Goal: Task Accomplishment & Management: Manage account settings

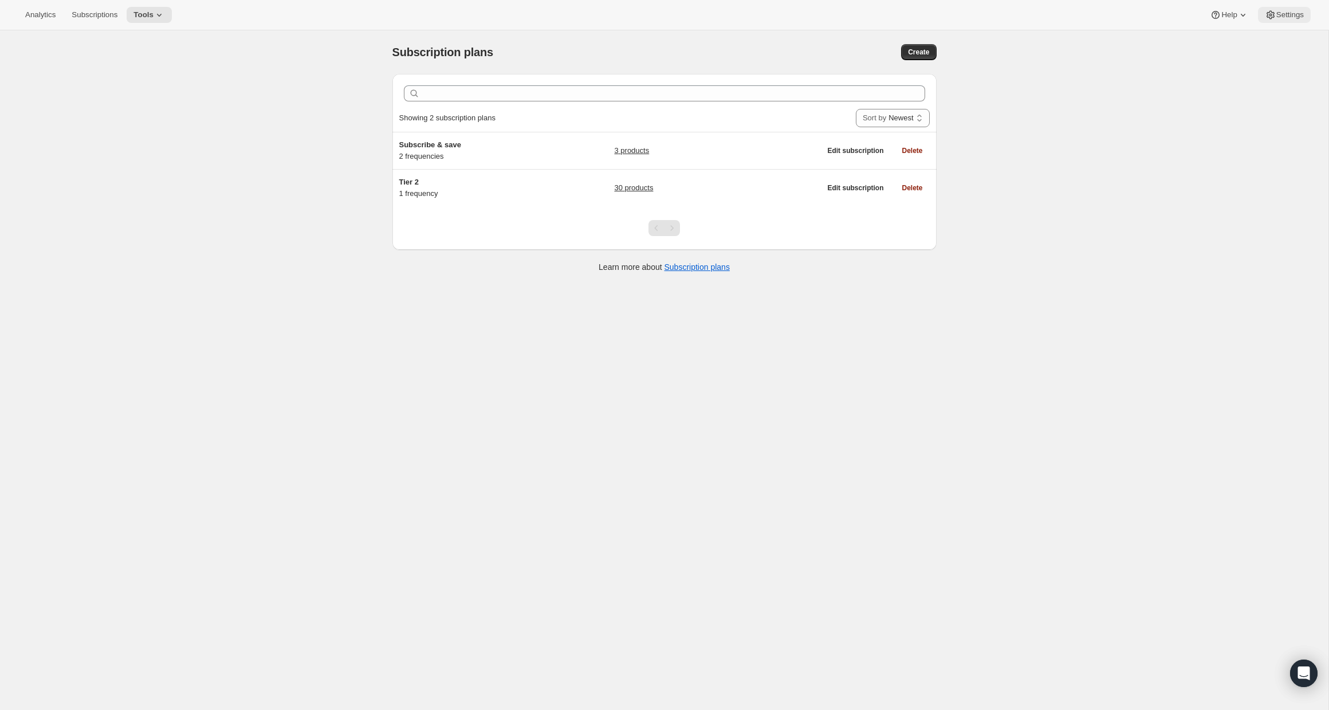
click at [1291, 7] on button "Settings" at bounding box center [1284, 15] width 53 height 16
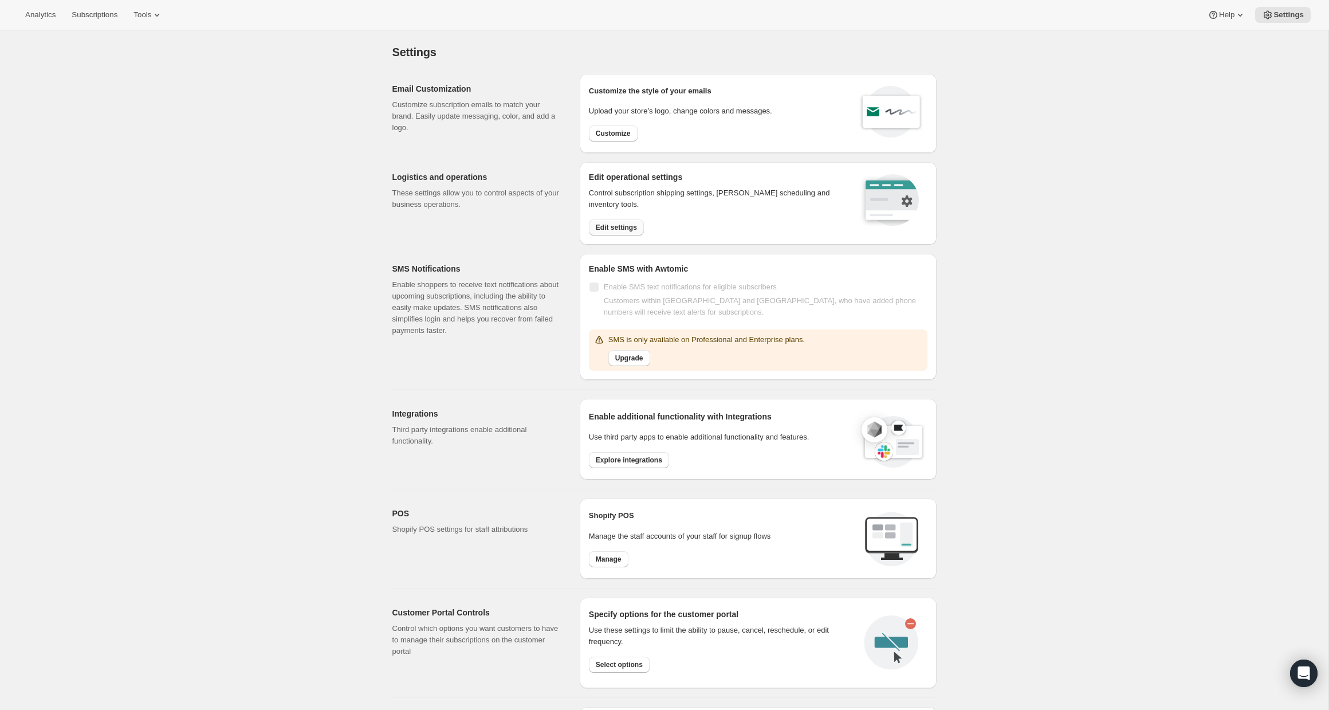
click at [609, 226] on span "Edit settings" at bounding box center [616, 227] width 41 height 9
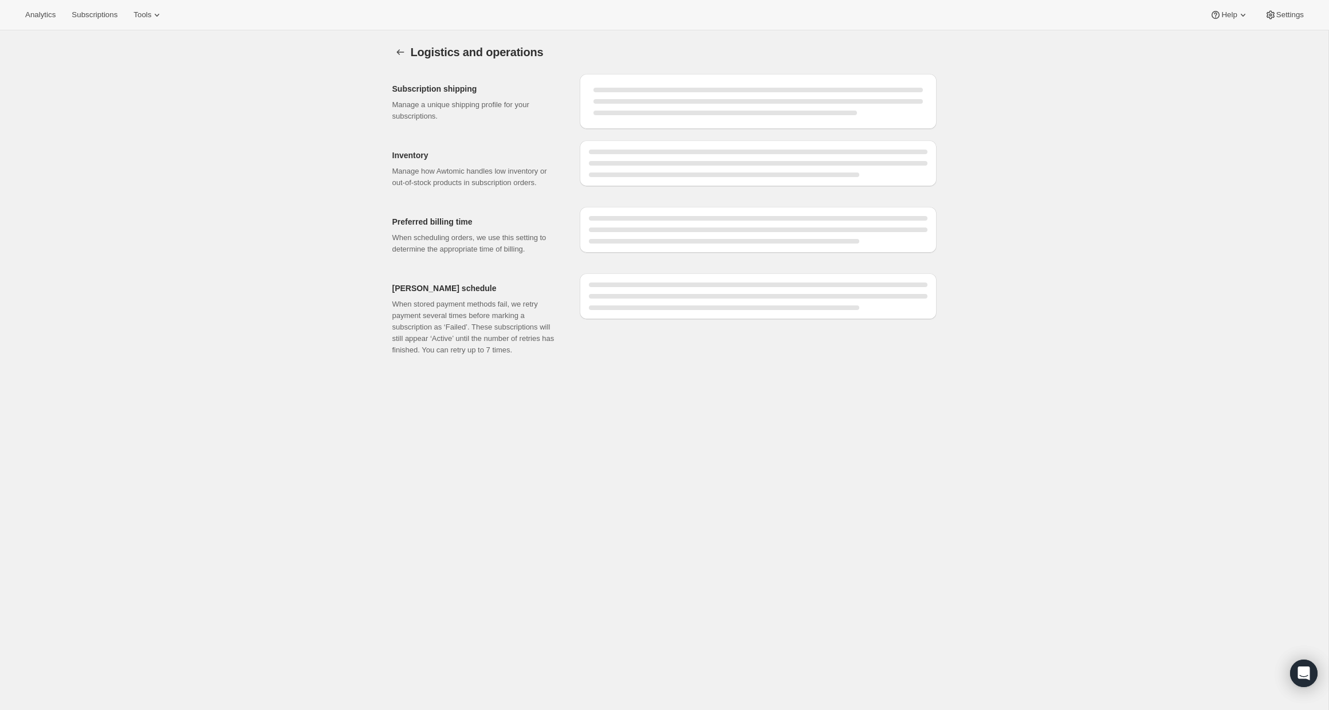
select select "DAY"
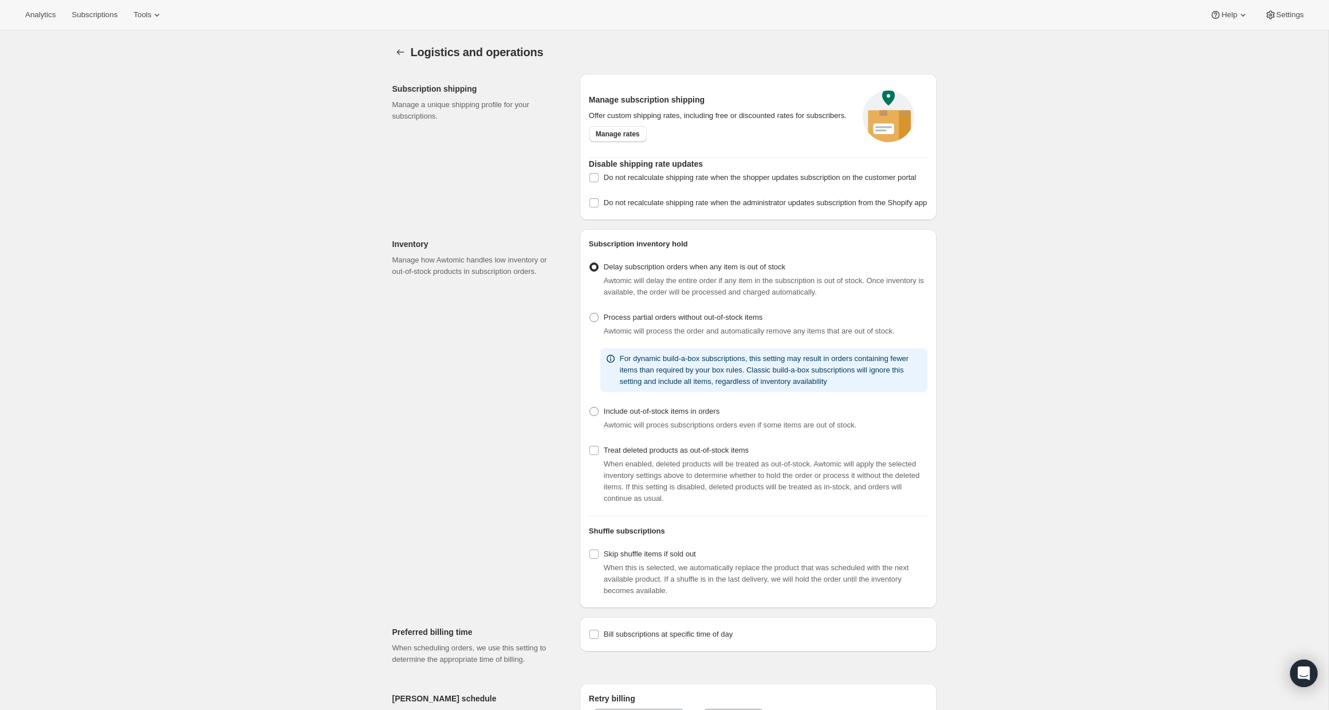
click at [965, 208] on div "Logistics and operations. This page is ready Logistics and operations Subscript…" at bounding box center [664, 453] width 1329 height 847
click at [615, 142] on link "Manage rates" at bounding box center [618, 134] width 58 height 16
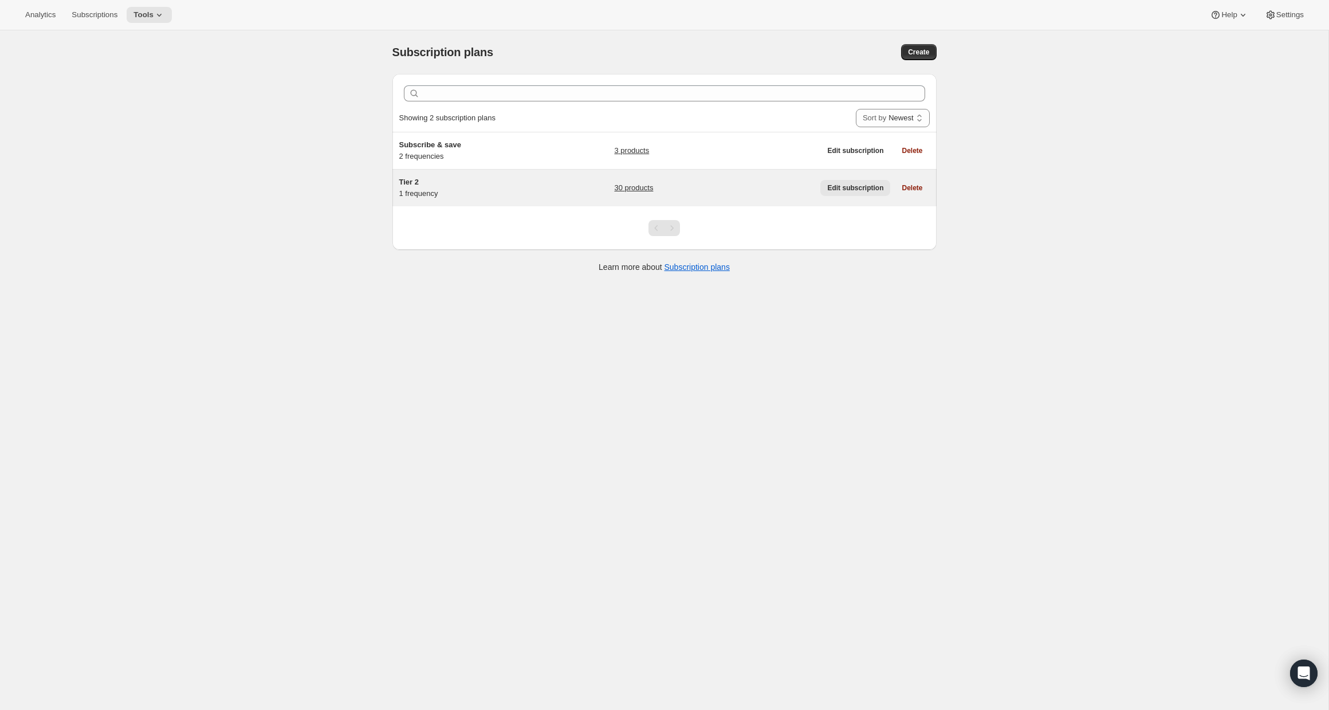
click at [845, 186] on span "Edit subscription" at bounding box center [855, 187] width 56 height 9
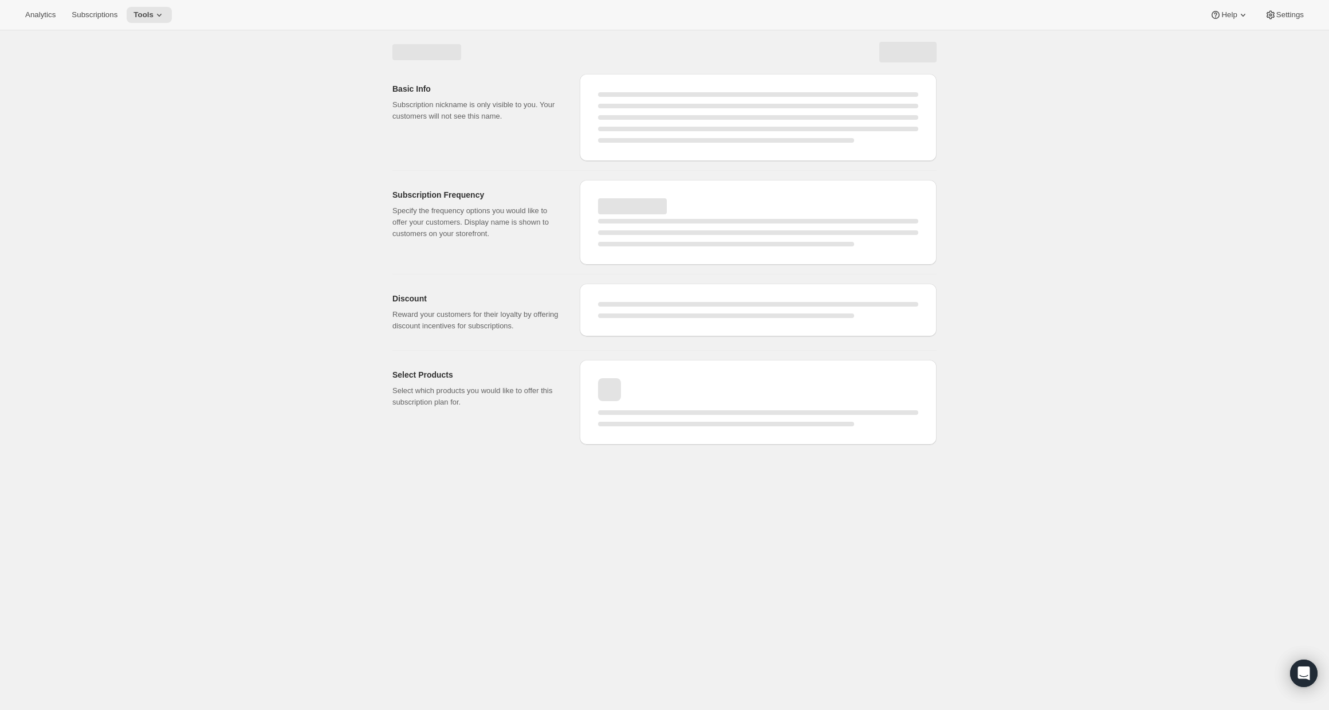
select select "WEEK"
select select "MONTH"
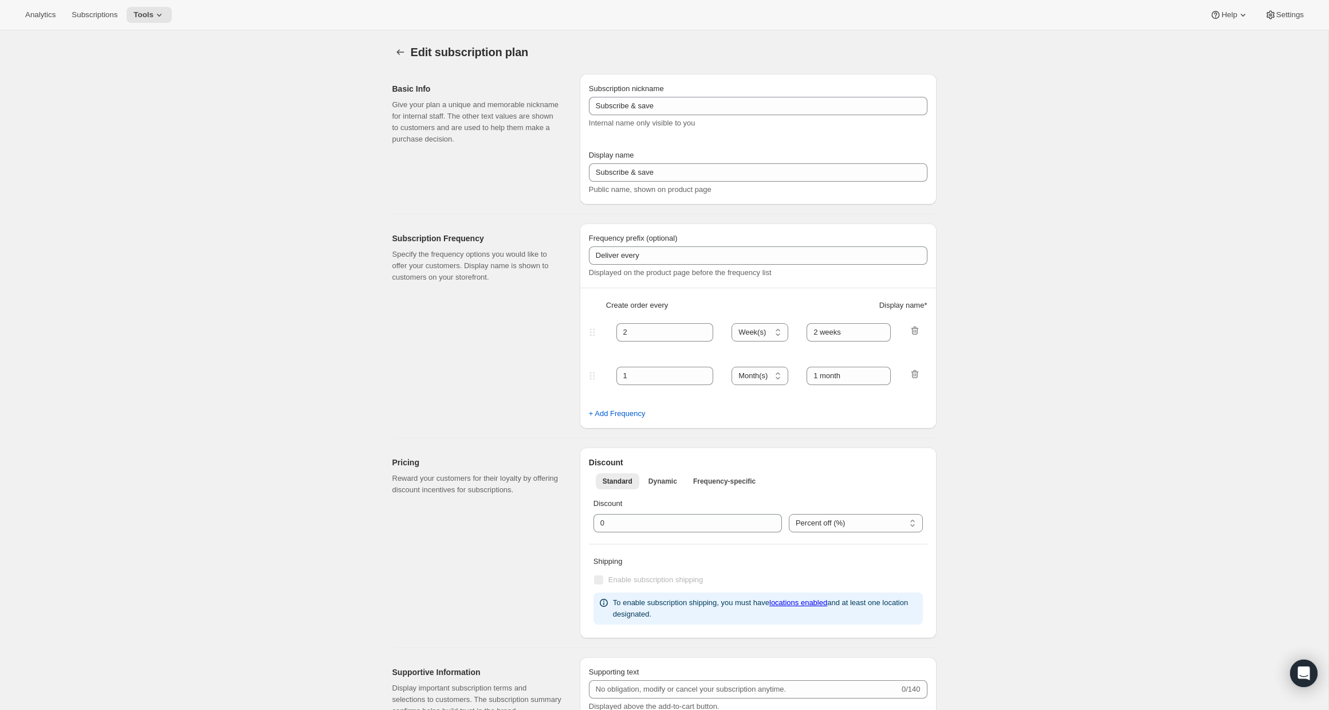
type input "Tier 2"
select select "MONTH"
type input "Cancel Your Subscription Anytime"
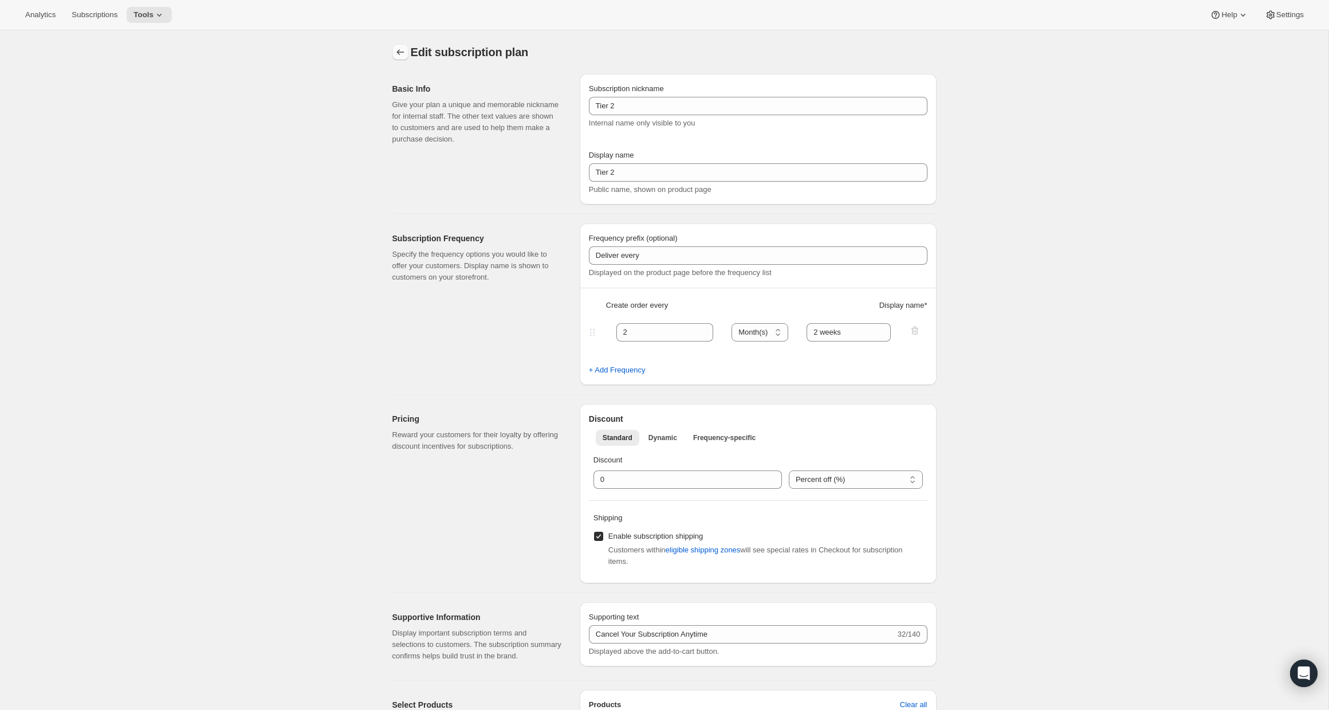
click at [400, 55] on icon "Subscription plans" at bounding box center [400, 51] width 11 height 11
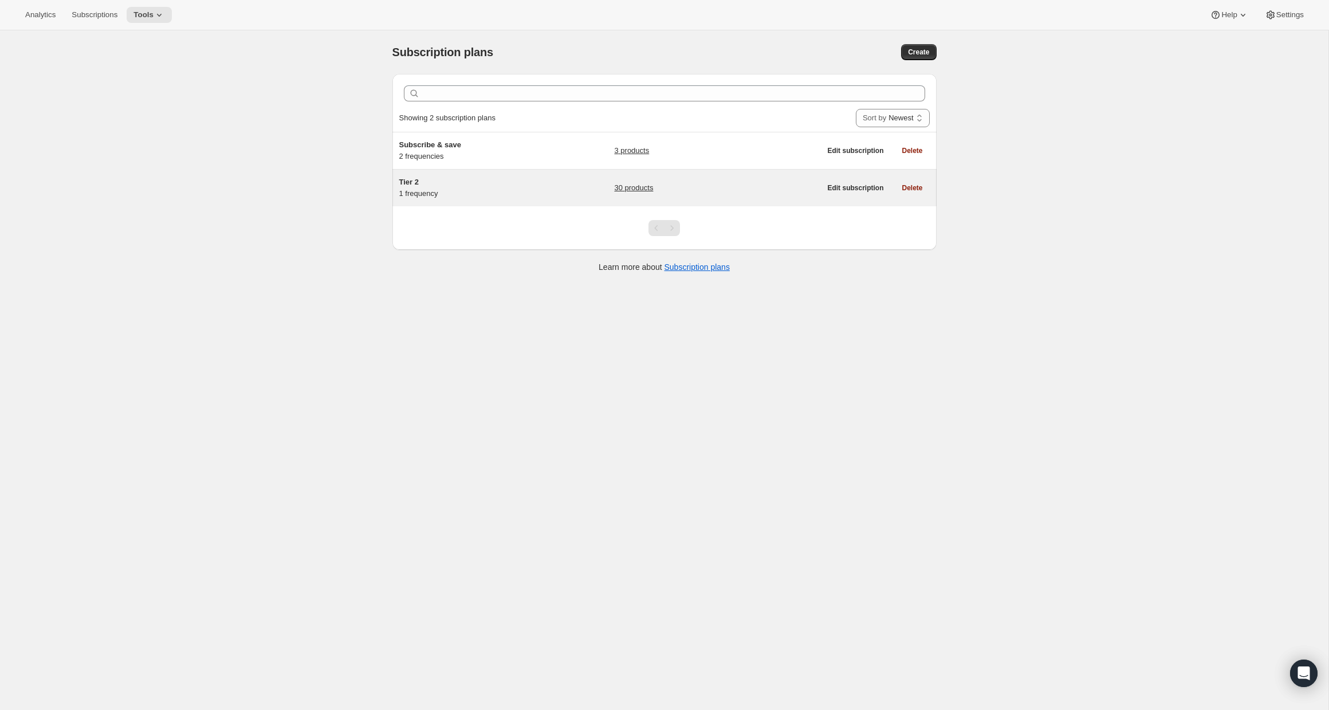
click at [494, 190] on div "Tier 2 1 frequency" at bounding box center [470, 187] width 143 height 23
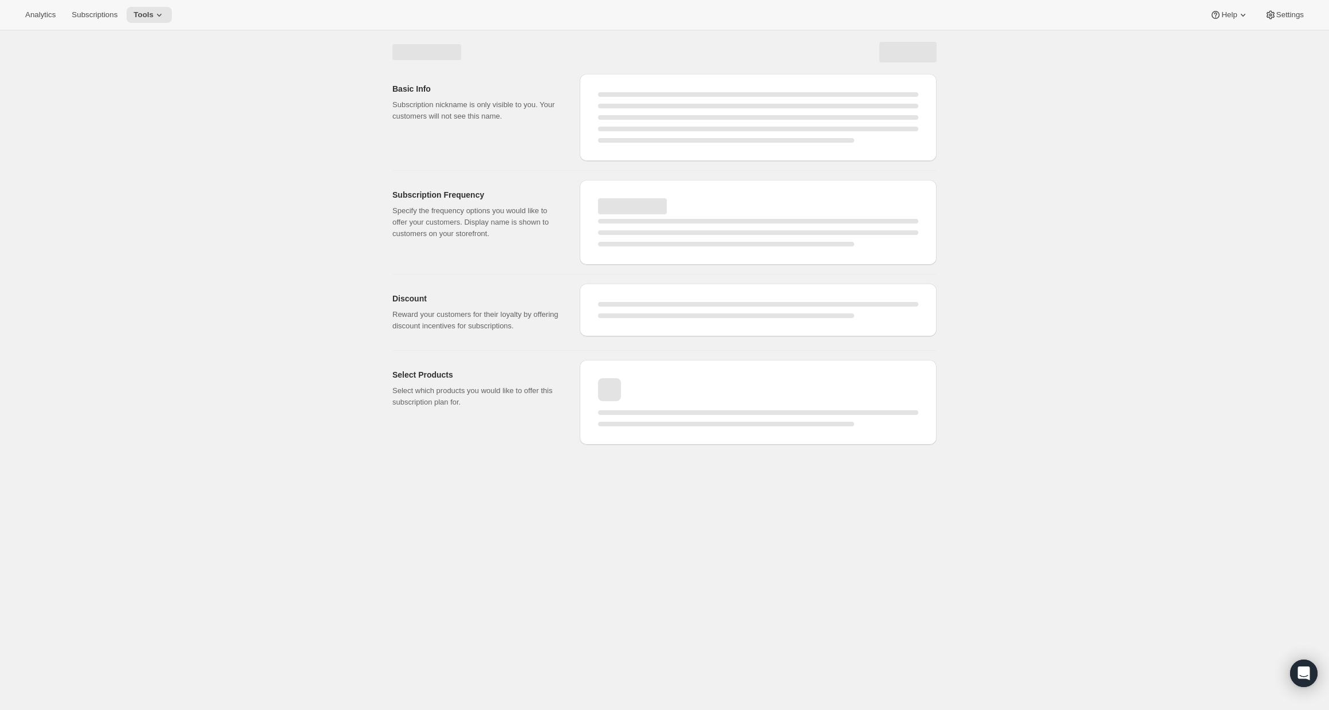
select select "WEEK"
select select "MONTH"
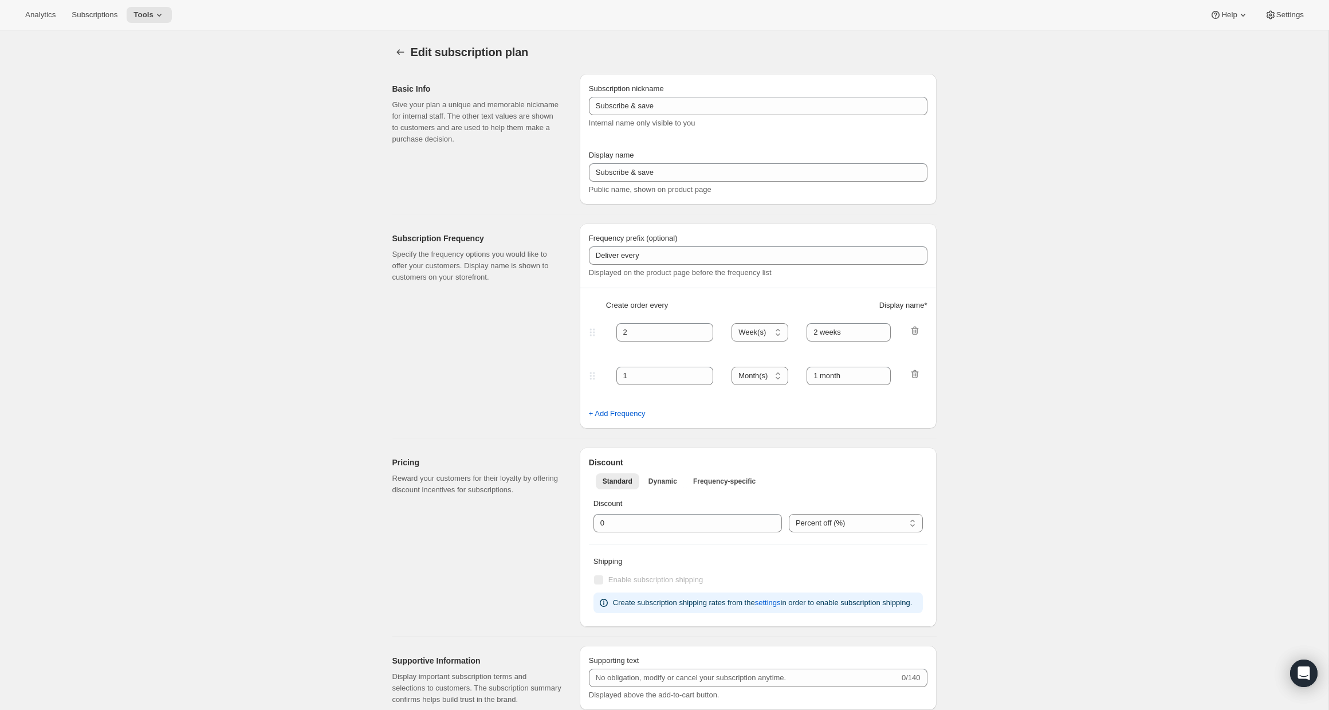
type input "Tier 2"
select select "MONTH"
type input "Cancel Your Subscription Anytime"
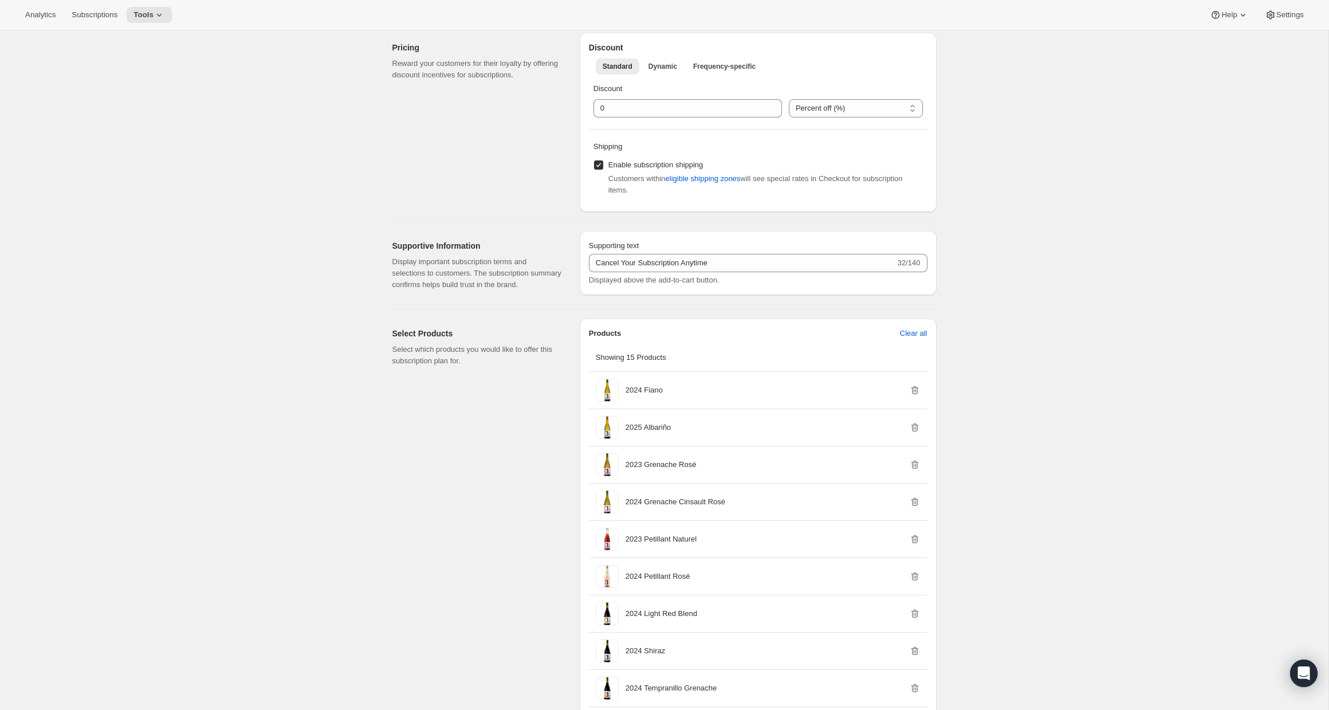
scroll to position [387, 0]
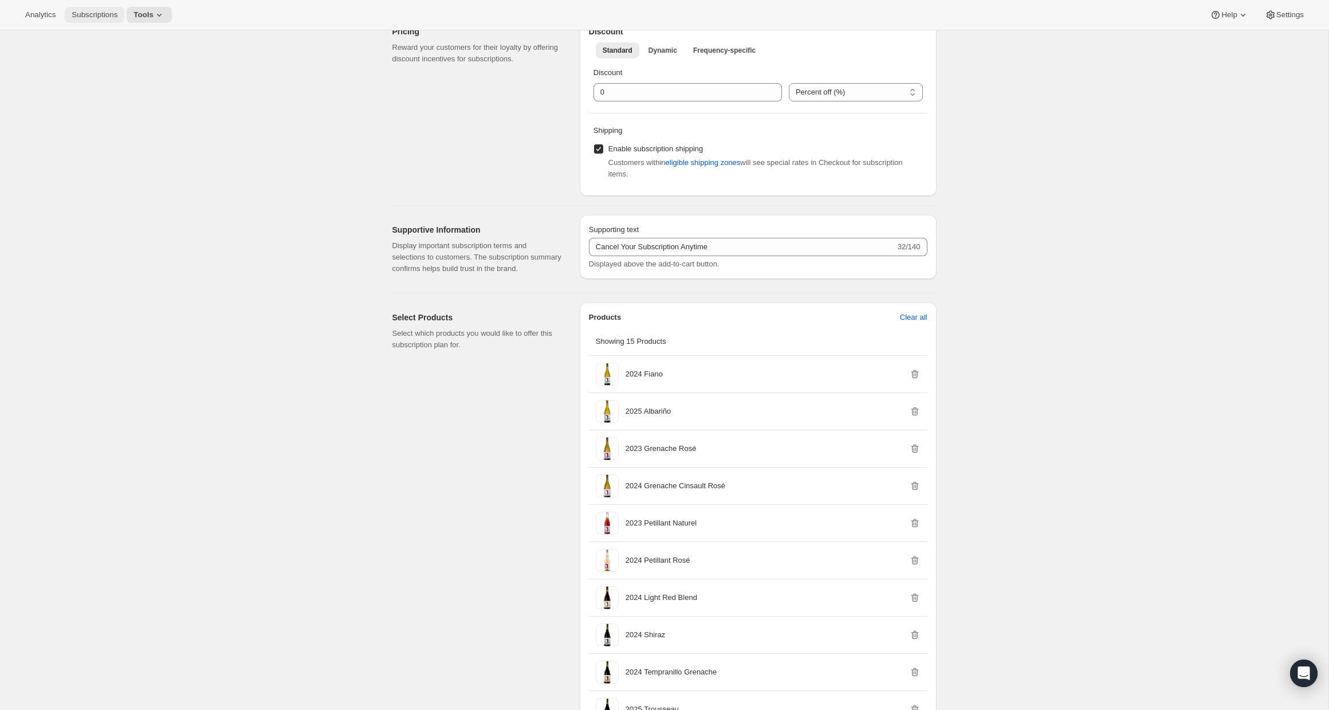
click at [111, 17] on span "Subscriptions" at bounding box center [95, 14] width 46 height 9
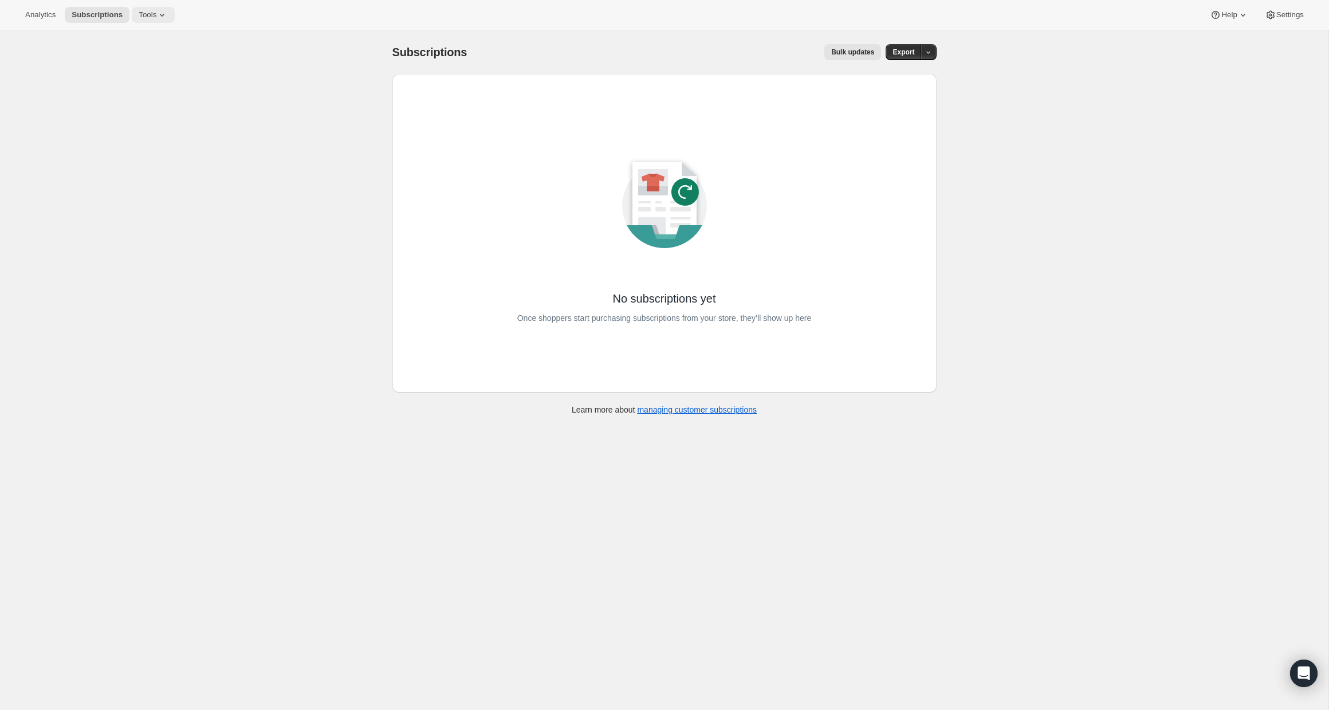
click at [156, 18] on span "Tools" at bounding box center [148, 14] width 18 height 9
click at [155, 76] on span "Bundles" at bounding box center [160, 77] width 101 height 11
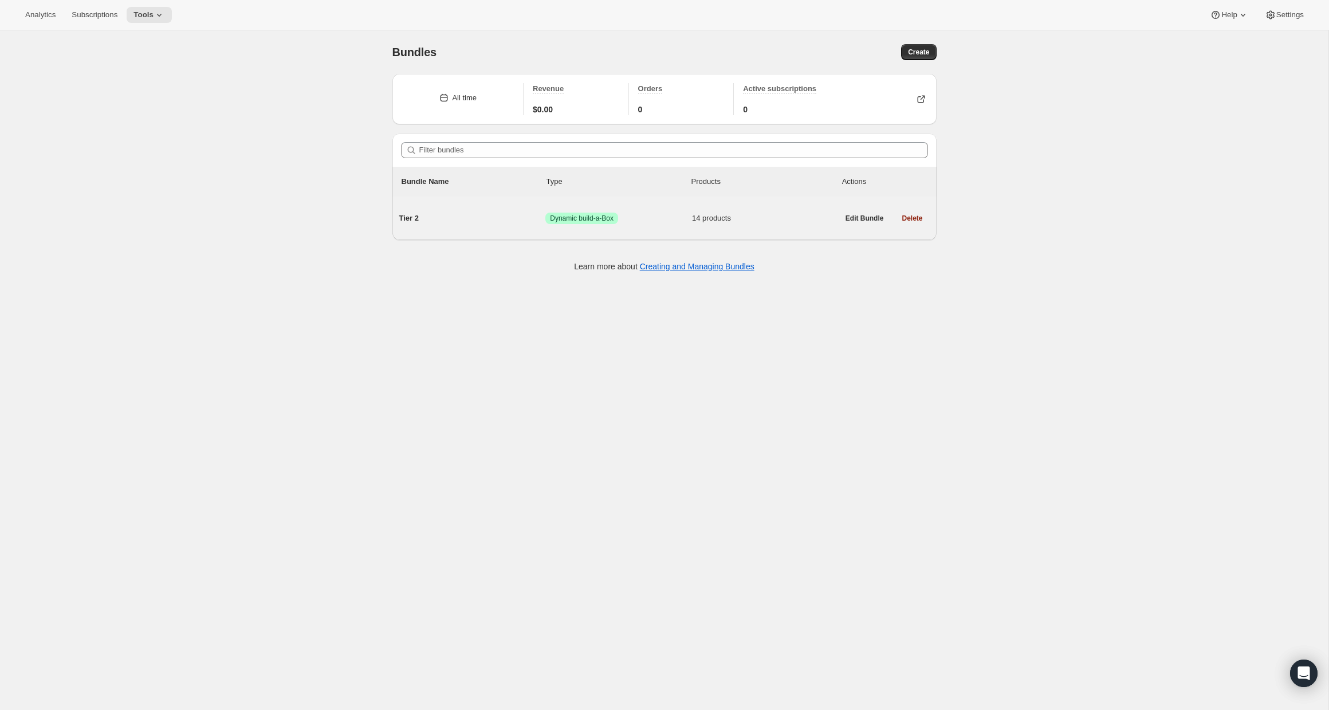
click at [664, 217] on span "Success Dynamic build-a-Box" at bounding box center [618, 218] width 147 height 11
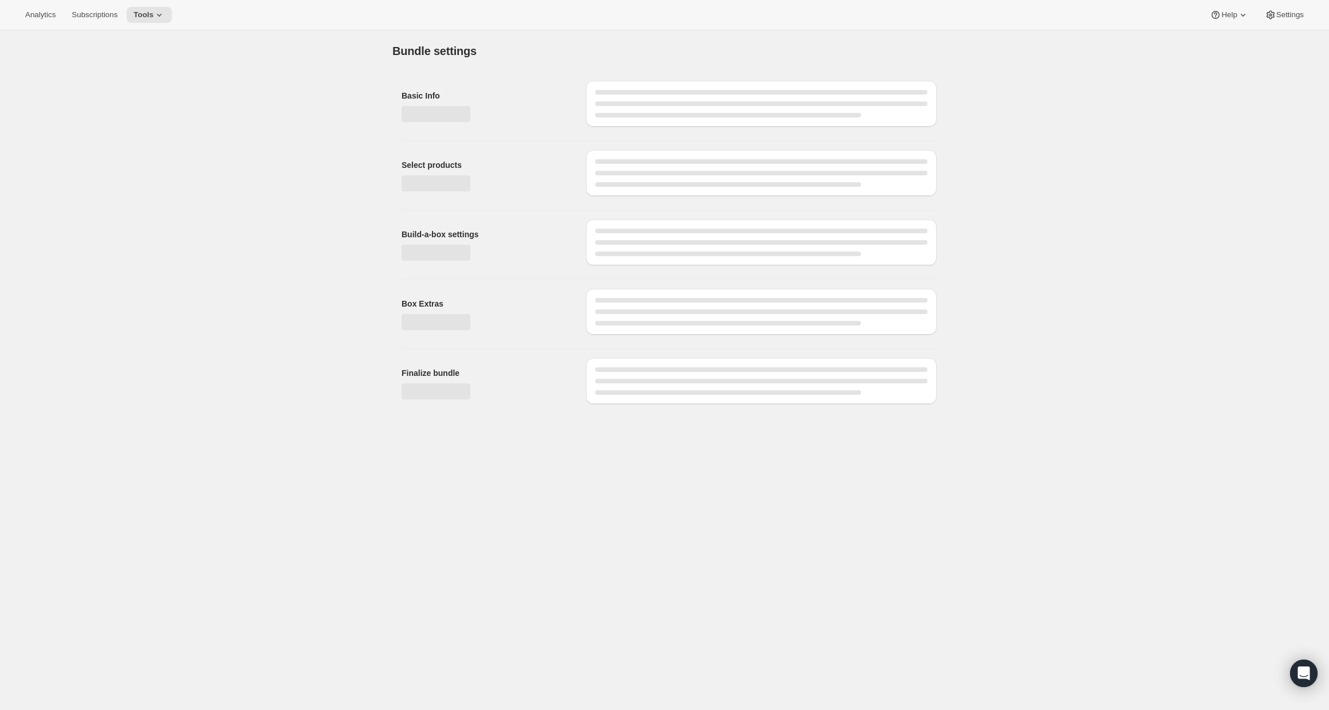
type input "Tier 2"
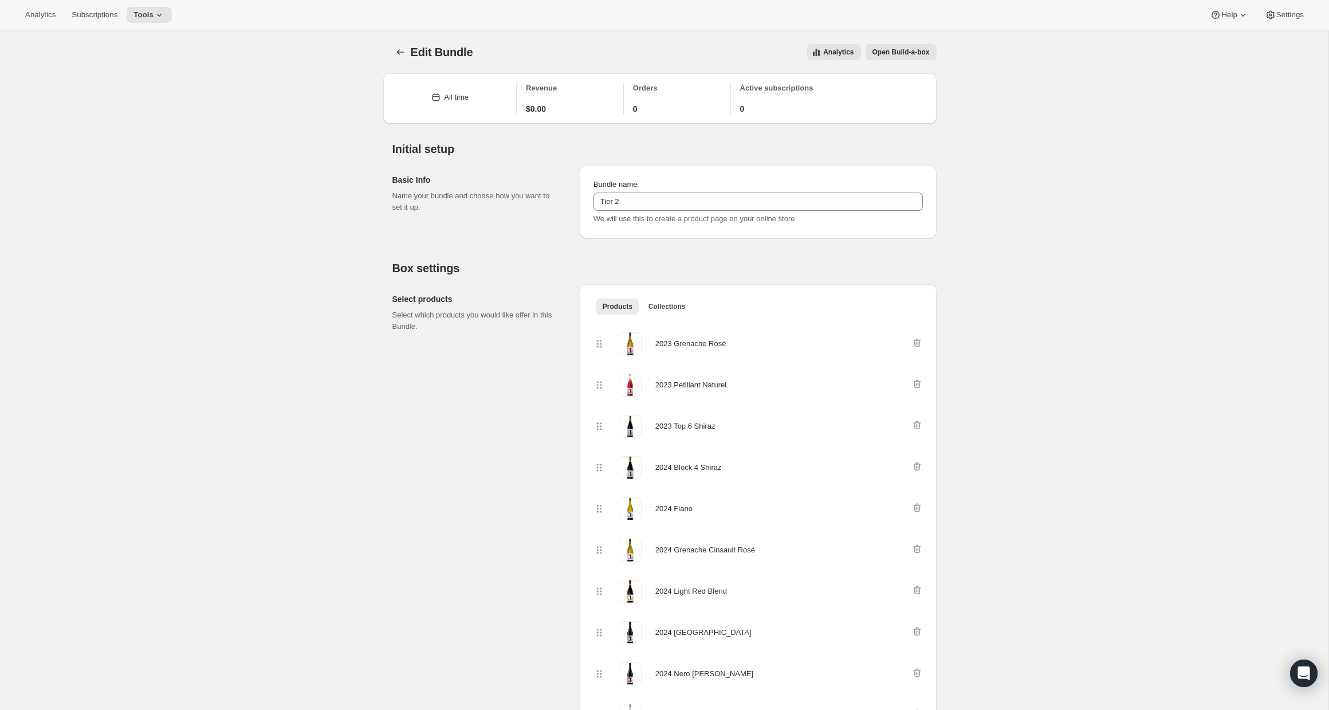
click at [894, 56] on span "Open Build-a-box" at bounding box center [901, 52] width 57 height 9
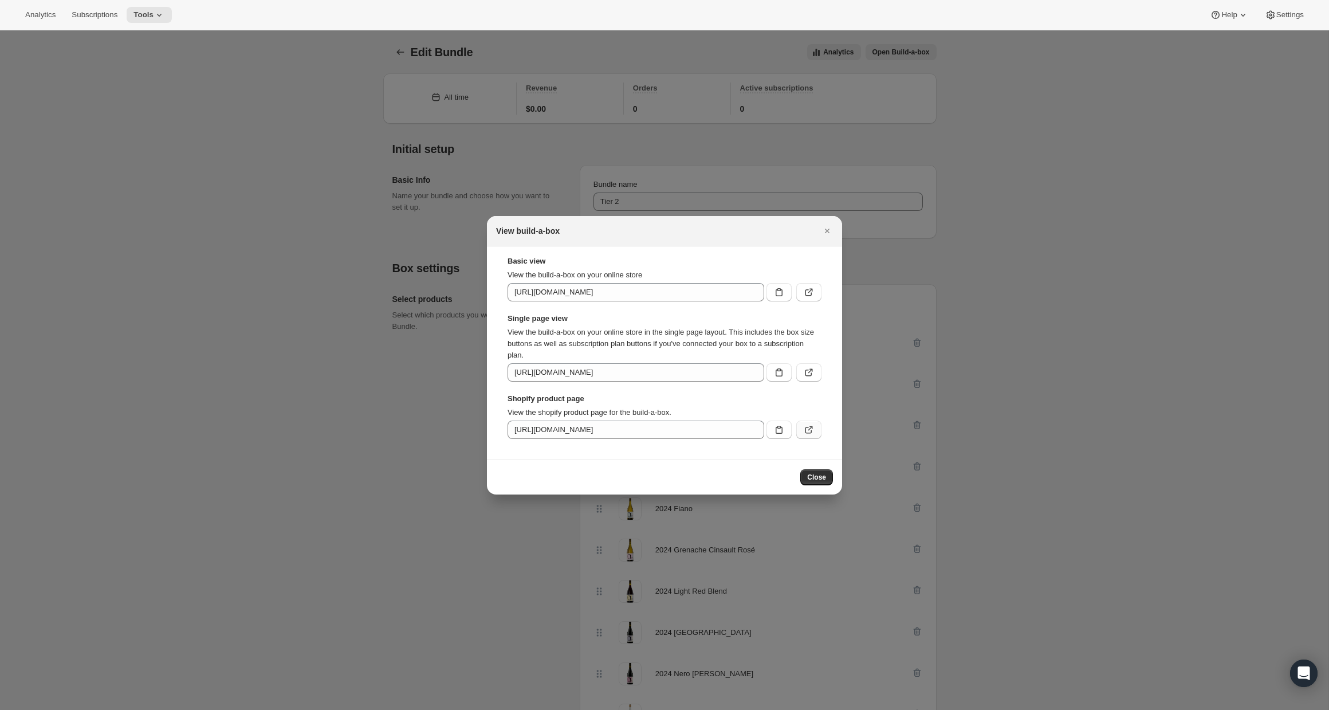
click at [811, 429] on icon ":r64:" at bounding box center [808, 429] width 11 height 11
click at [820, 241] on div "View build-a-box" at bounding box center [664, 231] width 355 height 30
click at [824, 230] on icon "Close" at bounding box center [827, 230] width 11 height 11
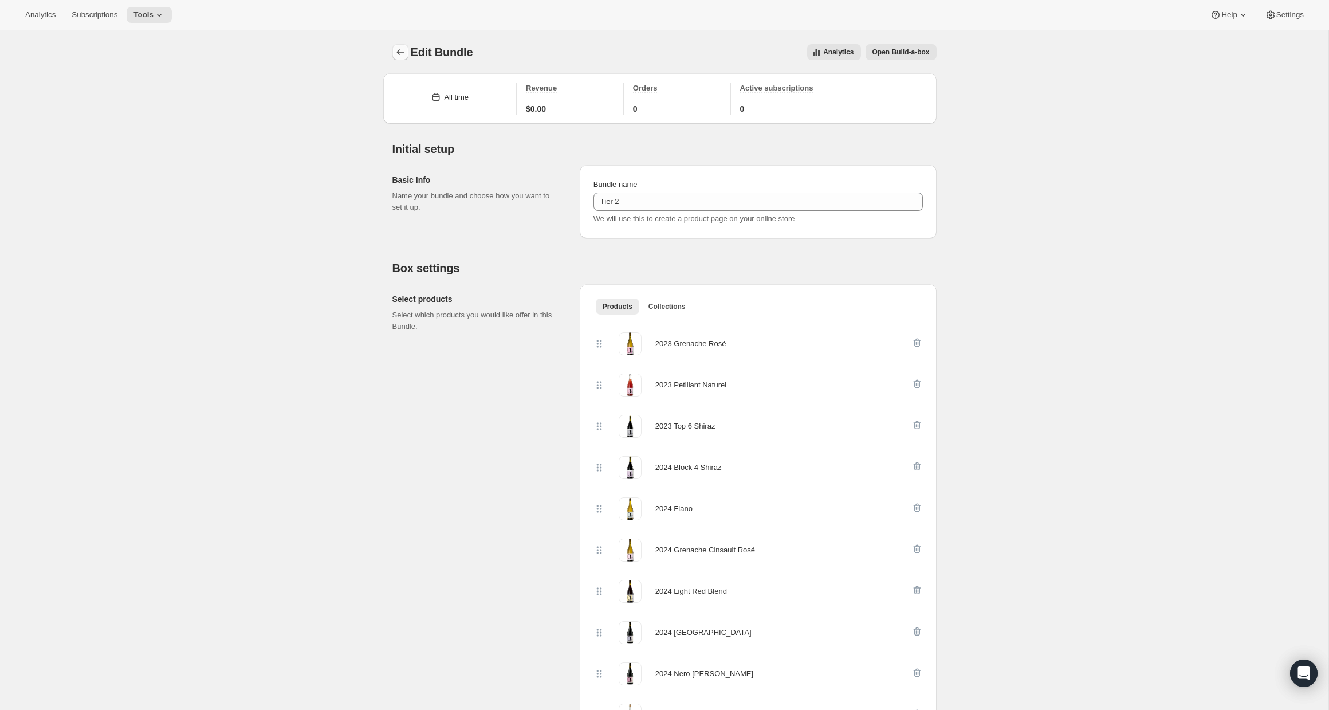
click at [403, 52] on icon "Bundles" at bounding box center [400, 51] width 11 height 11
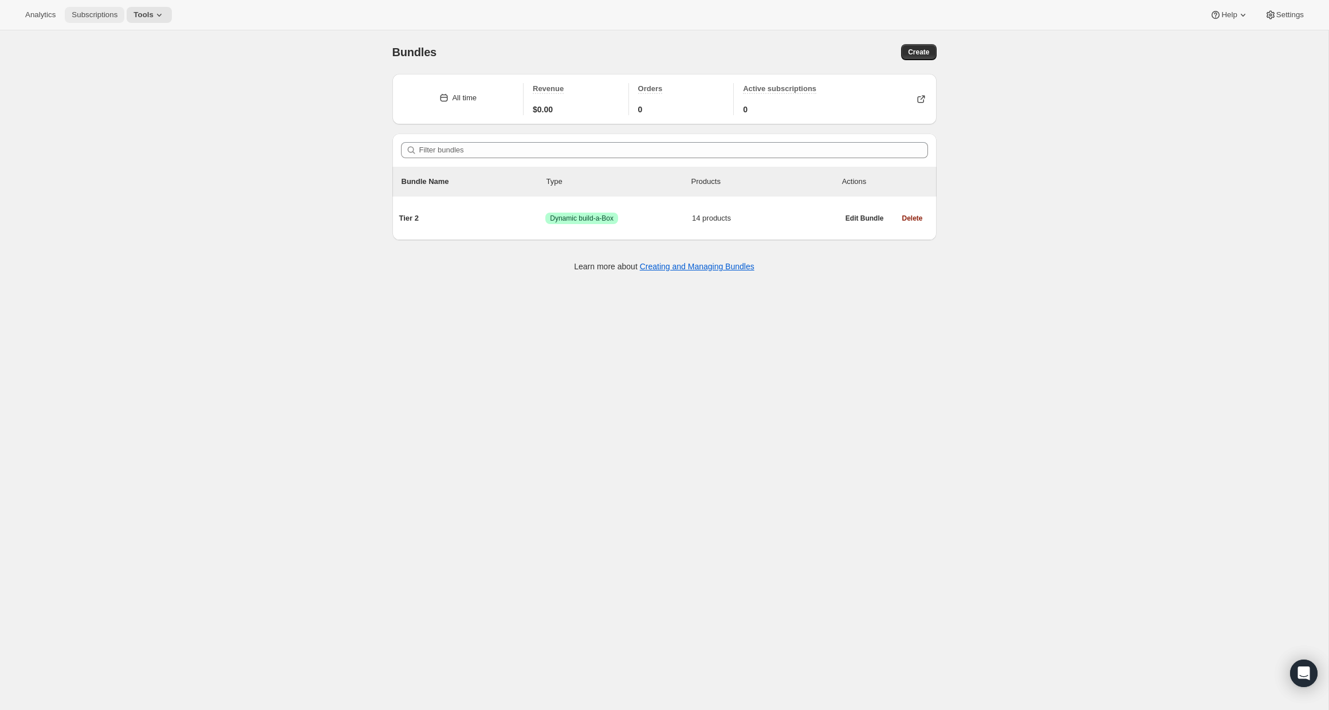
click at [89, 16] on span "Subscriptions" at bounding box center [95, 14] width 46 height 9
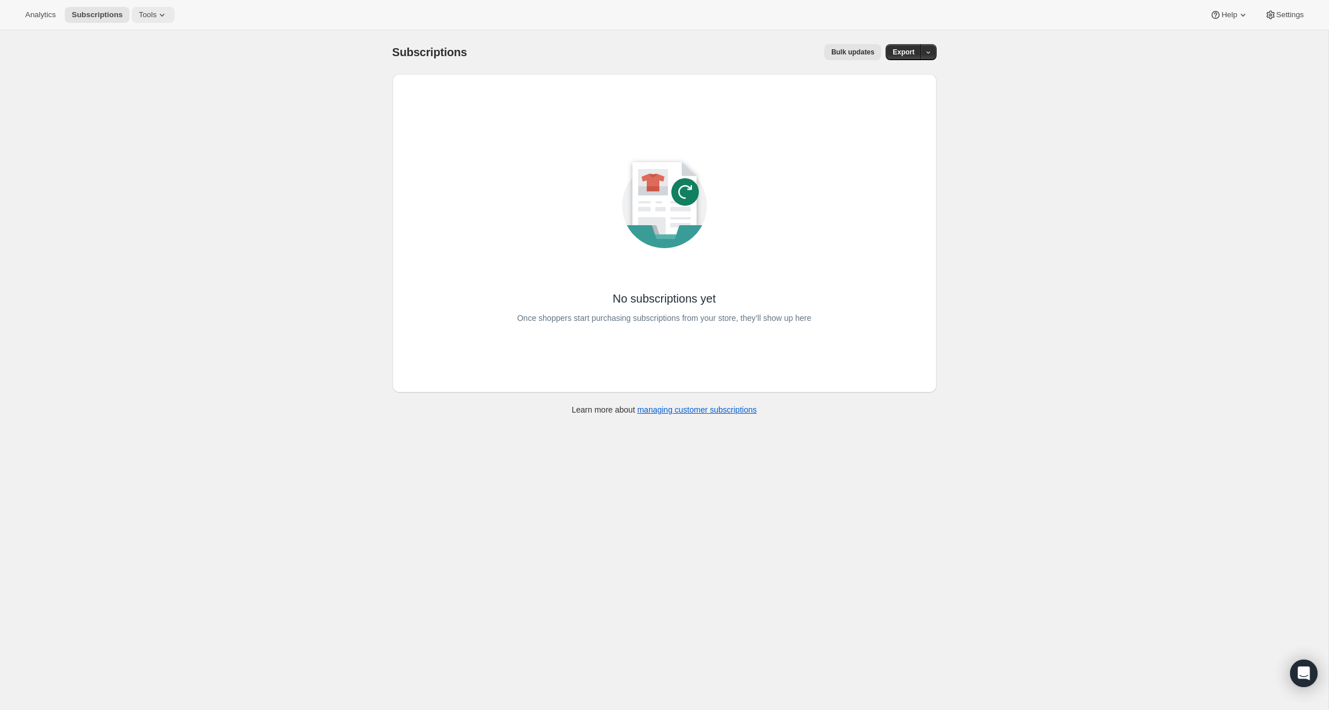
click at [149, 10] on button "Tools" at bounding box center [153, 15] width 43 height 16
click at [150, 45] on button "Subscription Plans" at bounding box center [153, 38] width 123 height 18
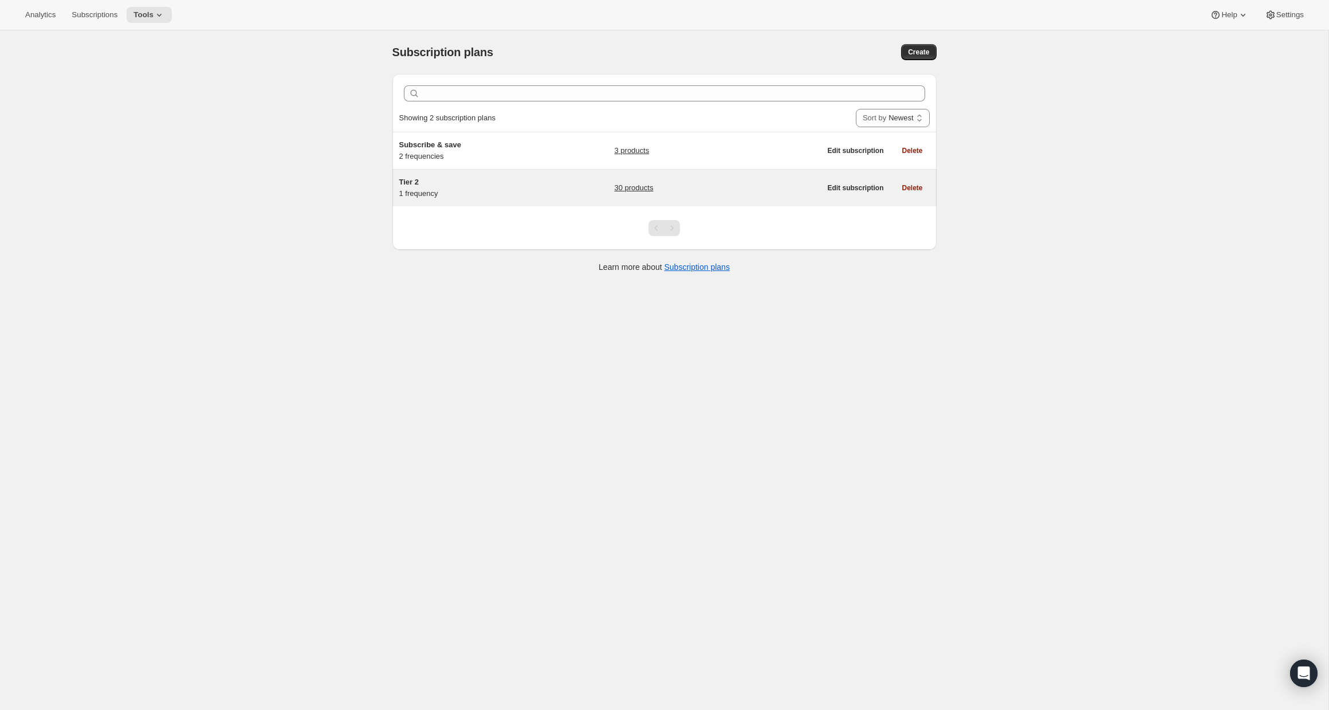
click at [699, 188] on div "30 products" at bounding box center [717, 187] width 206 height 23
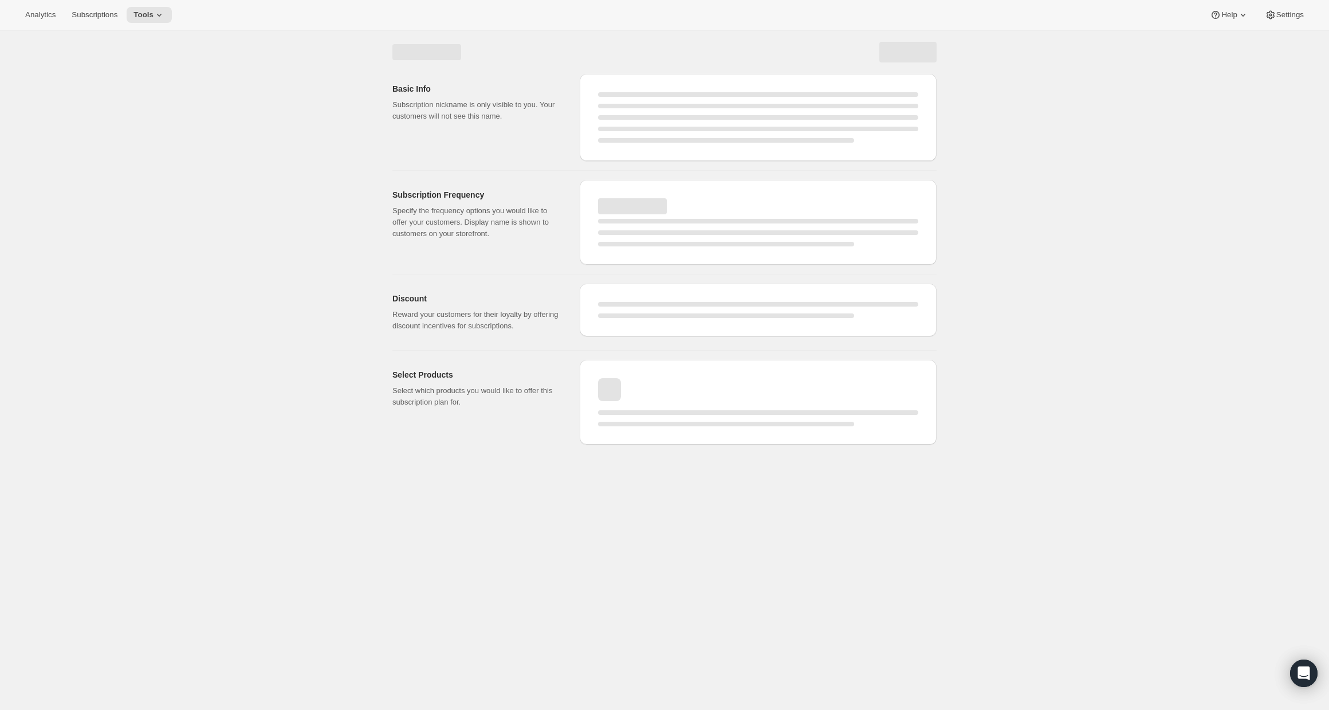
select select "WEEK"
select select "MONTH"
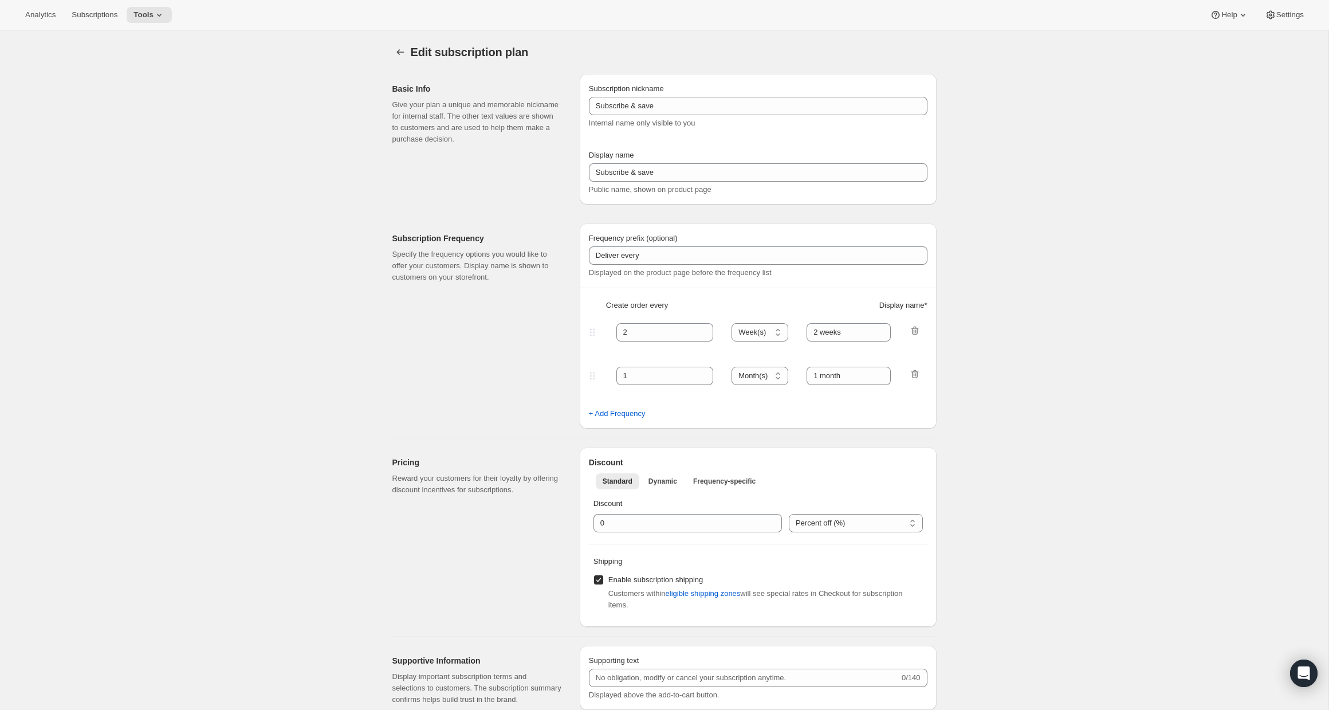
type input "Tier 2"
select select "MONTH"
type input "Cancel Your Subscription Anytime"
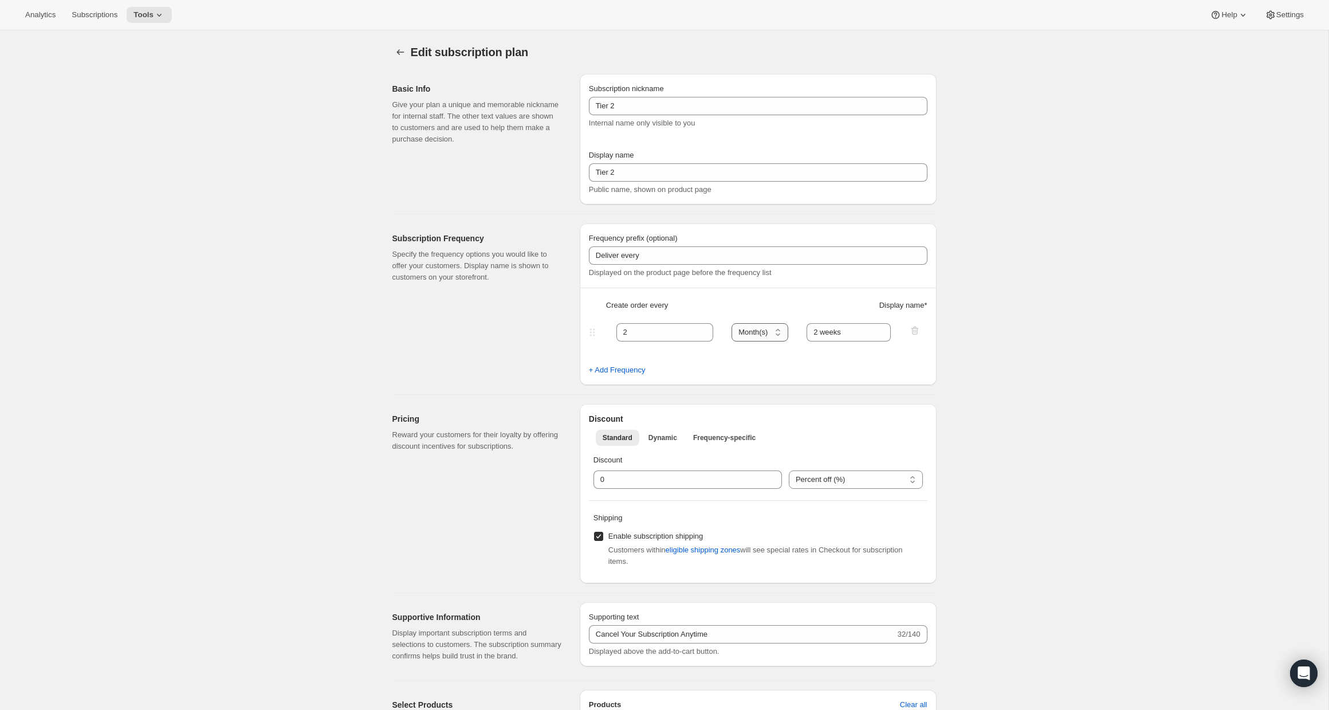
click at [754, 329] on select "Day(s) Week(s) Month(s) Year(s)" at bounding box center [760, 332] width 57 height 18
click at [164, 18] on icon at bounding box center [159, 14] width 11 height 11
click at [163, 83] on span "Bundles" at bounding box center [159, 77] width 101 height 11
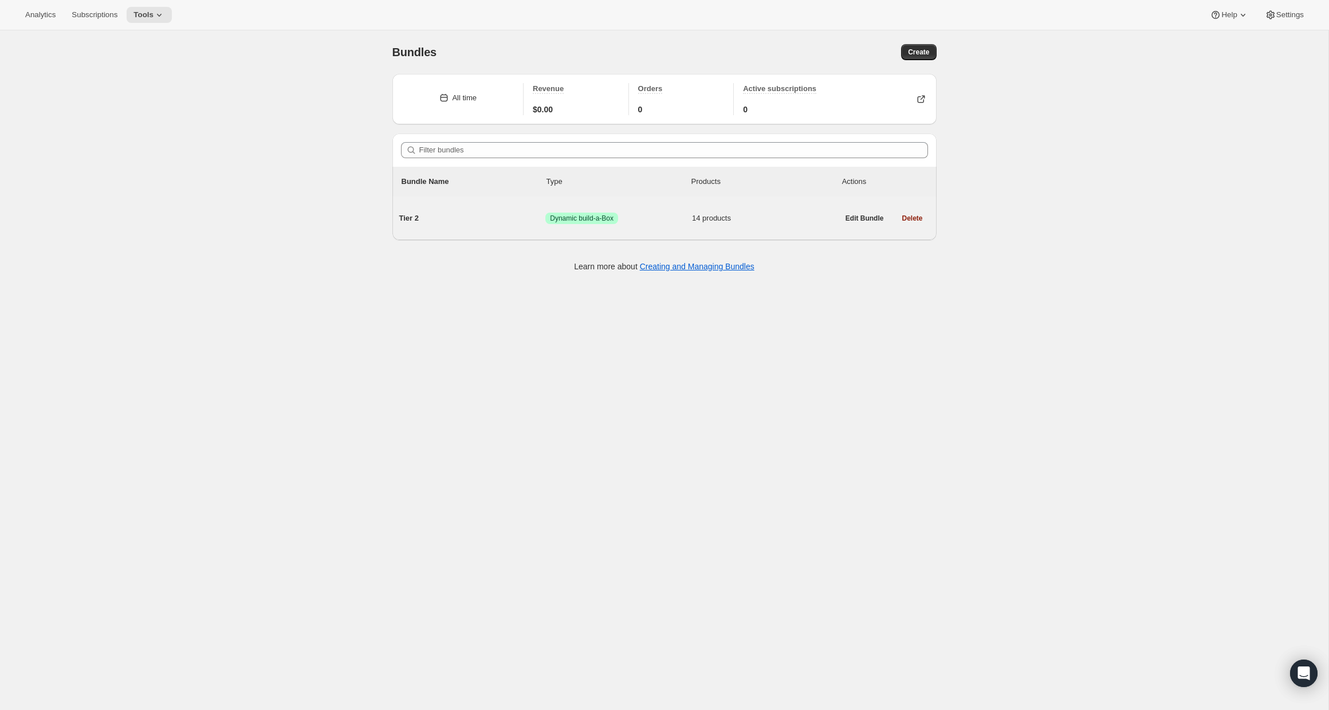
click at [659, 227] on div "Tier 2 Success Dynamic build-a-Box 14 products" at bounding box center [618, 218] width 439 height 30
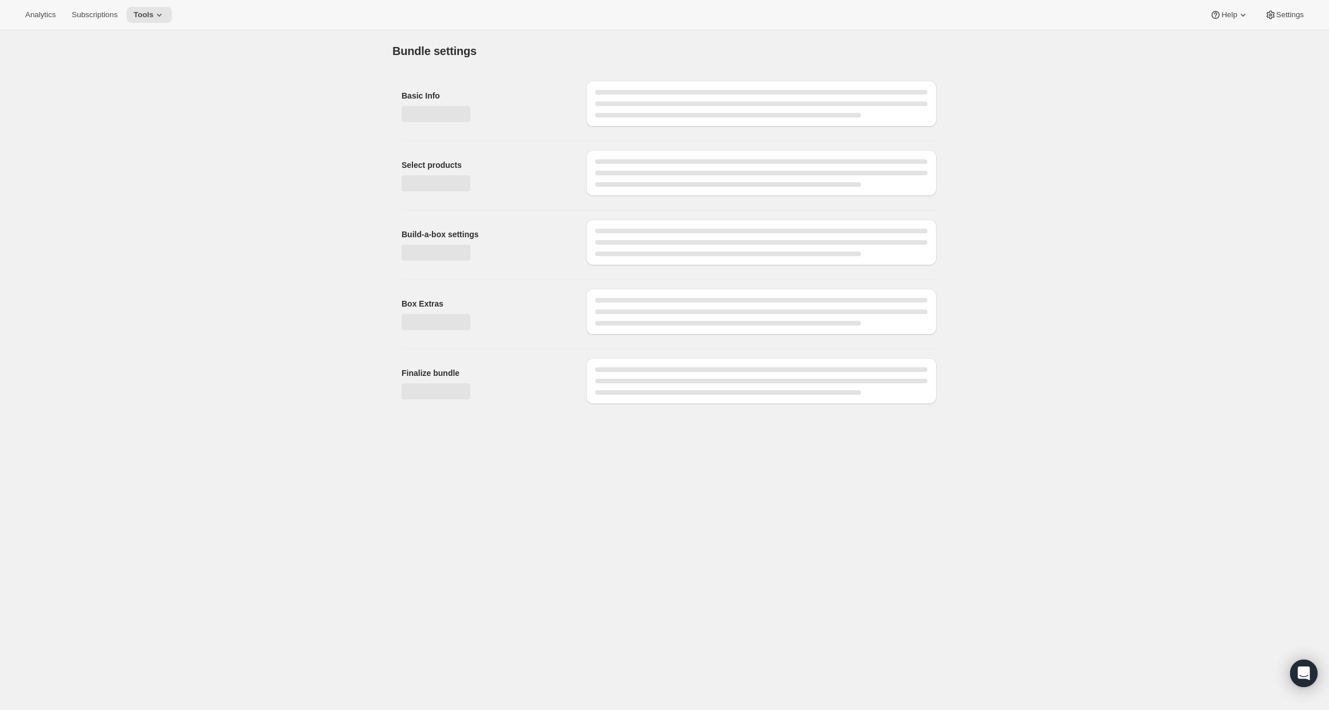
type input "Tier 2"
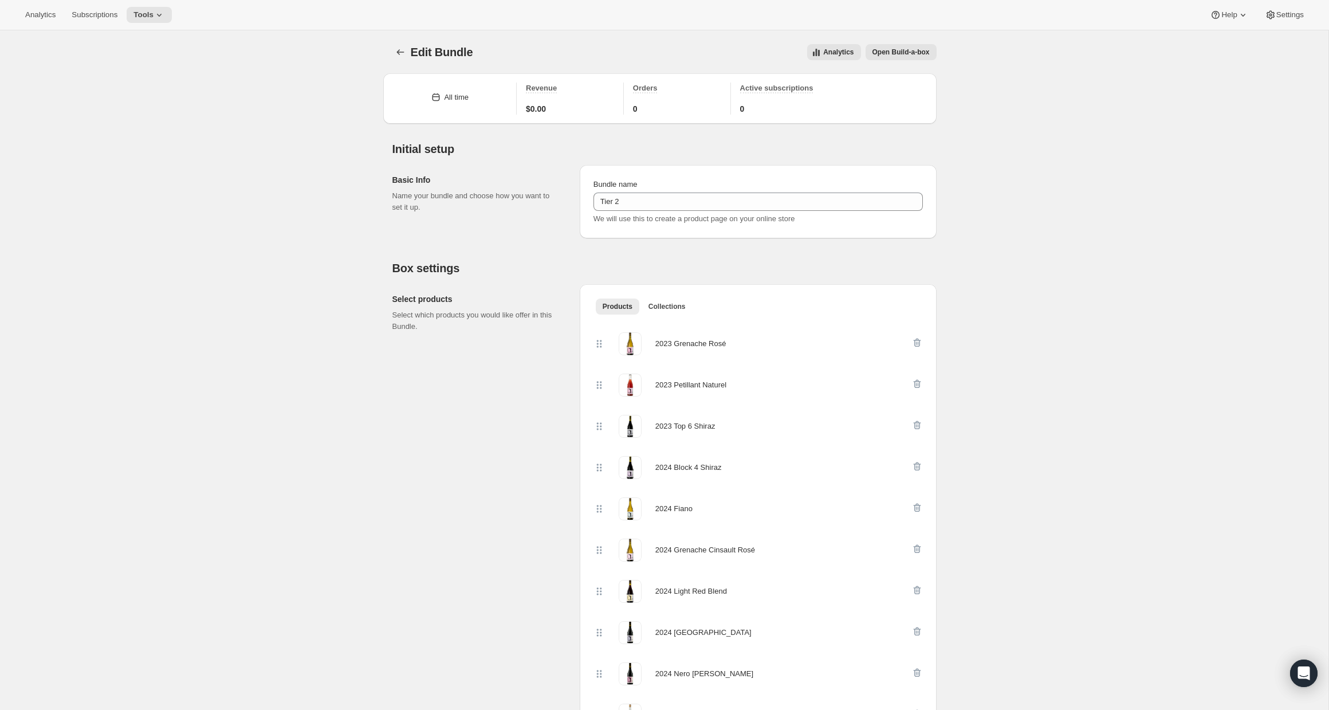
click at [919, 56] on span "Open Build-a-box" at bounding box center [901, 52] width 57 height 9
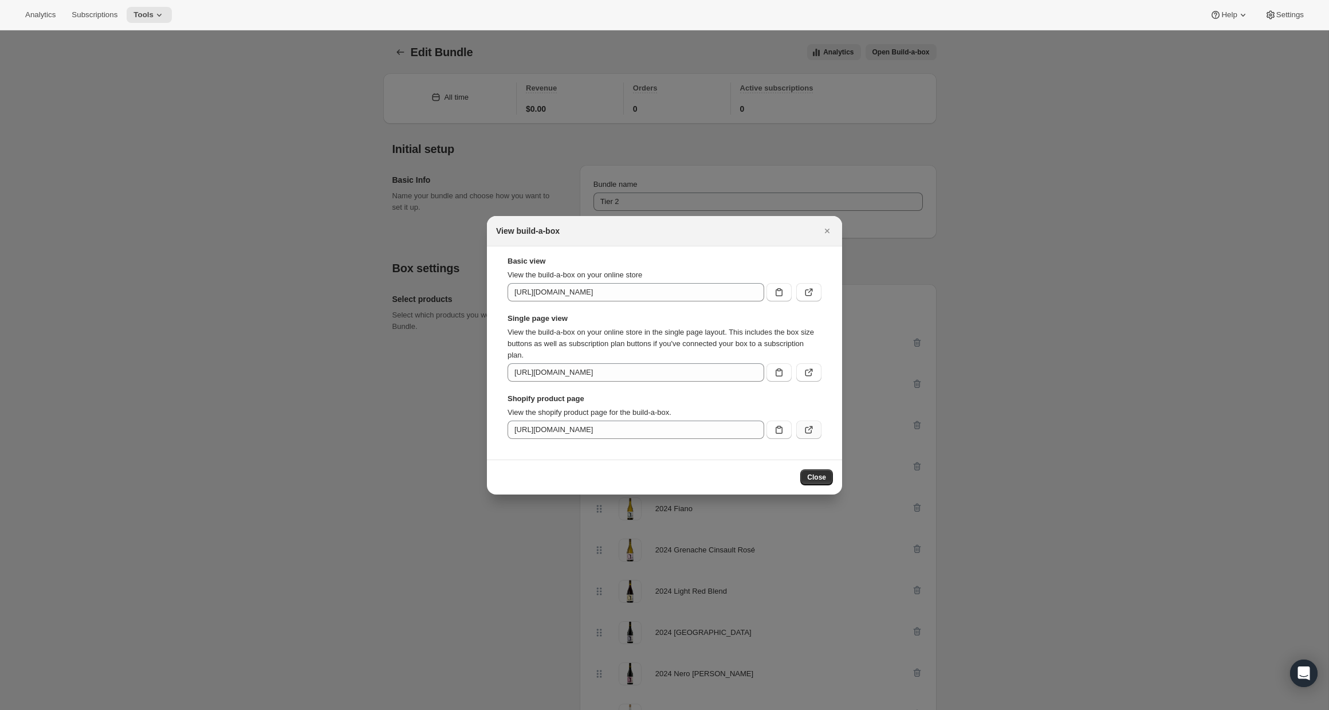
click at [806, 430] on icon ":rbe:" at bounding box center [809, 430] width 7 height 7
click at [826, 227] on icon "Close" at bounding box center [827, 230] width 11 height 11
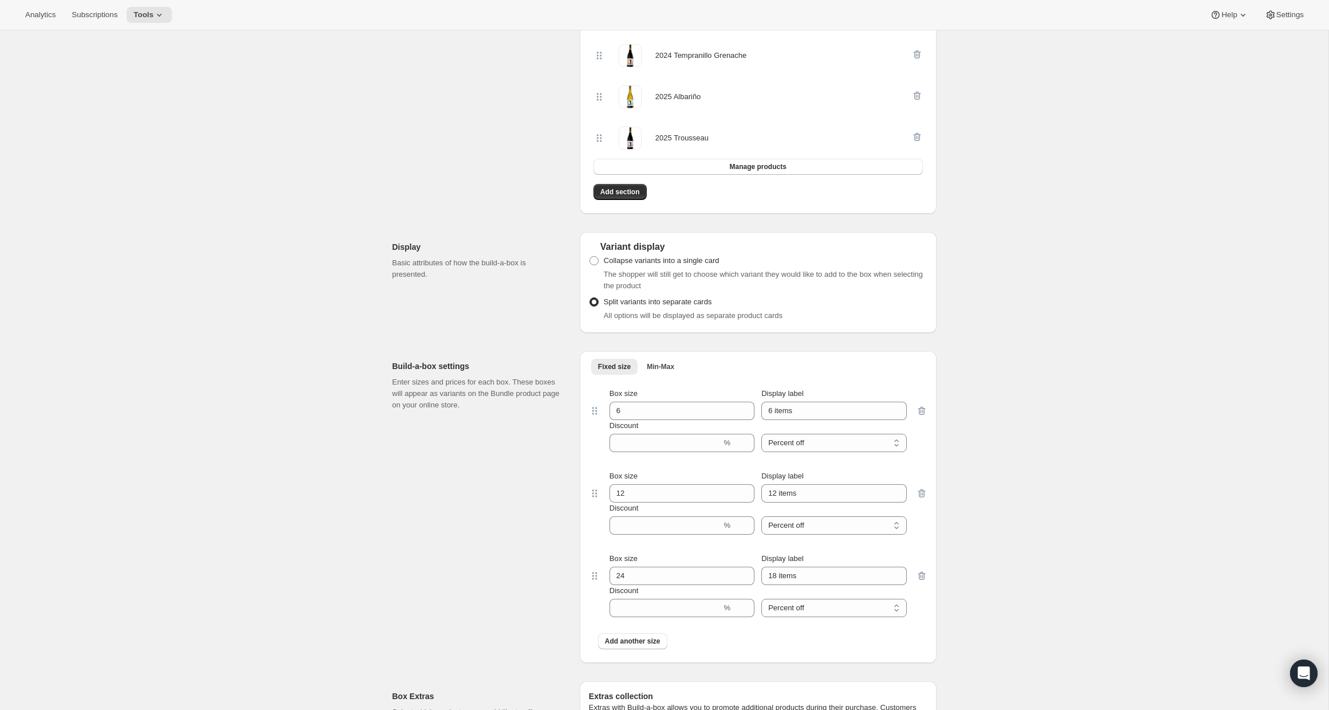
scroll to position [952, 0]
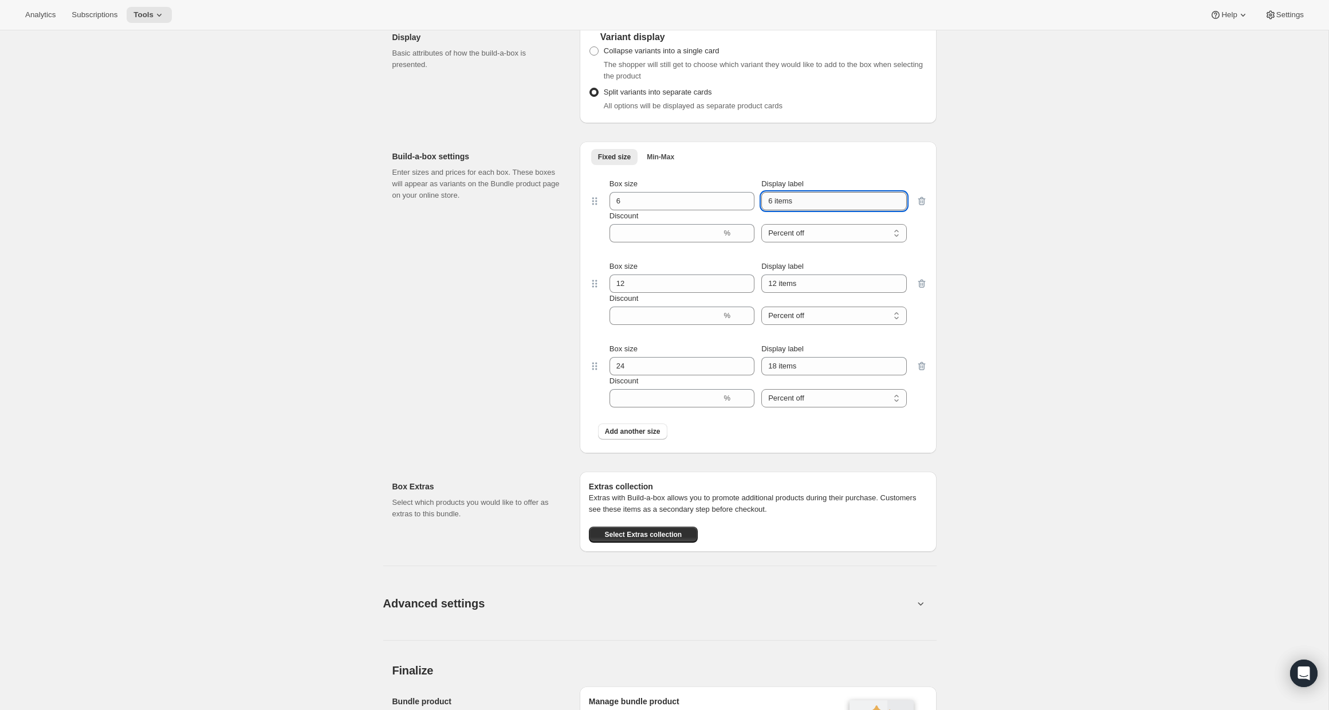
click at [810, 202] on input "6 items" at bounding box center [833, 201] width 145 height 18
type input "6 Pack"
click at [822, 286] on input "12 items" at bounding box center [833, 283] width 145 height 18
type input "12 Pack"
click at [824, 371] on input "18 items" at bounding box center [833, 366] width 145 height 18
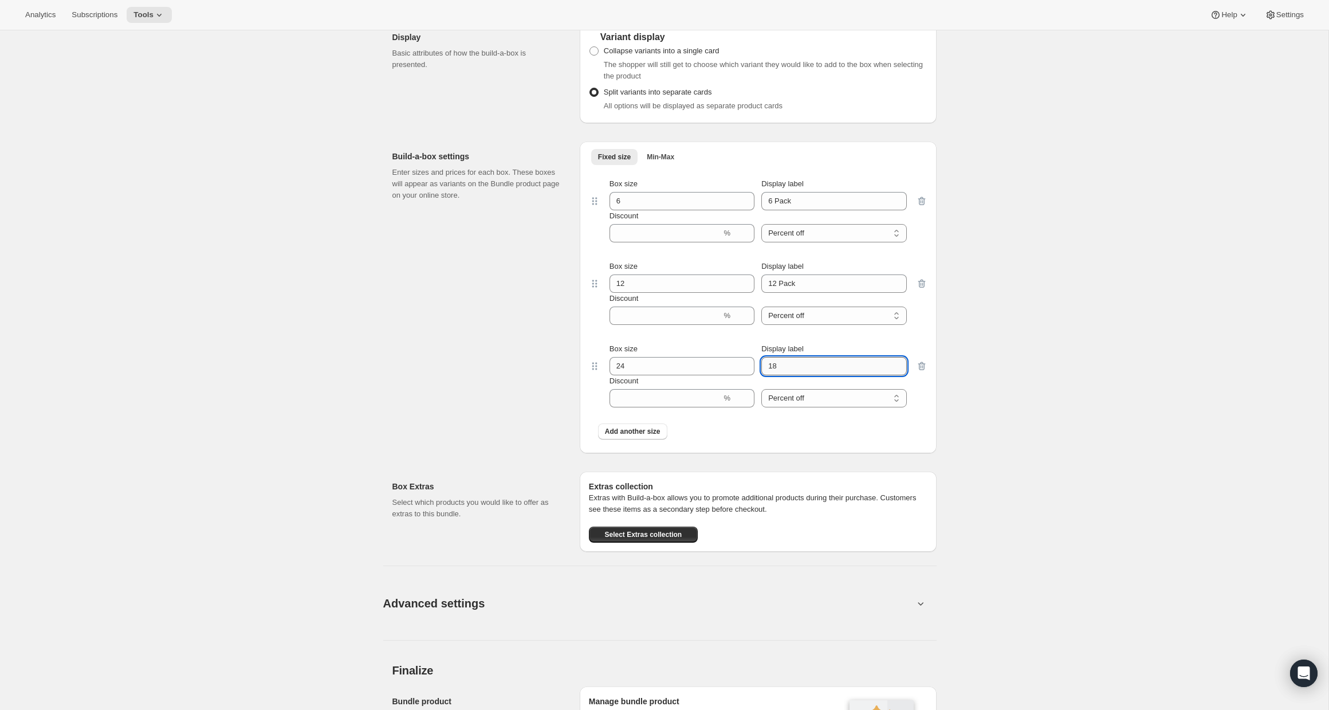
type input "1"
type input "24 Pack"
click at [1082, 370] on div "Edit Bundle. This page is ready Edit Bundle Analytics Open Build-a-box More act…" at bounding box center [664, 18] width 1329 height 1878
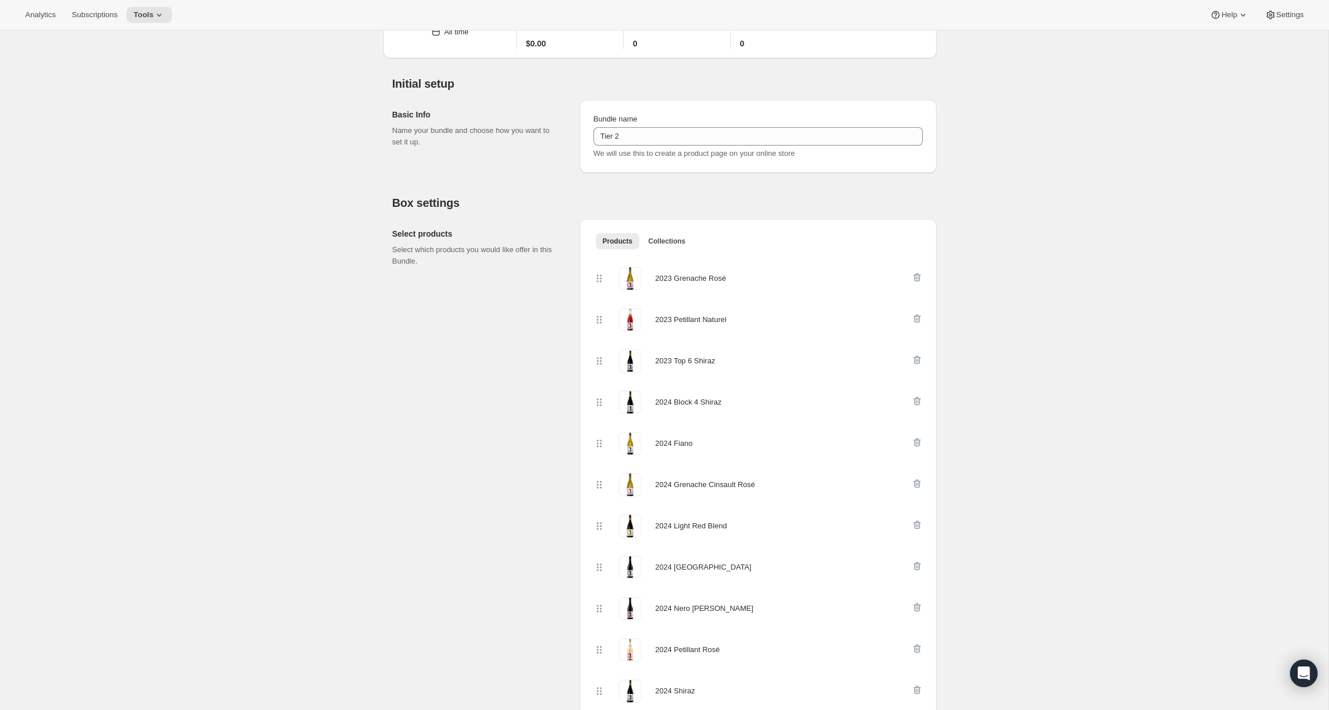
scroll to position [0, 0]
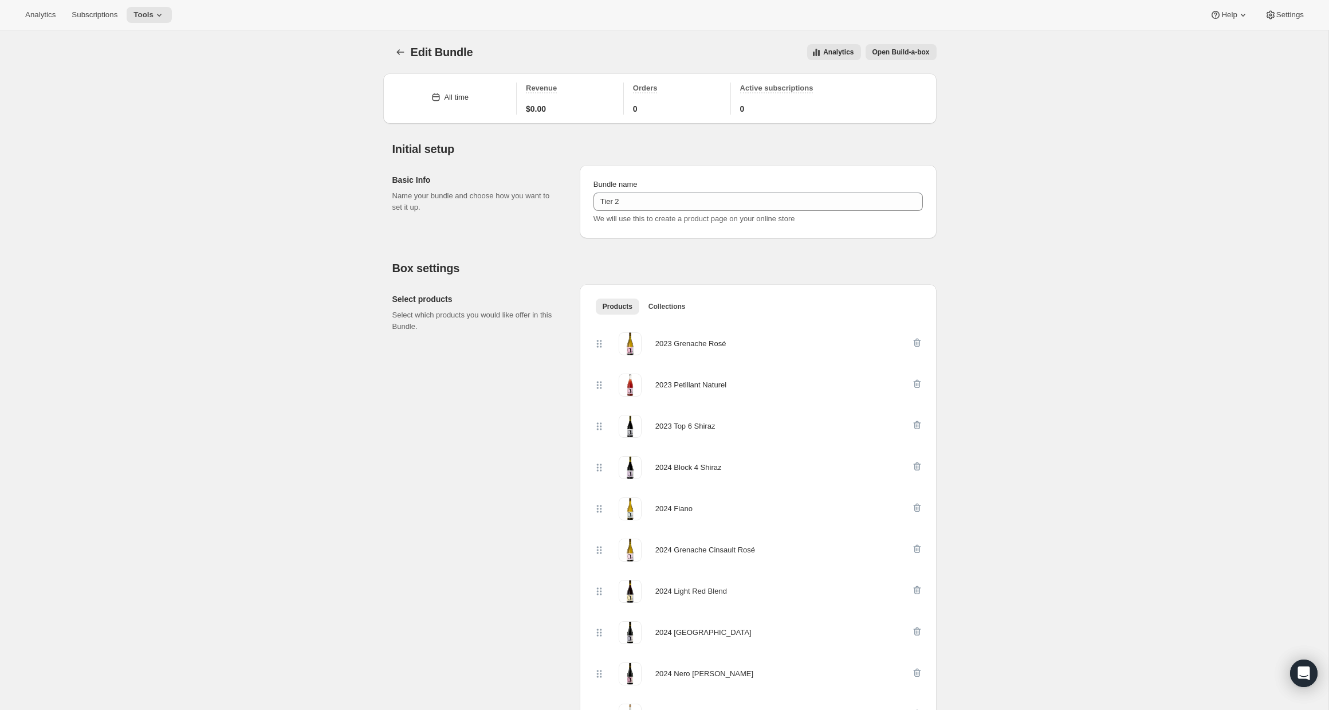
click at [893, 53] on span "Open Build-a-box" at bounding box center [901, 52] width 57 height 9
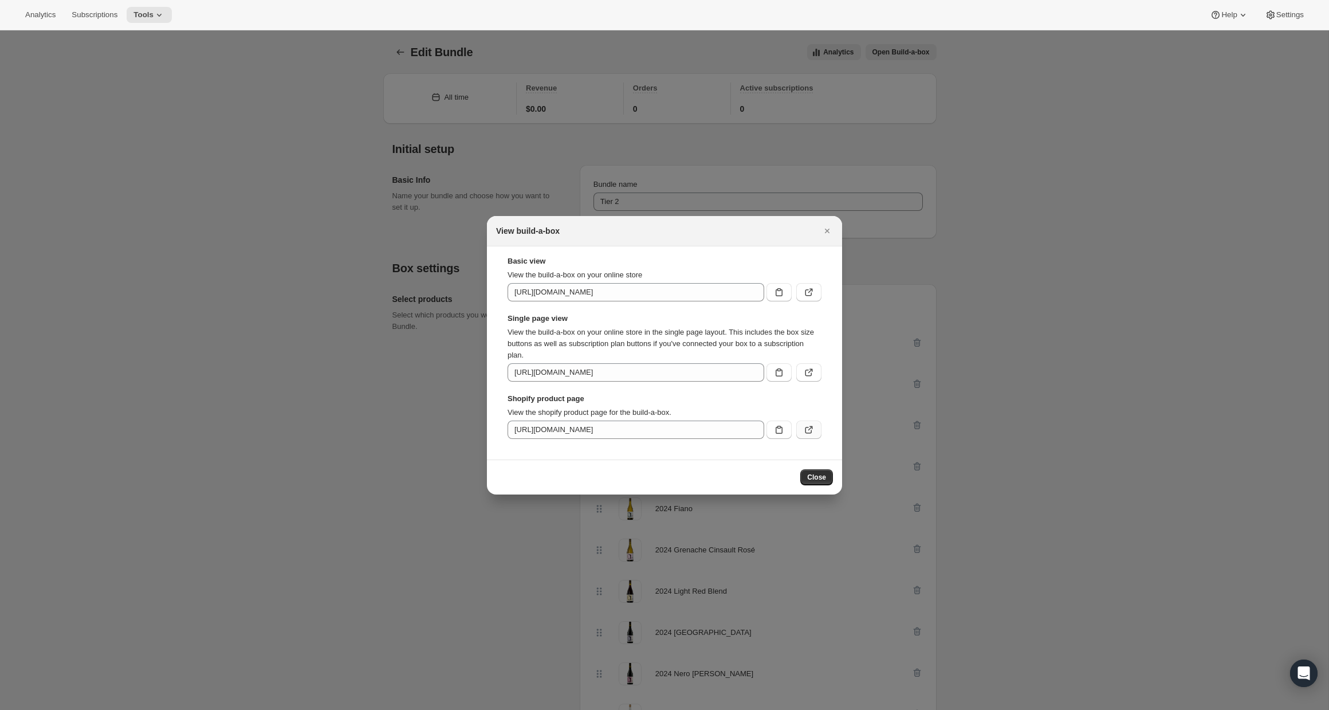
click at [815, 427] on button ":rbe:" at bounding box center [808, 430] width 25 height 18
click at [828, 229] on icon "Close" at bounding box center [827, 230] width 11 height 11
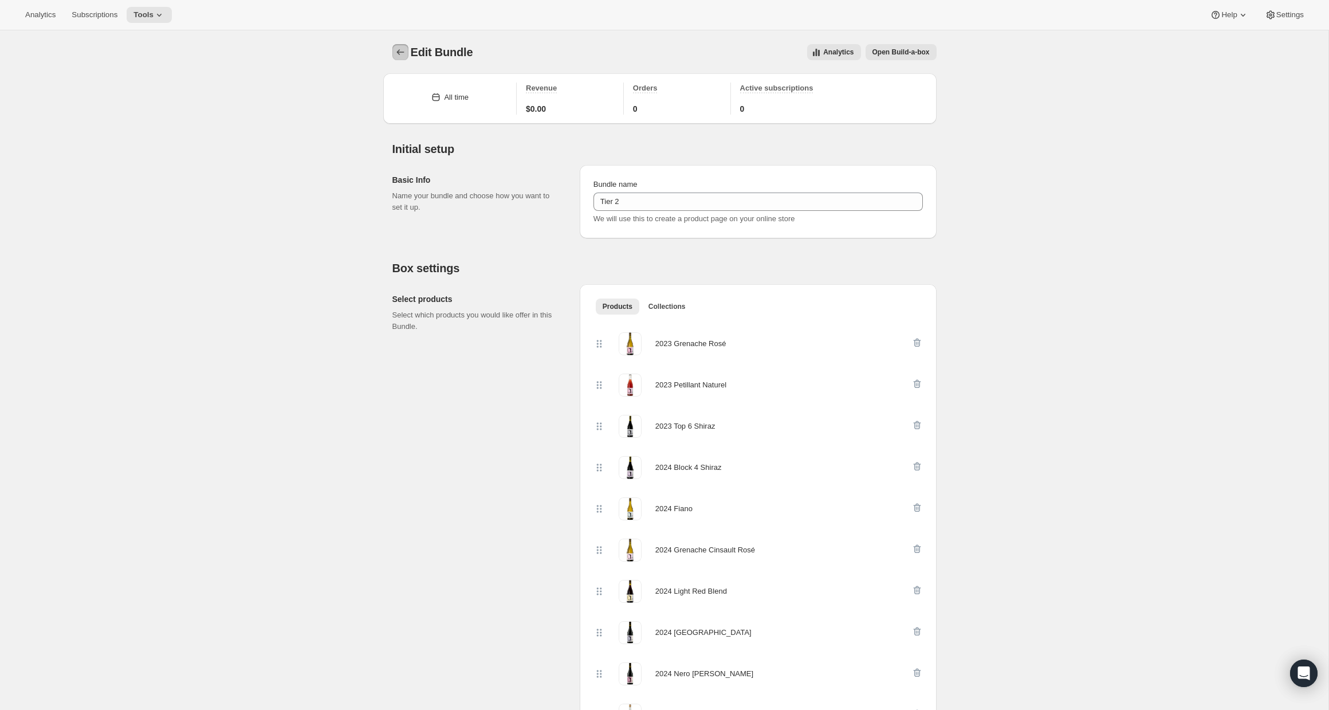
click at [402, 50] on icon "Bundles" at bounding box center [400, 51] width 11 height 11
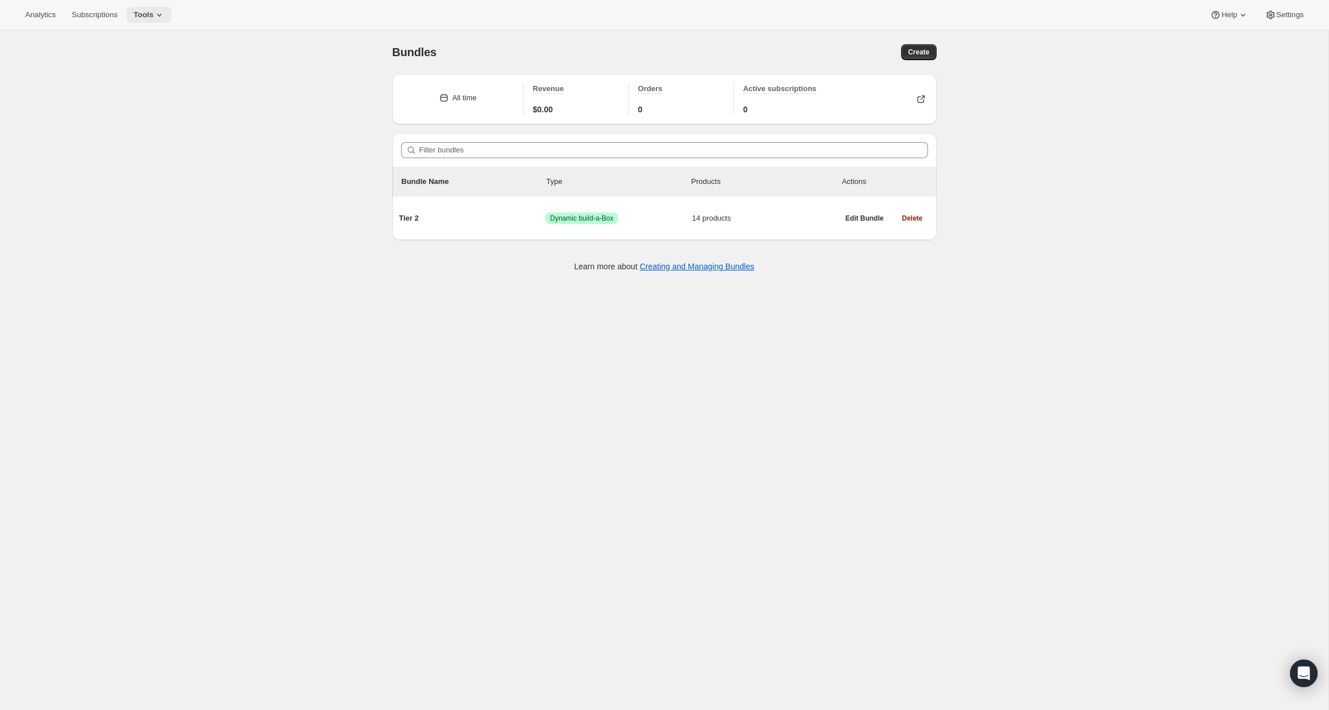
click at [164, 8] on button "Tools" at bounding box center [149, 15] width 45 height 16
click at [170, 41] on span "Subscription Plans" at bounding box center [140, 38] width 62 height 9
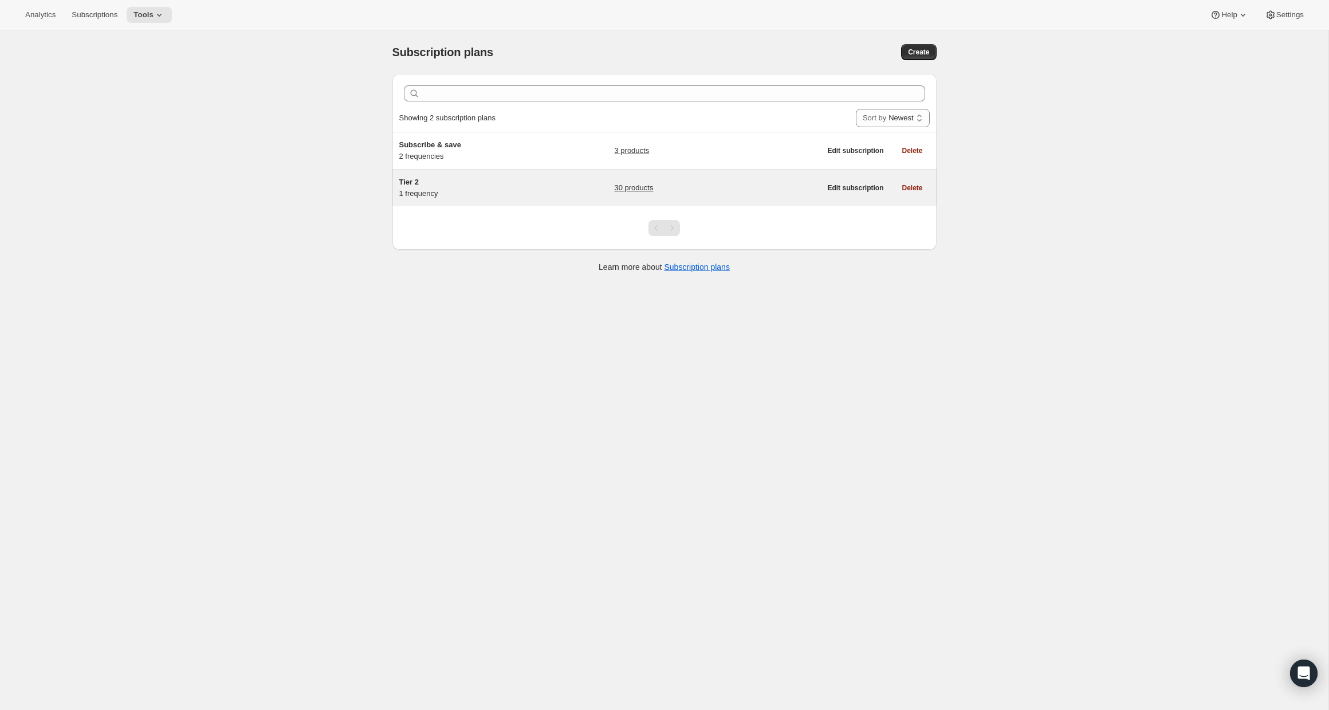
click at [791, 201] on div "Tier 2 1 frequency 30 products Edit subscription Delete" at bounding box center [664, 188] width 544 height 37
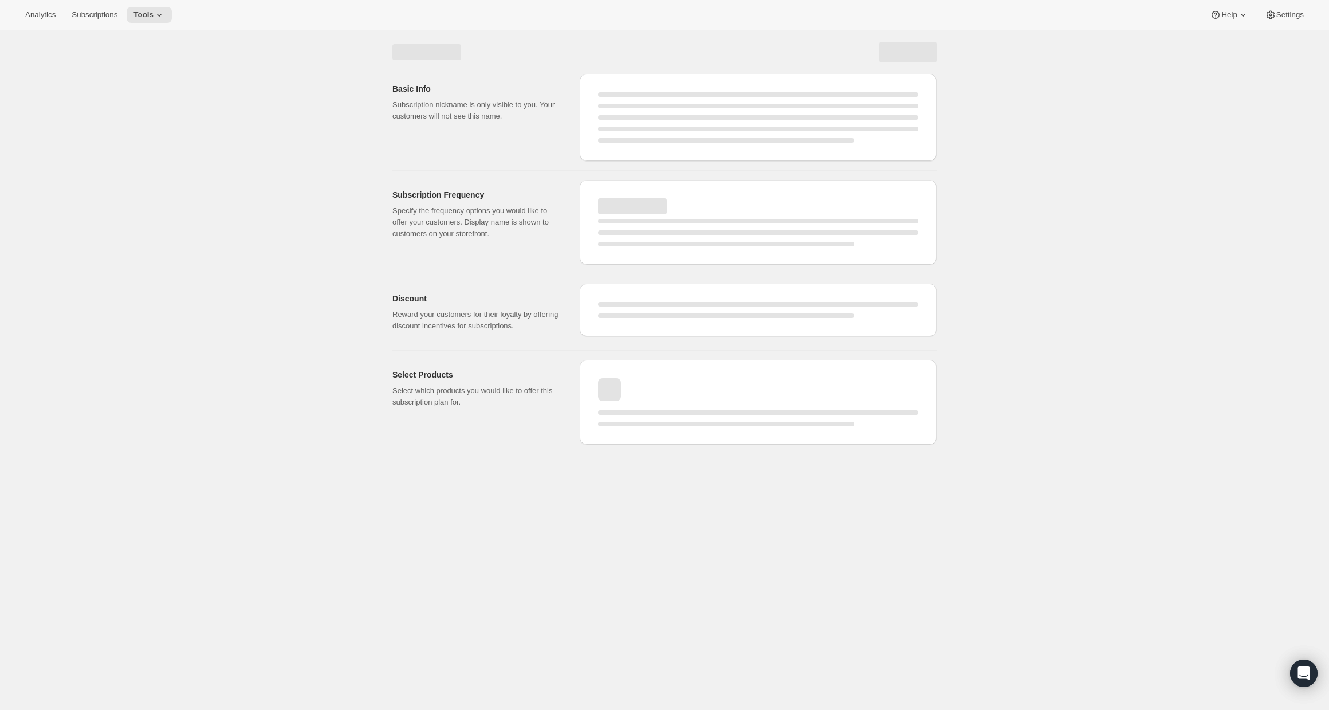
select select "WEEK"
select select "MONTH"
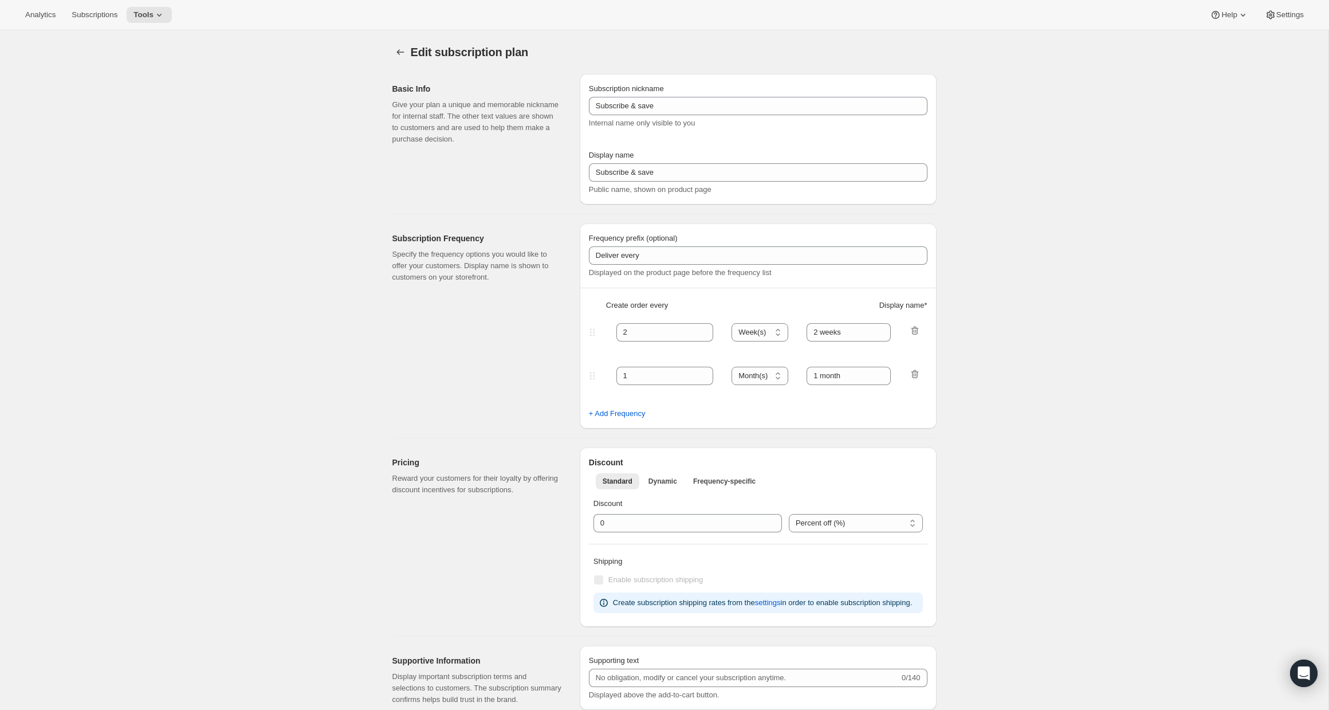
type input "Tier 2"
select select "MONTH"
type input "Cancel Your Subscription Anytime"
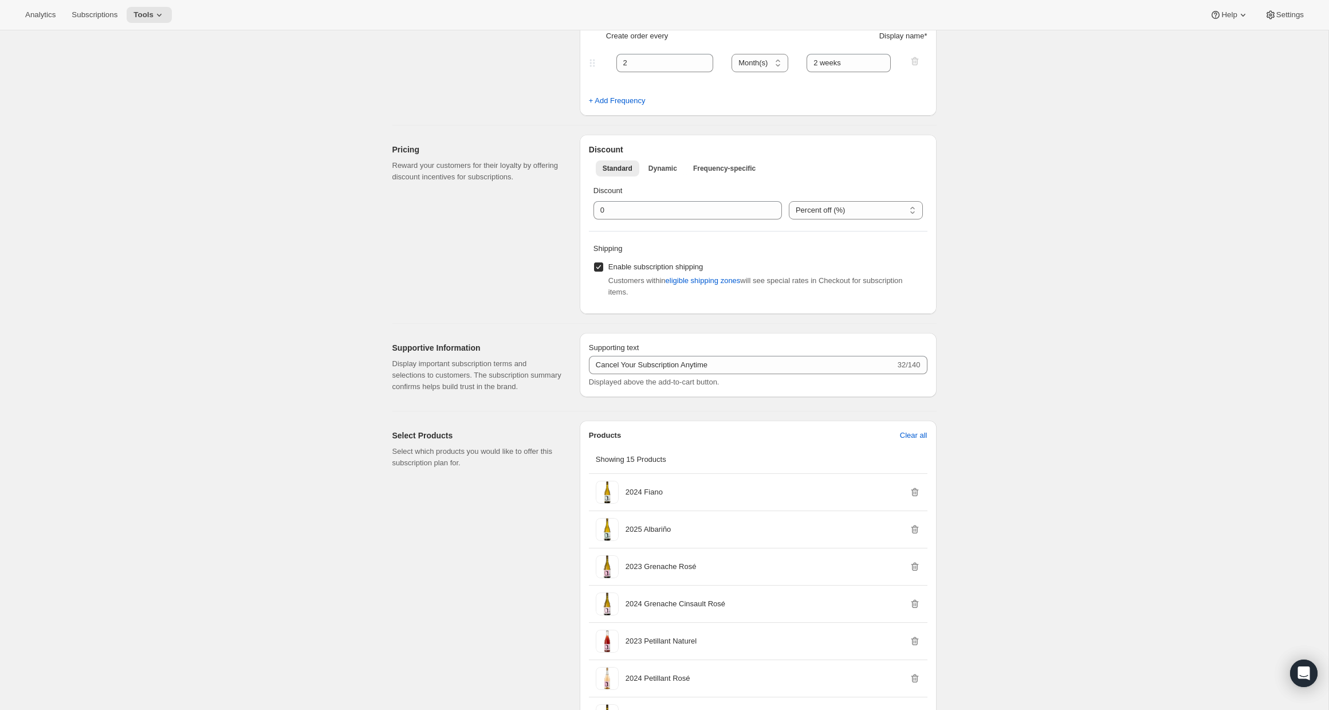
scroll to position [270, 0]
click at [709, 281] on span "eligible shipping zones" at bounding box center [703, 279] width 75 height 11
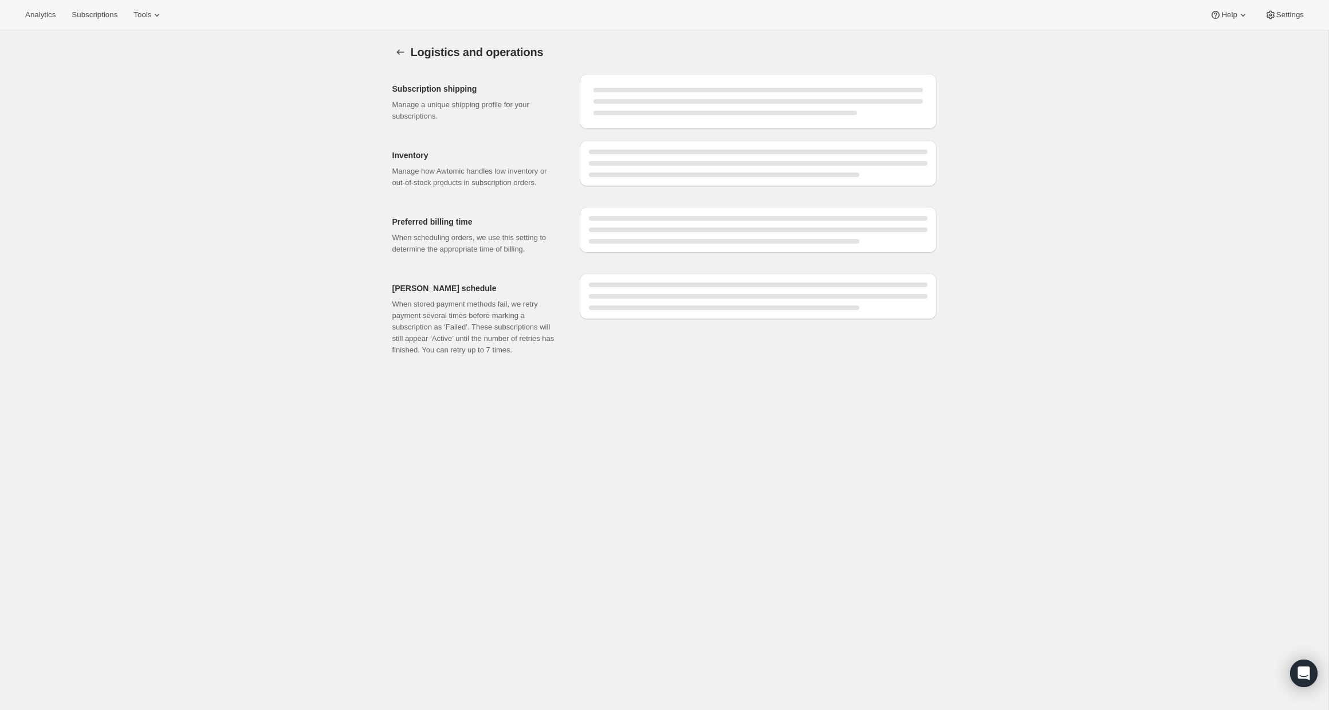
select select "DAY"
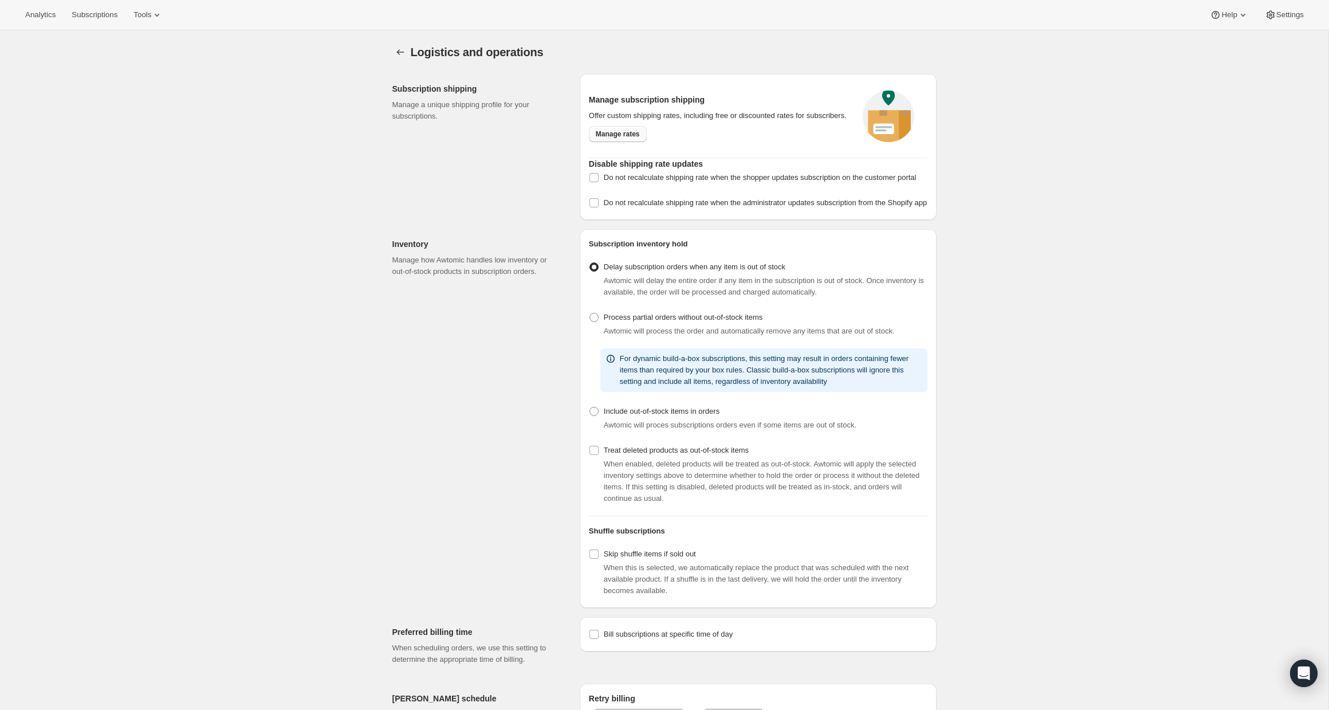
click at [619, 142] on link "Manage rates" at bounding box center [618, 134] width 58 height 16
click at [399, 46] on button "Settings" at bounding box center [400, 52] width 16 height 16
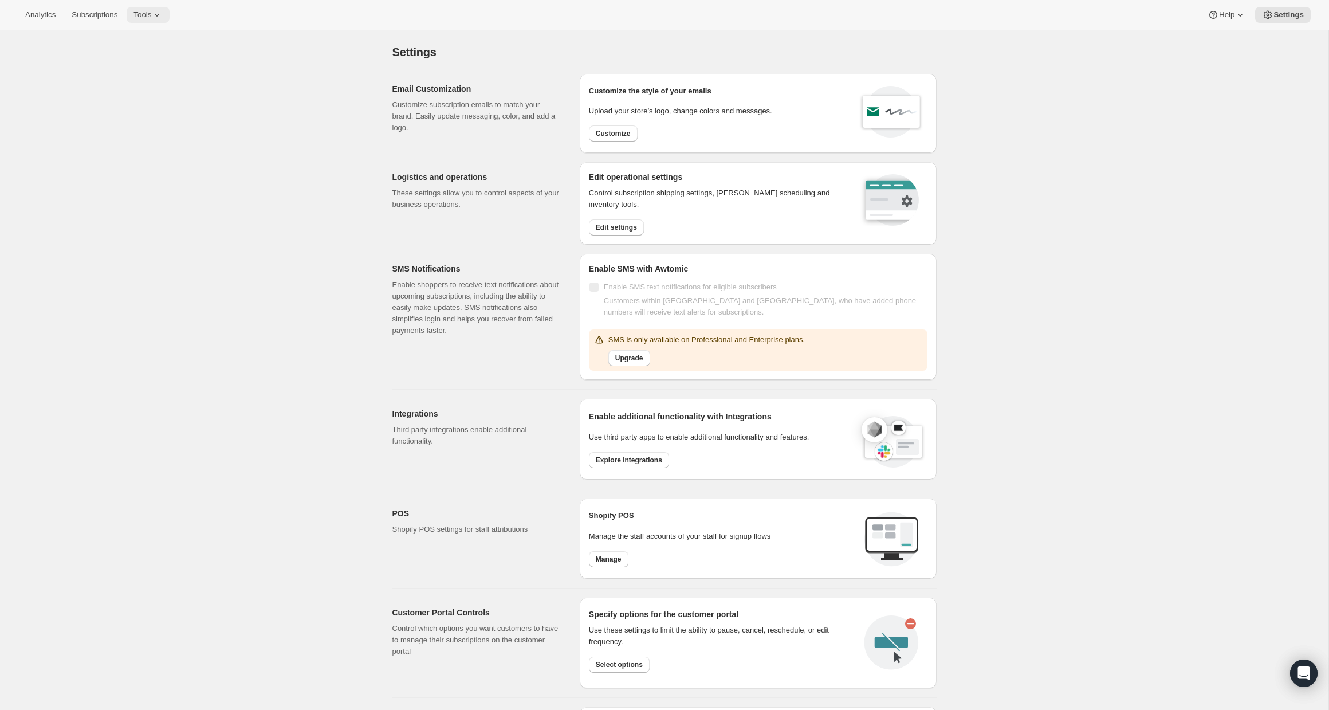
click at [159, 14] on icon at bounding box center [157, 15] width 5 height 3
click at [139, 40] on span "Subscription Plans" at bounding box center [140, 38] width 62 height 9
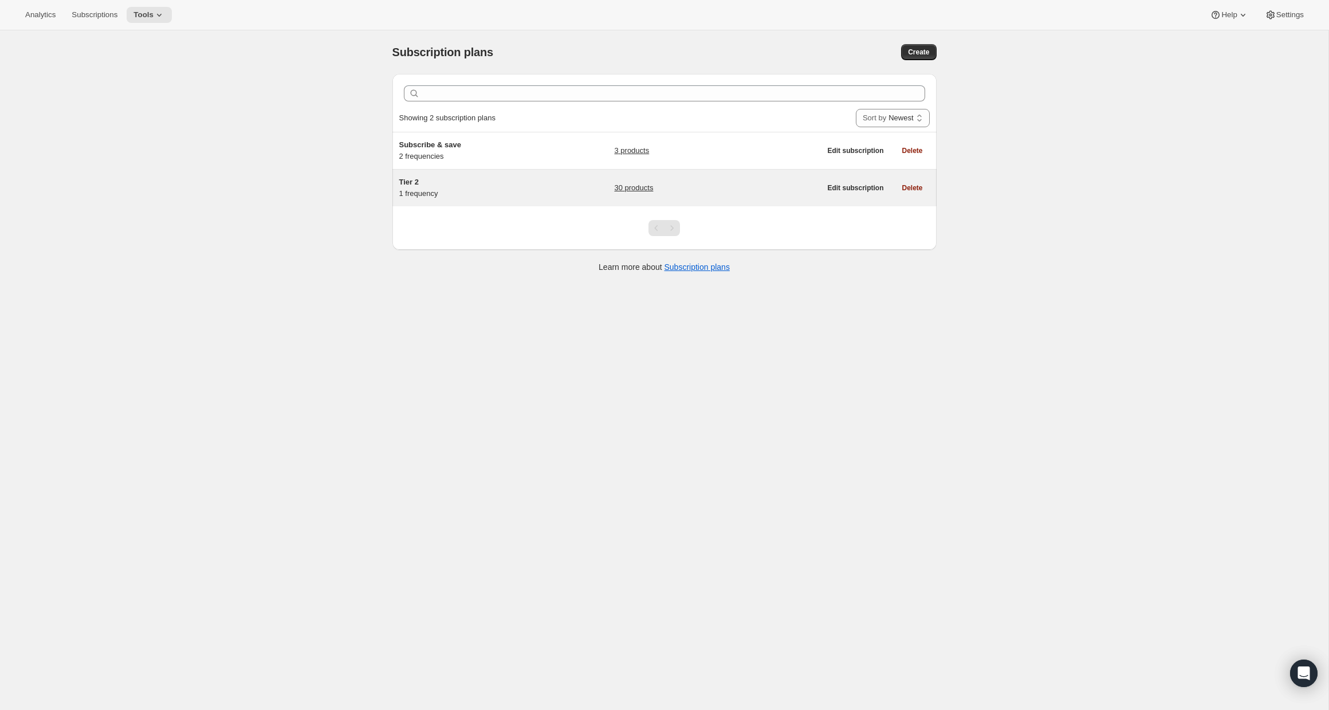
click at [738, 188] on div "30 products" at bounding box center [717, 187] width 206 height 23
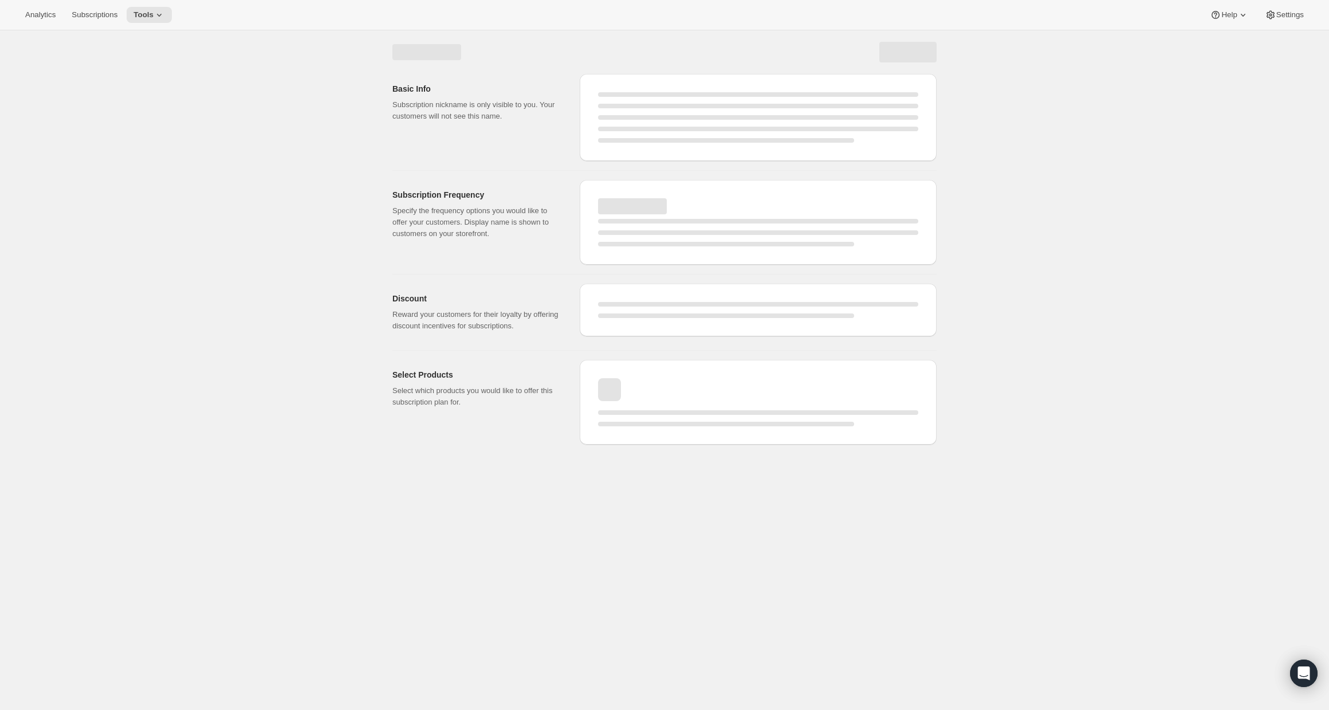
select select "WEEK"
select select "MONTH"
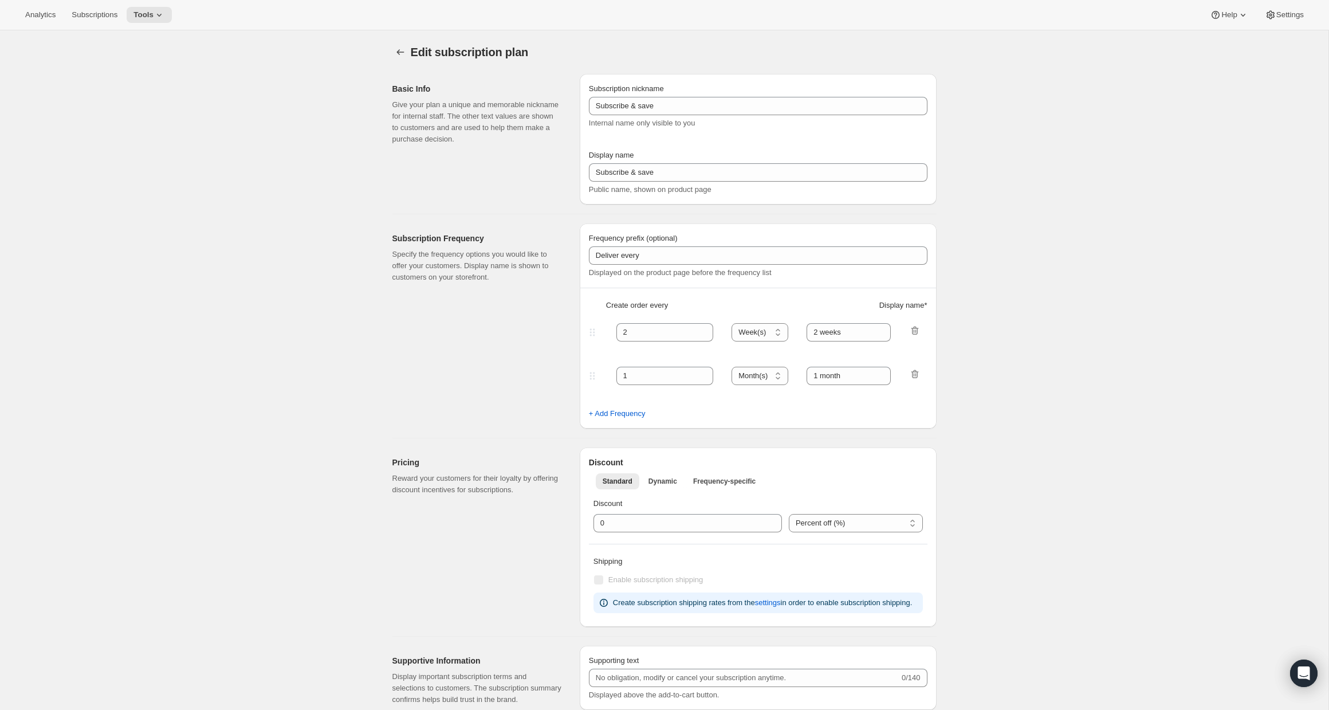
type input "Tier 2"
select select "MONTH"
type input "Cancel Your Subscription Anytime"
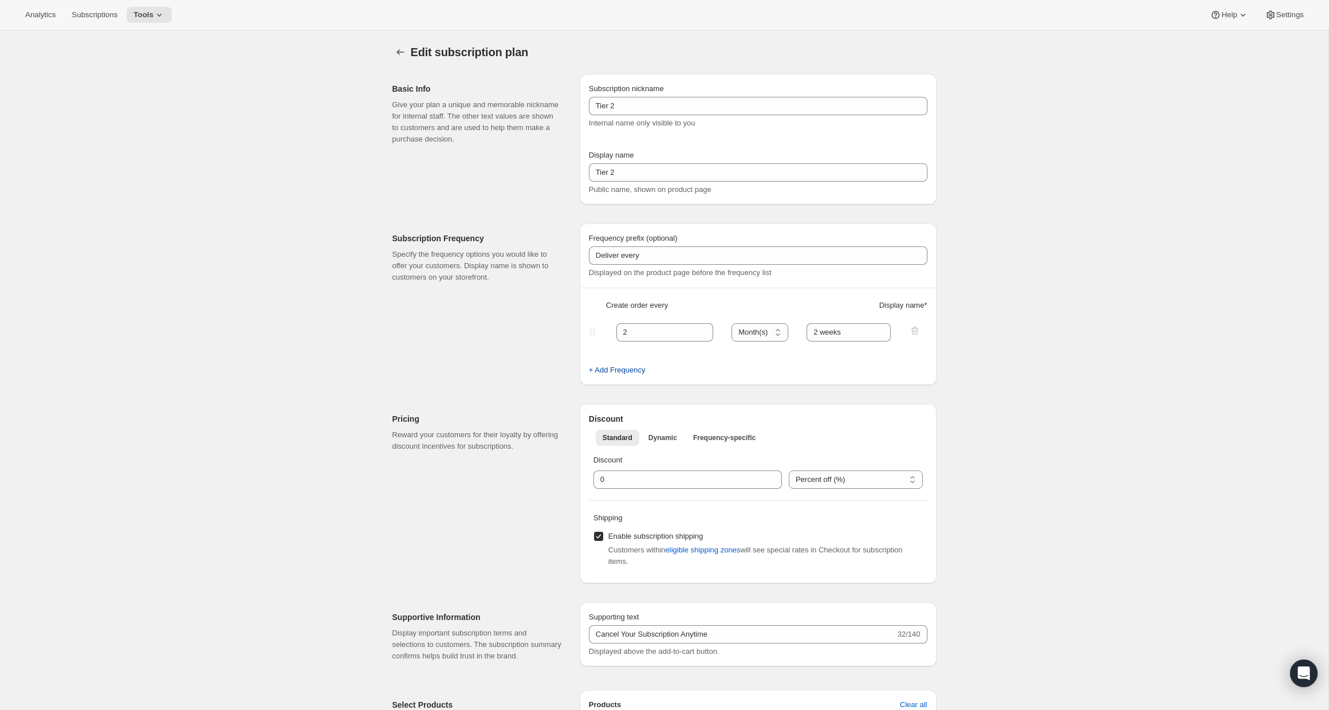
click at [639, 374] on span "+ Add Frequency" at bounding box center [617, 369] width 57 height 11
select select "MONTH"
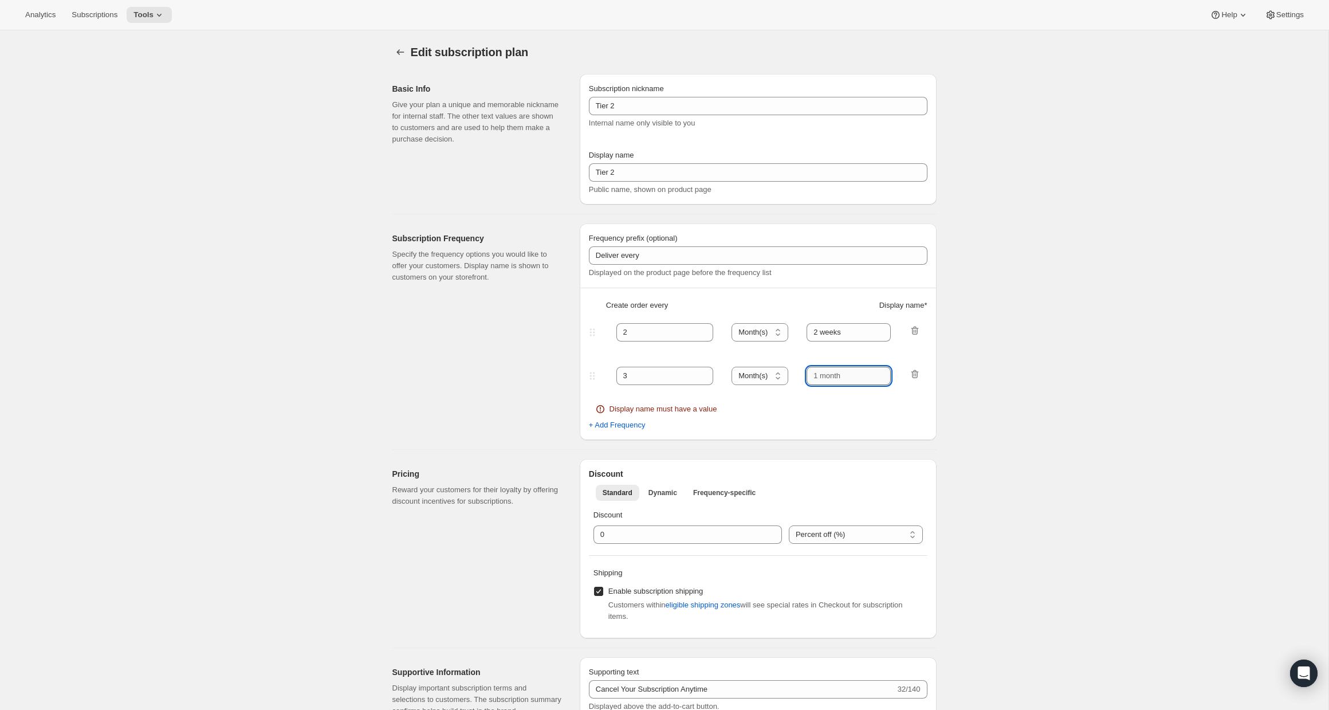
click at [822, 374] on input "text" at bounding box center [849, 376] width 84 height 18
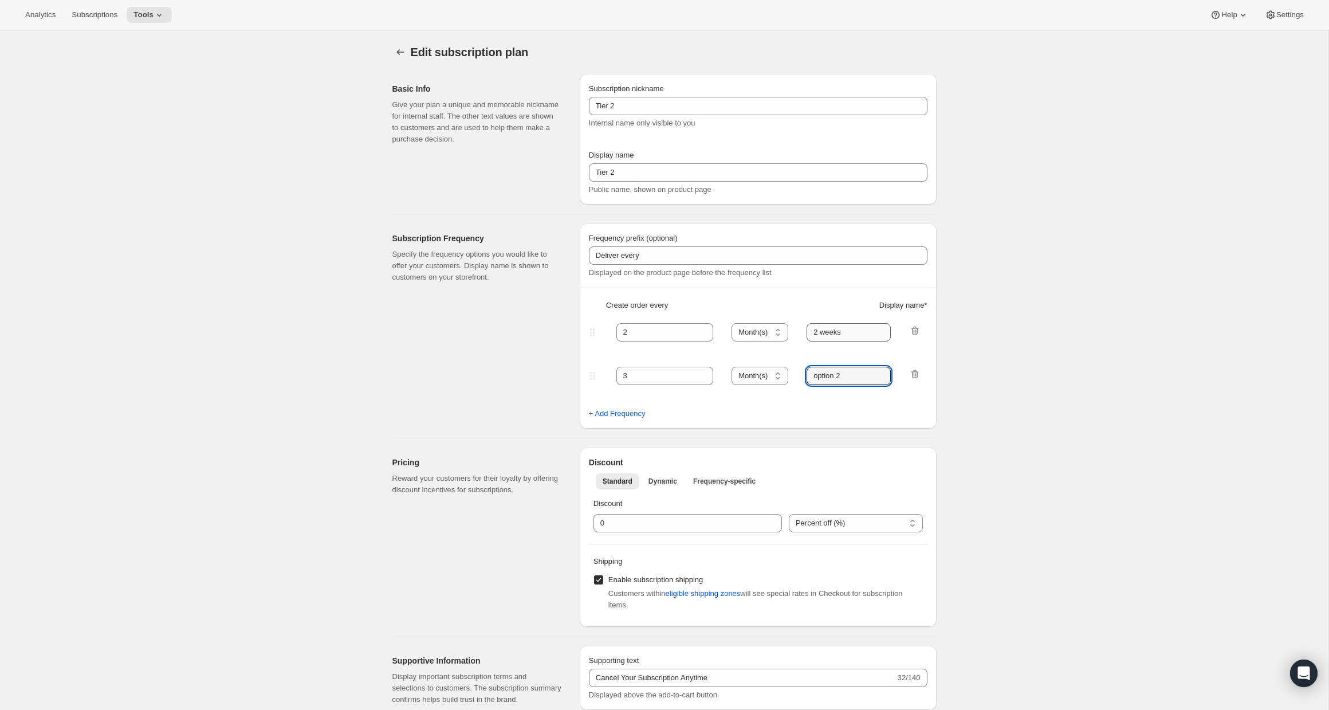
type input "option 2"
click at [858, 335] on input "2 weeks" at bounding box center [849, 332] width 84 height 18
type input "2"
type input "option 1"
click at [835, 461] on h2 "Discount" at bounding box center [758, 462] width 339 height 11
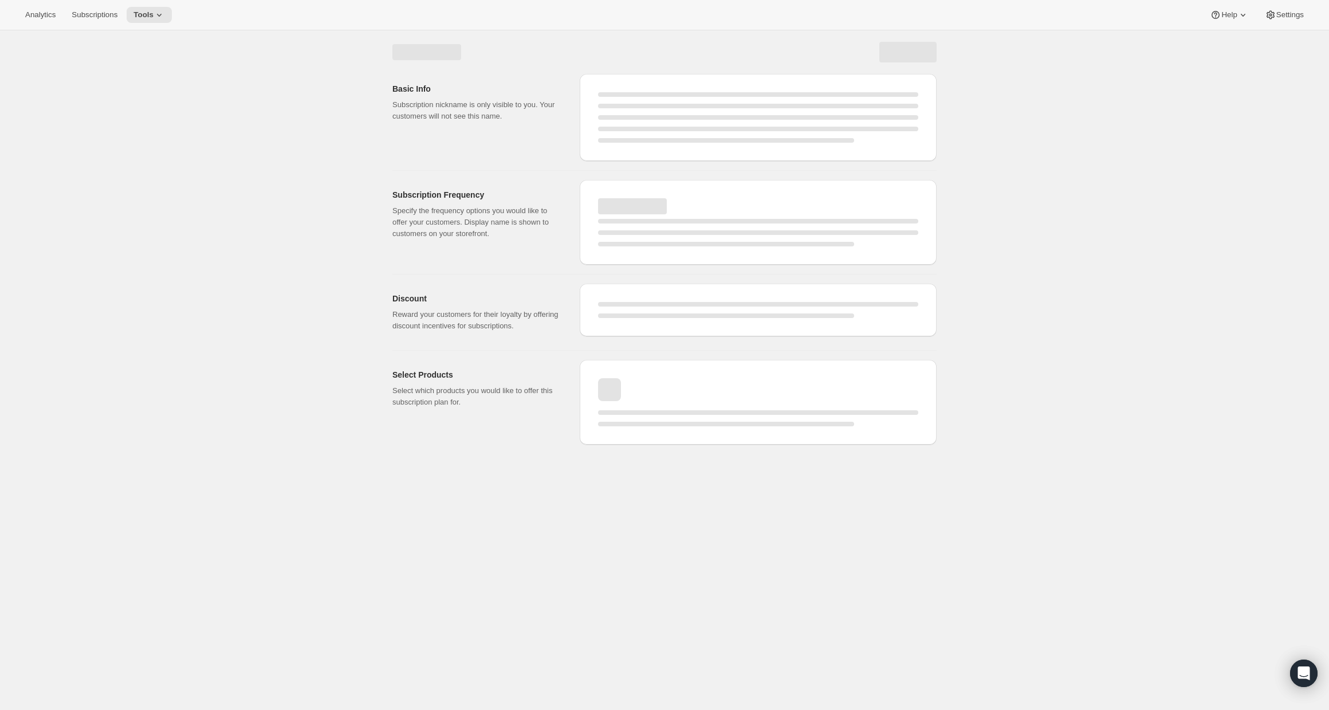
select select "MONTH"
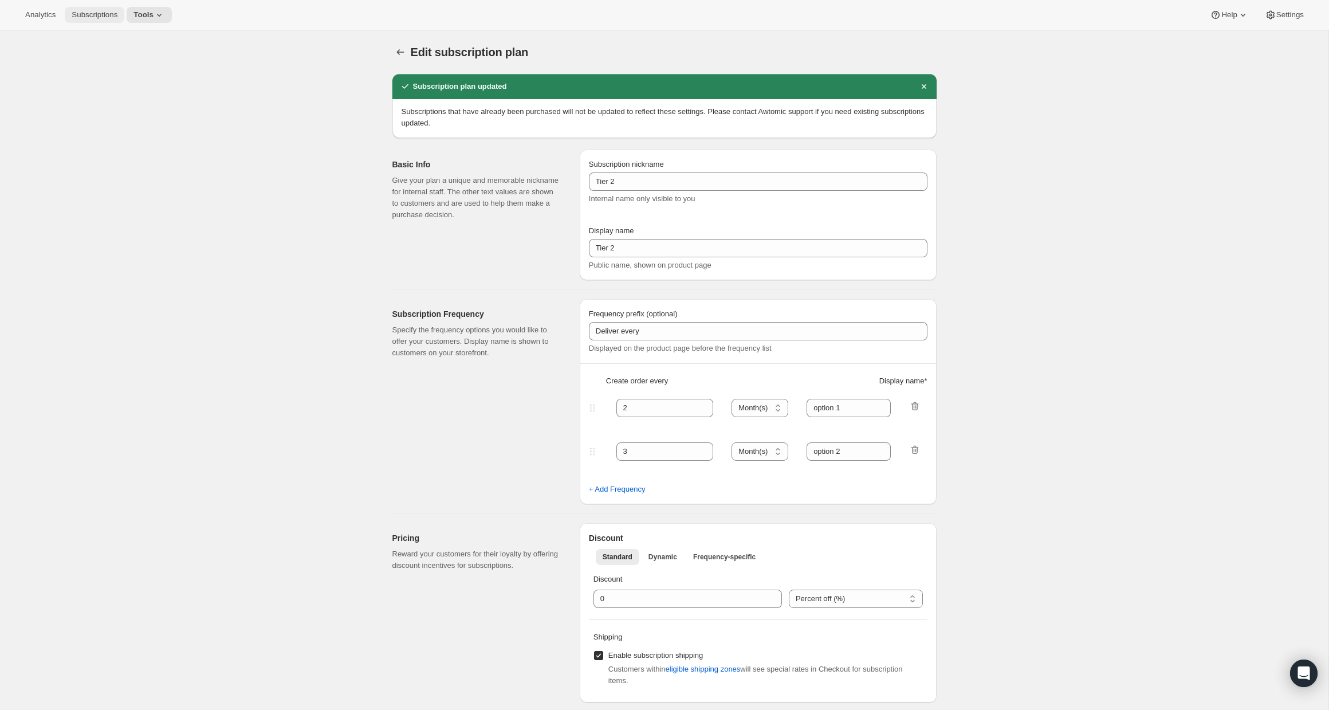
click at [76, 16] on span "Subscriptions" at bounding box center [95, 14] width 46 height 9
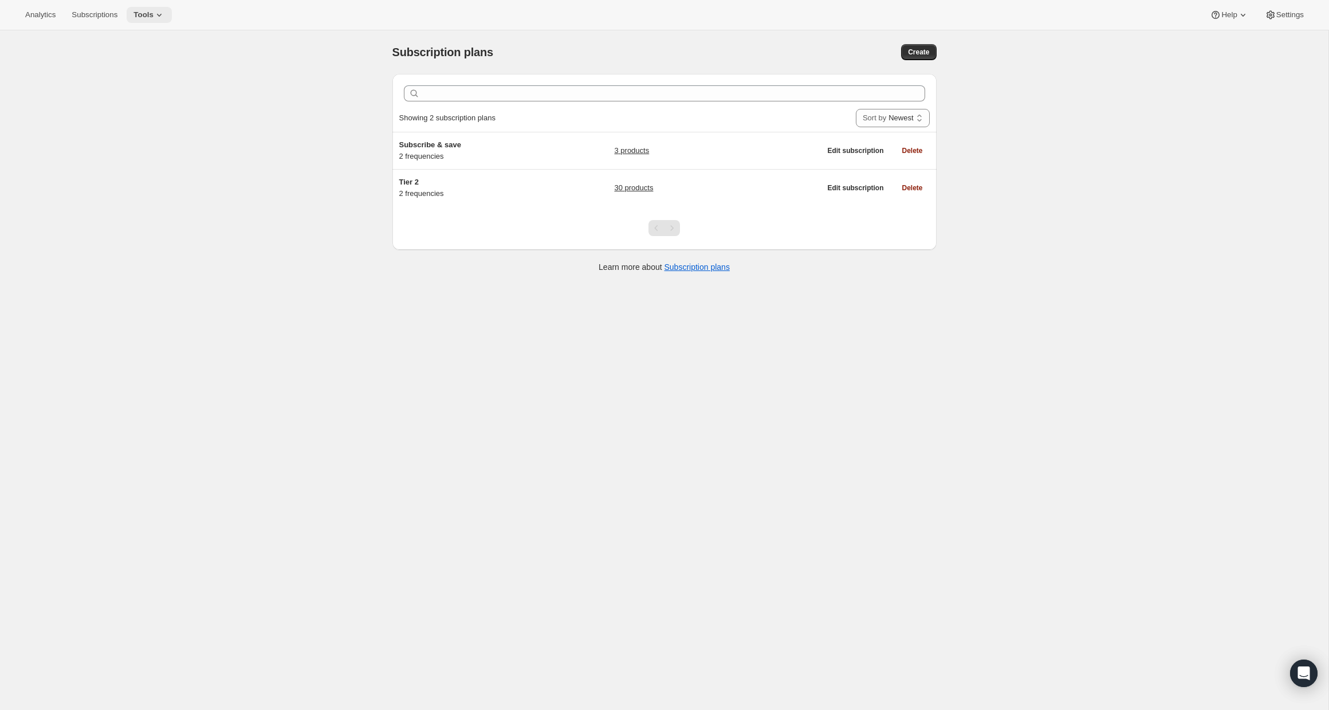
click at [163, 12] on icon at bounding box center [159, 14] width 11 height 11
click at [158, 74] on span "Bundles" at bounding box center [159, 77] width 101 height 11
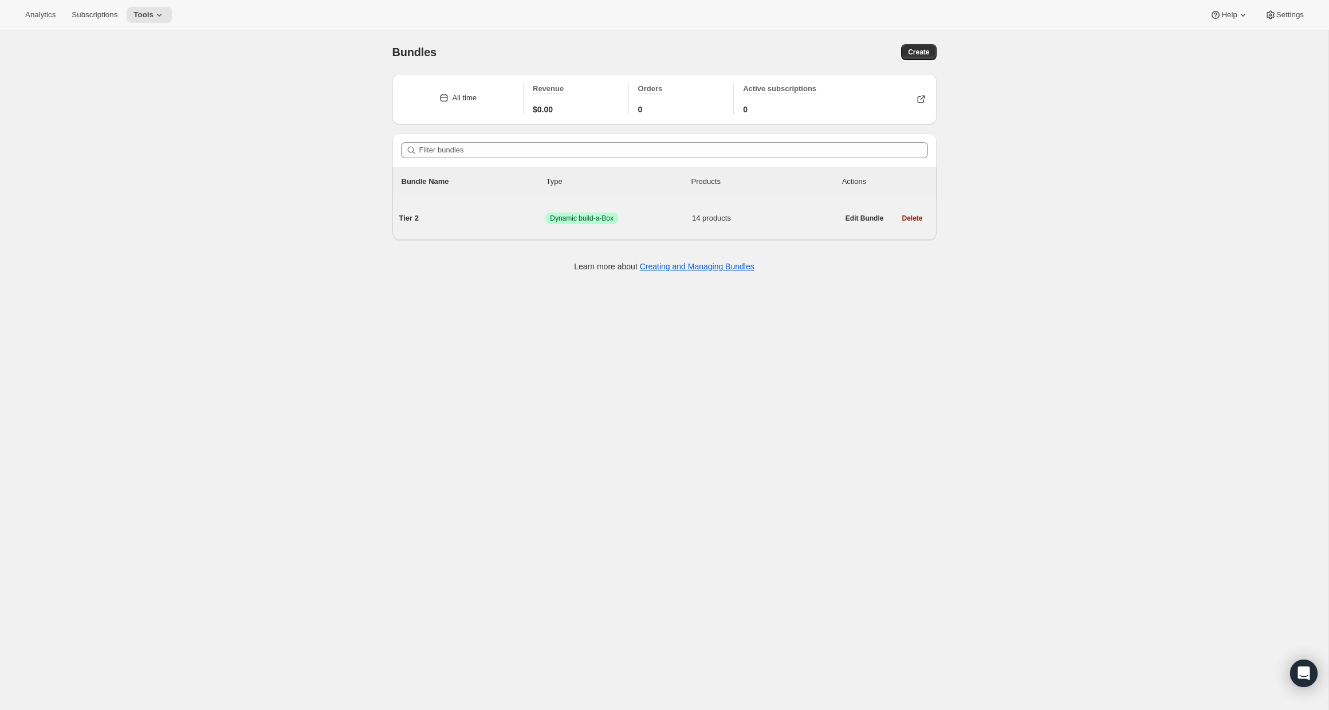
click at [753, 219] on span "14 products" at bounding box center [765, 218] width 147 height 11
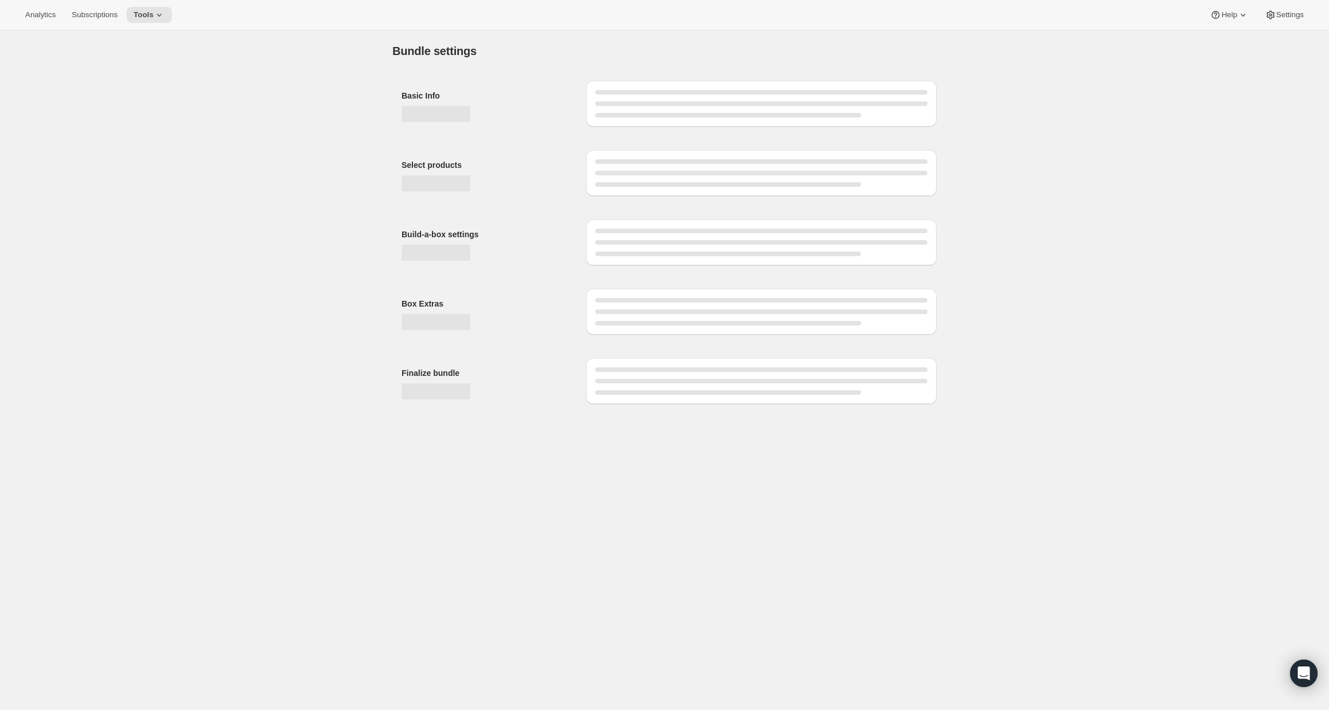
type input "Tier 2"
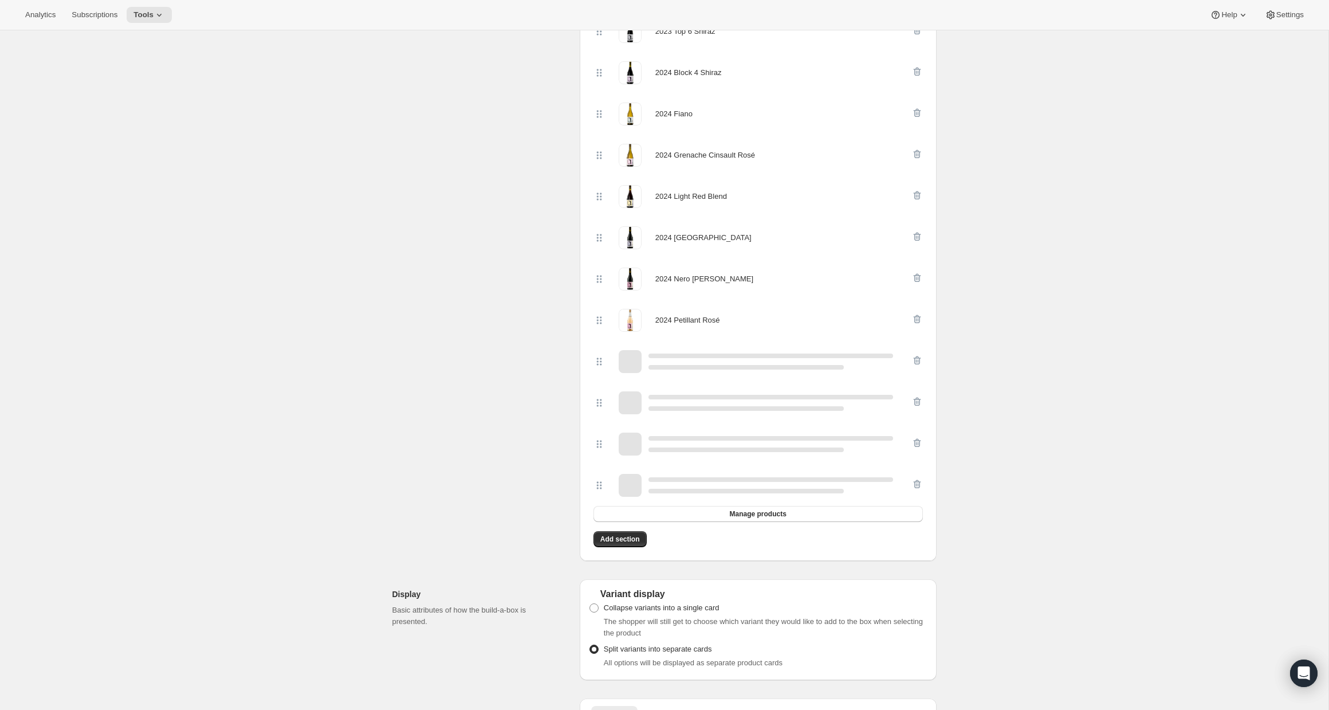
scroll to position [395, 0]
click at [698, 510] on button "Manage products" at bounding box center [758, 513] width 329 height 16
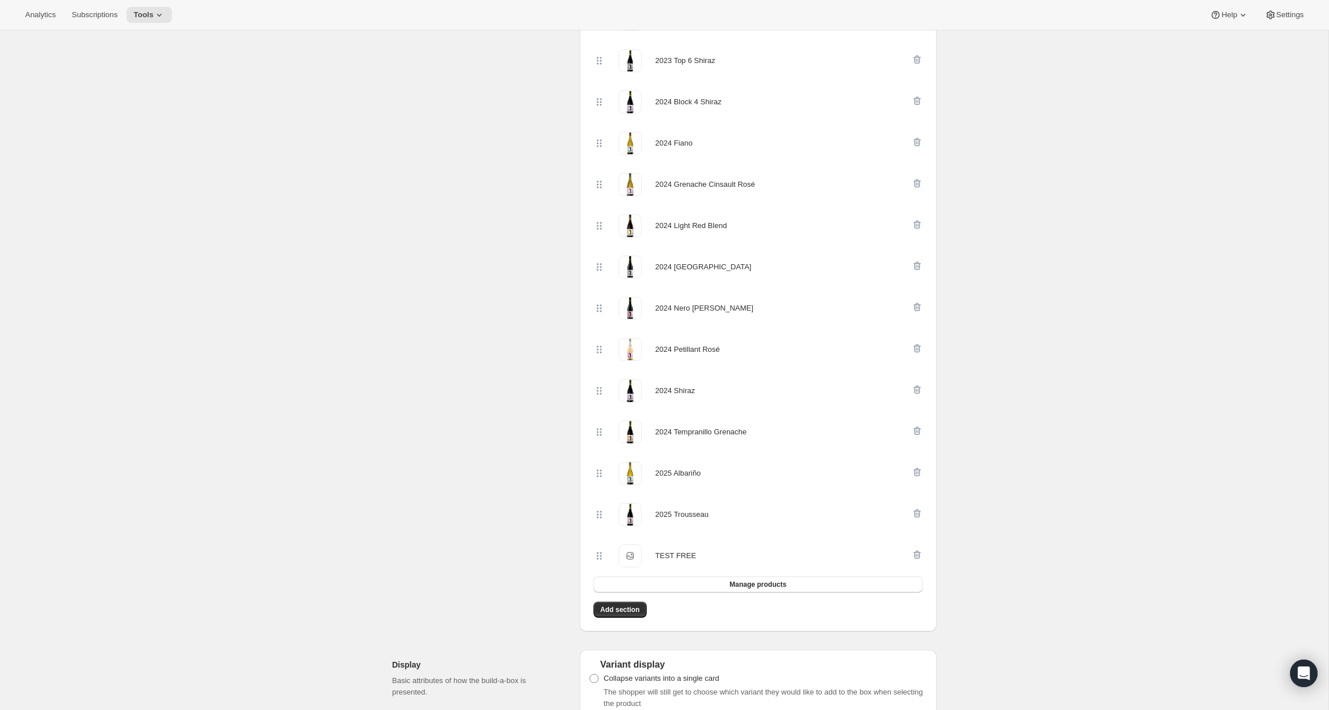
scroll to position [0, 0]
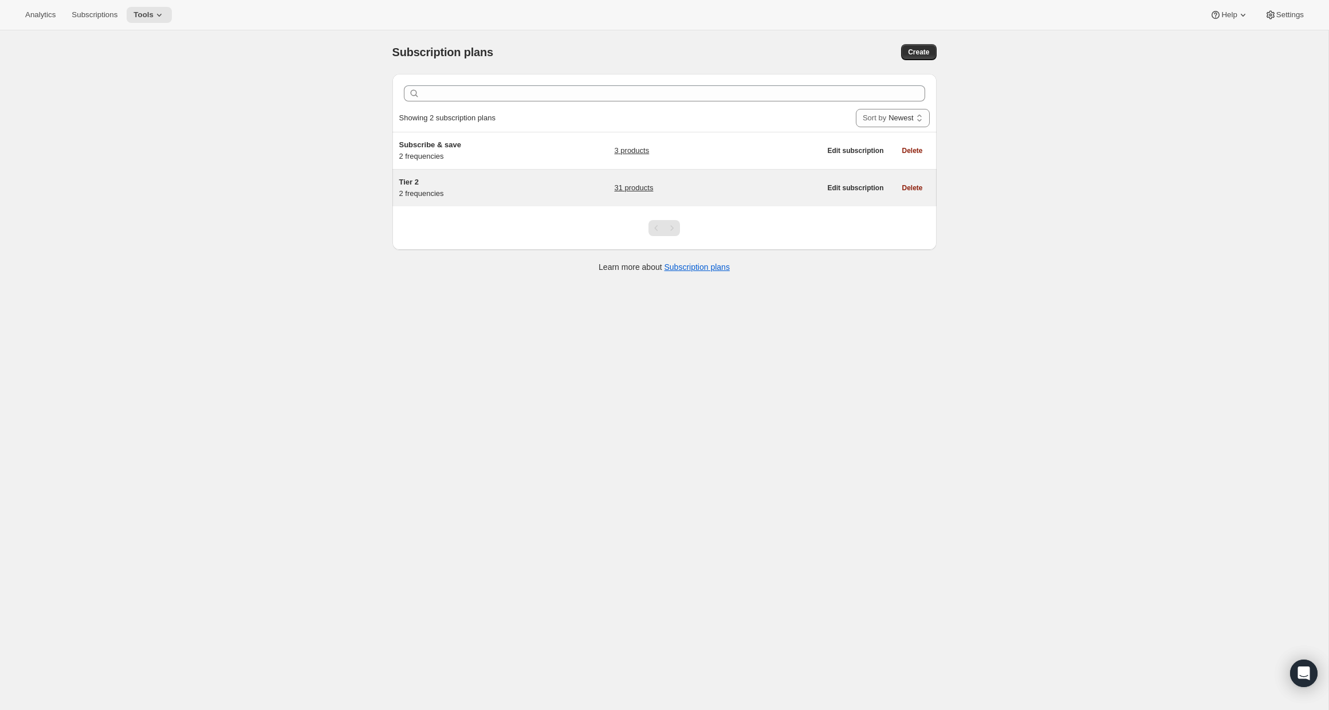
click at [724, 185] on div "31 products" at bounding box center [717, 187] width 206 height 23
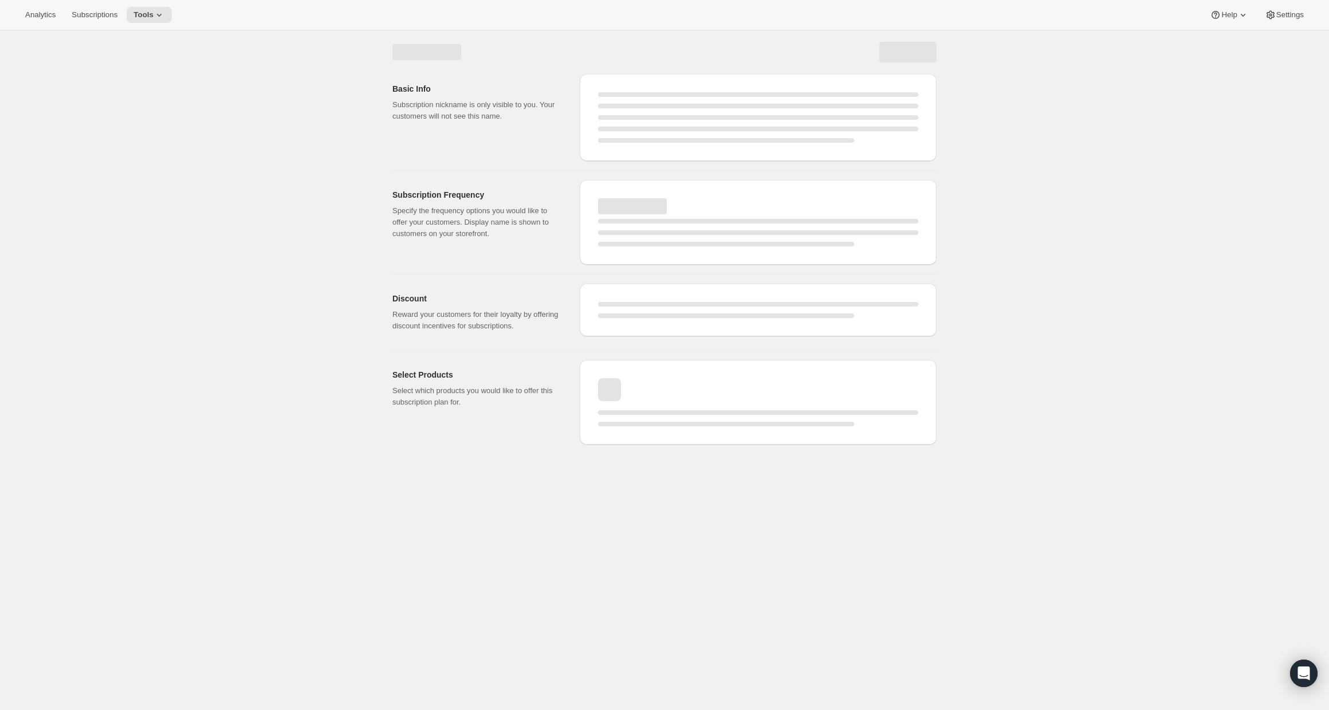
select select "WEEK"
select select "MONTH"
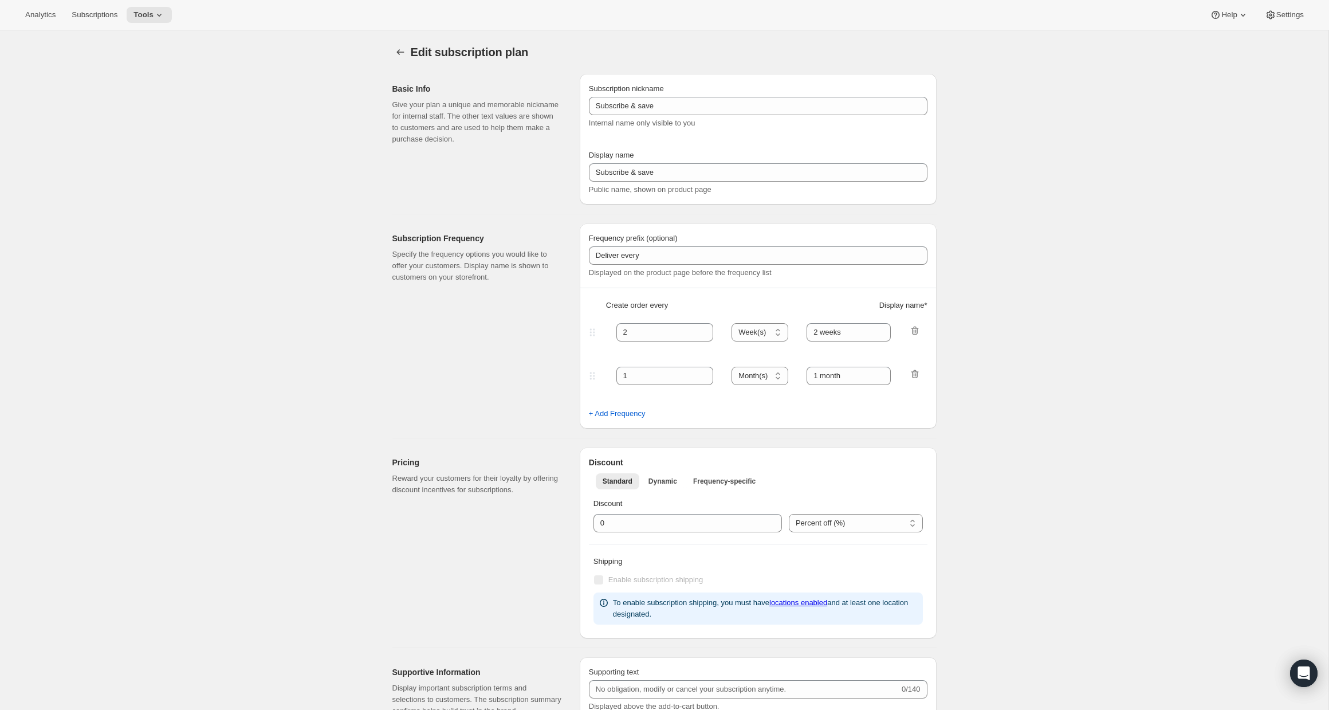
type input "Tier 2"
select select "MONTH"
type input "option 1"
type input "3"
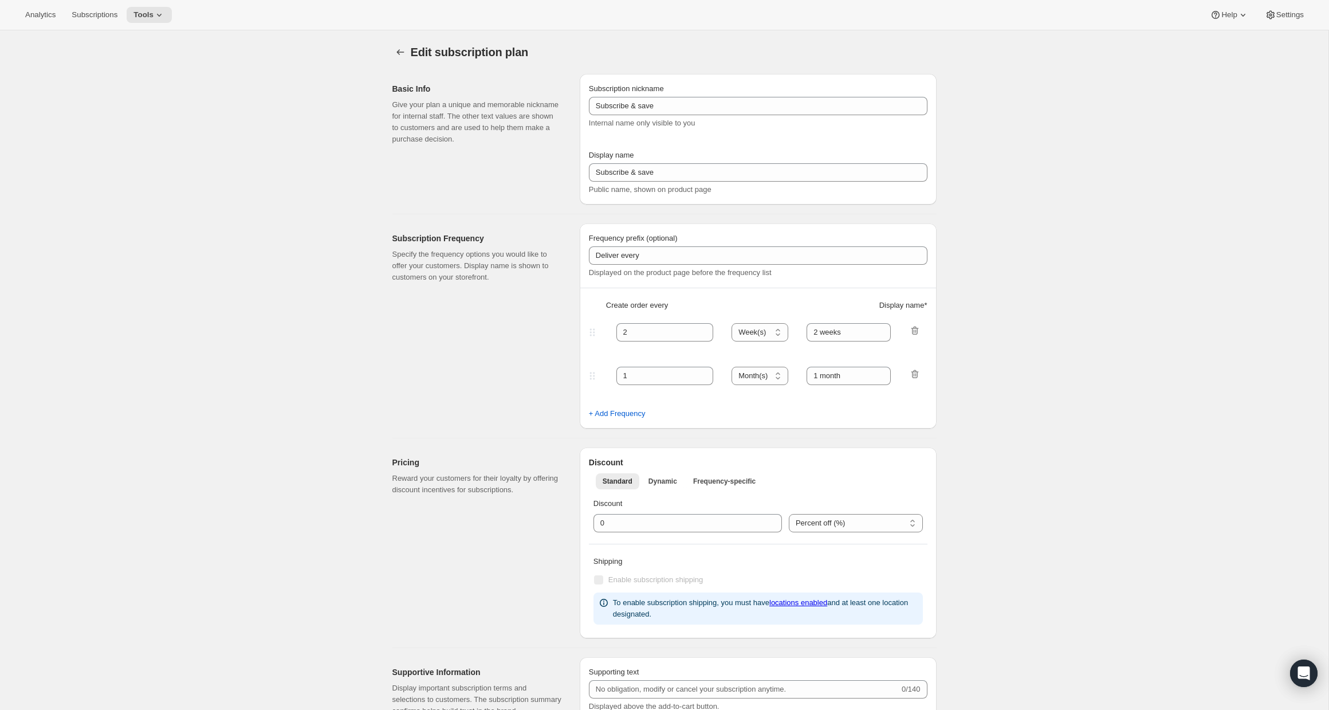
type input "option 2"
type input "Cancel Your Subscription Anytime"
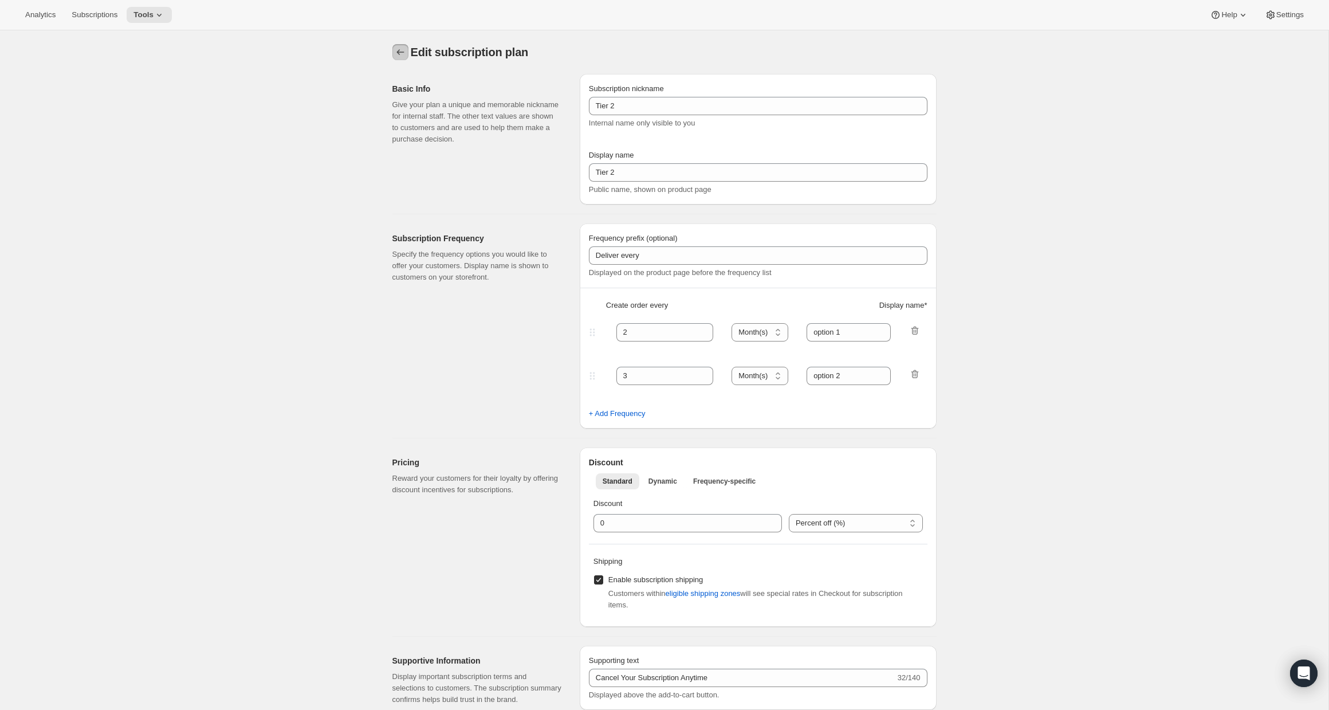
click at [399, 46] on button "Subscription plans" at bounding box center [400, 52] width 16 height 16
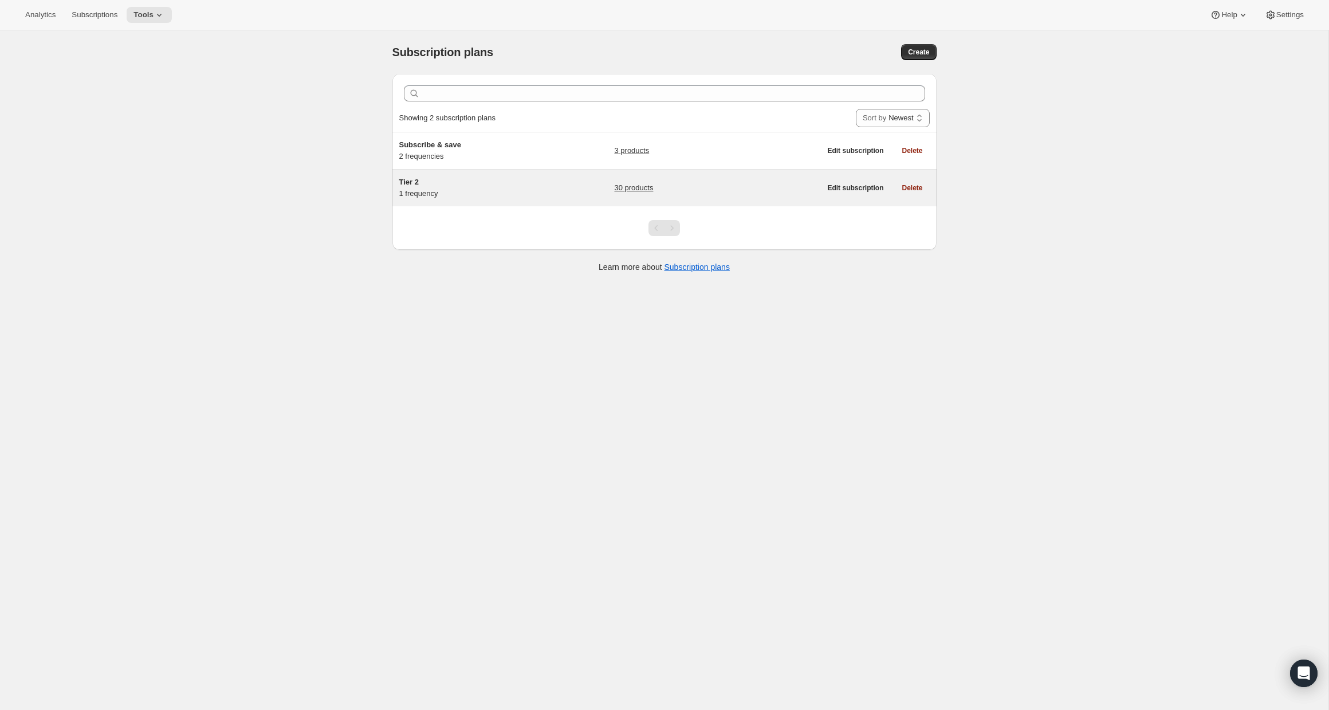
click at [553, 187] on div "Tier 2 1 frequency 30 products" at bounding box center [610, 187] width 422 height 23
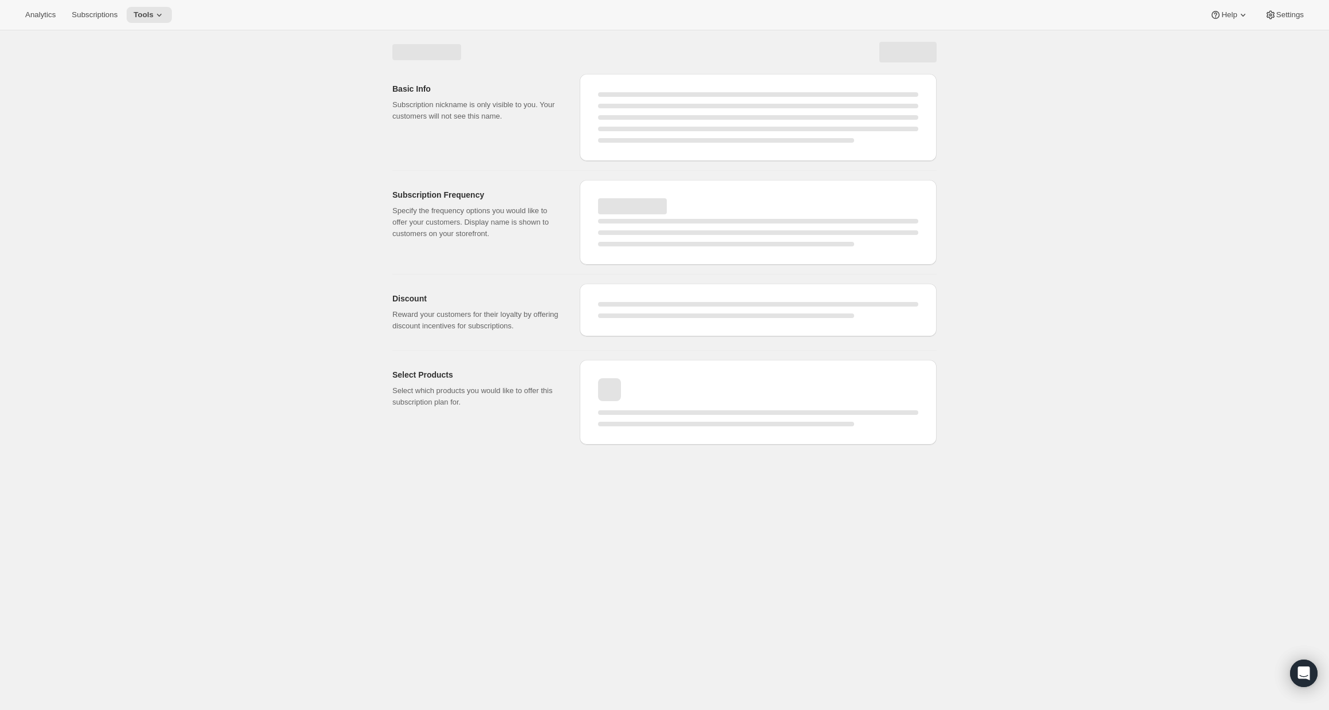
select select "WEEK"
select select "MONTH"
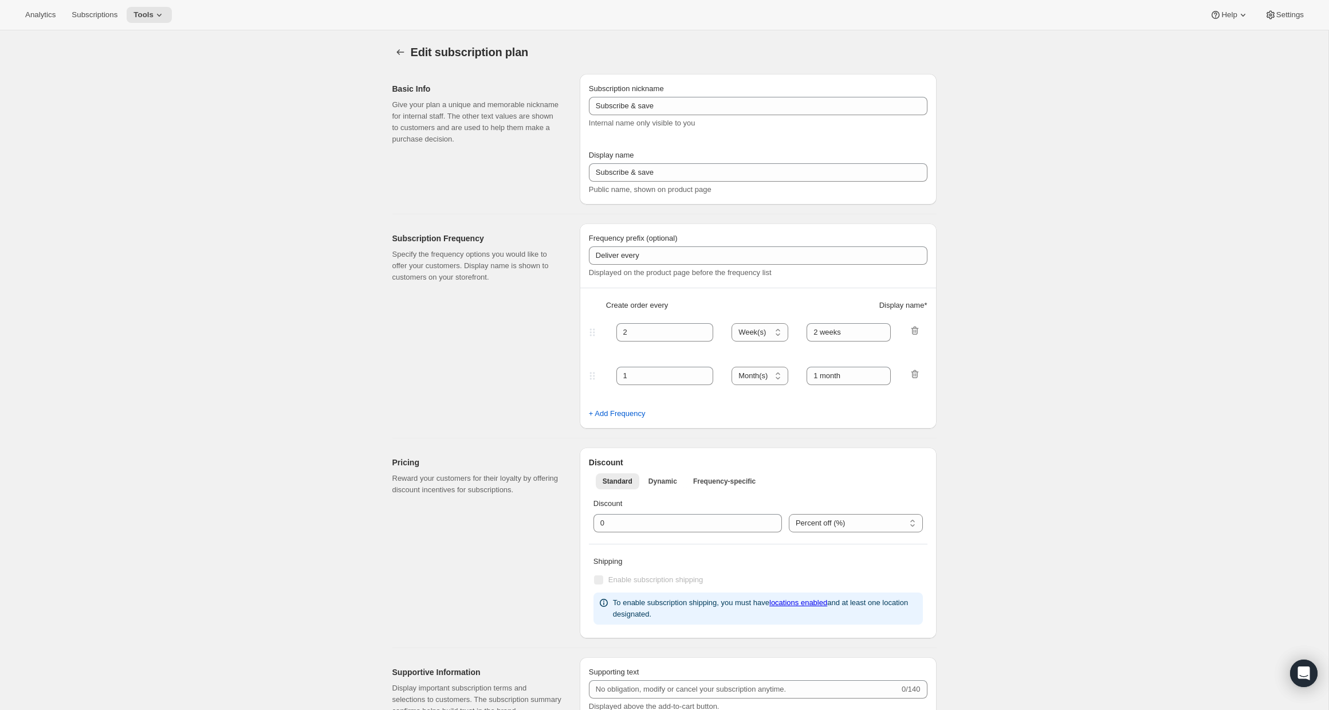
checkbox input "true"
type input "Tier 2"
select select "MONTH"
type input "option 1"
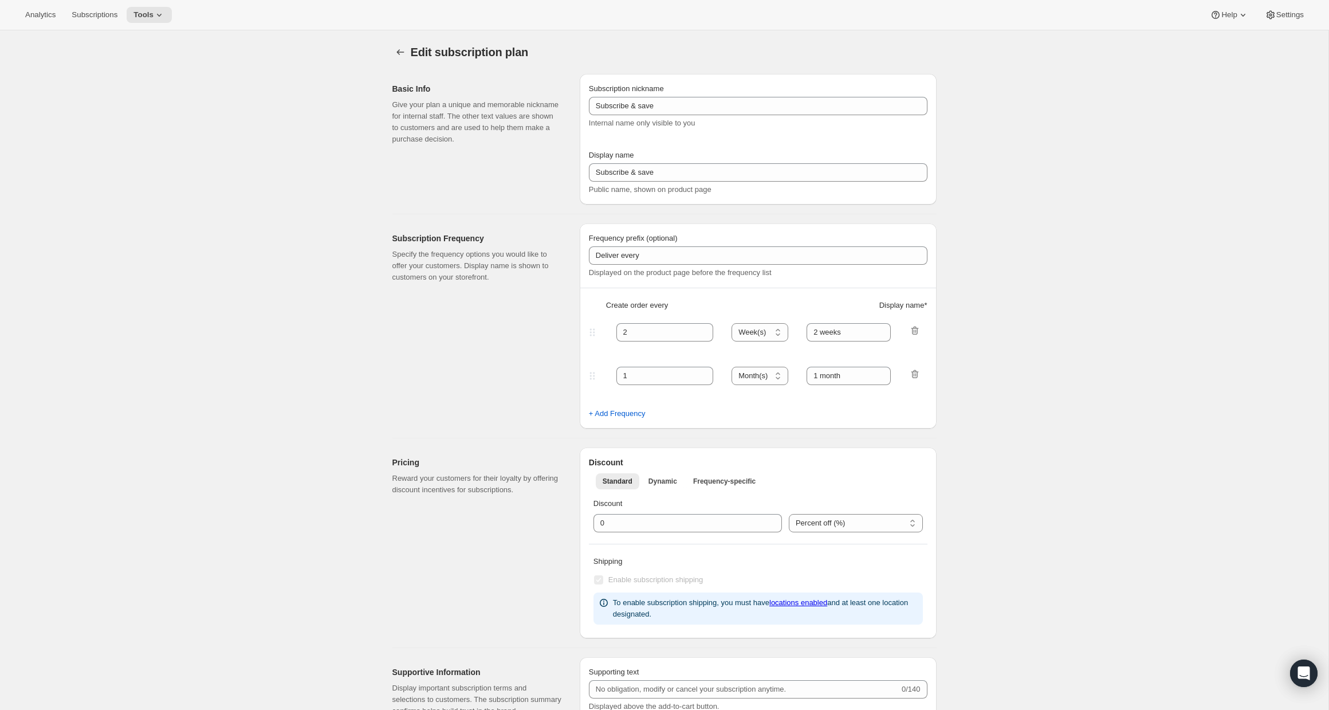
type input "3"
type input "option 2"
type input "Cancel Your Subscription Anytime"
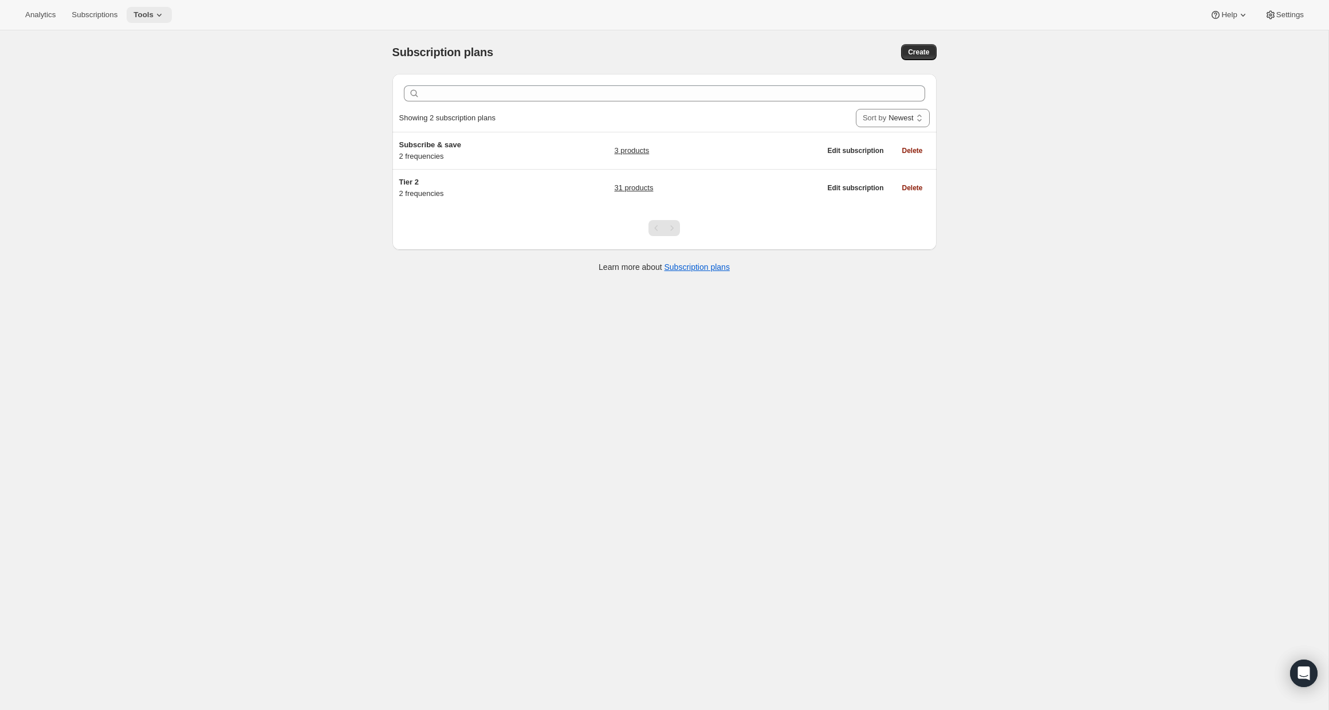
click at [160, 9] on icon at bounding box center [159, 14] width 11 height 11
click at [155, 69] on button "Bundles" at bounding box center [152, 77] width 123 height 18
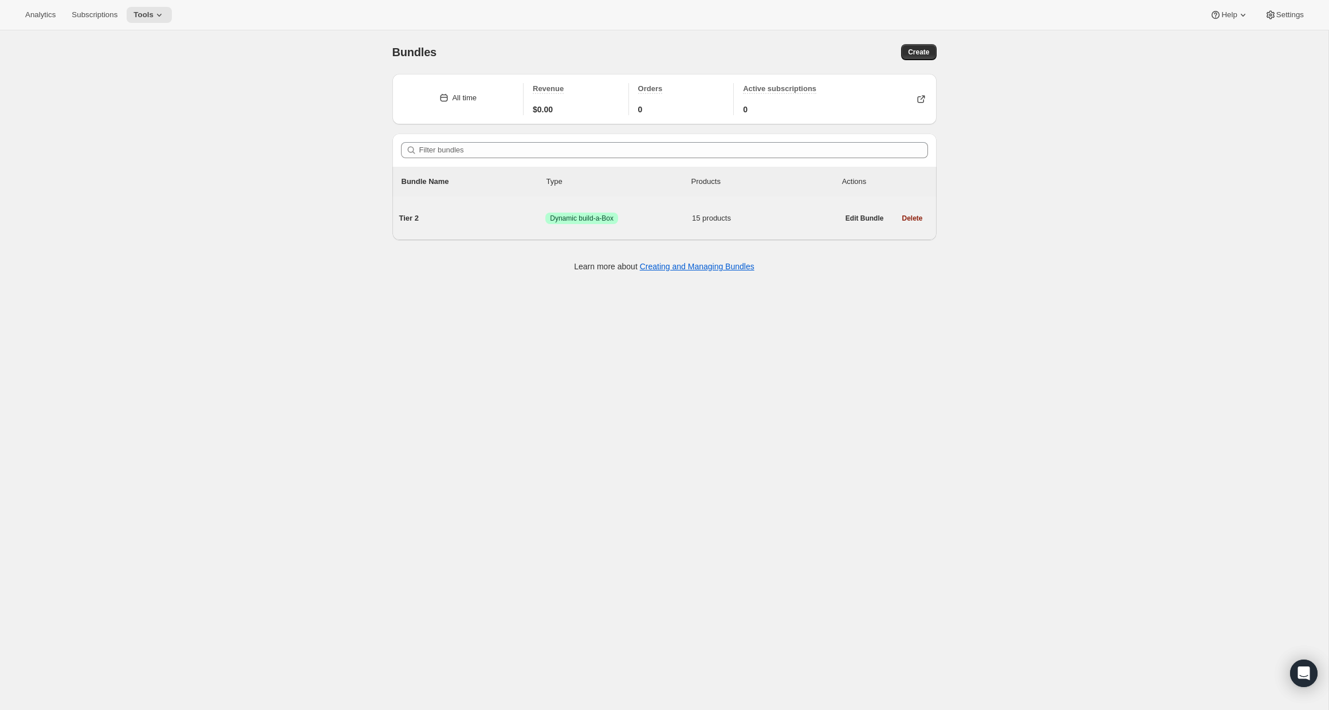
click at [653, 217] on span "Success Dynamic build-a-Box" at bounding box center [618, 218] width 147 height 11
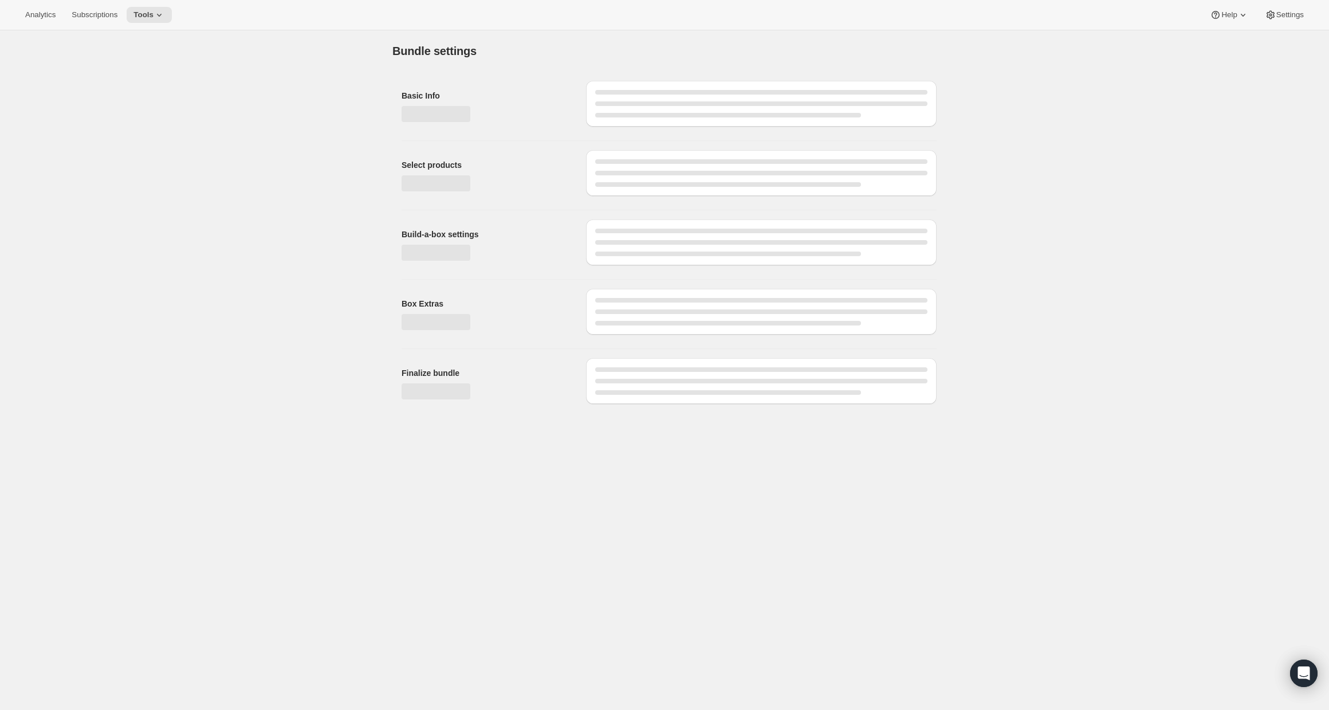
type input "Tier 2"
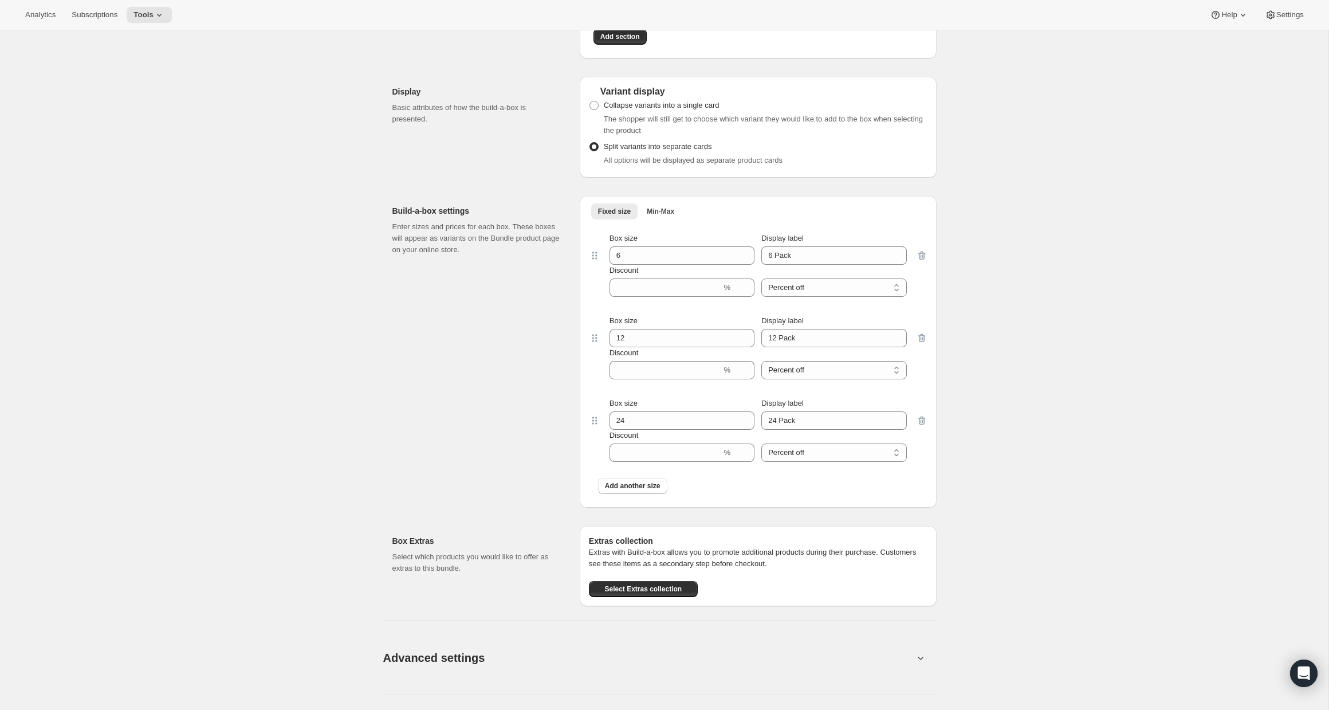
scroll to position [725, 0]
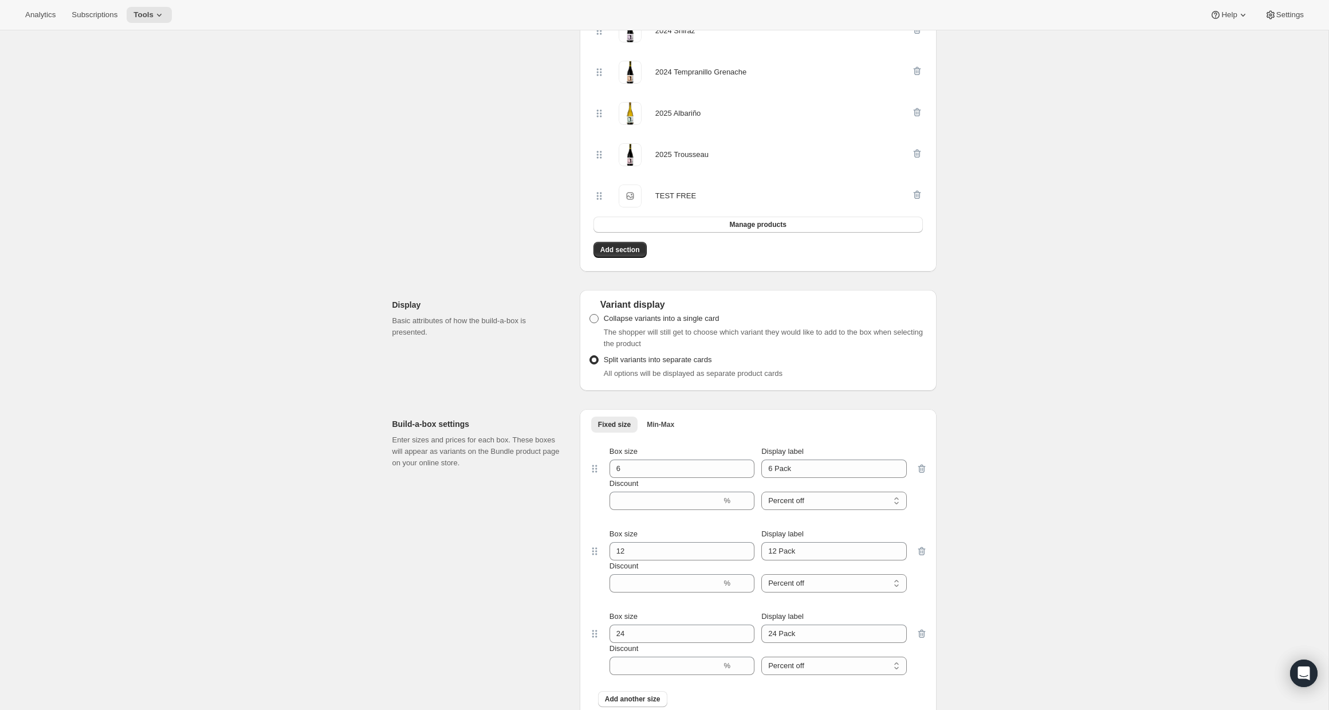
click at [694, 316] on span "Collapse variants into a single card" at bounding box center [662, 318] width 116 height 9
click at [590, 315] on input "Collapse variants into a single card" at bounding box center [590, 314] width 1 height 1
radio input "true"
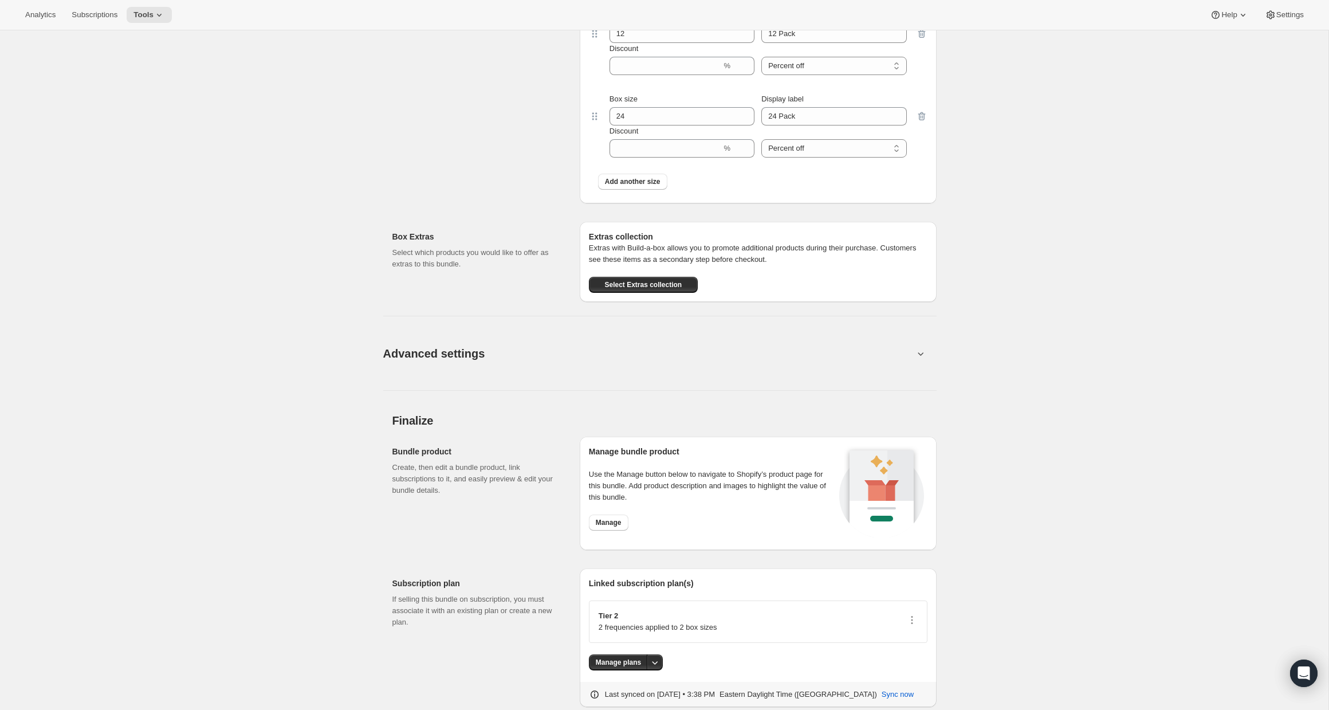
scroll to position [1274, 0]
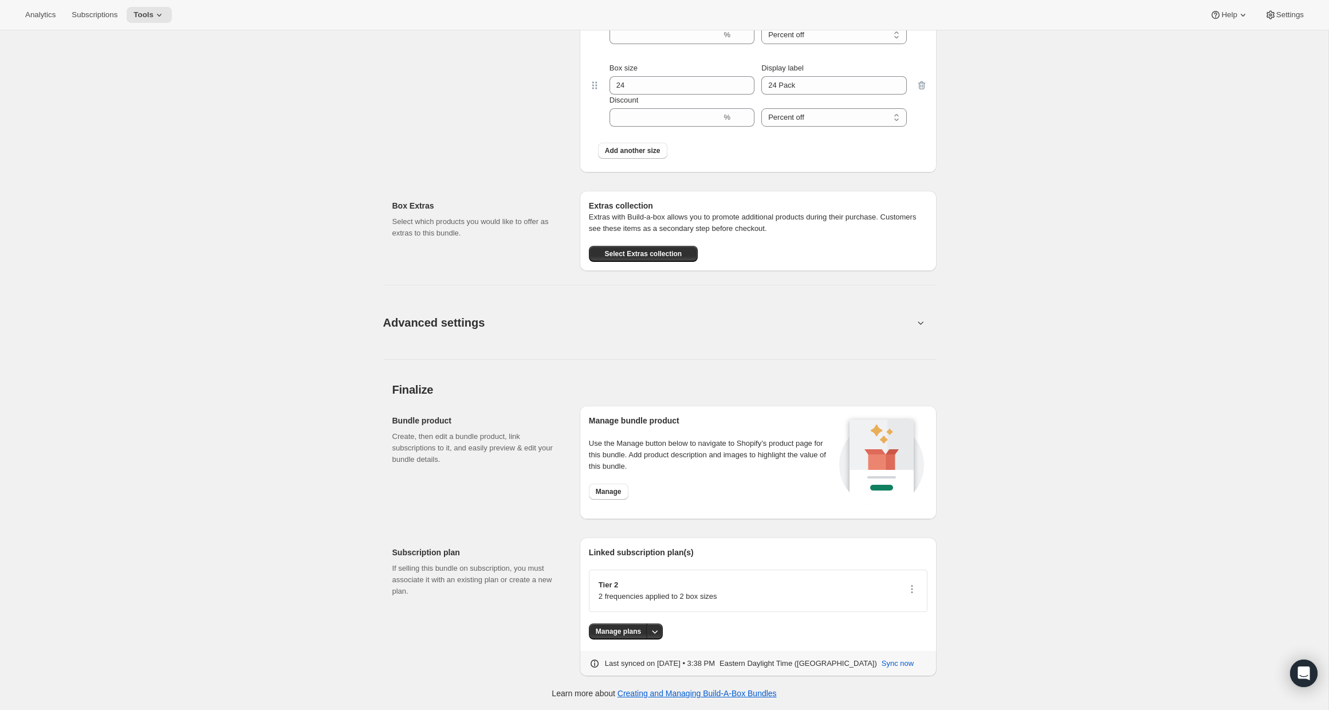
click at [694, 317] on button "Advanced settings" at bounding box center [648, 322] width 544 height 44
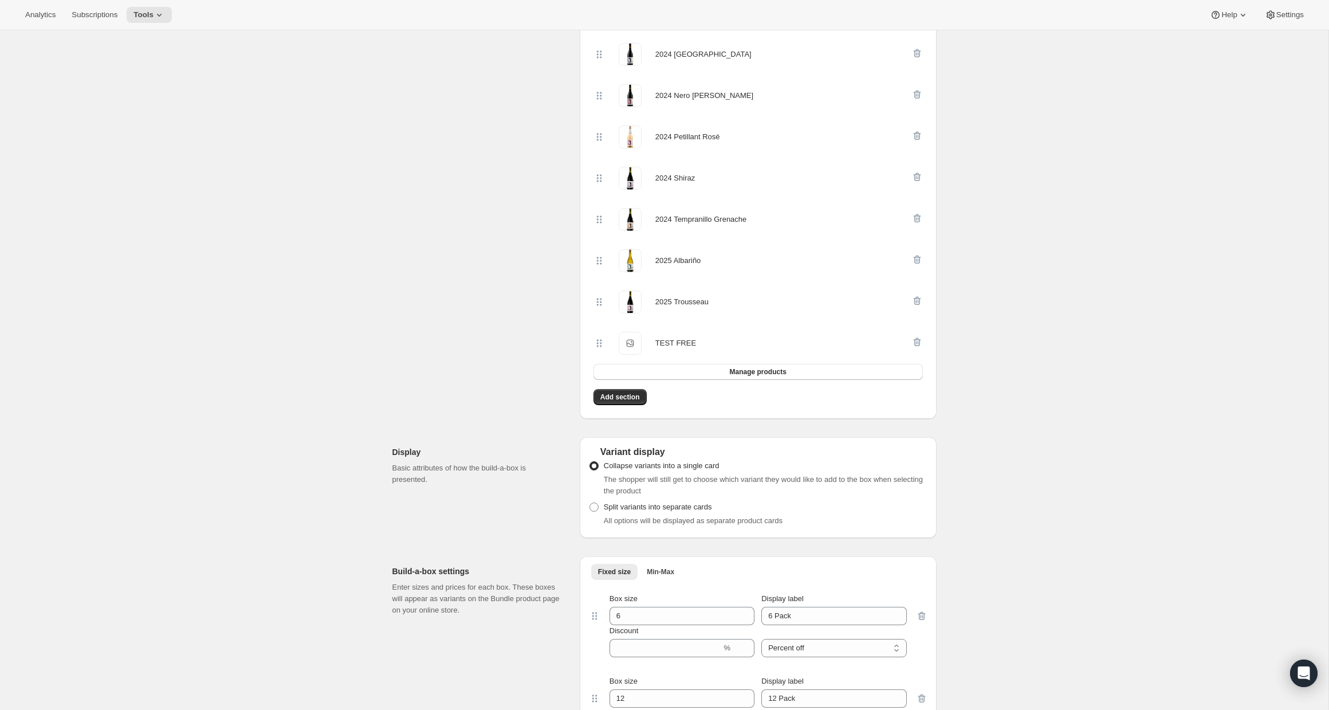
scroll to position [0, 0]
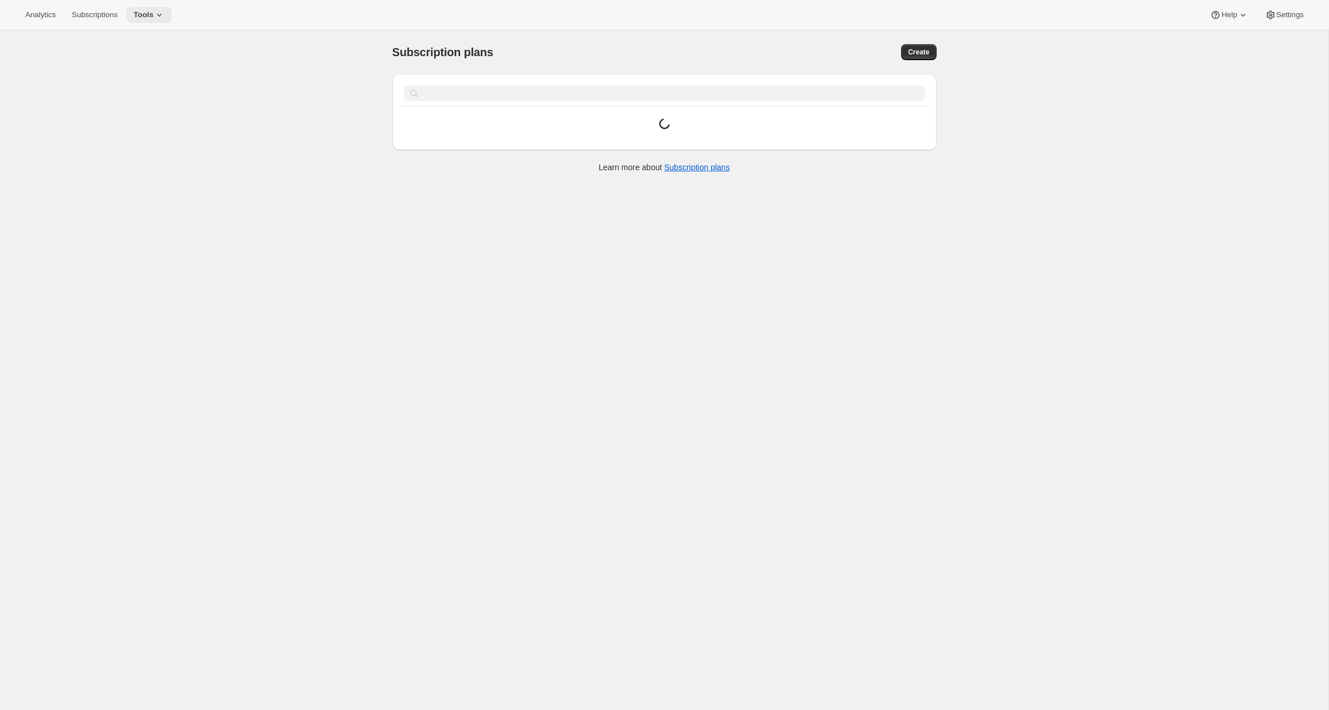
click at [165, 13] on icon at bounding box center [159, 14] width 11 height 11
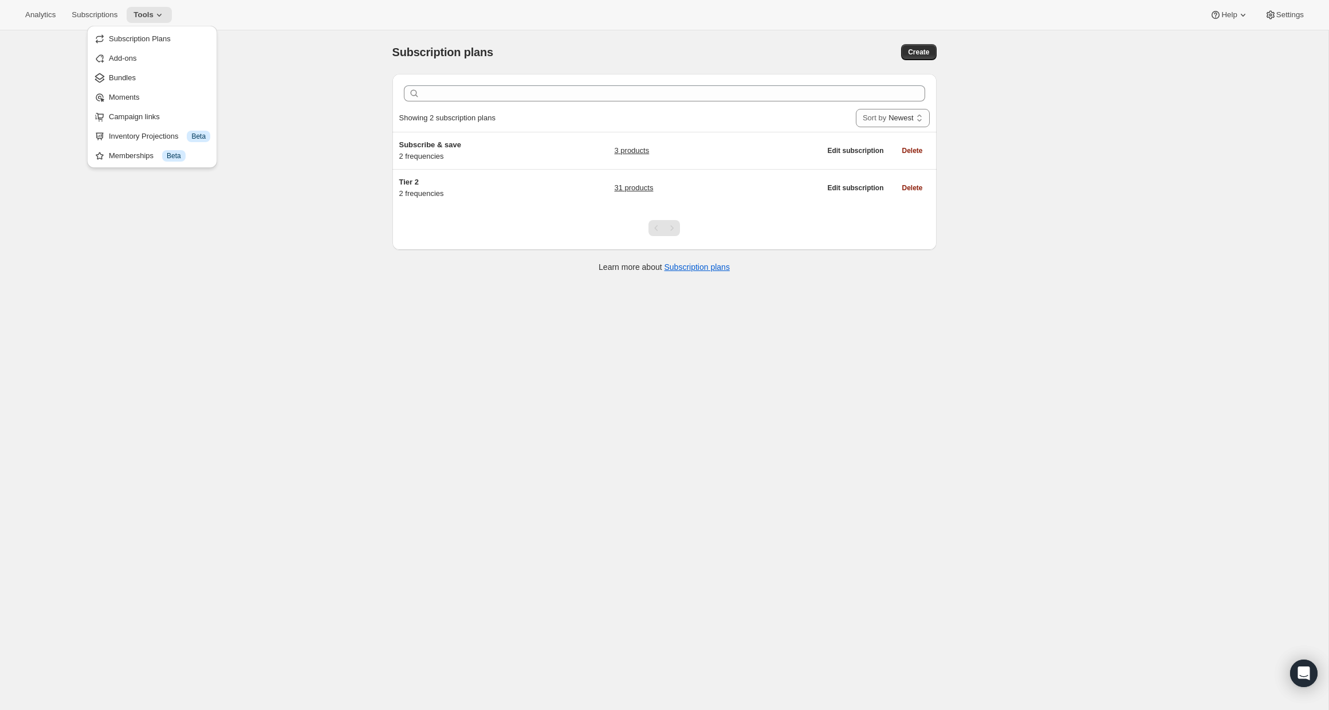
click at [174, 80] on span "Bundles" at bounding box center [159, 77] width 101 height 11
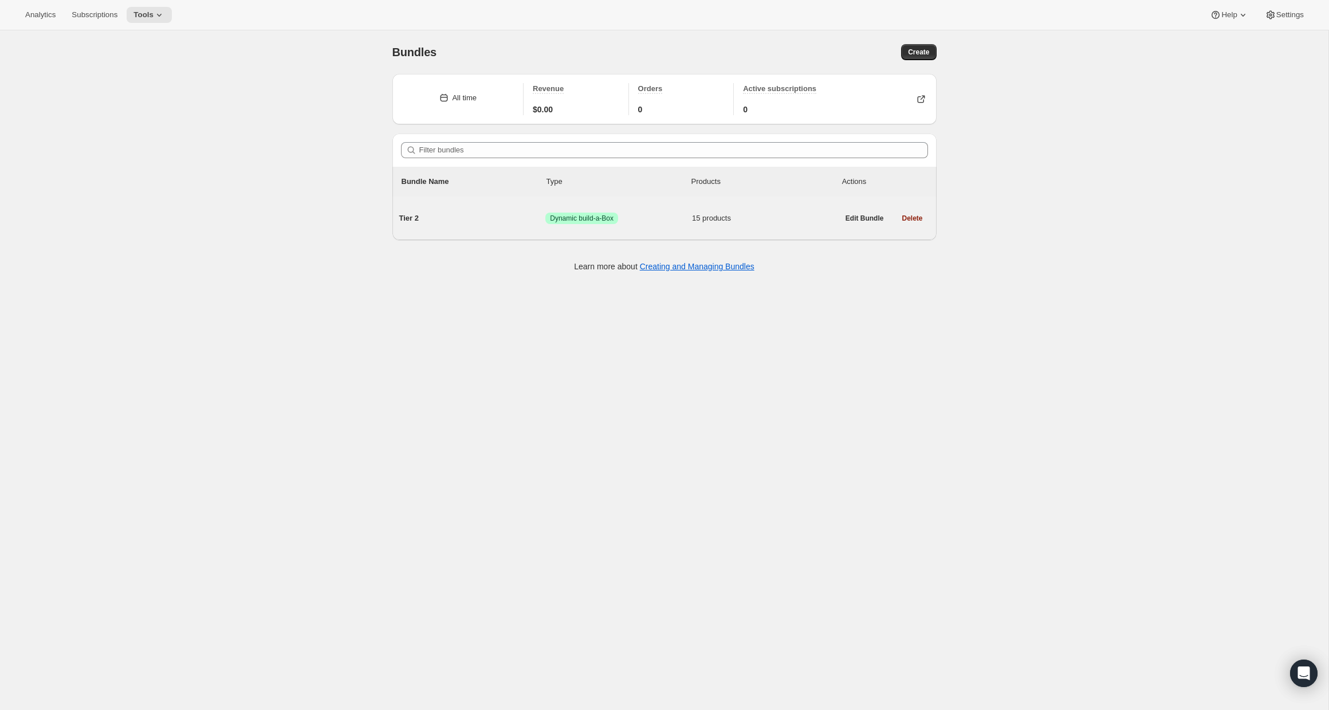
click at [757, 208] on div "Tier 2 Success Dynamic build-a-Box 15 products" at bounding box center [618, 218] width 439 height 30
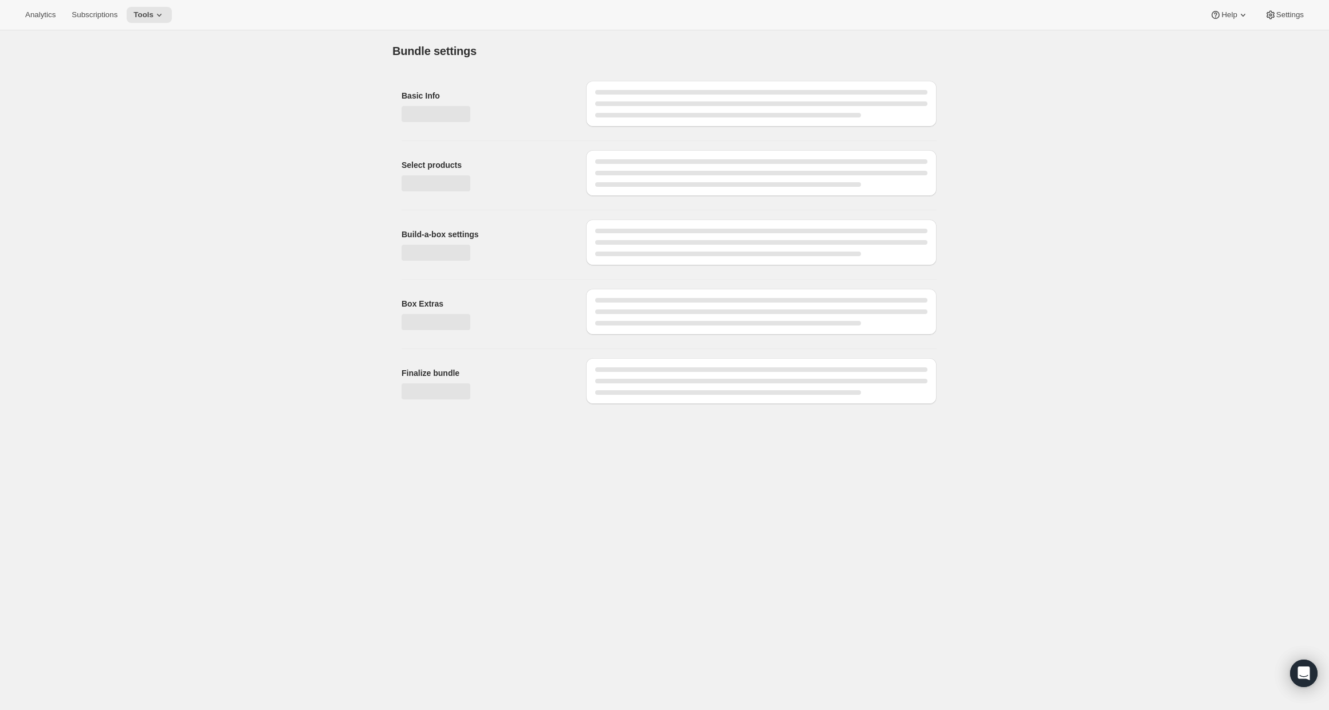
type input "Tier 2"
radio input "true"
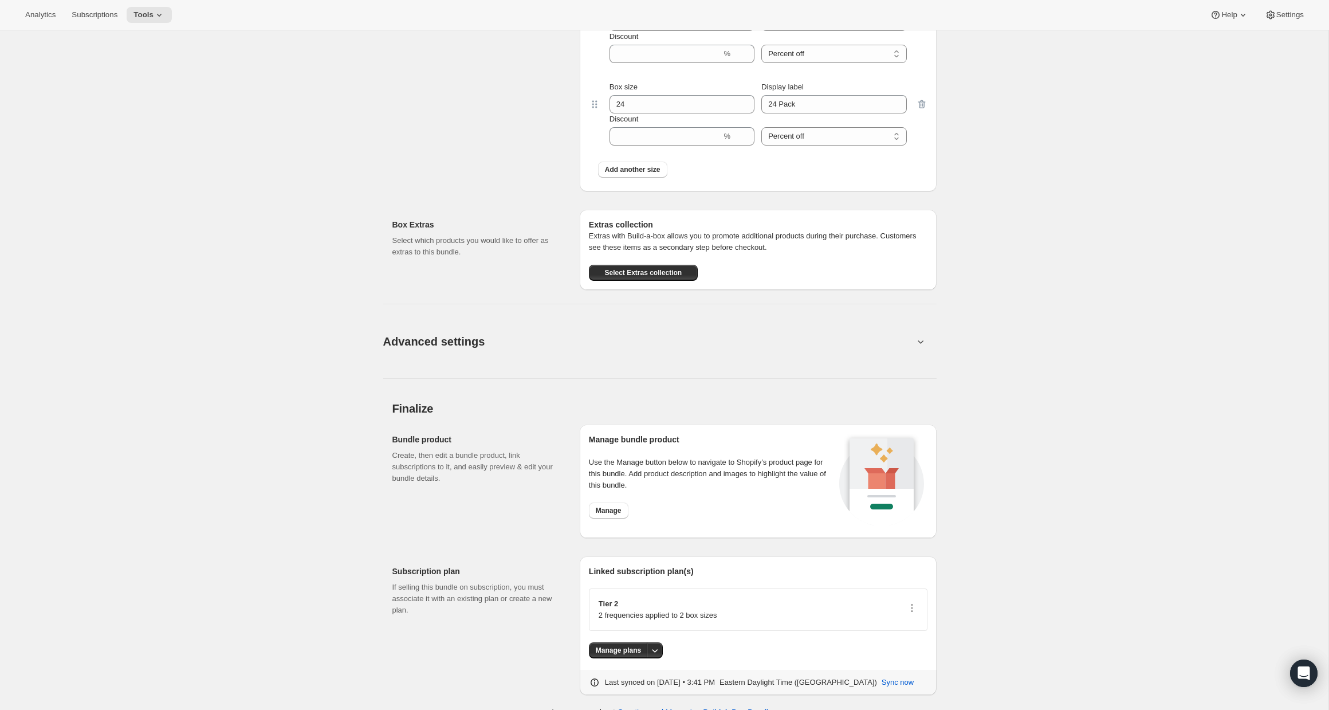
scroll to position [1274, 0]
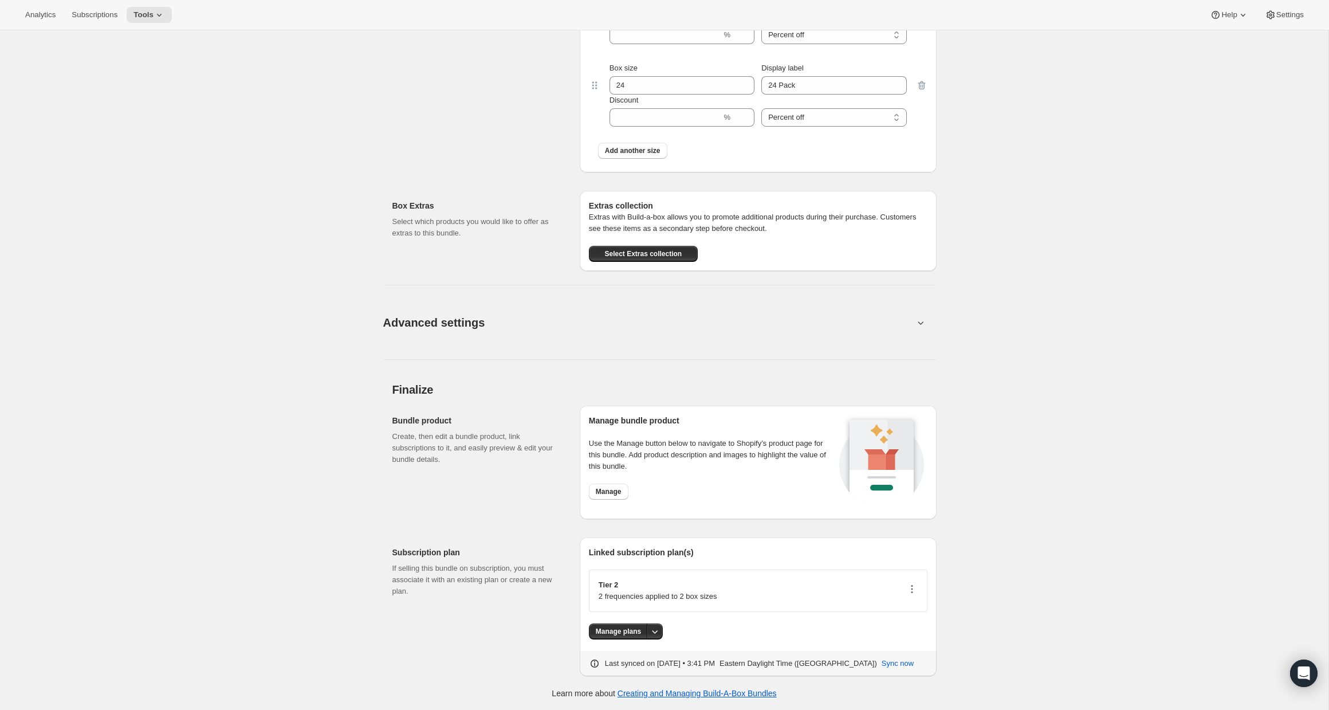
click at [913, 586] on icon "button" at bounding box center [911, 588] width 11 height 11
click at [899, 627] on span "Edit plan details" at bounding box center [893, 629] width 53 height 9
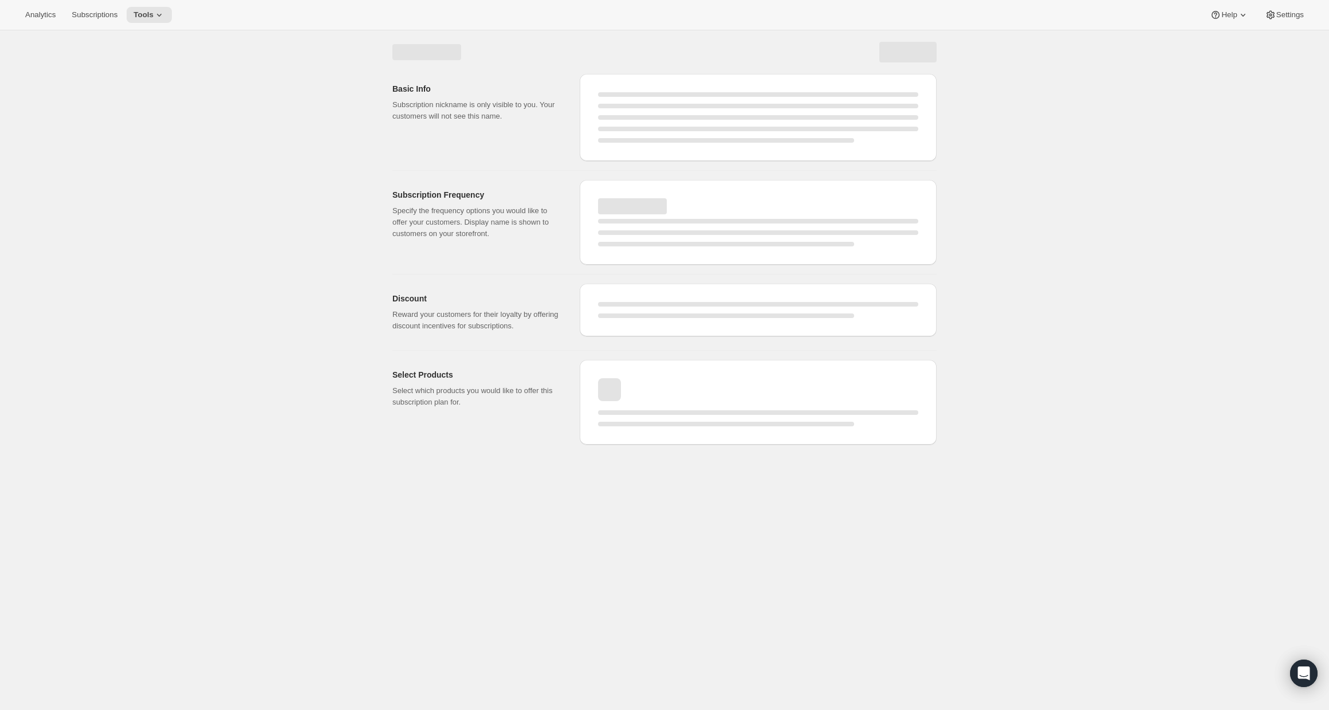
select select "WEEK"
select select "MONTH"
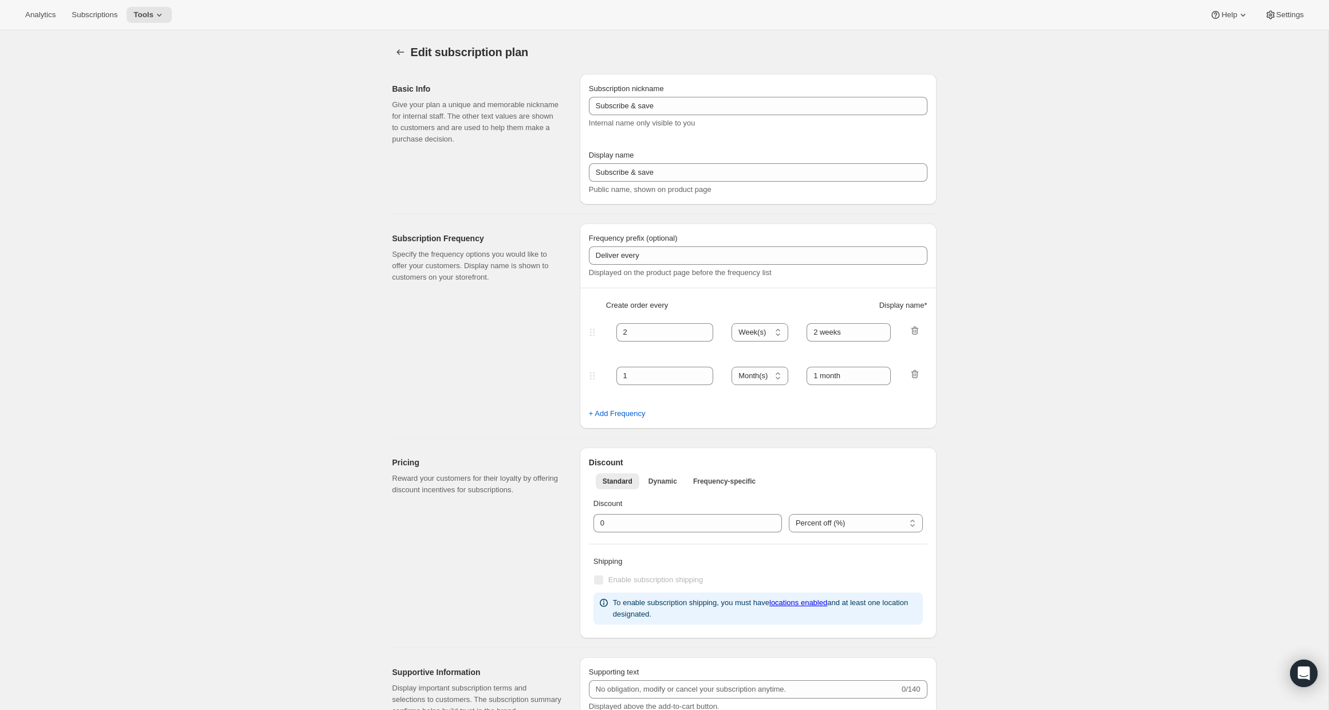
checkbox input "true"
type input "Tier 2"
select select "MONTH"
type input "option 1"
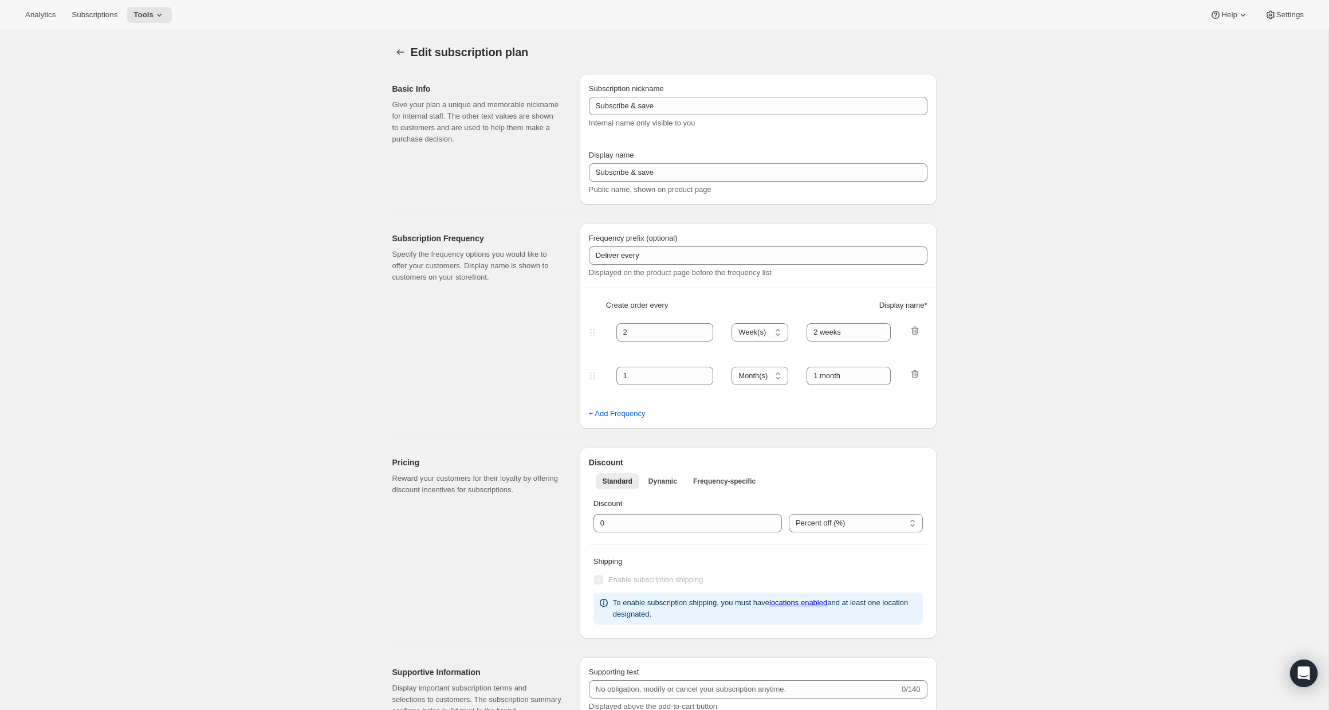
type input "3"
type input "option 2"
type input "Cancel Your Subscription Anytime"
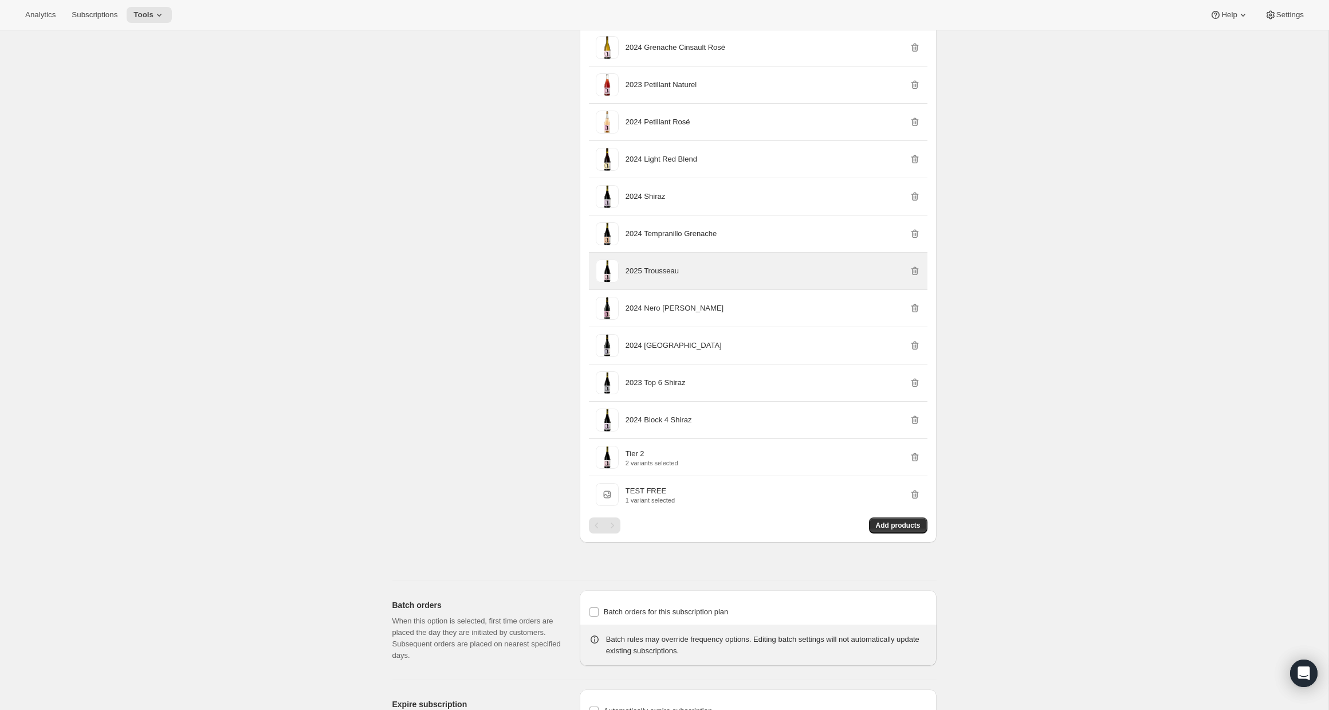
scroll to position [867, 0]
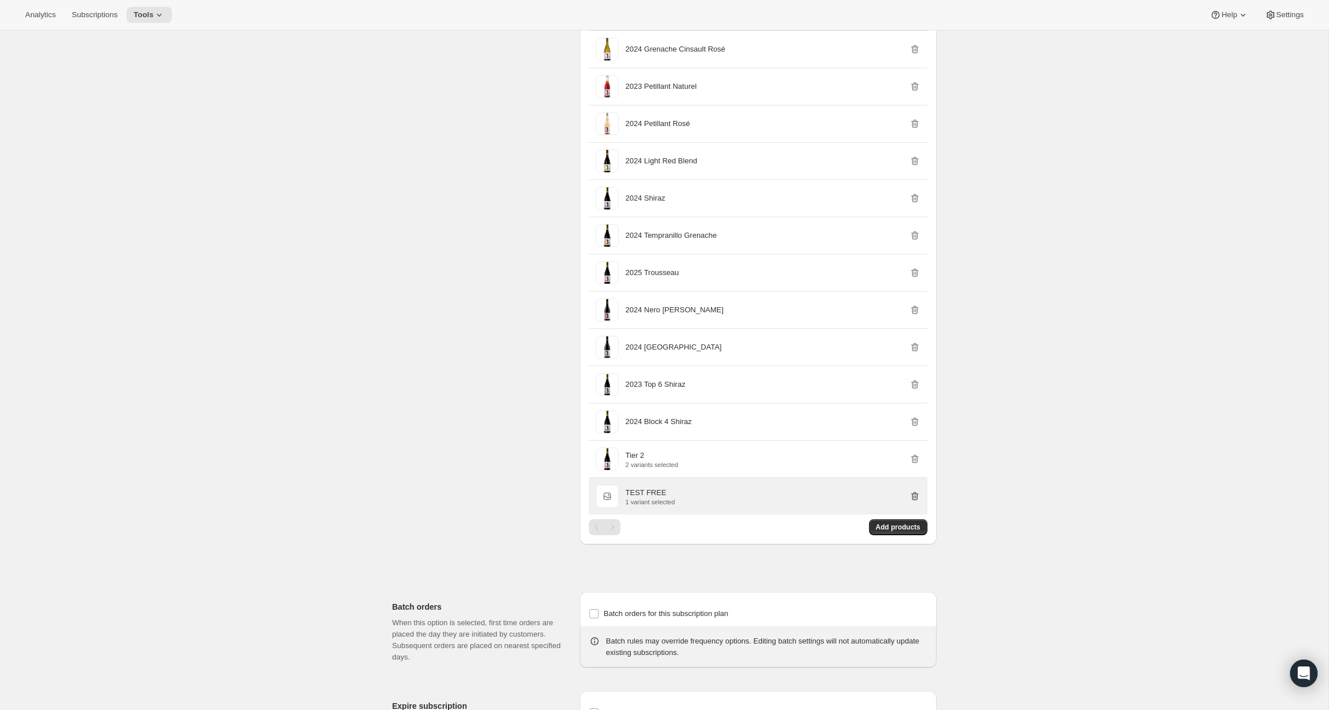
click at [910, 501] on icon "button" at bounding box center [914, 495] width 11 height 11
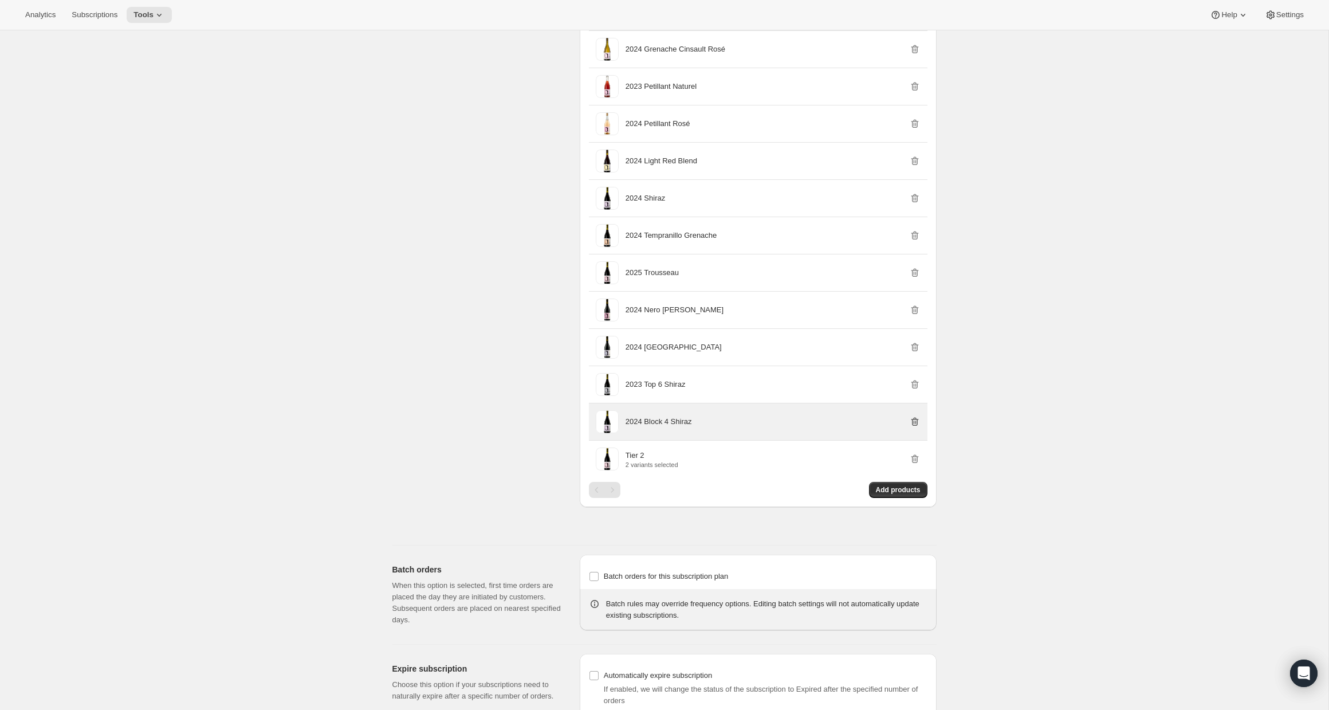
click at [917, 427] on icon "button" at bounding box center [914, 421] width 11 height 11
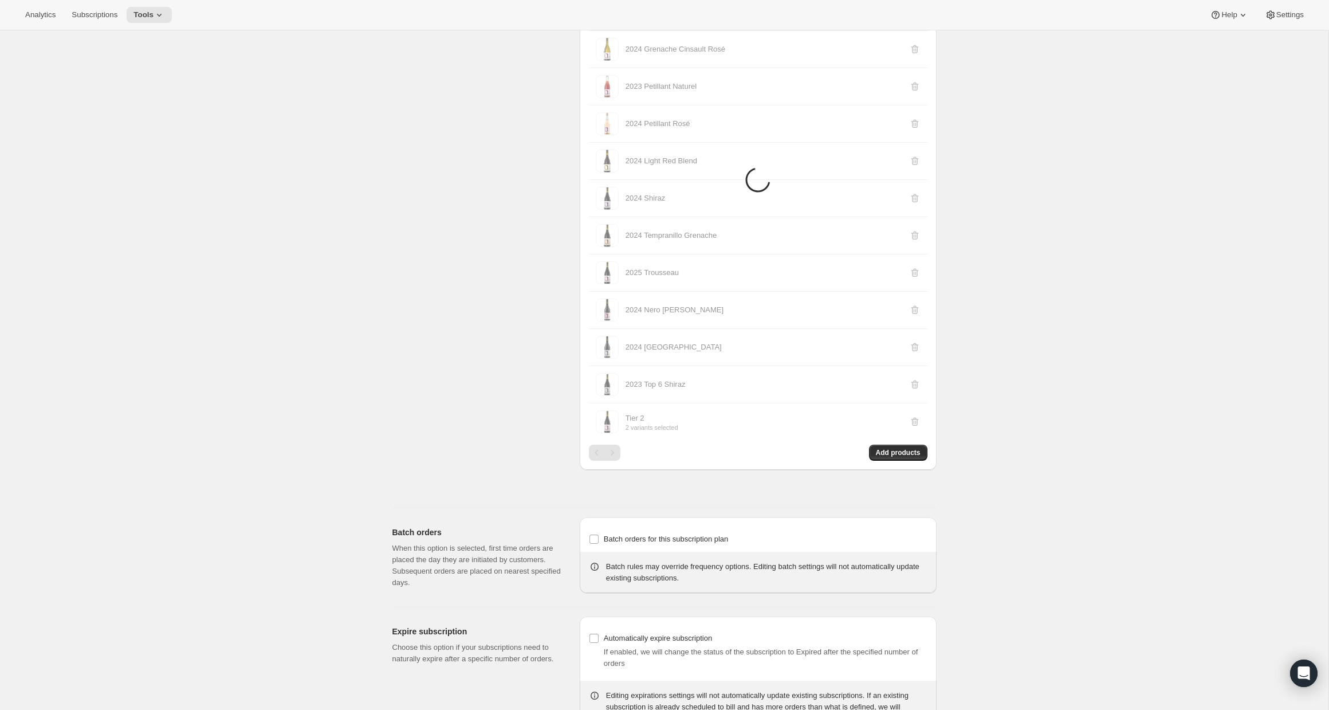
click at [914, 394] on li "Items are loading" at bounding box center [758, 179] width 339 height 521
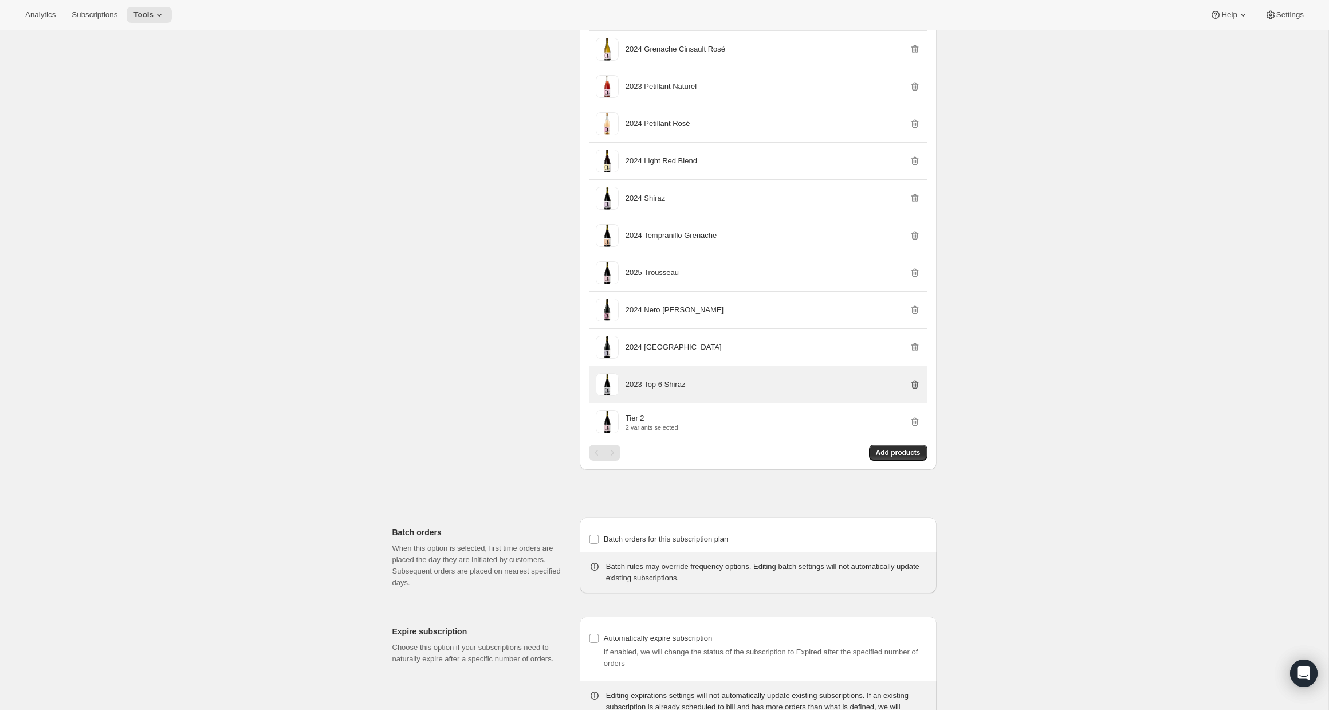
click at [913, 389] on icon "button" at bounding box center [914, 384] width 7 height 9
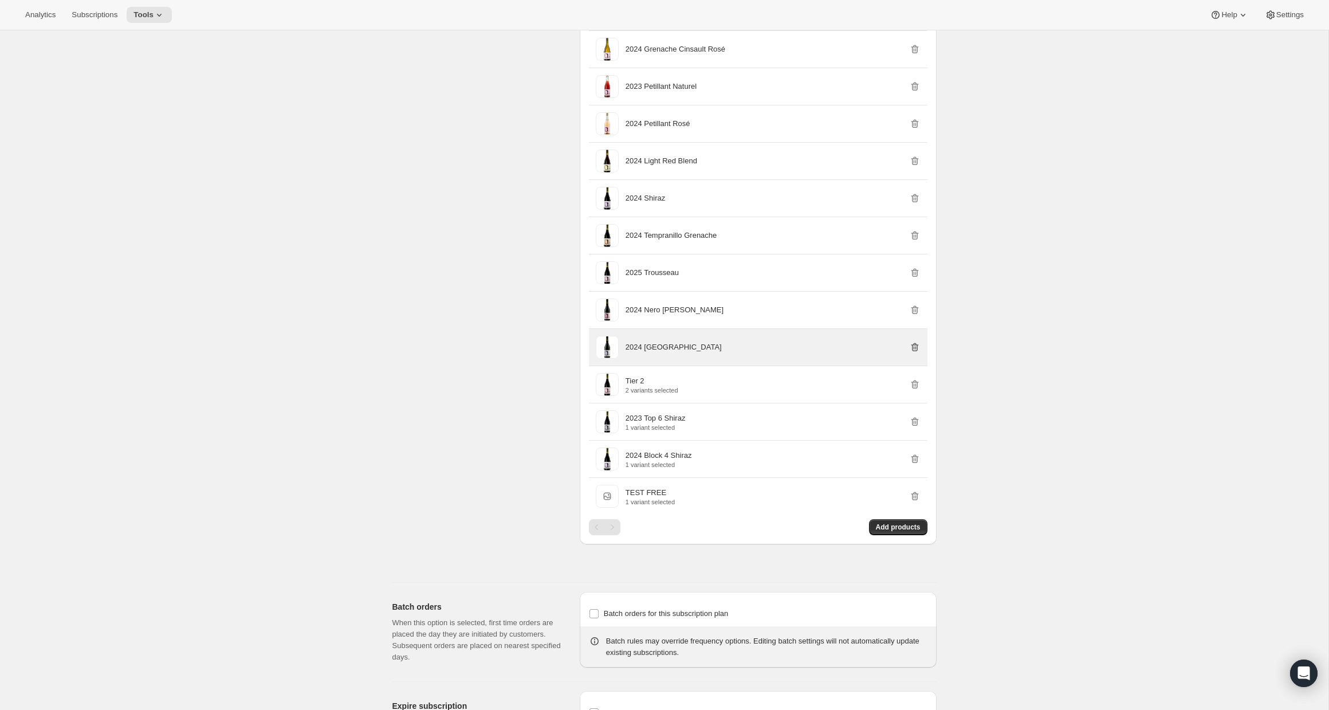
click at [914, 353] on icon "button" at bounding box center [914, 346] width 11 height 11
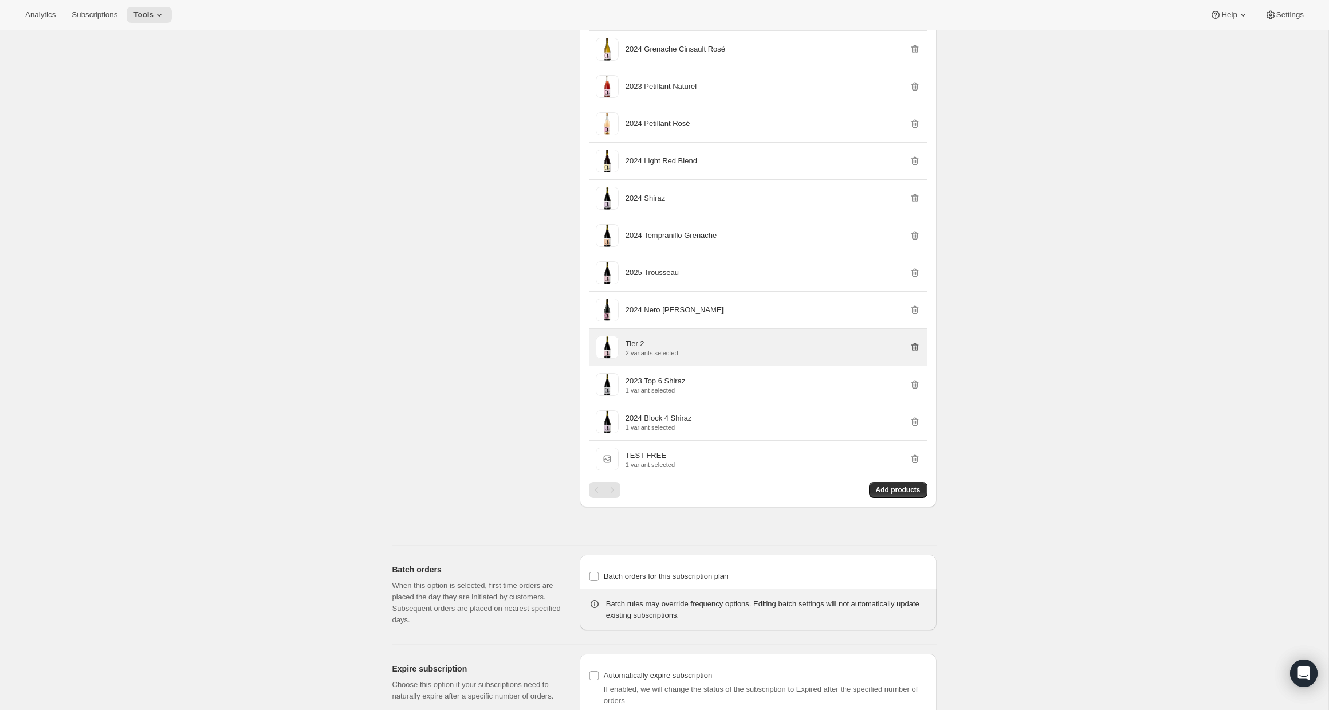
click at [913, 352] on icon "button" at bounding box center [914, 347] width 7 height 9
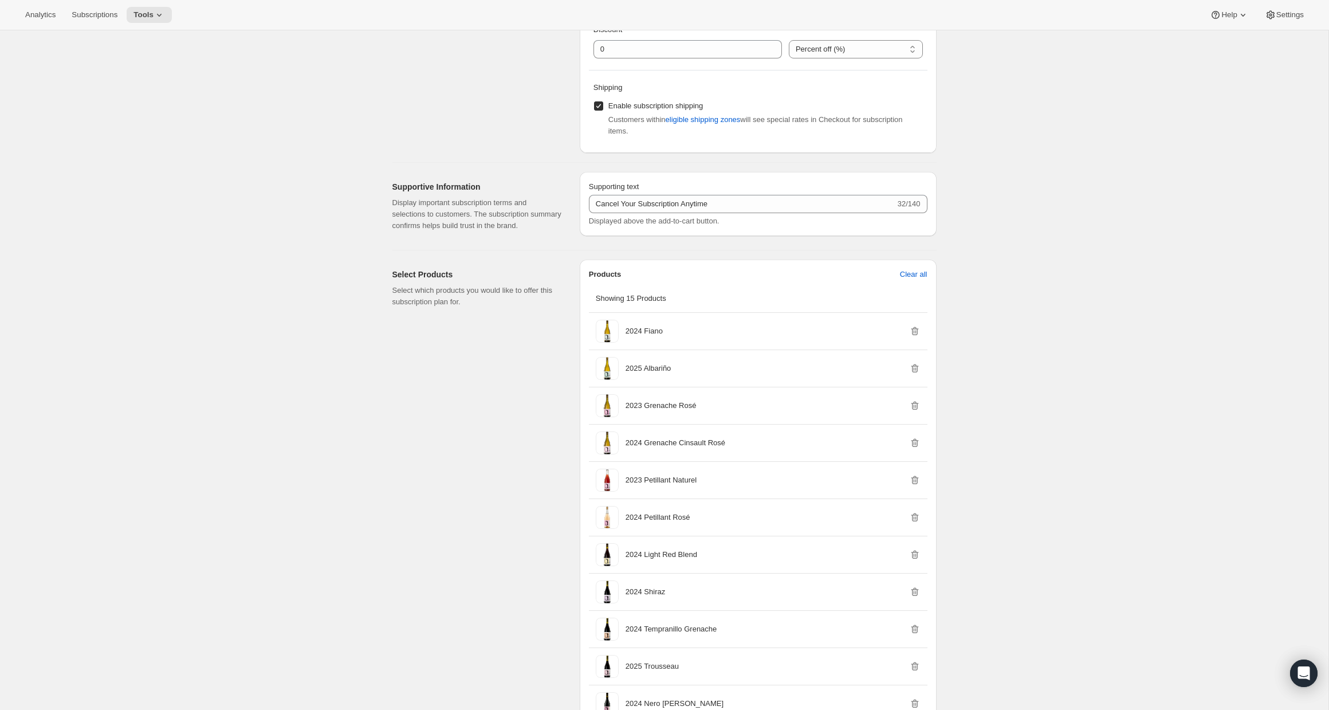
scroll to position [583, 0]
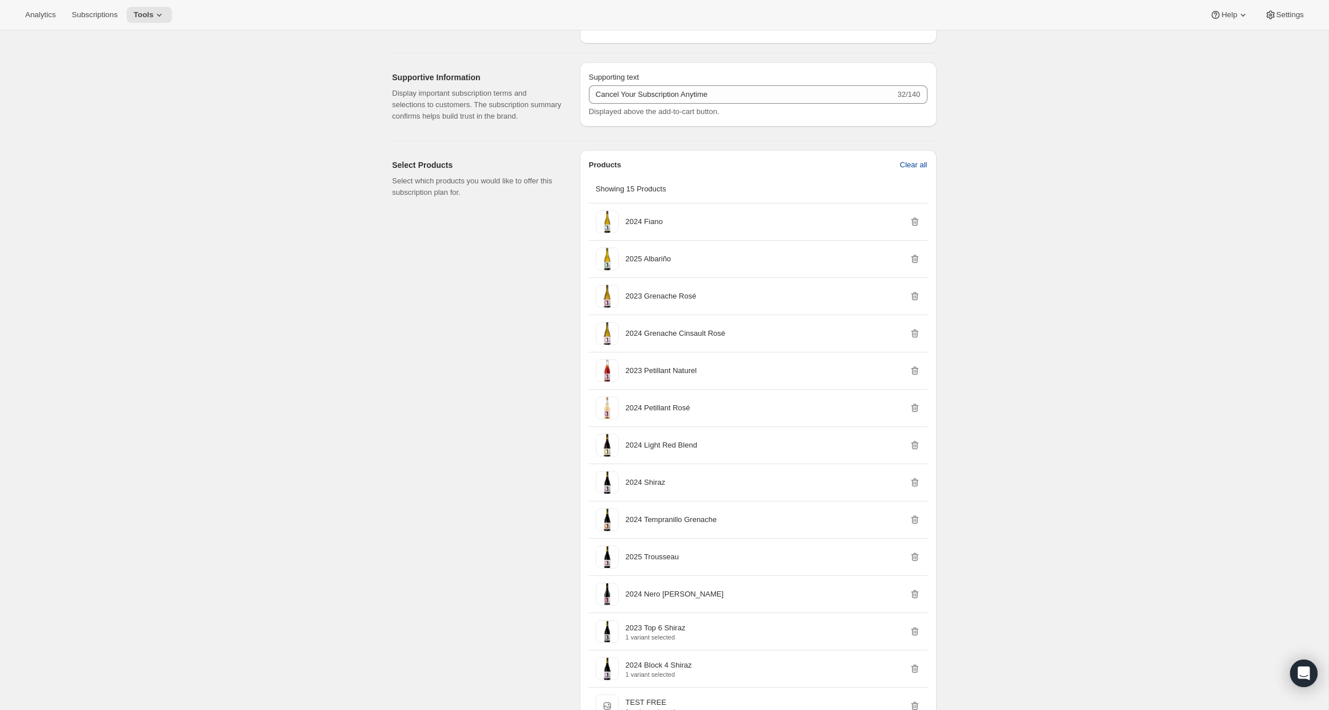
click at [913, 171] on span "Clear all" at bounding box center [914, 164] width 28 height 11
click at [893, 171] on span "Confirm clear all" at bounding box center [901, 164] width 54 height 11
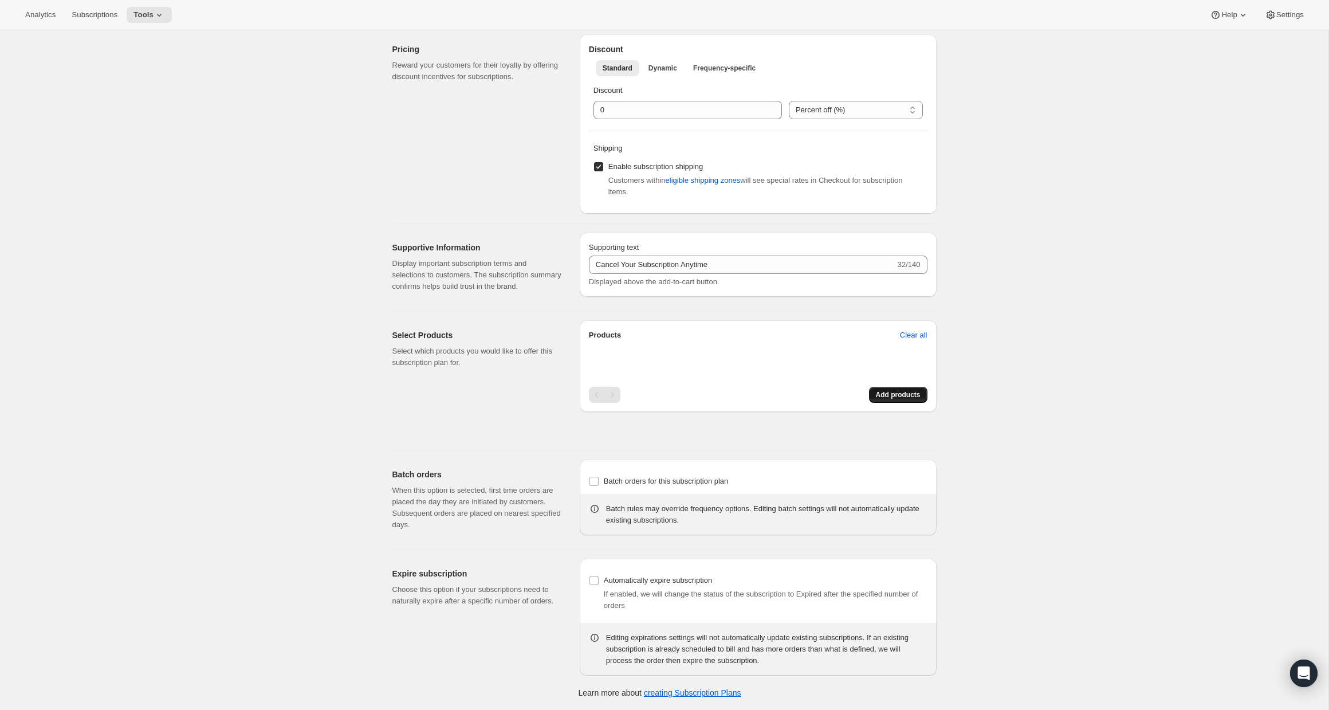
scroll to position [490, 0]
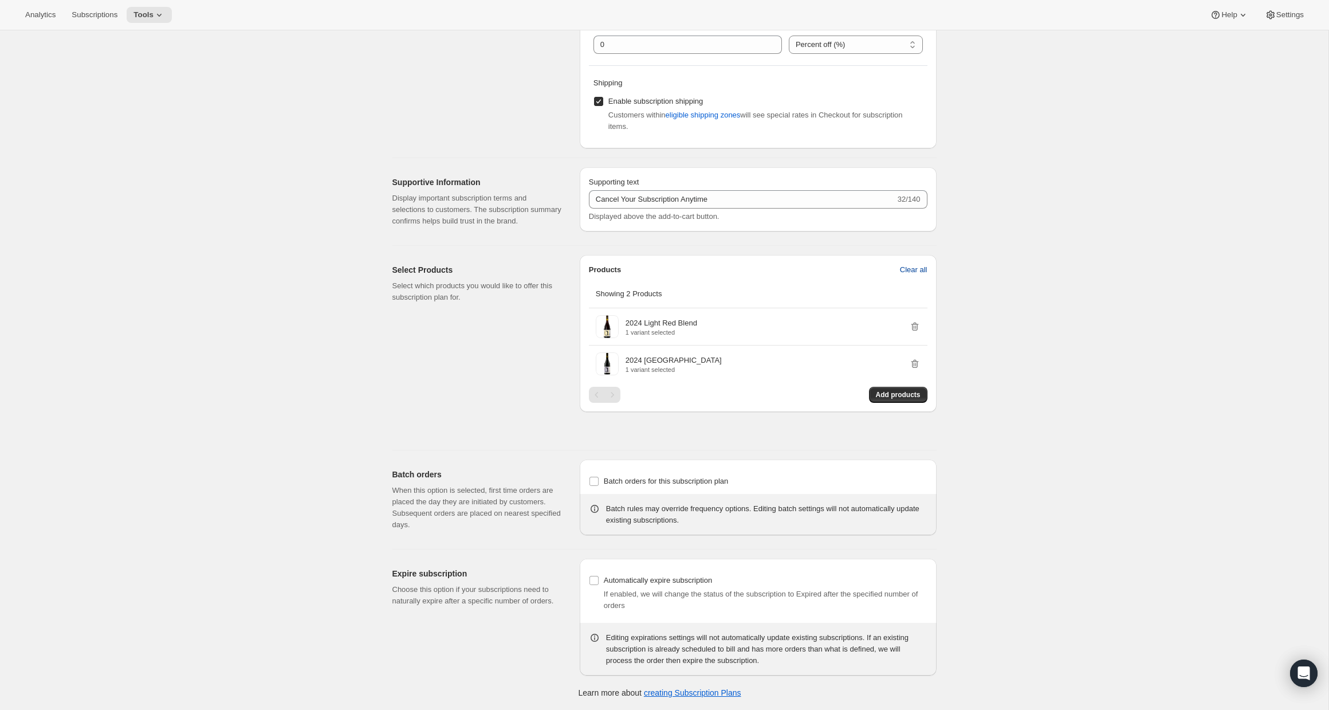
click at [921, 265] on span "Clear all" at bounding box center [914, 269] width 28 height 11
click at [891, 269] on span "Confirm clear all" at bounding box center [901, 269] width 54 height 11
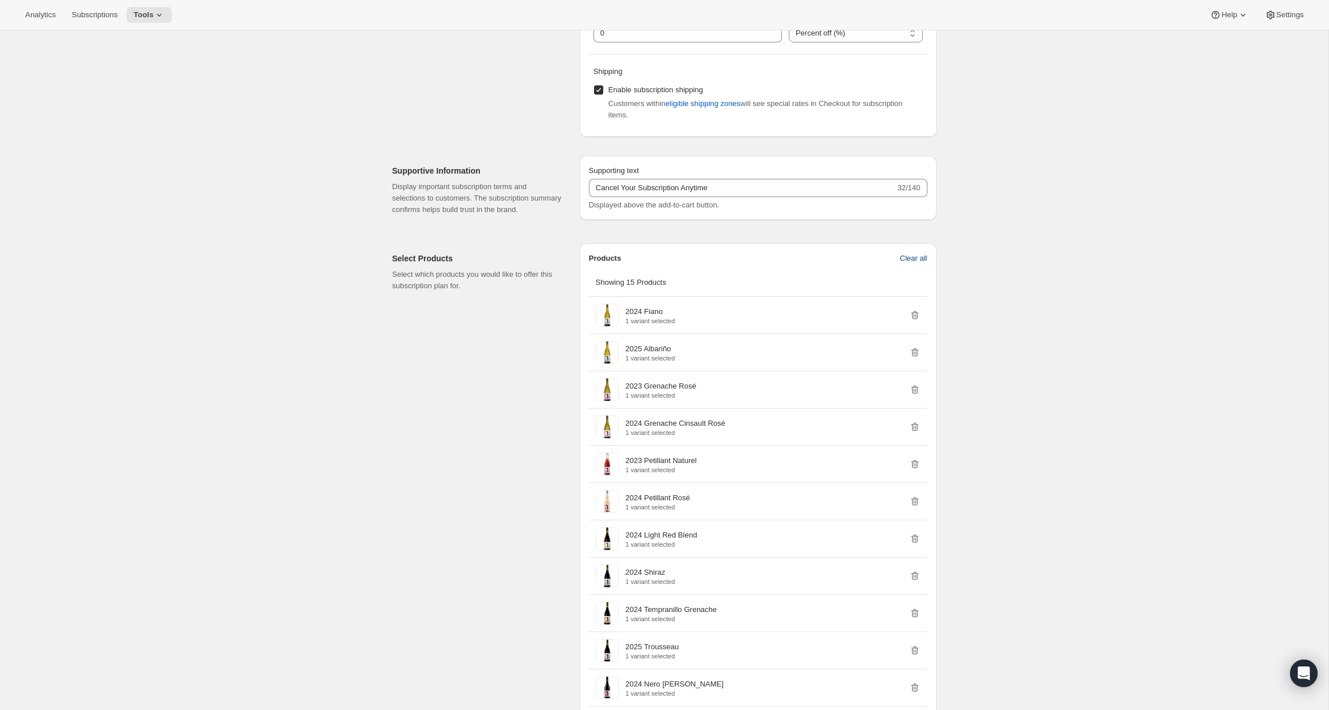
click at [908, 264] on span "Clear all" at bounding box center [914, 258] width 28 height 11
click at [906, 264] on span "Confirm clear all" at bounding box center [901, 258] width 54 height 11
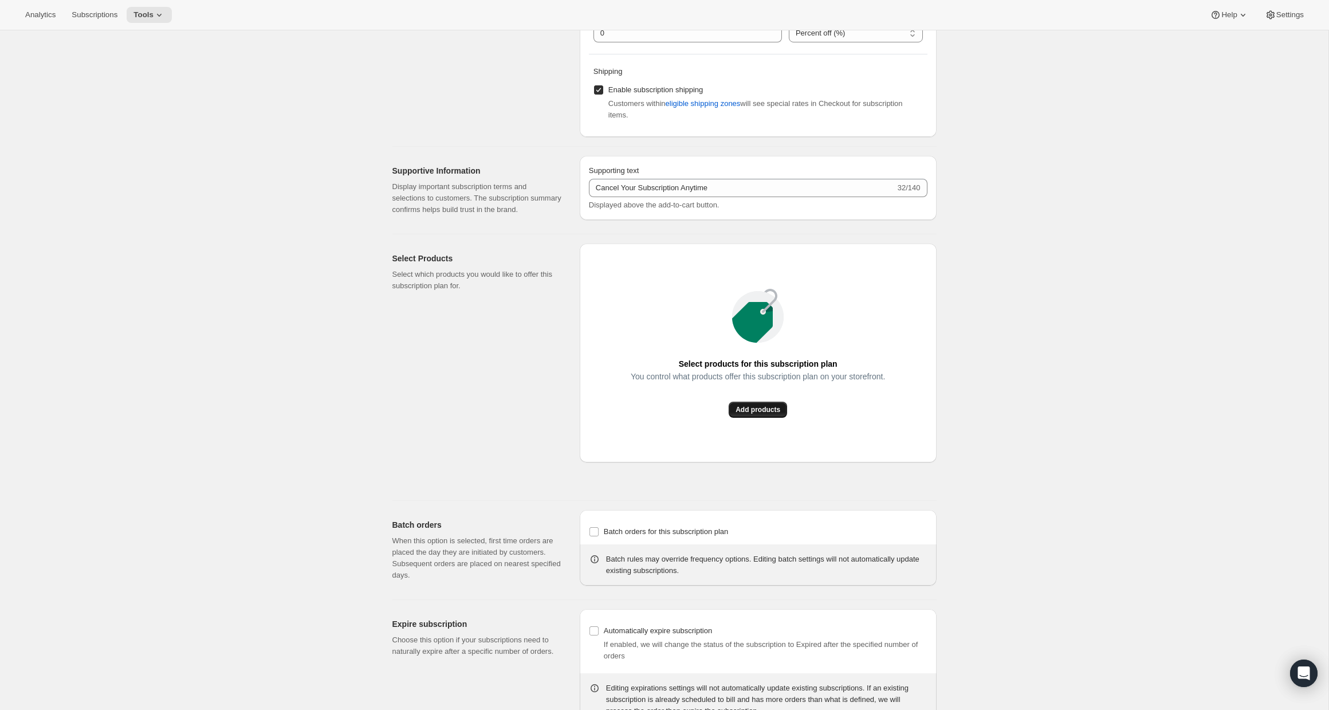
click at [761, 414] on span "Add products" at bounding box center [758, 409] width 45 height 9
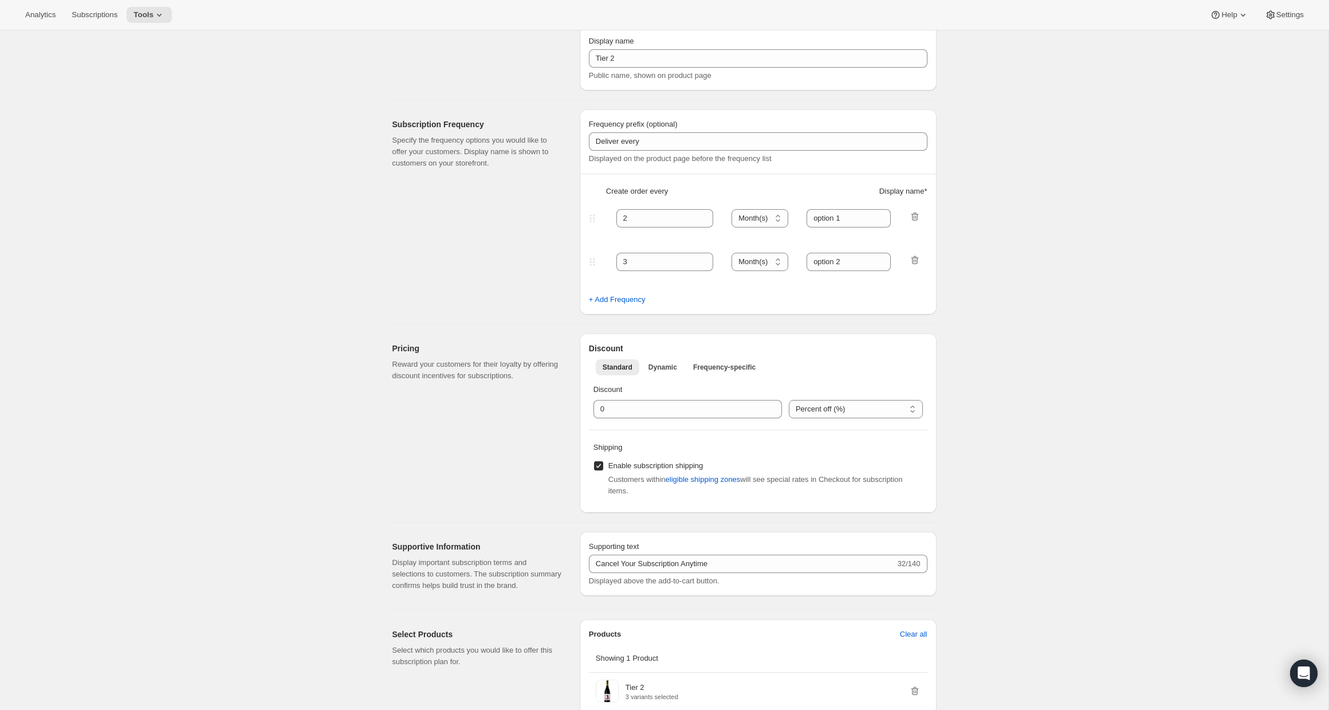
scroll to position [0, 0]
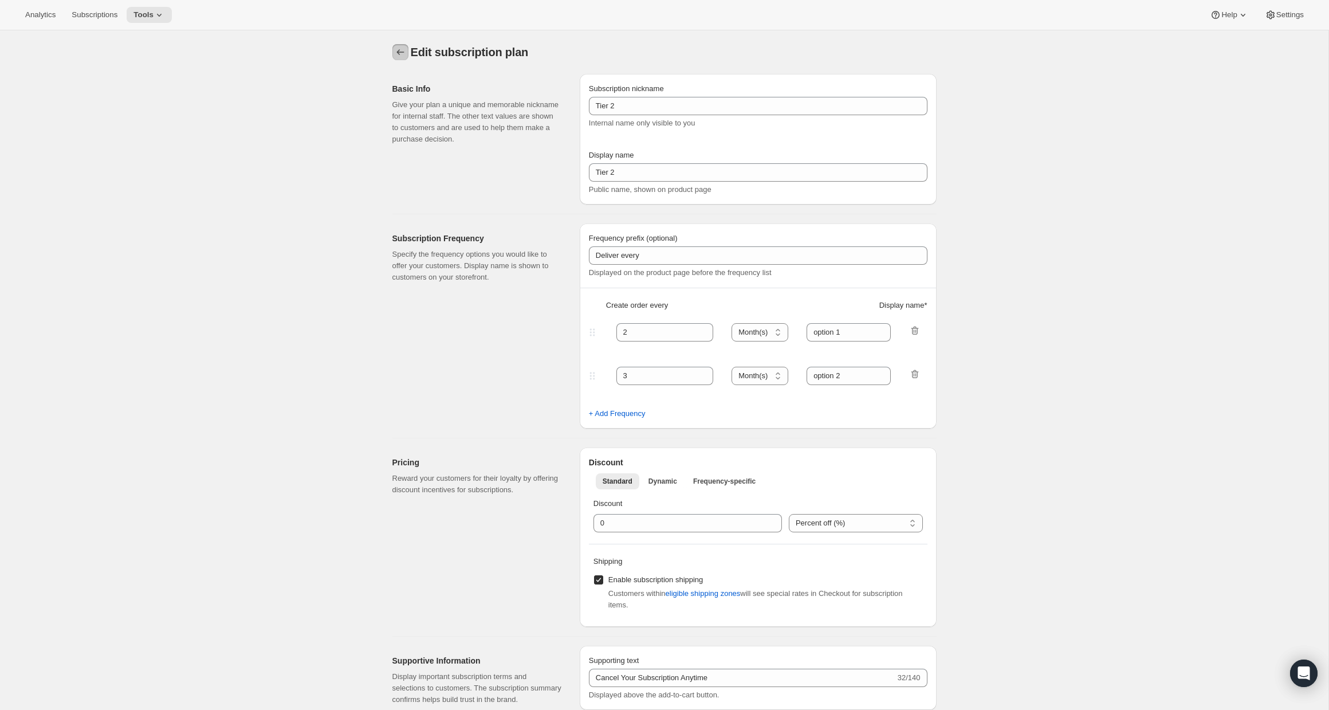
click at [400, 54] on icon "Subscription plans" at bounding box center [400, 51] width 11 height 11
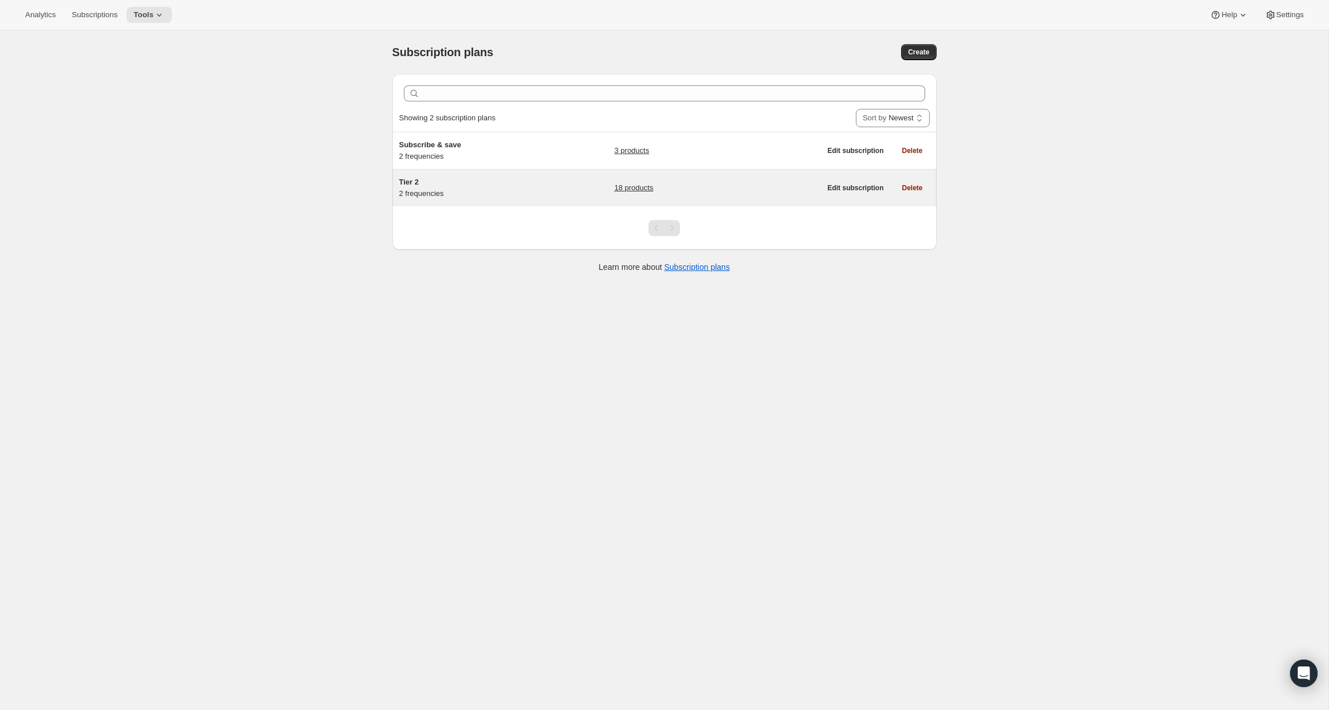
click at [571, 182] on div "Tier 2 2 frequencies 18 products" at bounding box center [610, 187] width 422 height 23
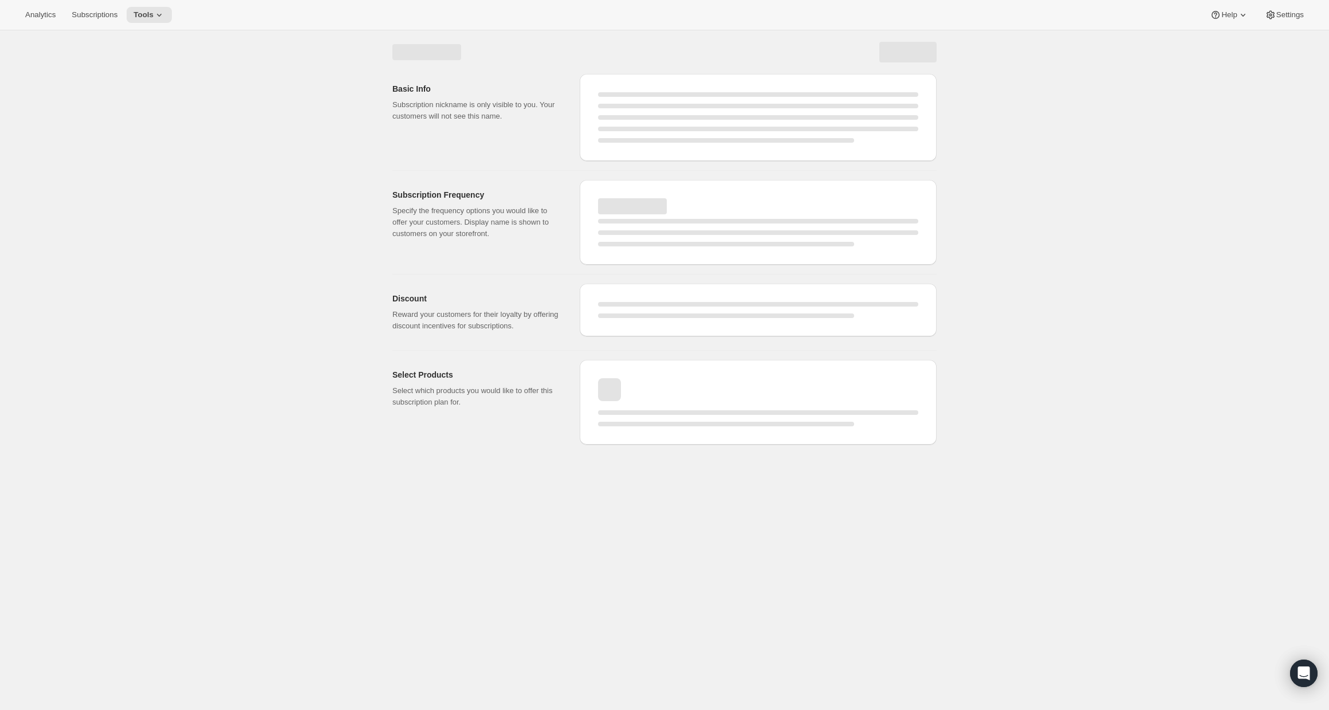
select select "WEEK"
select select "MONTH"
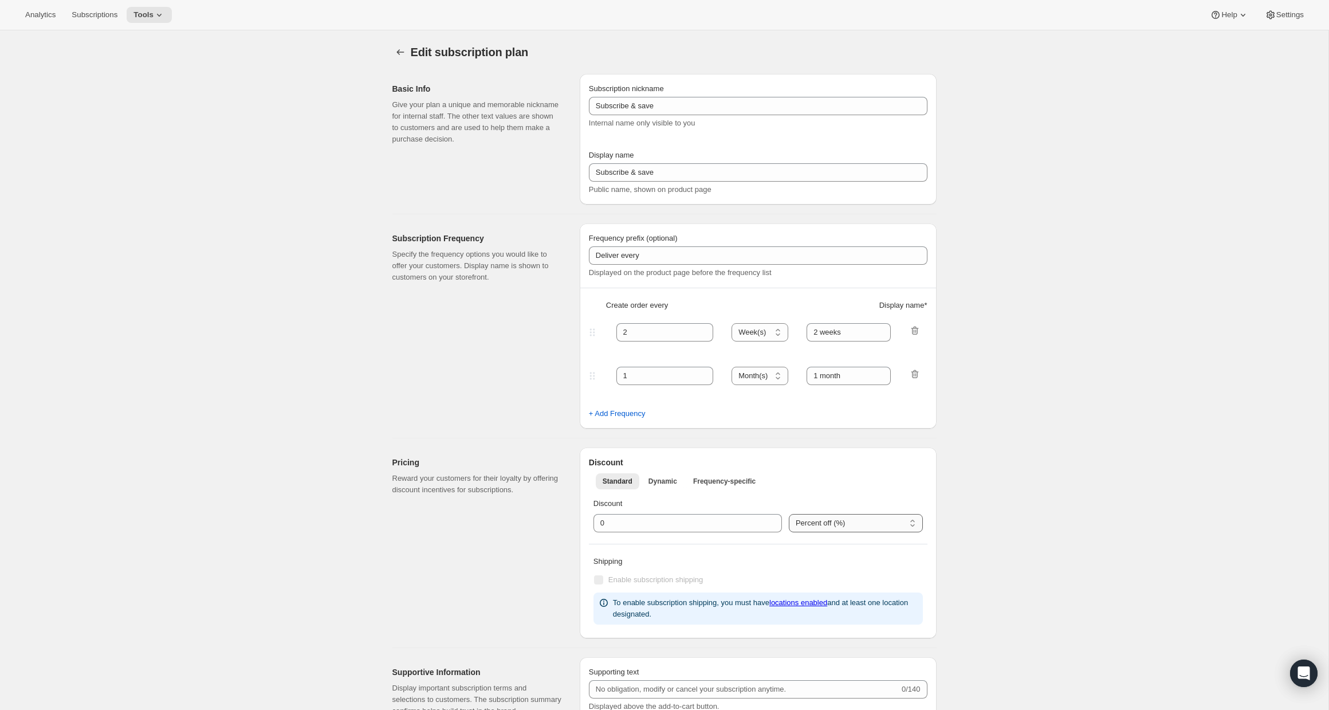
type input "Tier 2"
select select "MONTH"
type input "option 1"
type input "3"
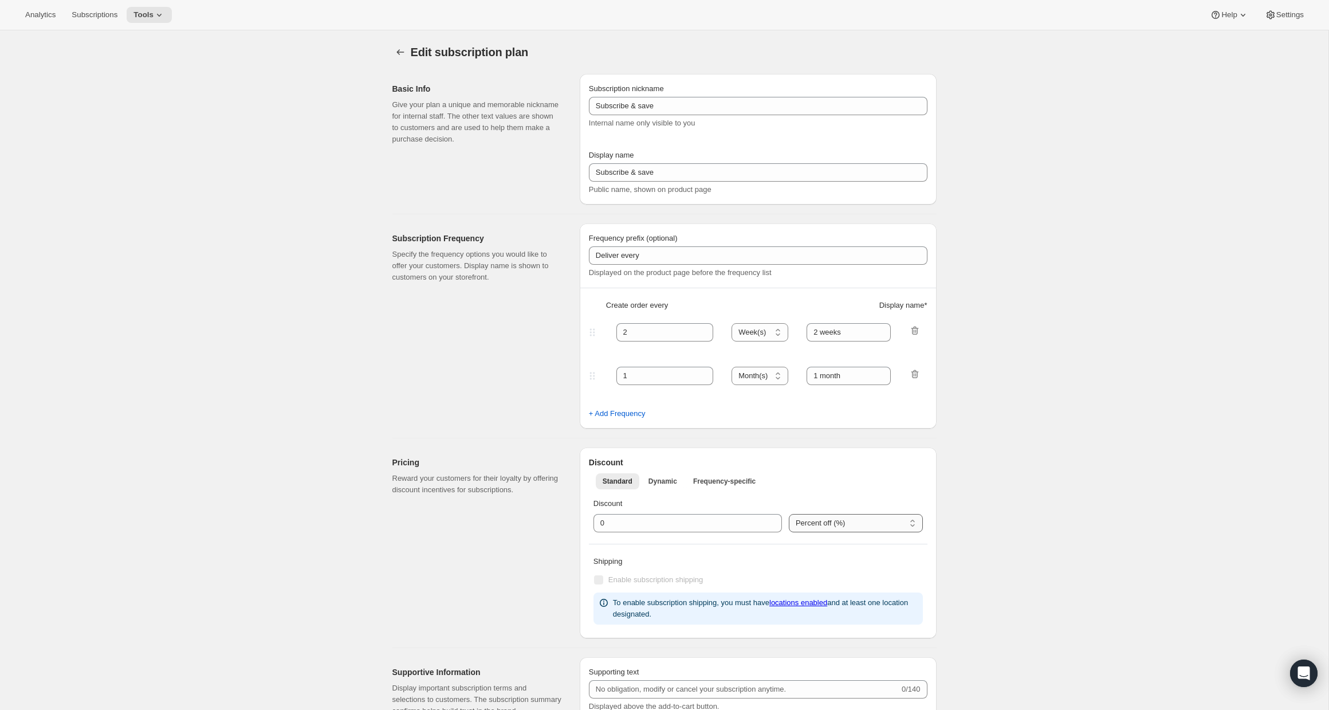
type input "option 2"
type input "Cancel Your Subscription Anytime"
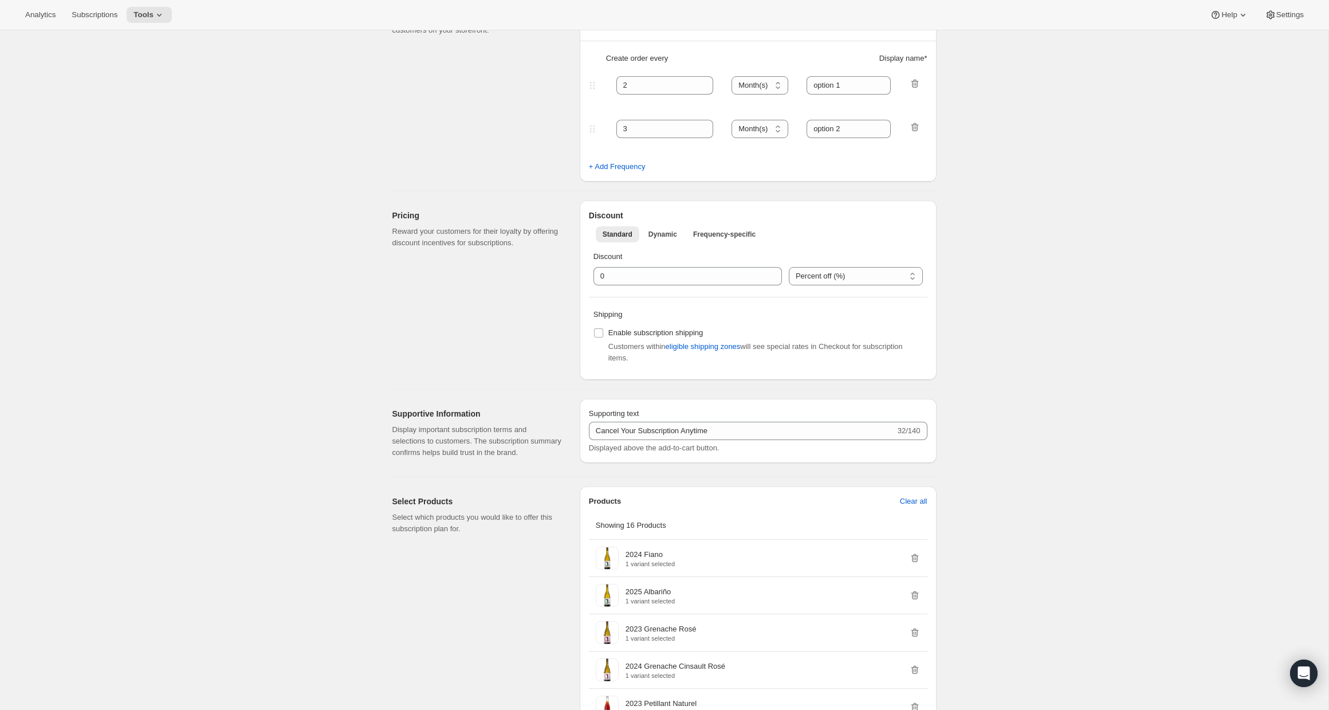
scroll to position [245, 0]
click at [603, 334] on input "Enable subscription shipping" at bounding box center [598, 335] width 9 height 9
checkbox input "true"
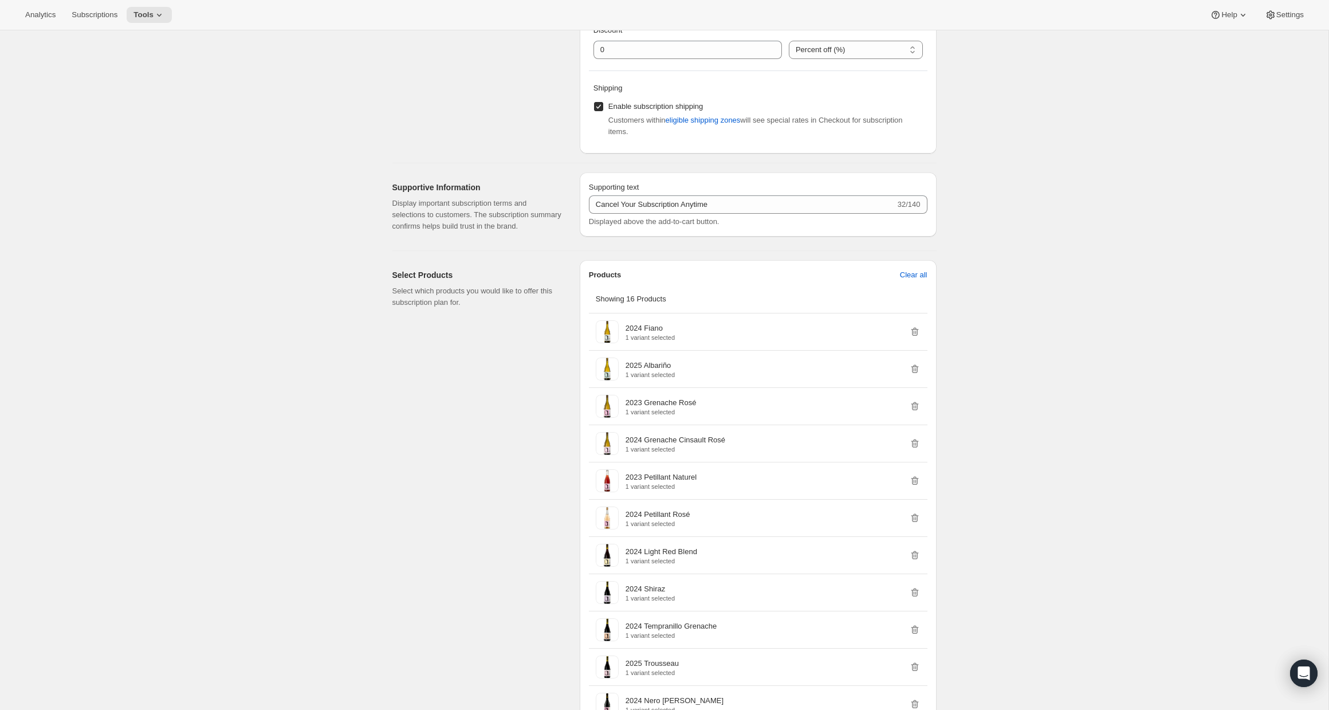
scroll to position [0, 0]
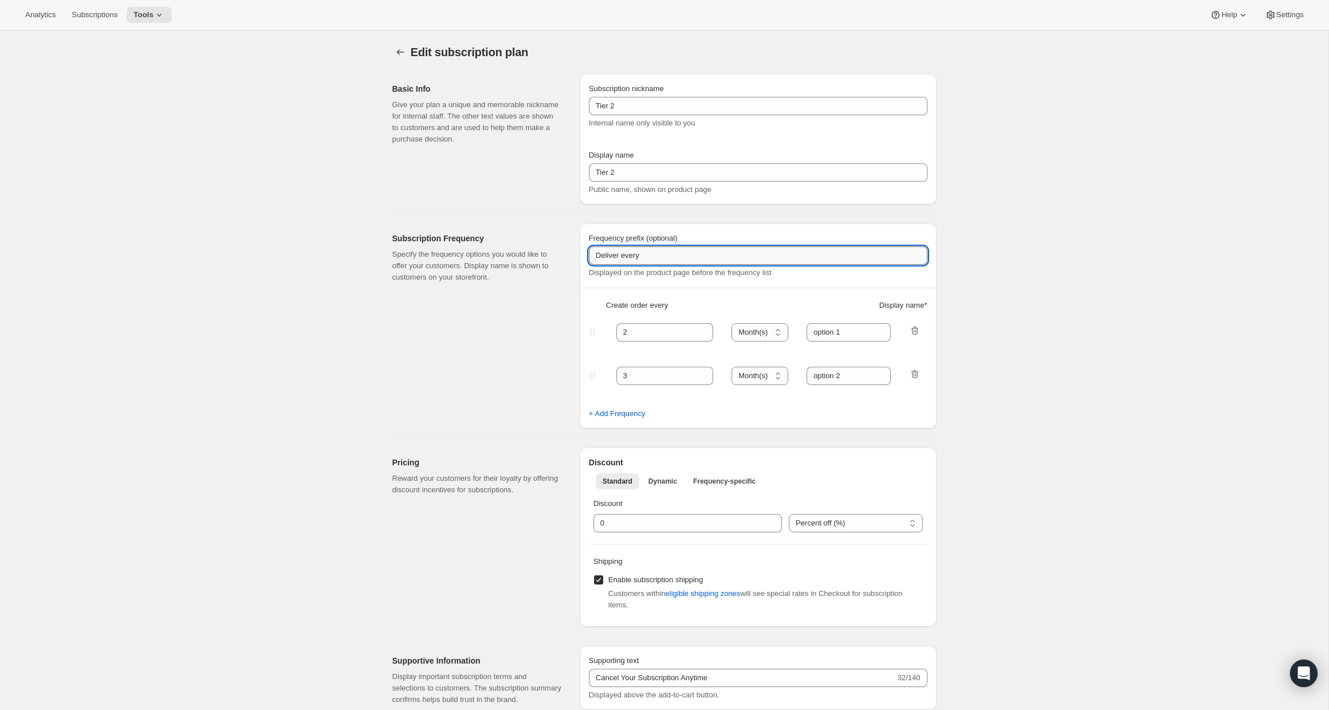
click at [696, 254] on input "Deliver every" at bounding box center [758, 255] width 339 height 18
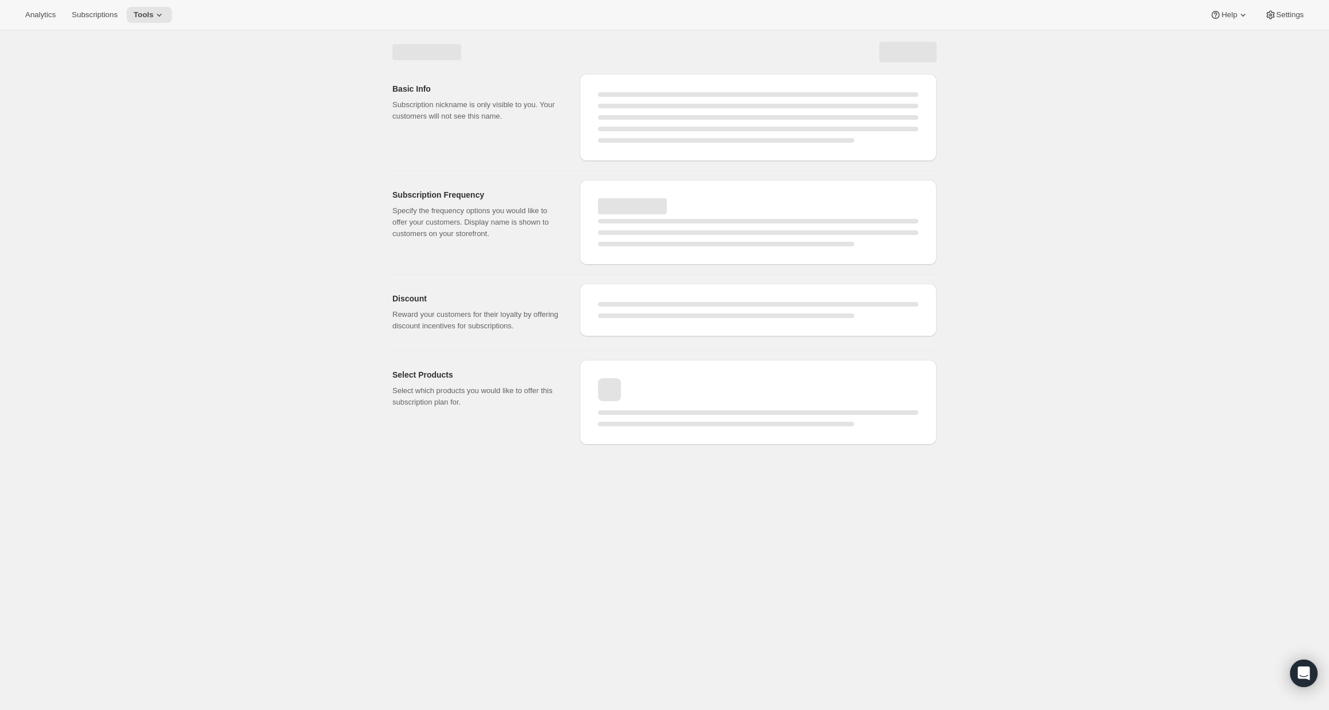
select select "MONTH"
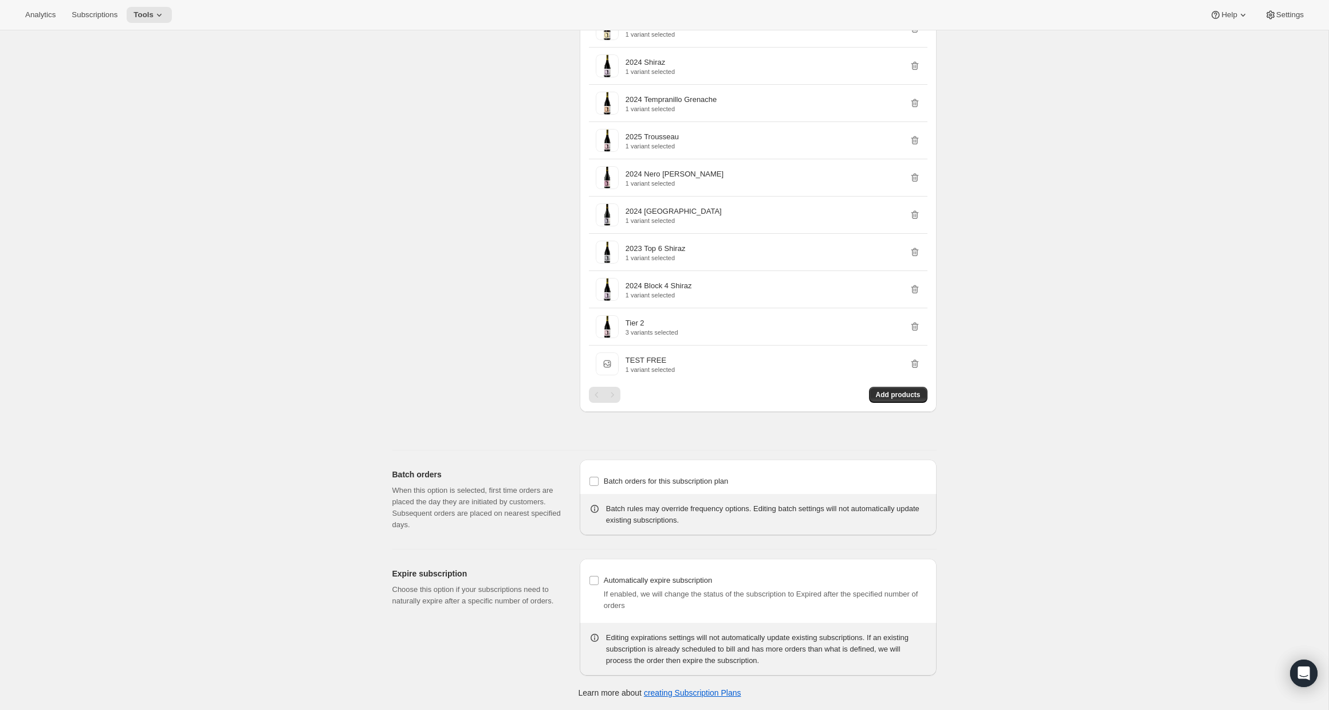
scroll to position [724, 0]
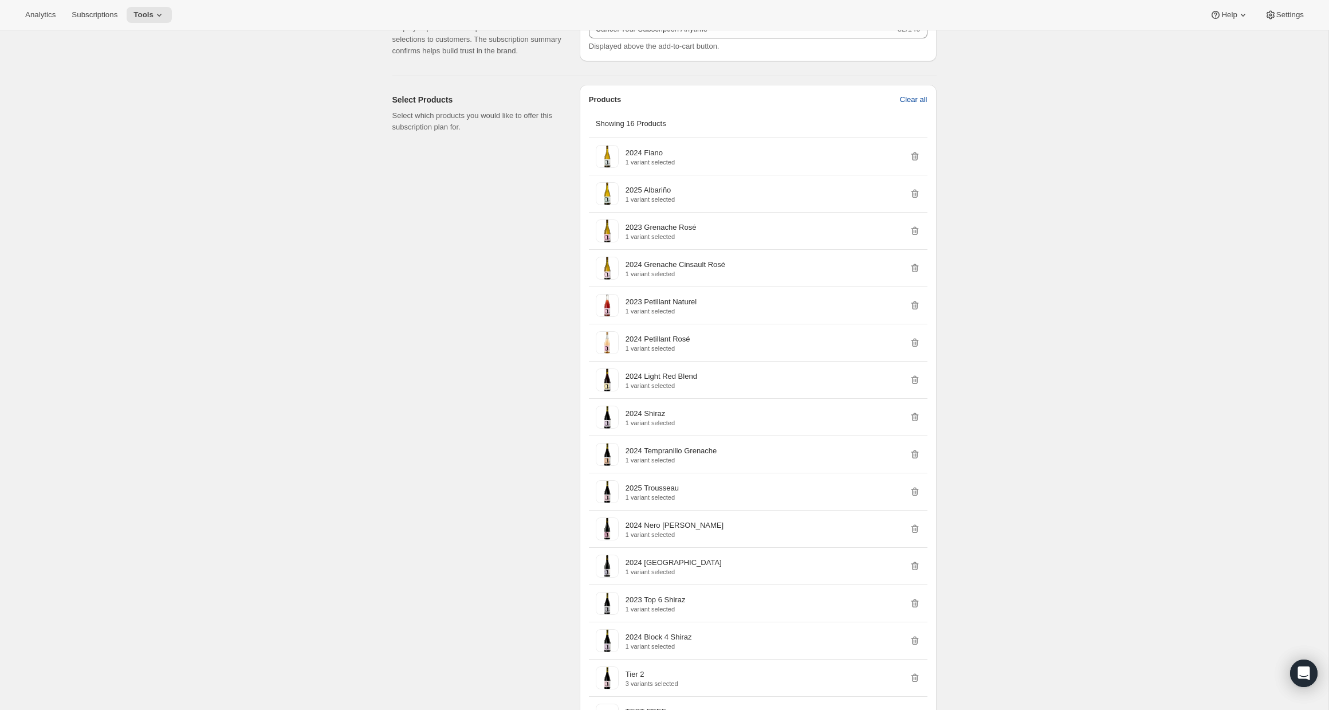
click at [921, 105] on span "Clear all" at bounding box center [914, 99] width 28 height 11
click at [895, 104] on button "Confirm clear all" at bounding box center [901, 100] width 68 height 18
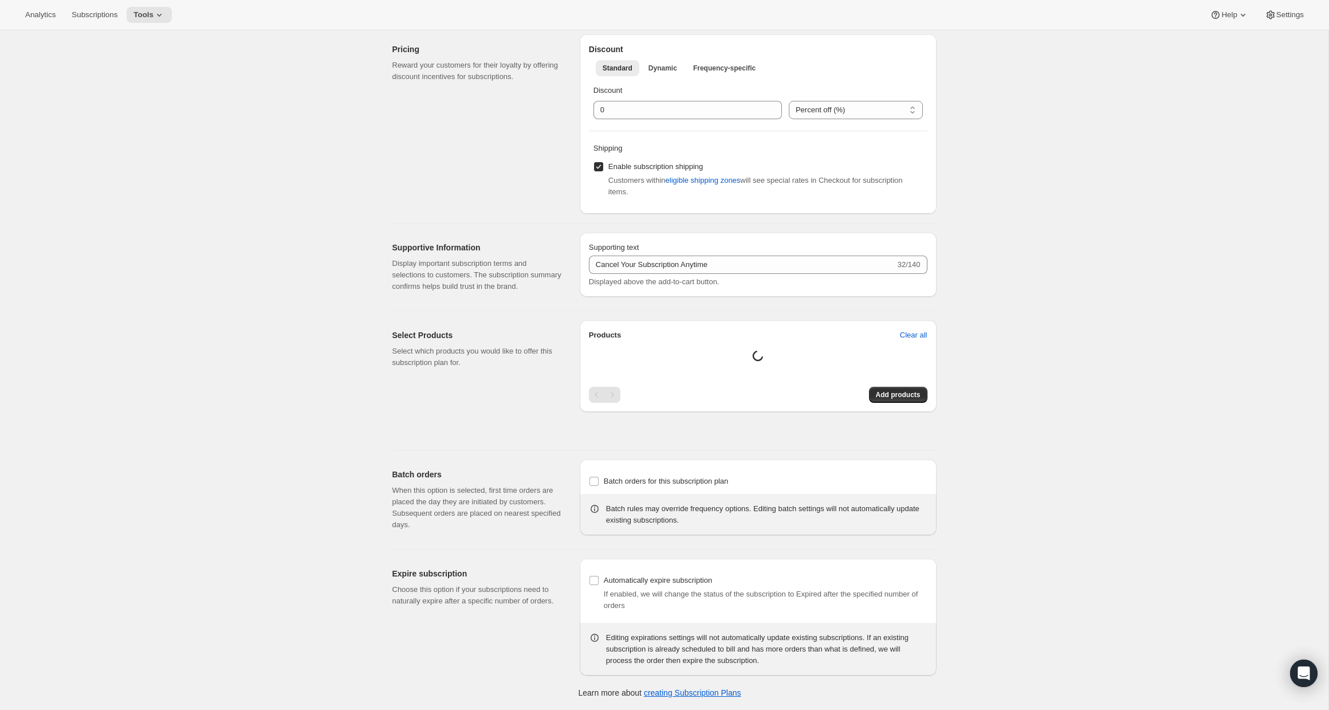
scroll to position [565, 0]
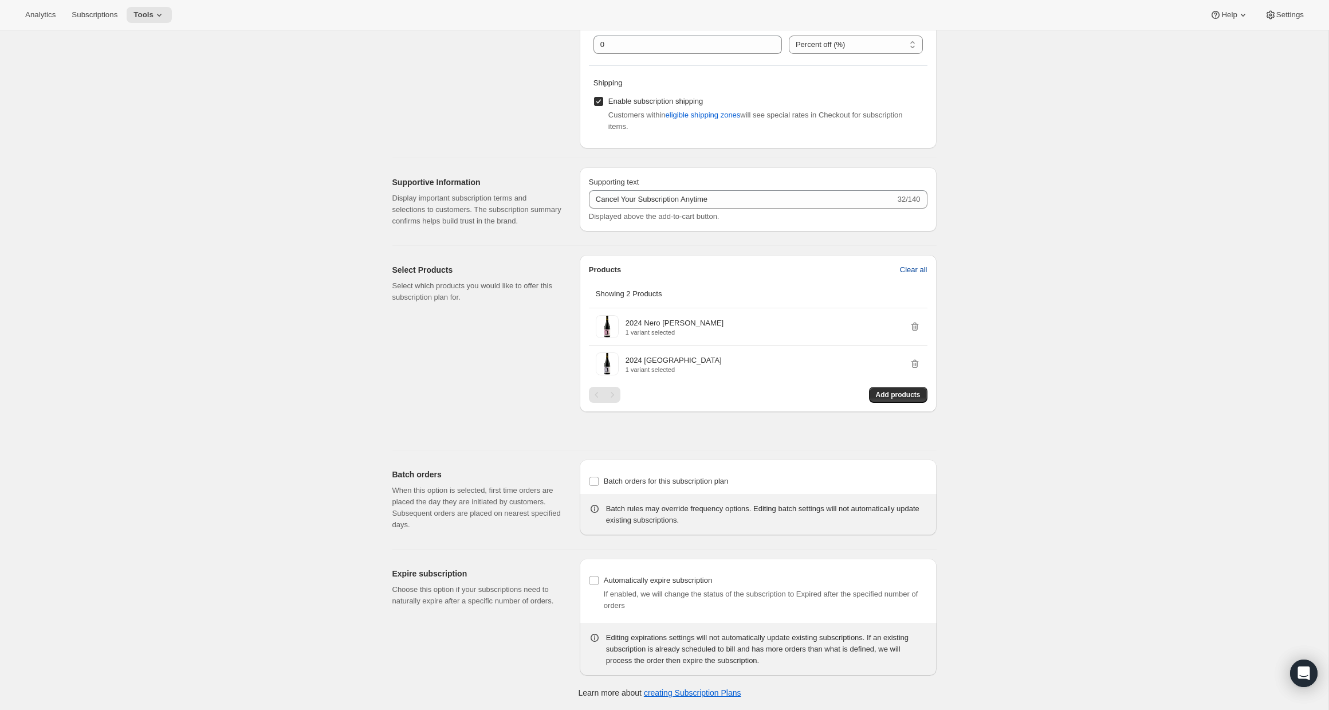
click at [922, 268] on span "Clear all" at bounding box center [914, 269] width 28 height 11
click at [910, 270] on span "Confirm clear all" at bounding box center [901, 269] width 54 height 11
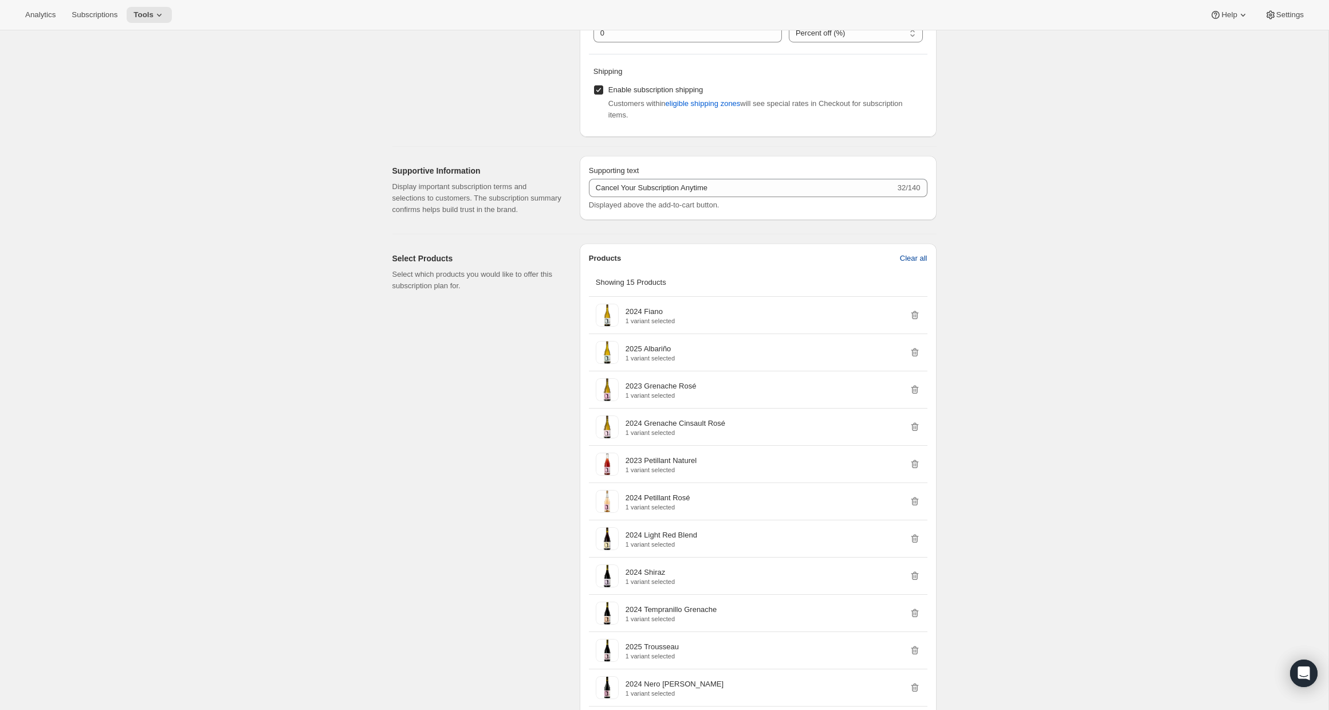
click at [920, 264] on span "Clear all" at bounding box center [914, 258] width 28 height 11
click at [910, 264] on span "Confirm clear all" at bounding box center [901, 258] width 54 height 11
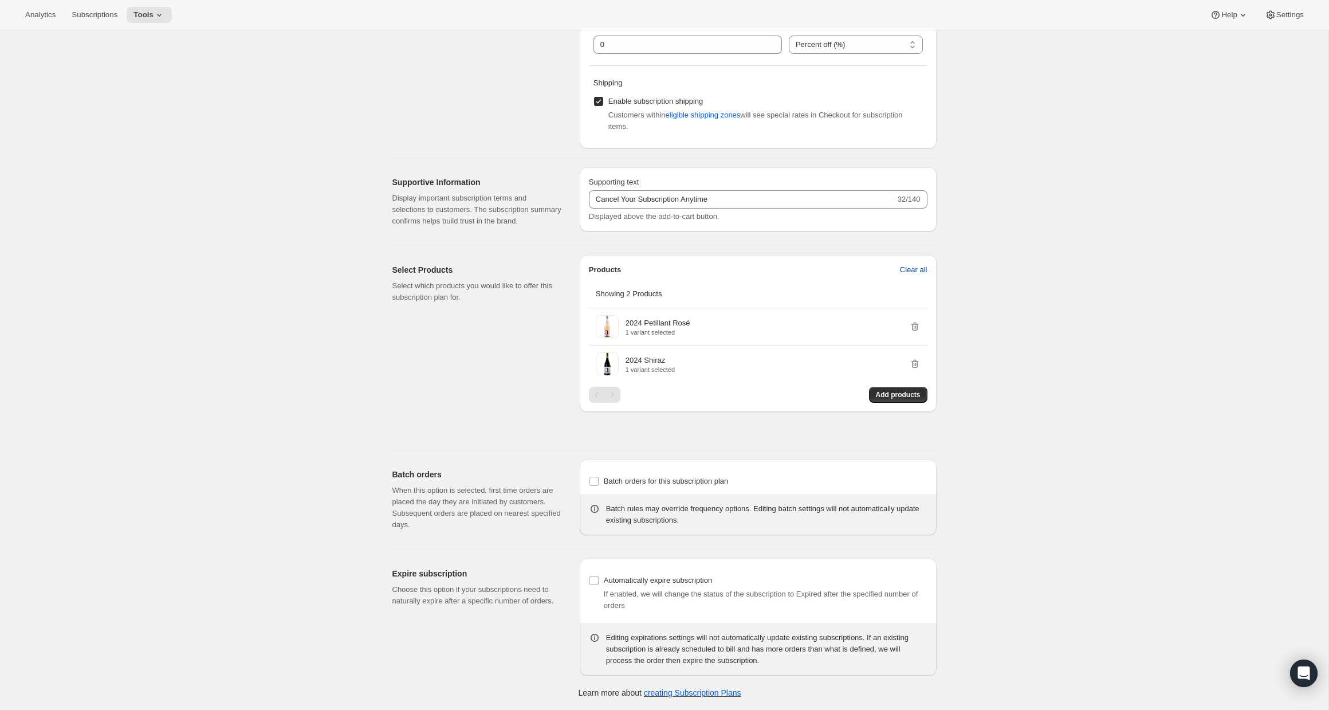
click at [916, 268] on span "Clear all" at bounding box center [914, 269] width 28 height 11
click at [880, 270] on span "Confirm clear all" at bounding box center [901, 269] width 54 height 11
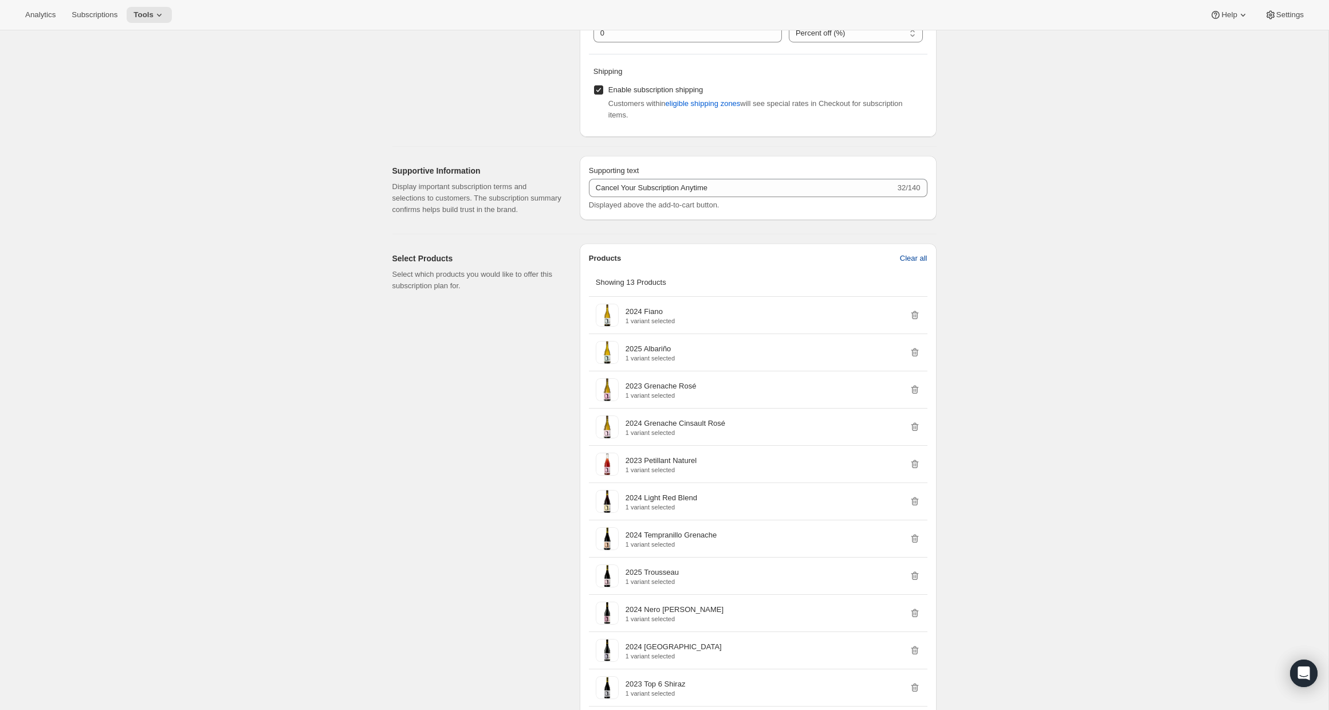
click at [908, 264] on span "Clear all" at bounding box center [914, 258] width 28 height 11
click at [913, 264] on span "Confirm clear all" at bounding box center [901, 258] width 54 height 11
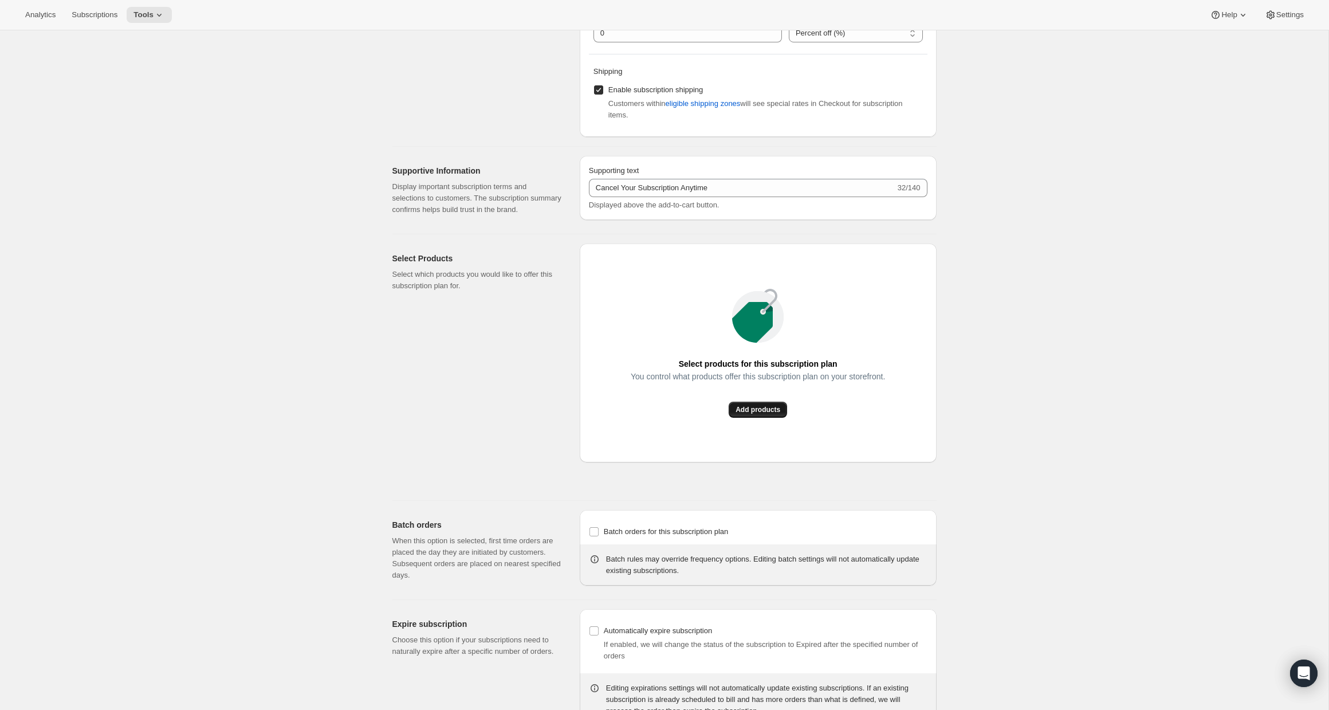
click at [746, 414] on span "Add products" at bounding box center [758, 409] width 45 height 9
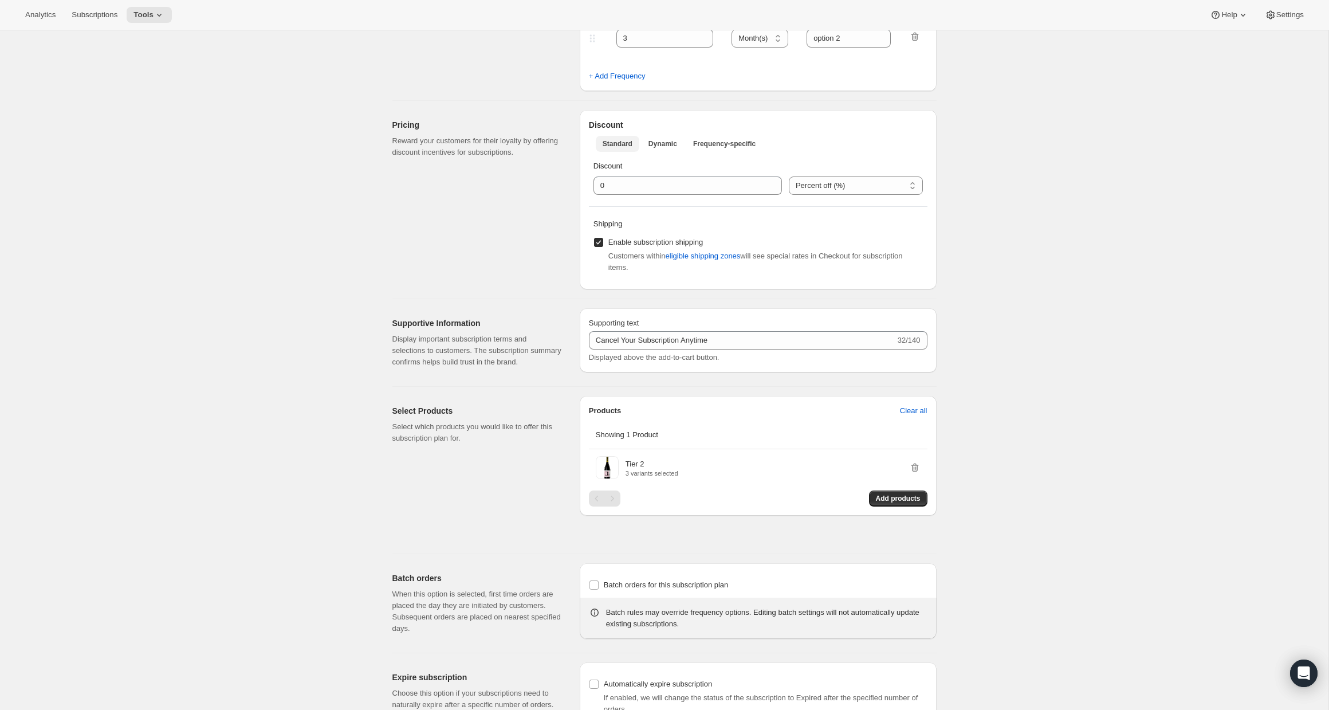
scroll to position [413, 0]
click at [154, 18] on span "Tools" at bounding box center [143, 14] width 20 height 9
click at [162, 41] on span "Subscription Plans" at bounding box center [140, 38] width 62 height 9
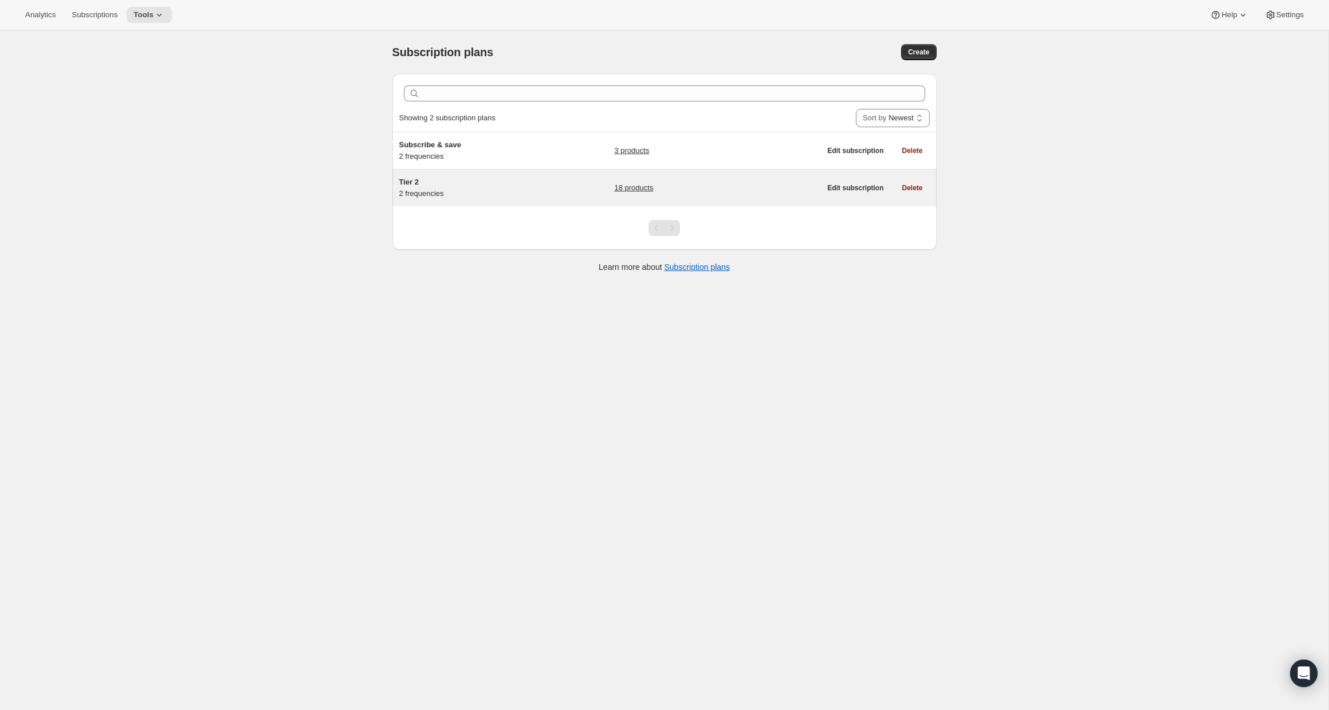
click at [489, 180] on h5 "Tier 2" at bounding box center [470, 181] width 143 height 11
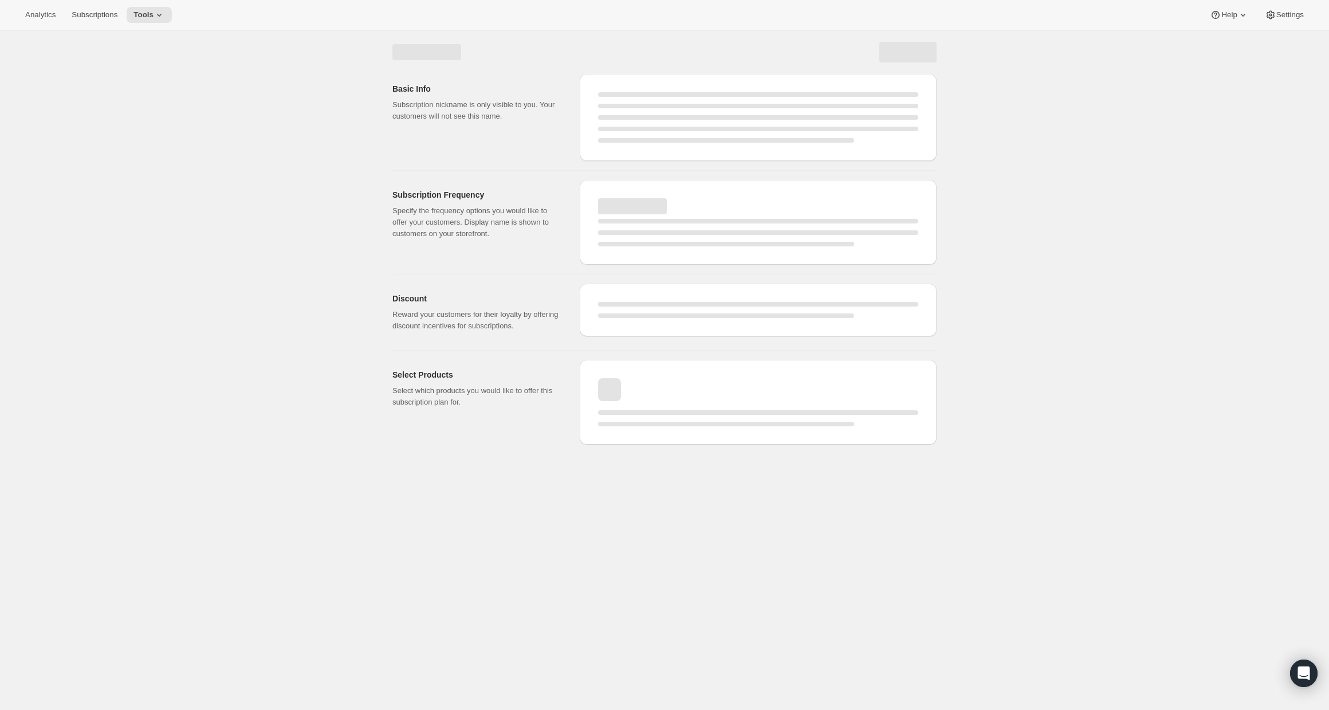
select select "WEEK"
select select "MONTH"
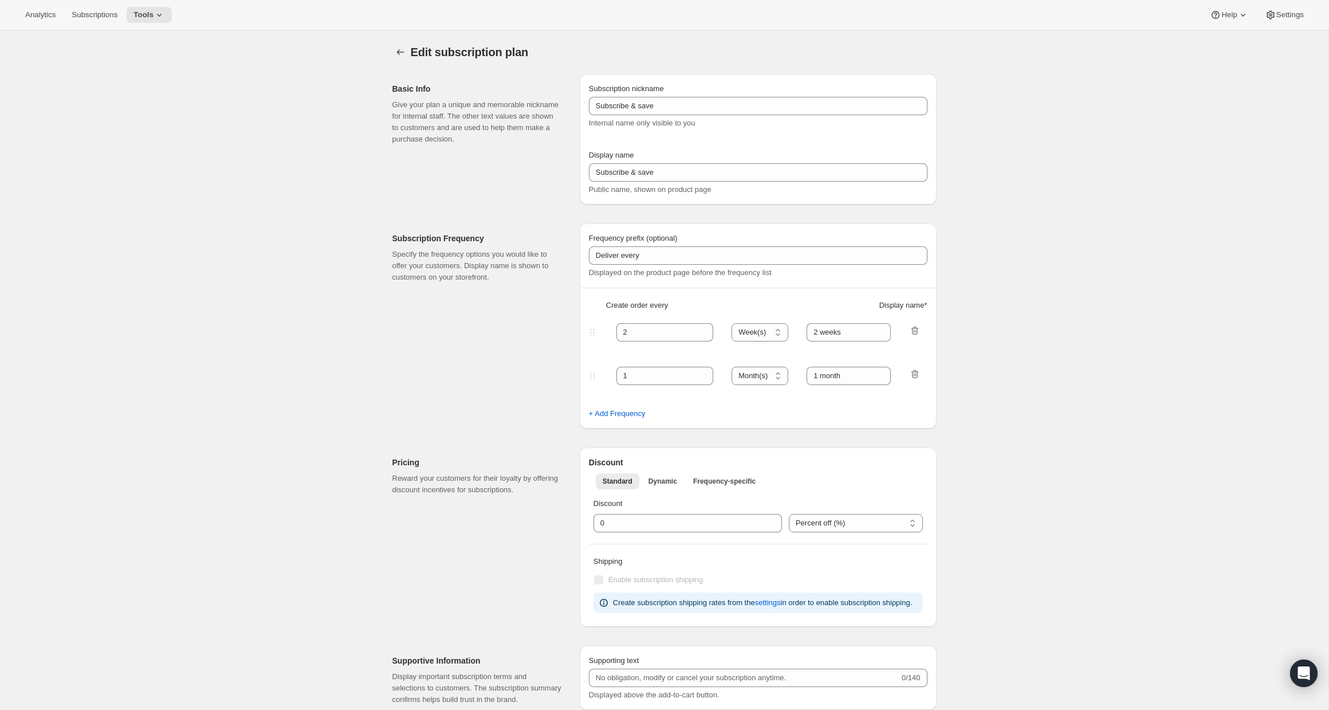
type input "Tier 2"
select select "MONTH"
type input "option 1"
type input "3"
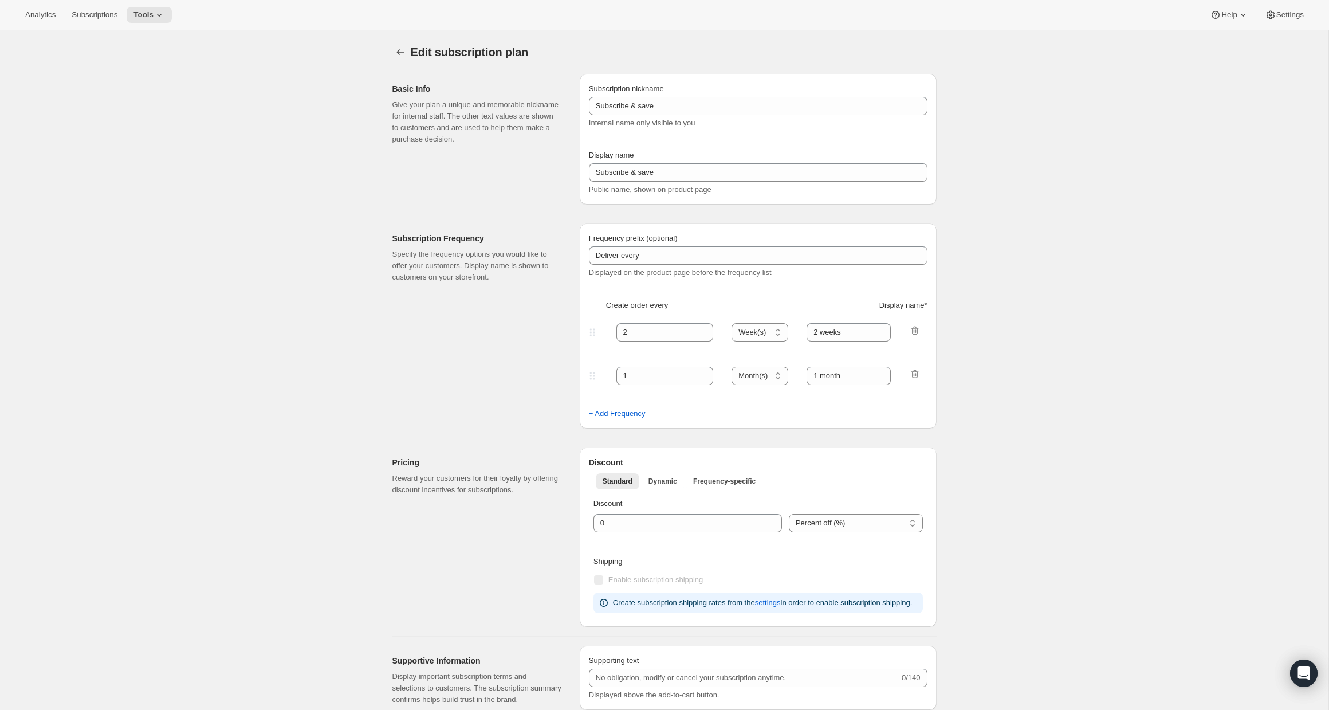
type input "option 2"
type input "Cancel Your Subscription Anytime"
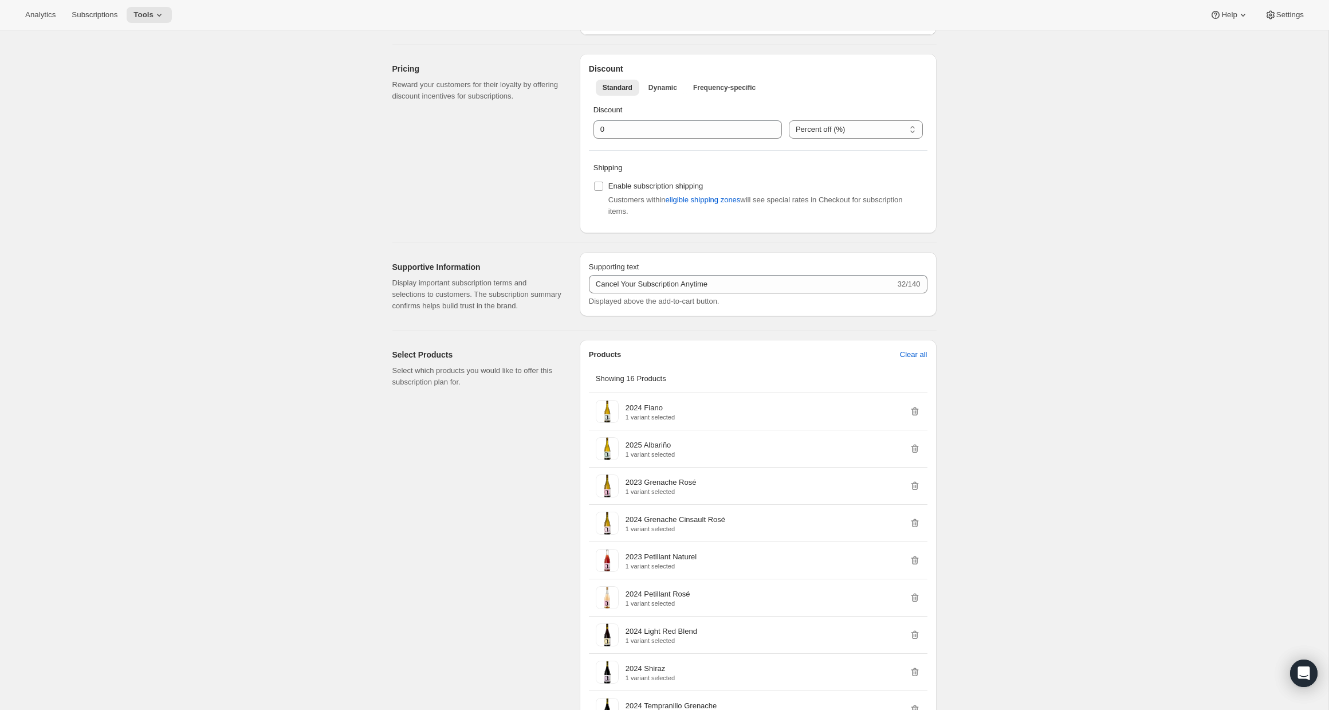
scroll to position [418, 0]
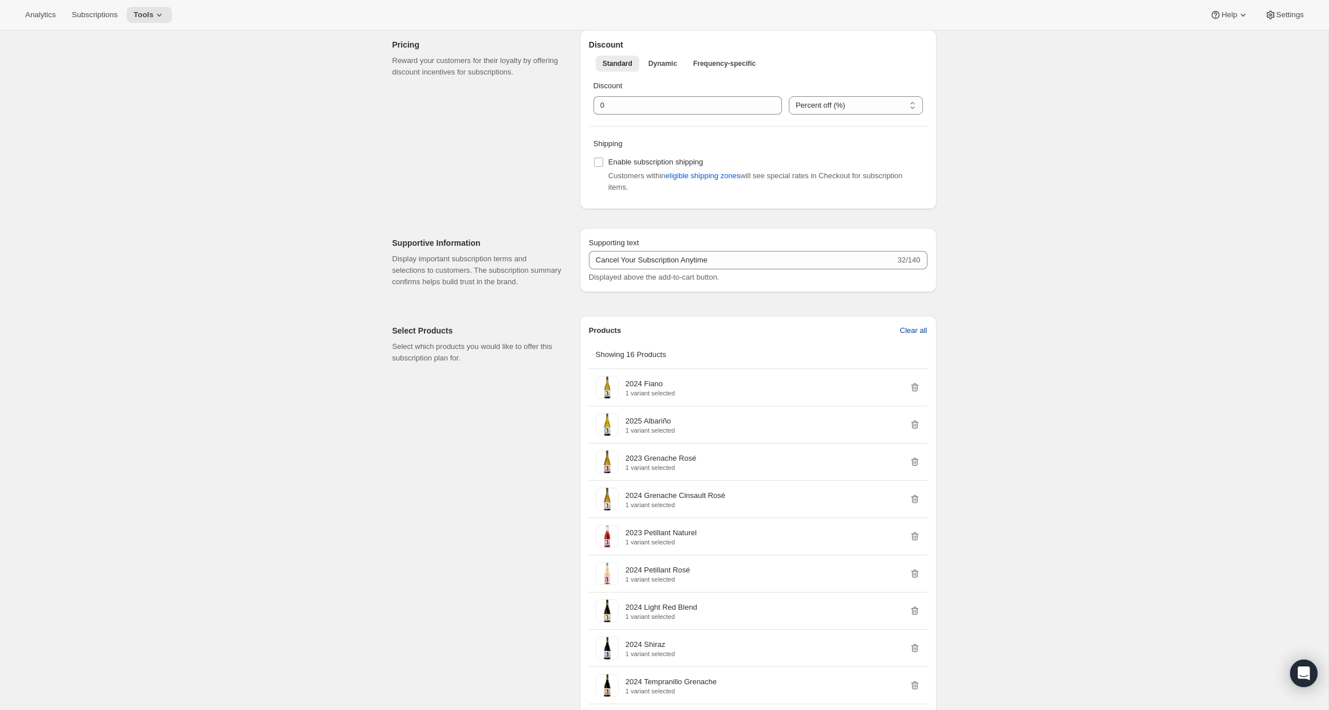
click at [904, 336] on span "Clear all" at bounding box center [914, 330] width 28 height 11
click at [887, 336] on span "Confirm clear all" at bounding box center [901, 330] width 54 height 11
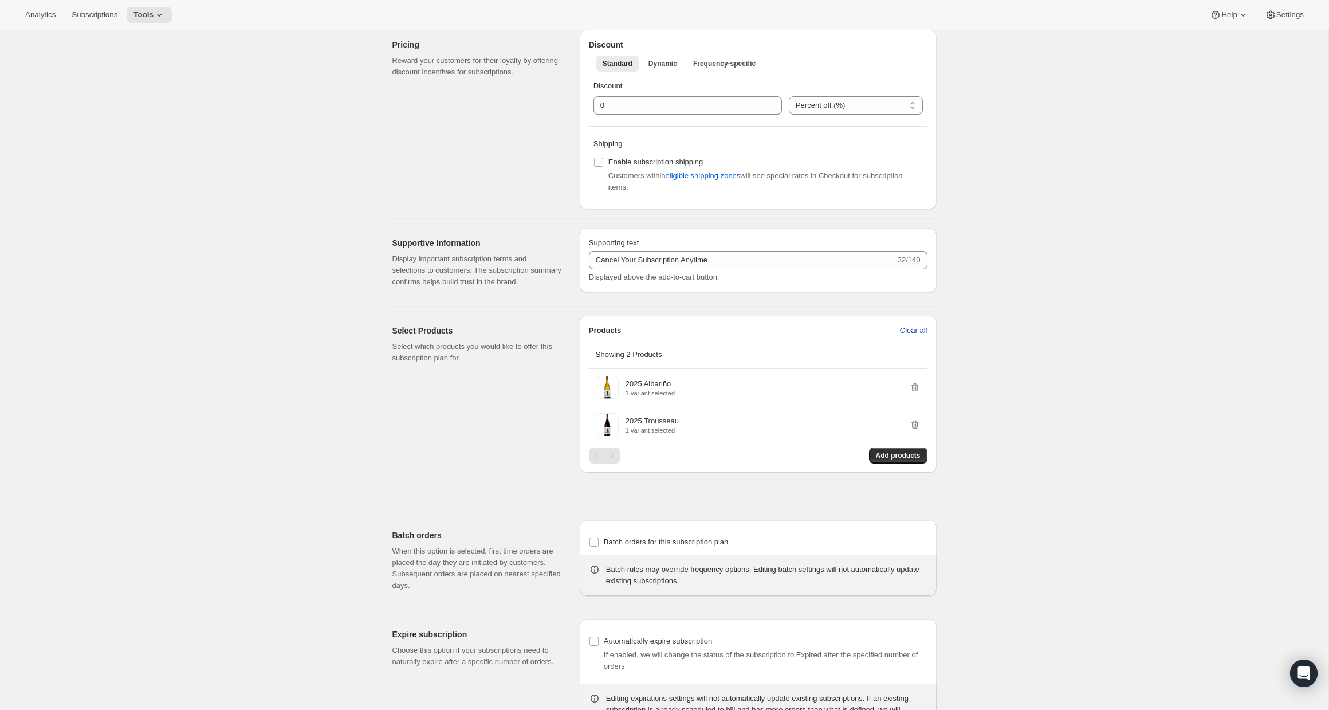
click at [920, 336] on span "Clear all" at bounding box center [914, 330] width 28 height 11
click at [920, 336] on span "Confirm clear all" at bounding box center [901, 330] width 54 height 11
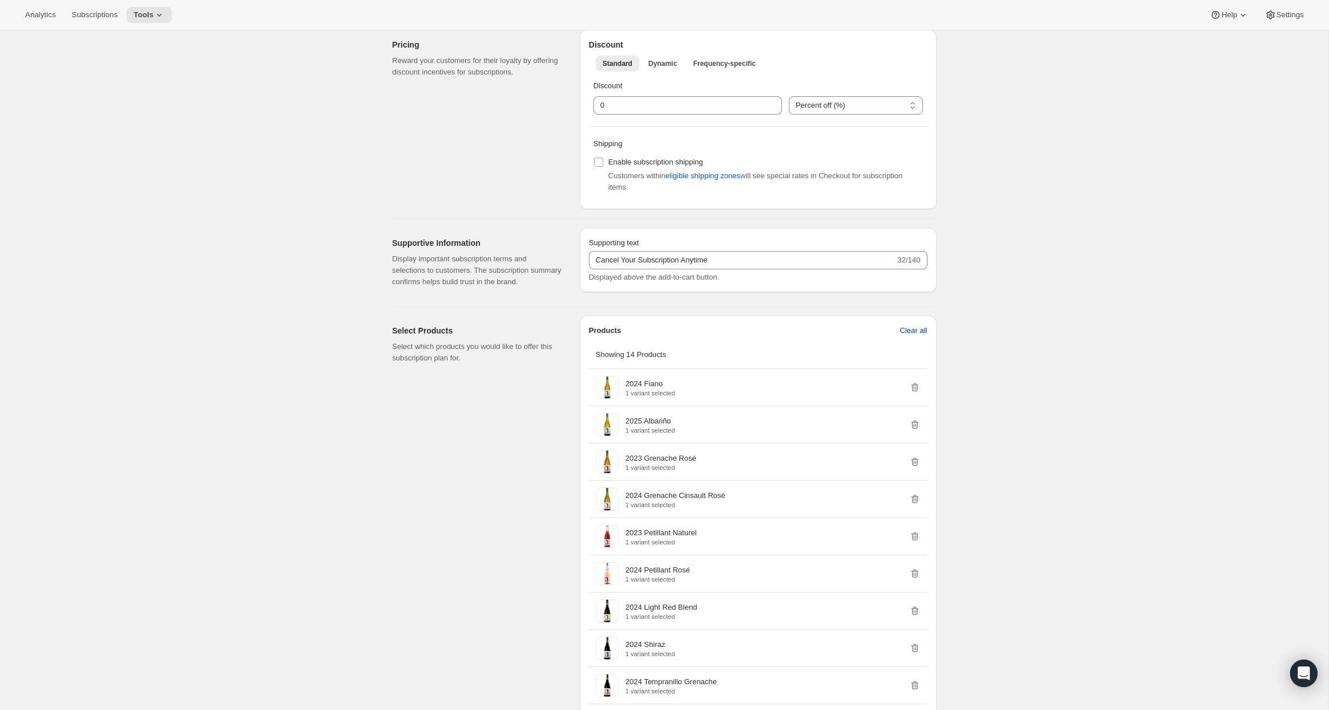
click at [916, 336] on span "Clear all" at bounding box center [914, 330] width 28 height 11
click at [916, 336] on span "Confirm clear all" at bounding box center [901, 330] width 54 height 11
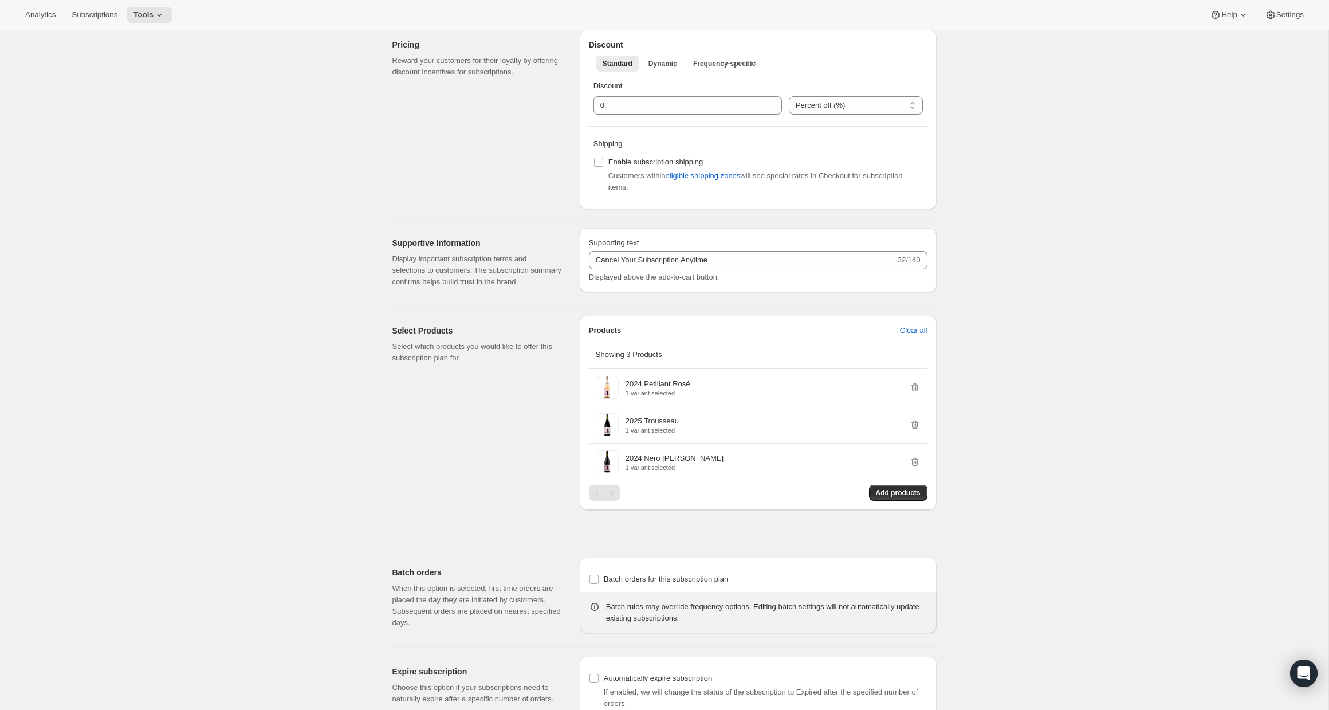
click at [916, 336] on span "Clear all" at bounding box center [914, 330] width 28 height 11
click at [916, 336] on span "Confirm clear all" at bounding box center [901, 330] width 54 height 11
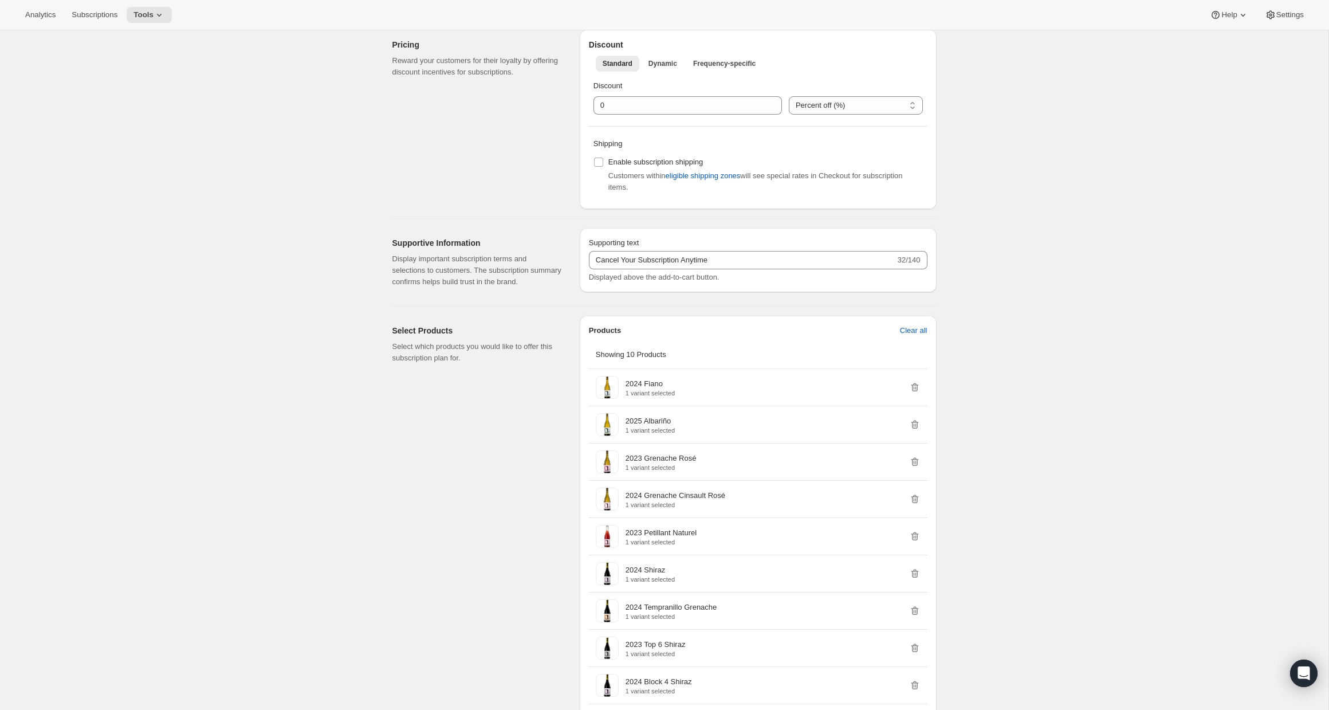
click at [916, 336] on span "Clear all" at bounding box center [914, 330] width 28 height 11
click at [916, 336] on span "Confirm clear all" at bounding box center [901, 330] width 54 height 11
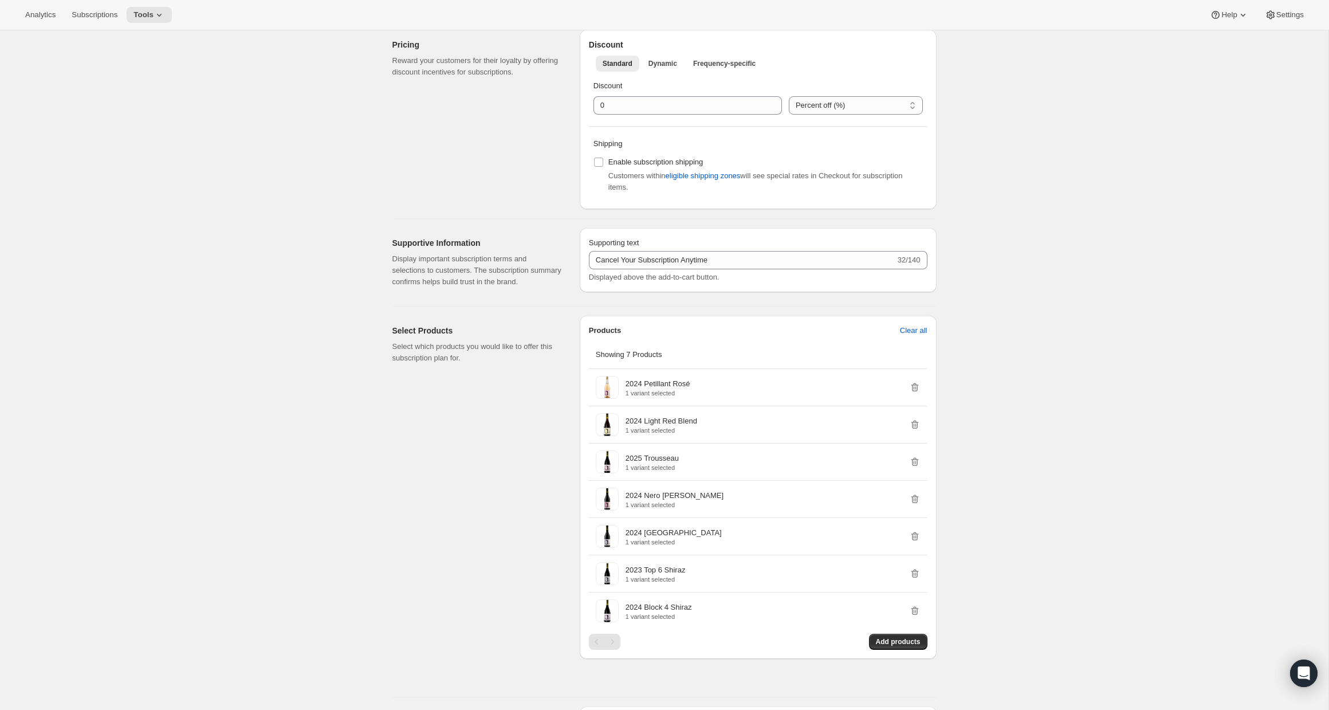
click at [916, 336] on span "Clear all" at bounding box center [914, 330] width 28 height 11
click at [916, 336] on span "Confirm clear all" at bounding box center [901, 330] width 54 height 11
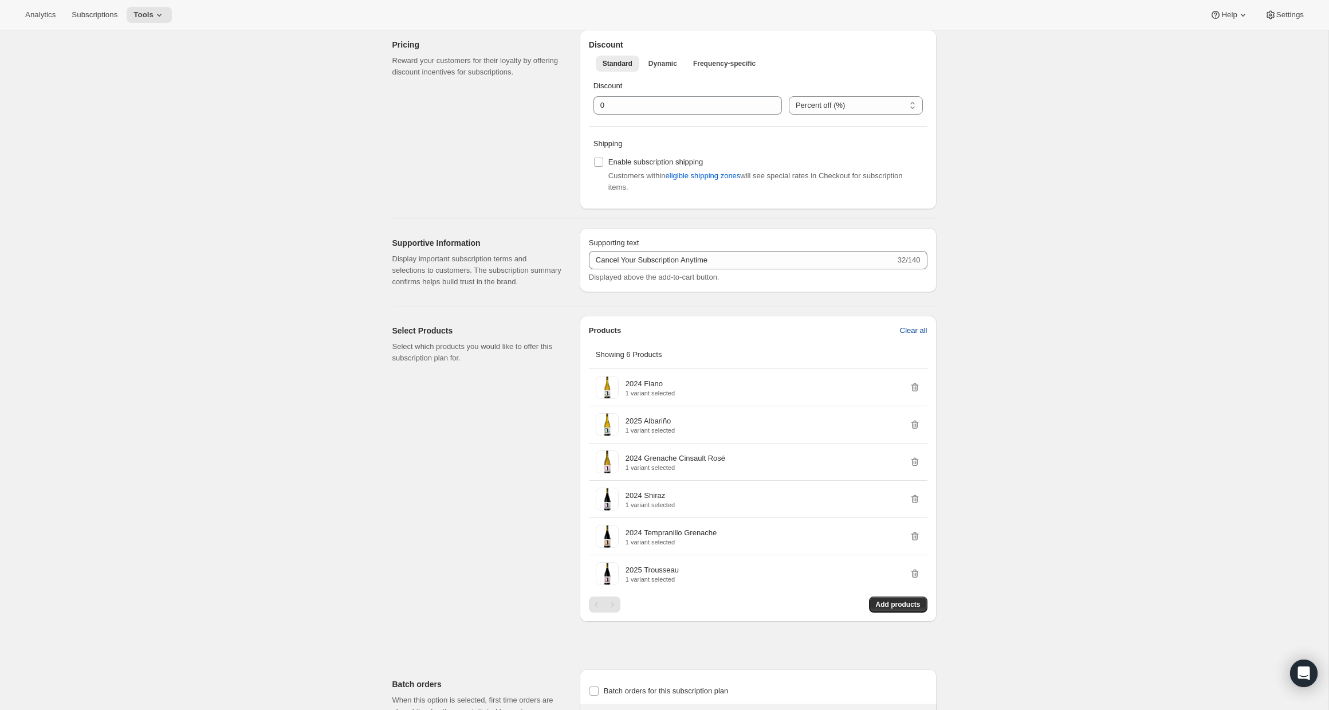
click at [913, 336] on span "Clear all" at bounding box center [914, 330] width 28 height 11
click at [910, 336] on span "Confirm clear all" at bounding box center [901, 330] width 54 height 11
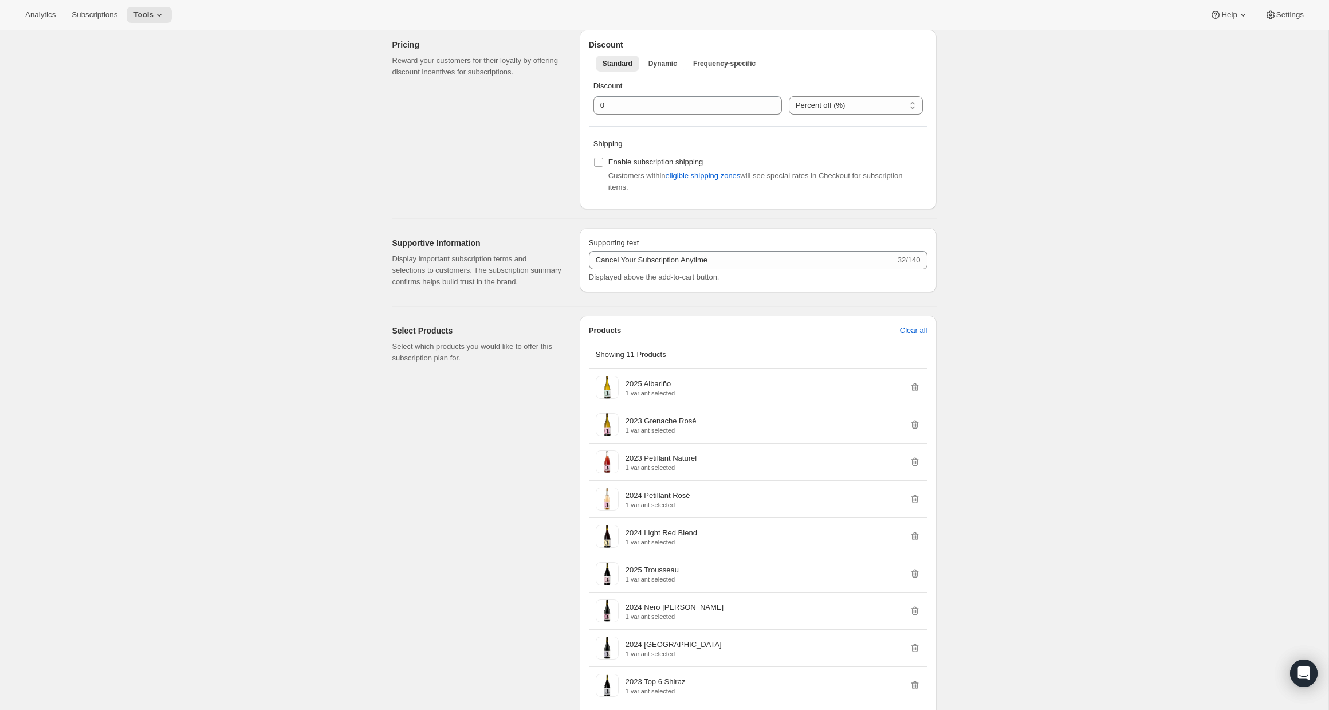
click at [910, 336] on span "Clear all" at bounding box center [914, 330] width 28 height 11
click at [910, 336] on span "Confirm clear all" at bounding box center [901, 330] width 54 height 11
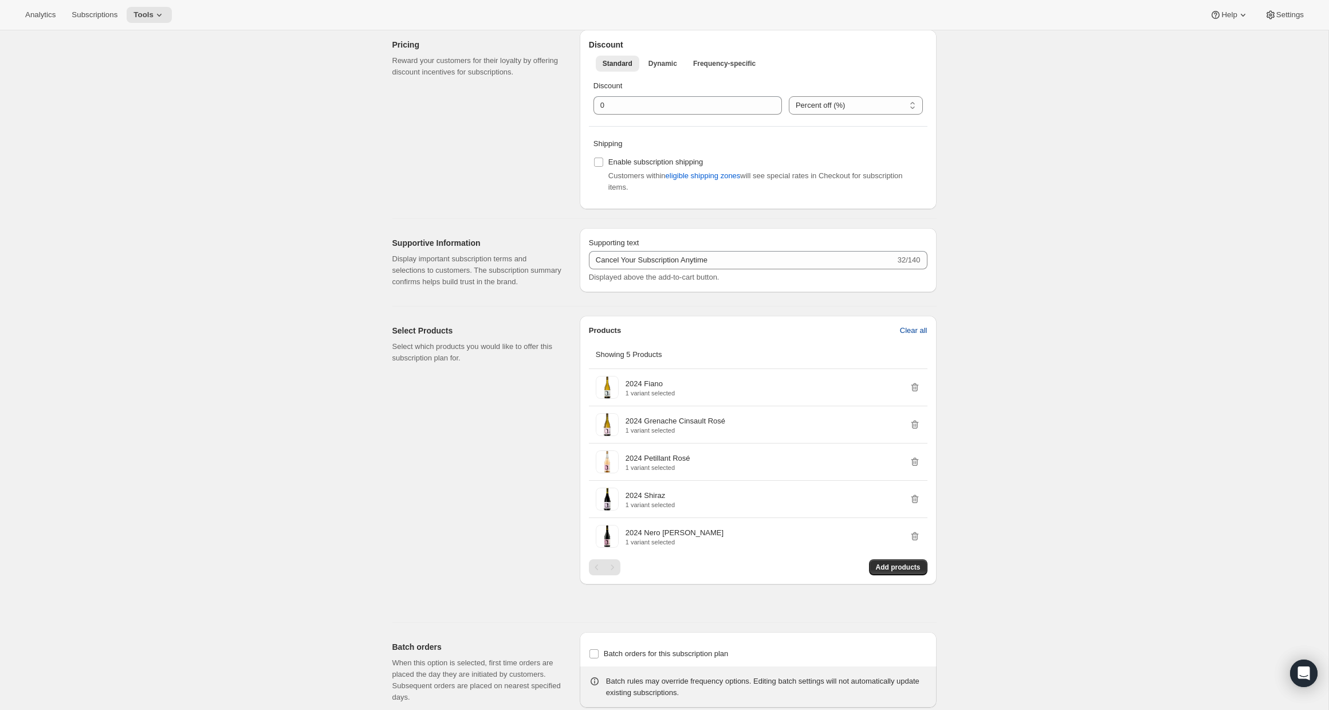
click at [924, 336] on span "Clear all" at bounding box center [914, 330] width 28 height 11
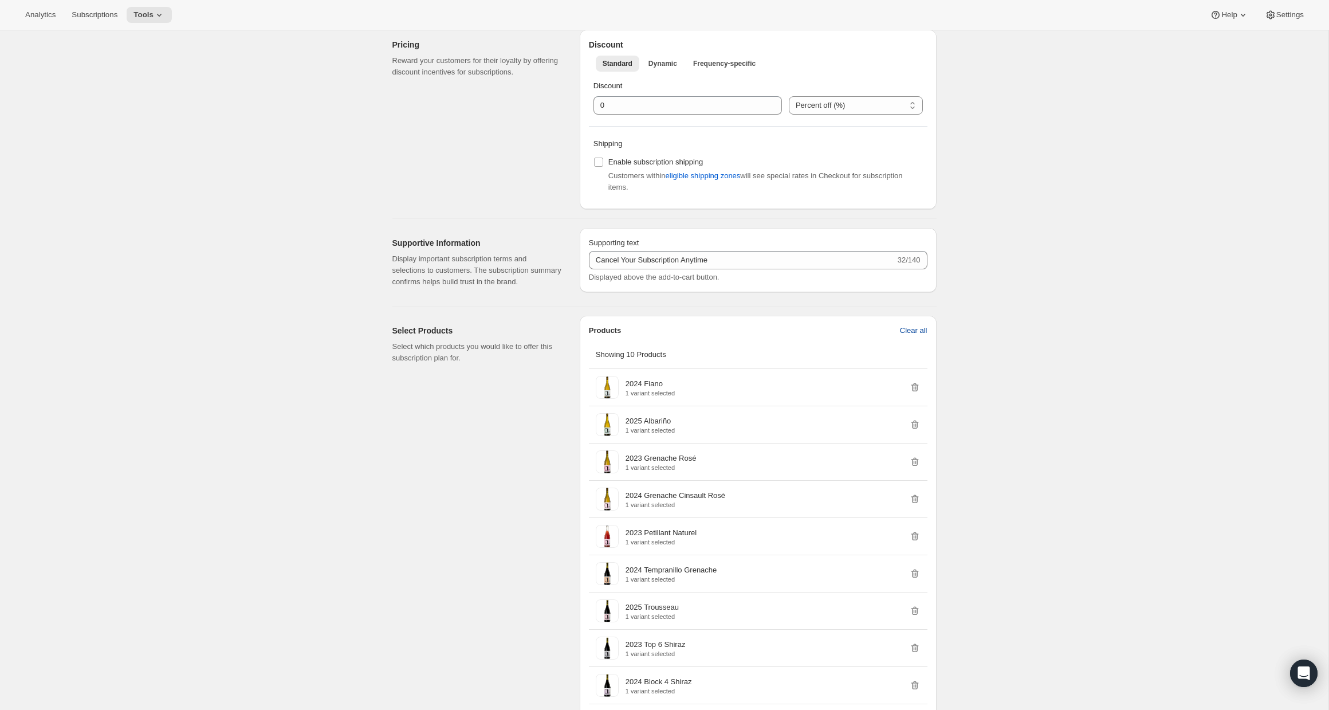
click at [923, 336] on span "Clear all" at bounding box center [914, 330] width 28 height 11
click at [923, 336] on span "Confirm clear all" at bounding box center [901, 330] width 54 height 11
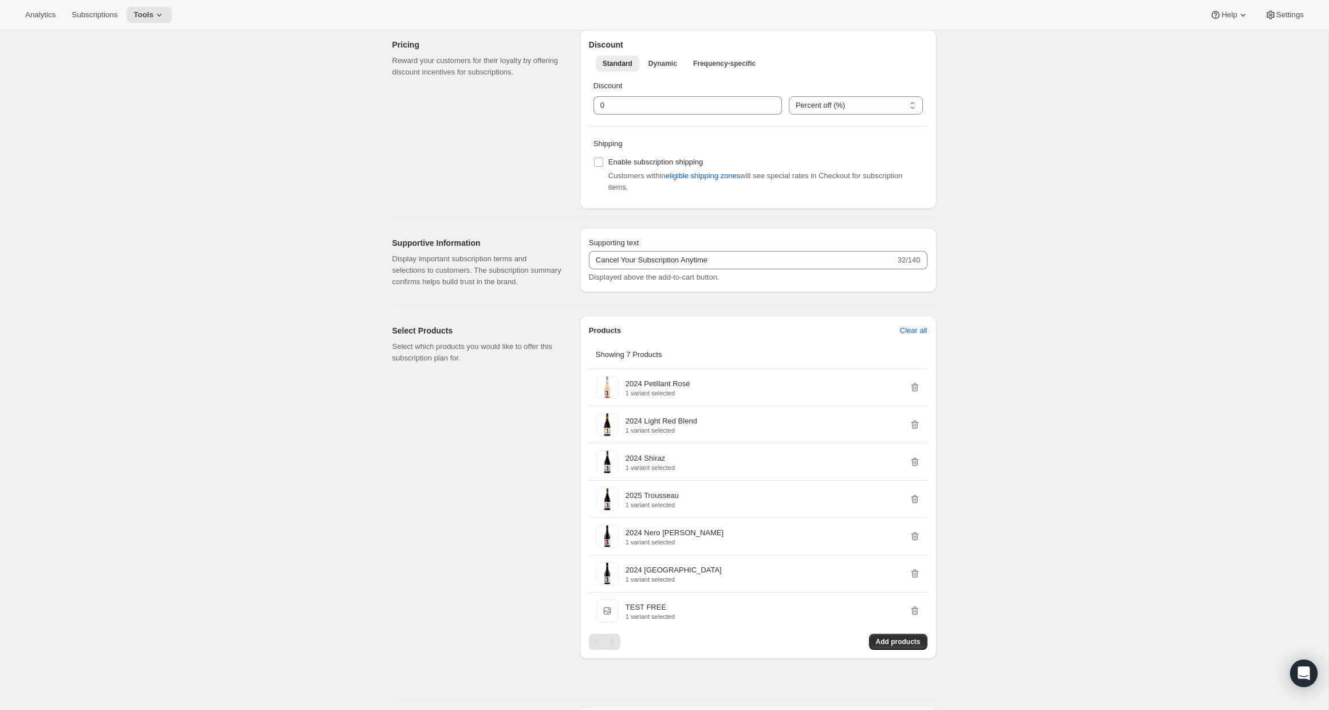
click at [923, 336] on span "Clear all" at bounding box center [914, 330] width 28 height 11
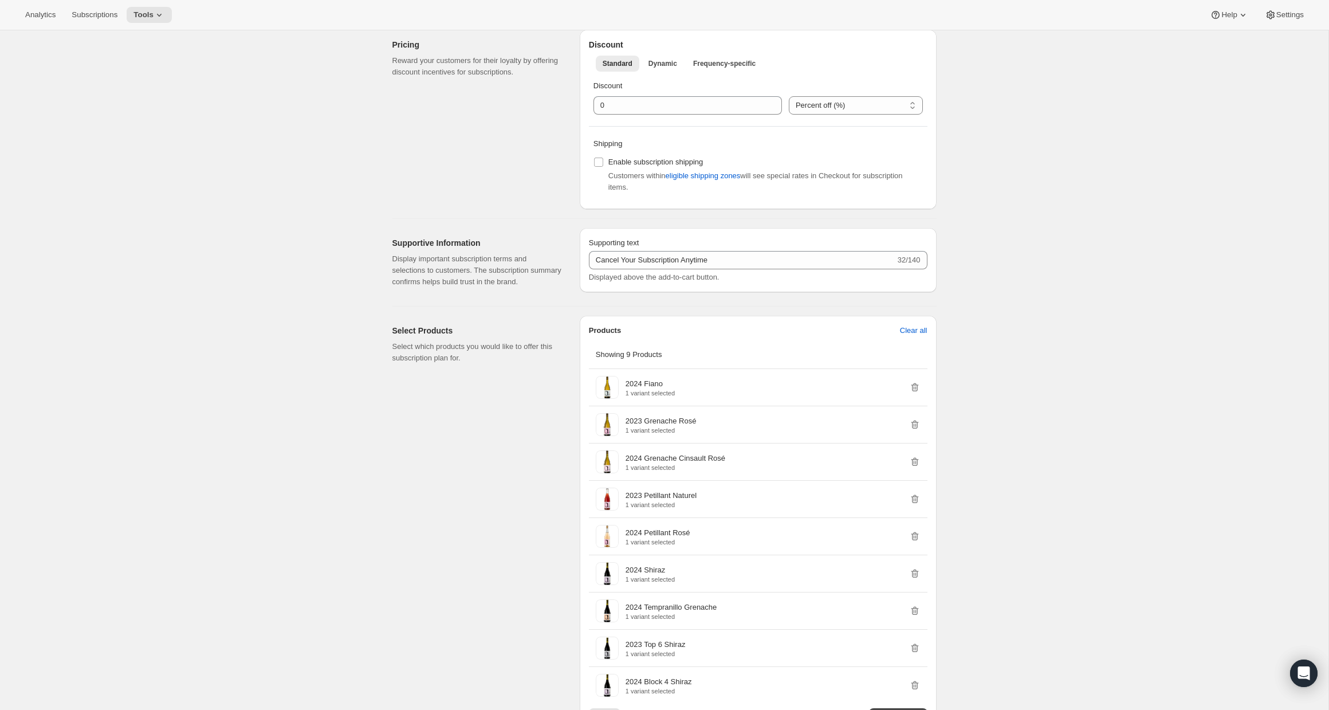
click at [923, 336] on span "Clear all" at bounding box center [914, 330] width 28 height 11
click at [923, 336] on span "Confirm clear all" at bounding box center [901, 330] width 54 height 11
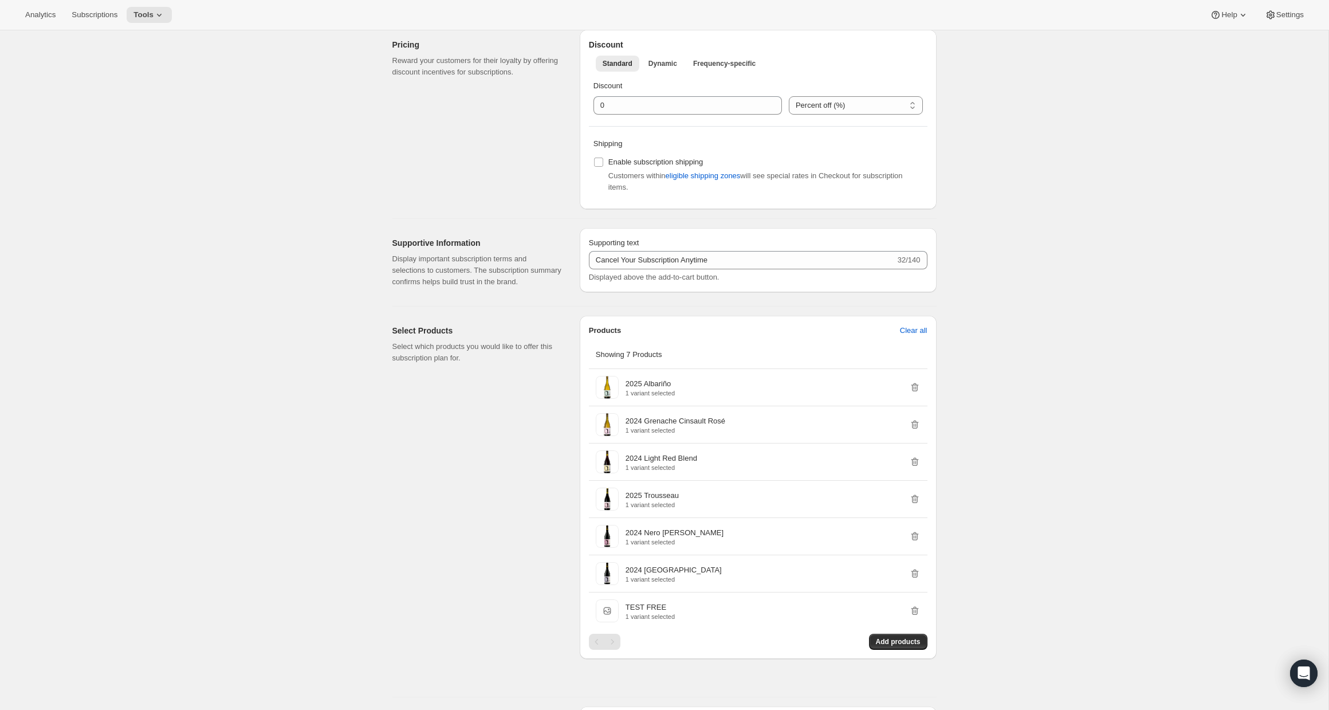
click at [923, 336] on span "Clear all" at bounding box center [914, 330] width 28 height 11
click at [923, 336] on span "Confirm clear all" at bounding box center [901, 330] width 54 height 11
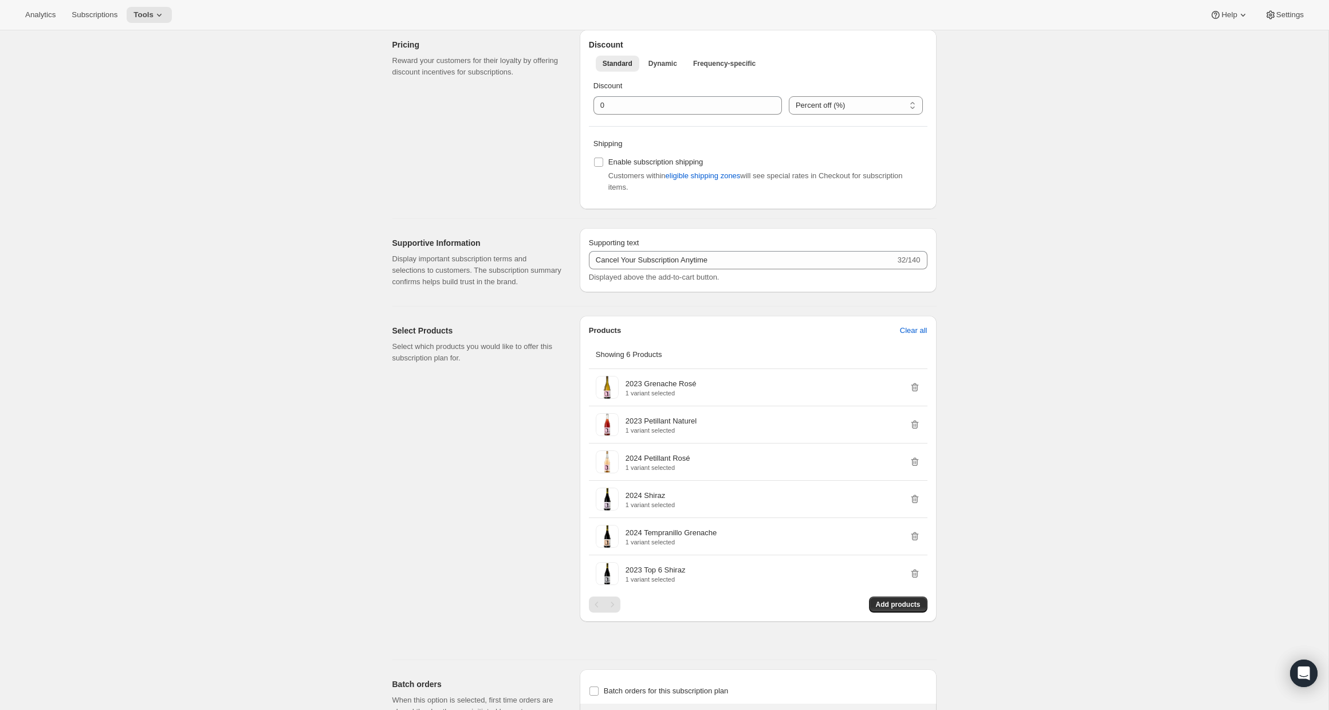
click at [923, 336] on span "Clear all" at bounding box center [914, 330] width 28 height 11
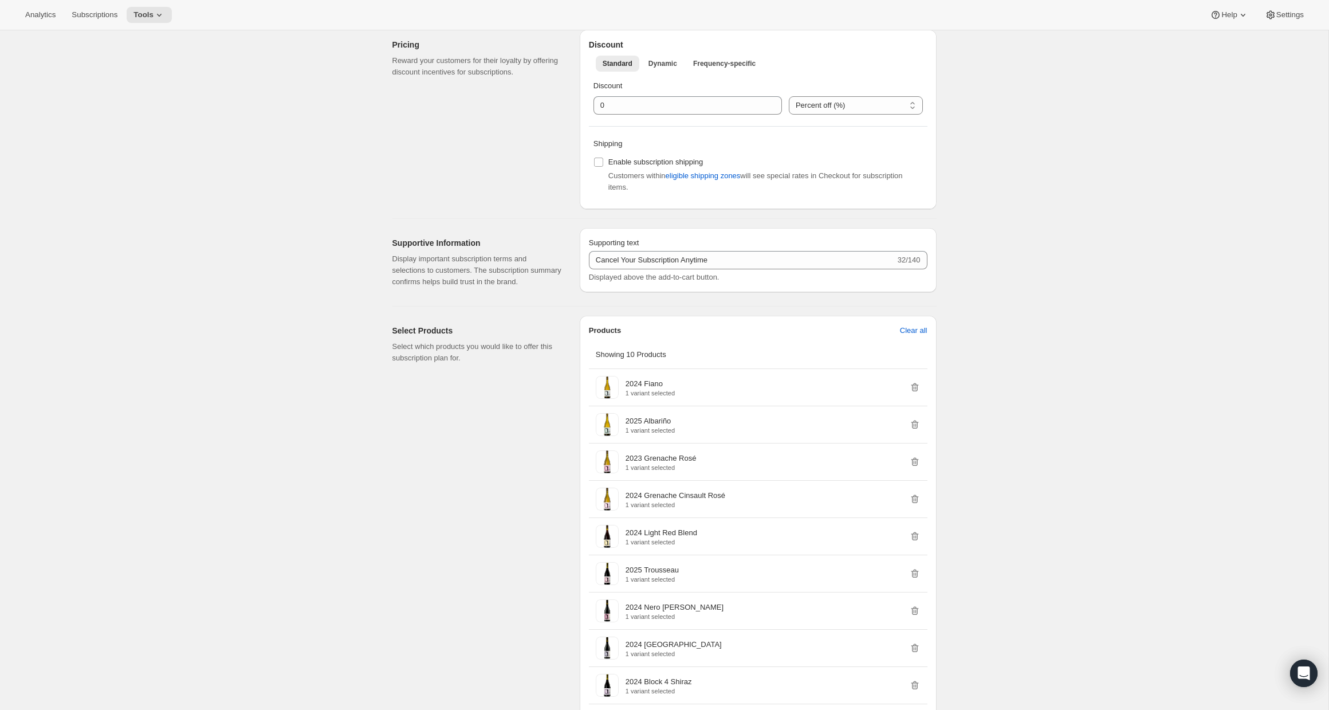
click at [923, 336] on span "Clear all" at bounding box center [914, 330] width 28 height 11
click at [923, 336] on span "Confirm clear all" at bounding box center [901, 330] width 54 height 11
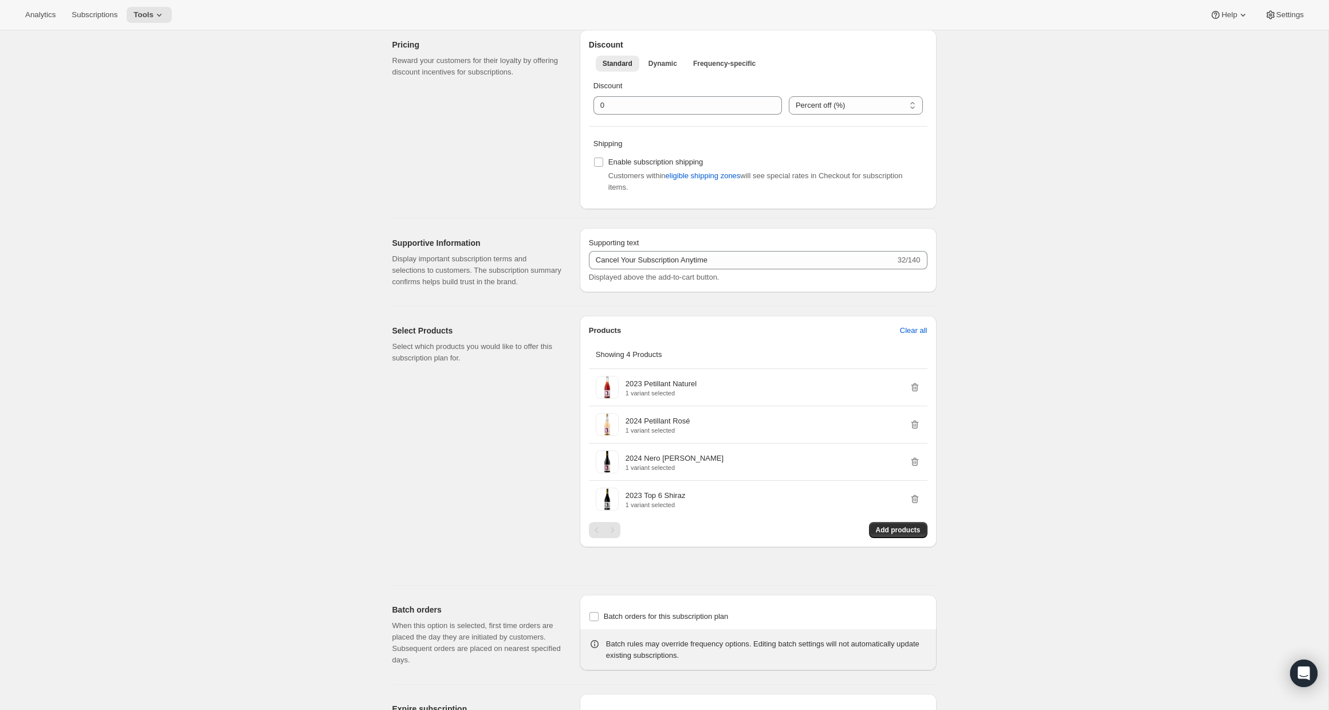
click at [923, 336] on span "Clear all" at bounding box center [914, 330] width 28 height 11
click at [923, 336] on span "Confirm clear all" at bounding box center [901, 330] width 54 height 11
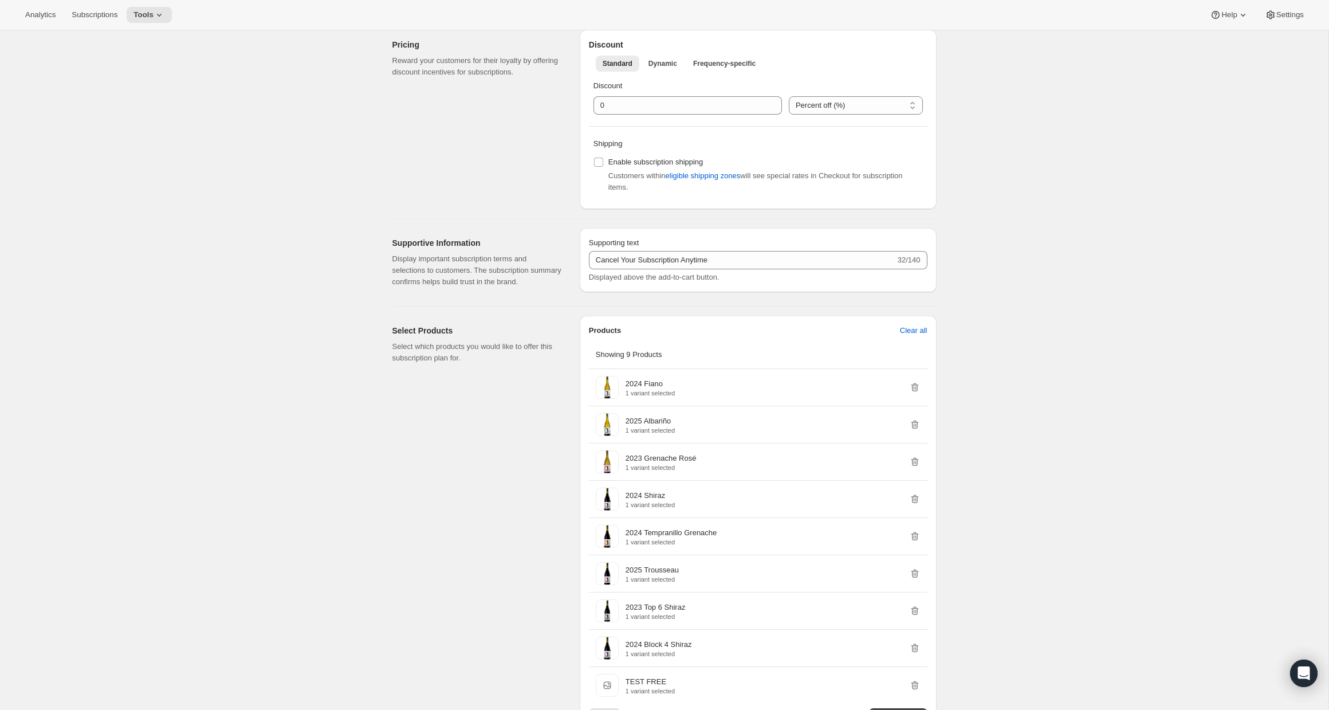
click at [923, 336] on span "Clear all" at bounding box center [914, 330] width 28 height 11
click at [923, 336] on span "Confirm clear all" at bounding box center [901, 330] width 54 height 11
click at [923, 336] on span "Clear all" at bounding box center [914, 330] width 28 height 11
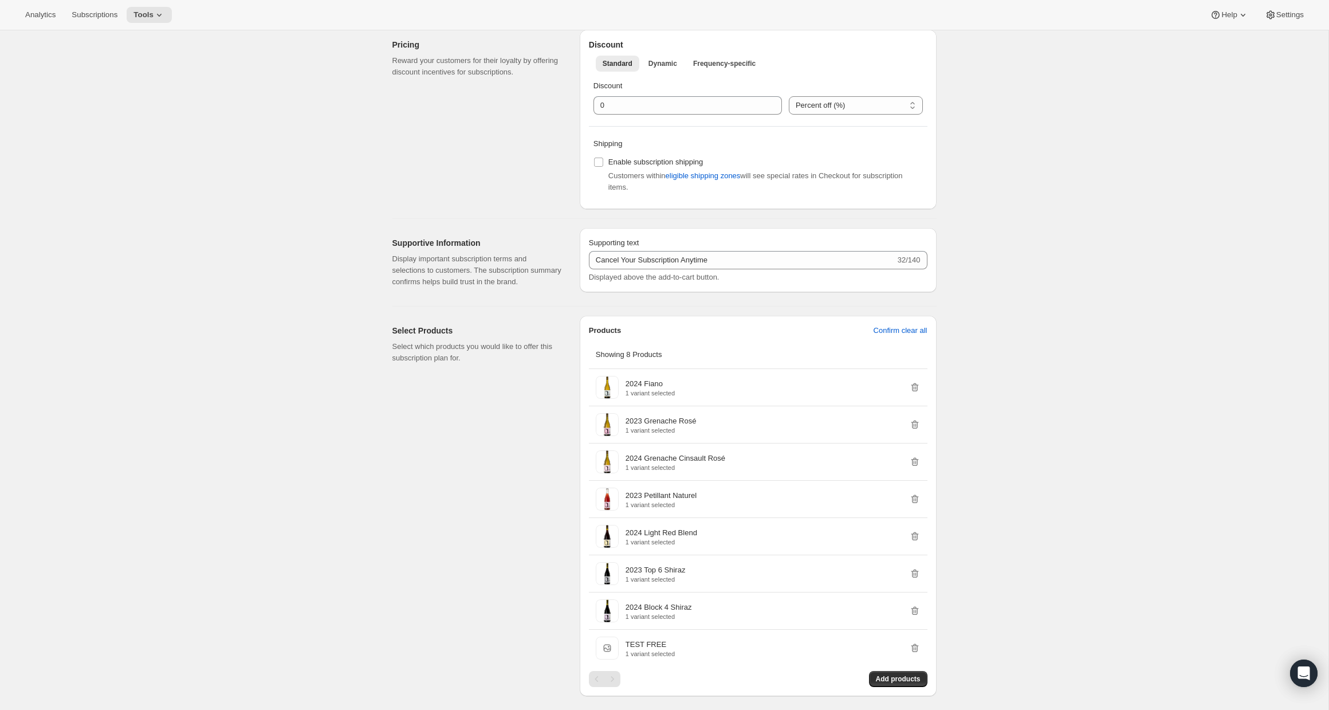
click at [923, 336] on span "Confirm clear all" at bounding box center [901, 330] width 54 height 11
click at [923, 336] on span "Clear all" at bounding box center [914, 330] width 28 height 11
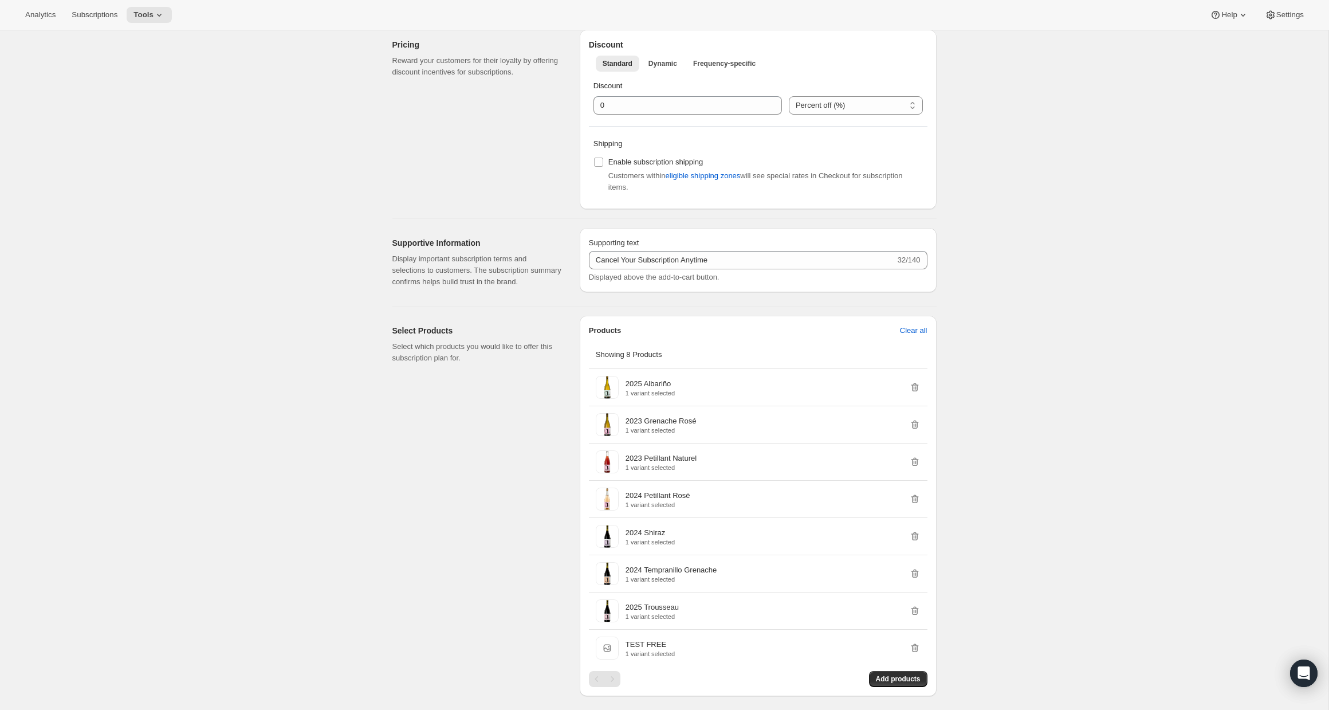
click at [923, 336] on span "Clear all" at bounding box center [914, 330] width 28 height 11
click at [923, 336] on span "Confirm clear all" at bounding box center [901, 330] width 54 height 11
click at [923, 336] on span "Clear all" at bounding box center [914, 330] width 28 height 11
click at [923, 336] on span "Confirm clear all" at bounding box center [901, 330] width 54 height 11
click at [901, 336] on span "Clear all" at bounding box center [914, 330] width 28 height 11
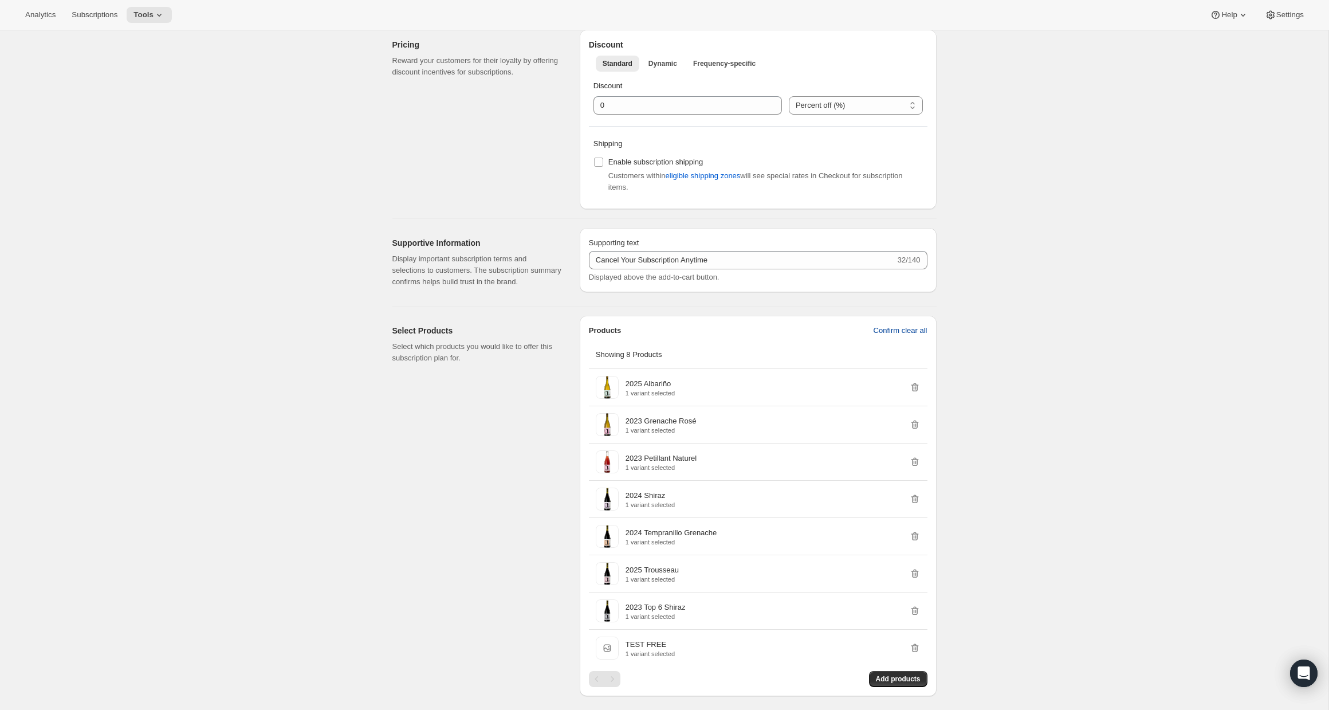
click at [901, 336] on span "Confirm clear all" at bounding box center [901, 330] width 54 height 11
click at [897, 340] on button "Clear all" at bounding box center [913, 330] width 41 height 18
click at [897, 336] on span "Confirm clear all" at bounding box center [901, 330] width 54 height 11
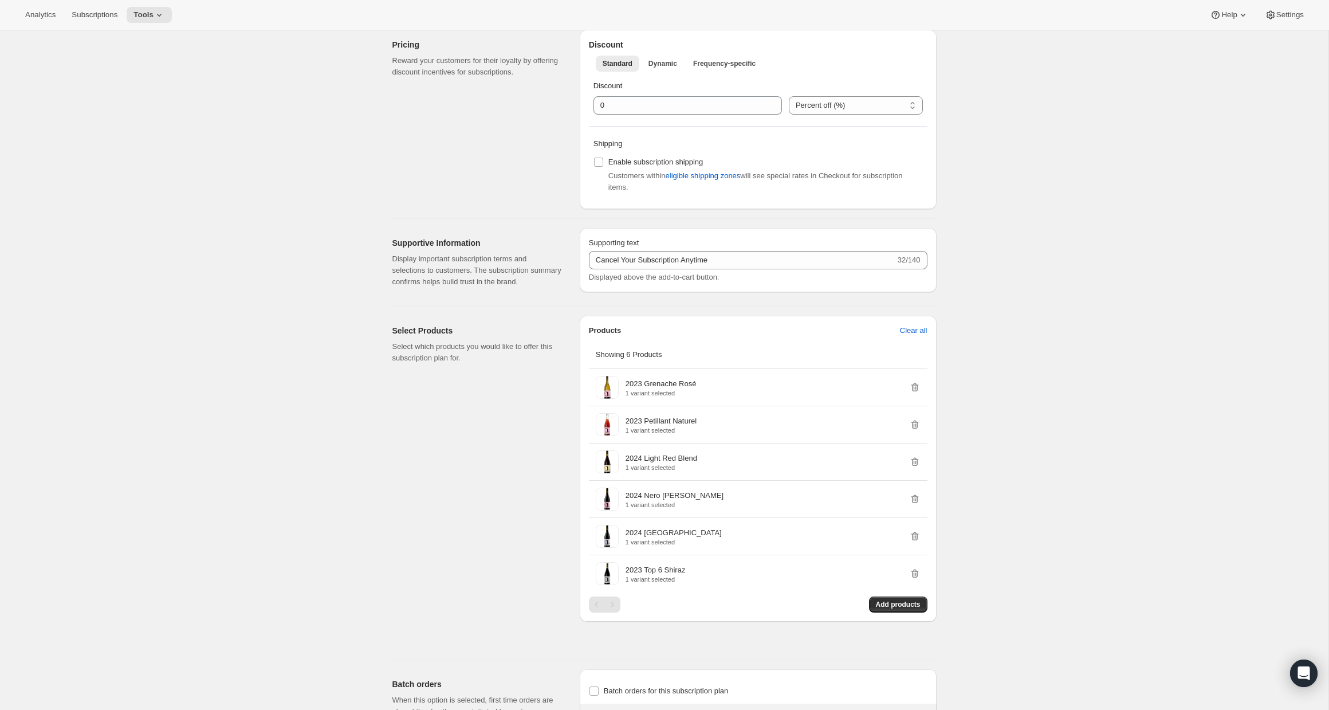
click at [901, 336] on span "Clear all" at bounding box center [914, 330] width 28 height 11
click at [885, 336] on span "Confirm clear all" at bounding box center [901, 330] width 54 height 11
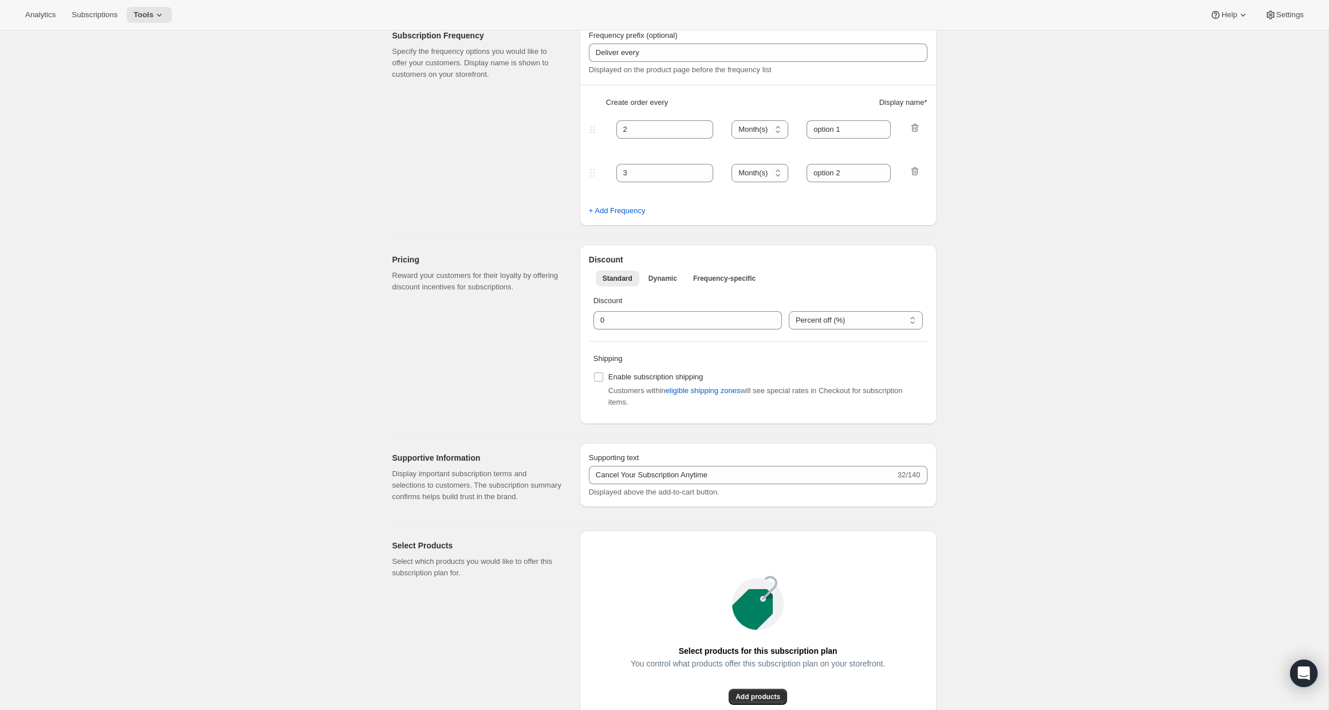
scroll to position [0, 0]
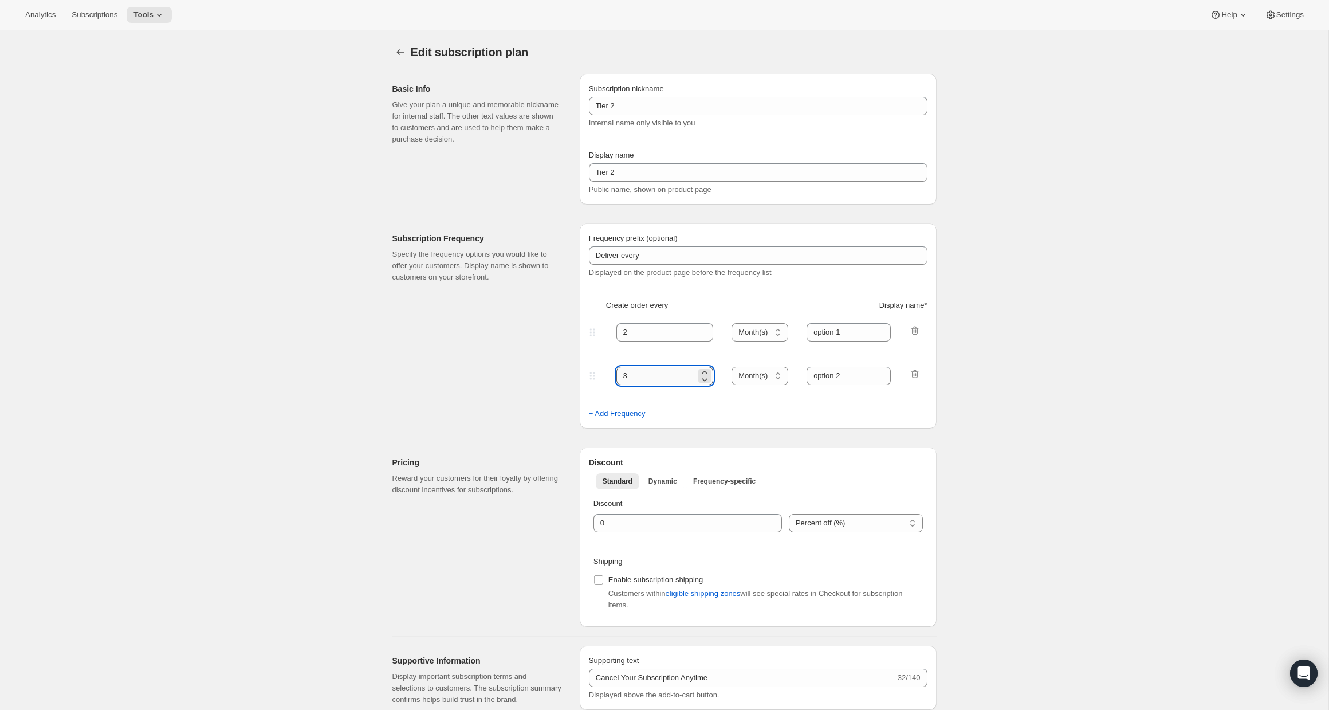
click at [660, 377] on input "3" at bounding box center [656, 376] width 80 height 18
type input "4"
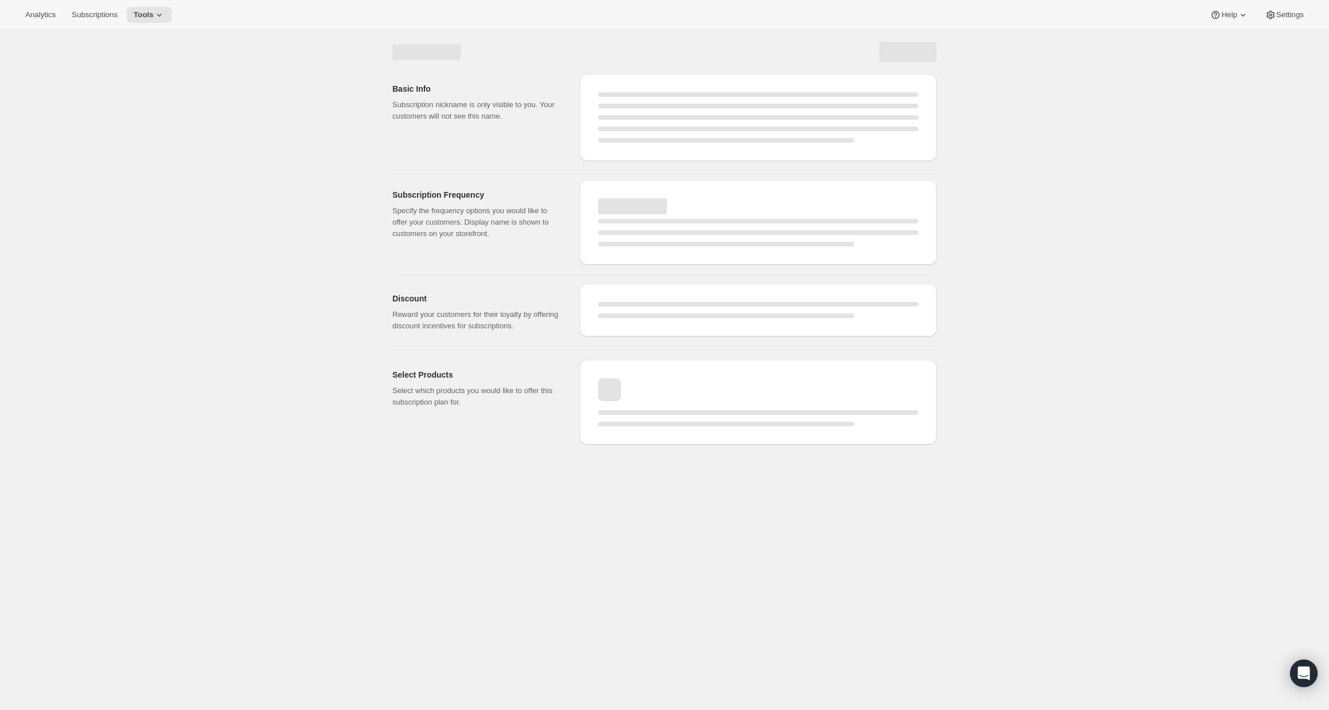
select select "MONTH"
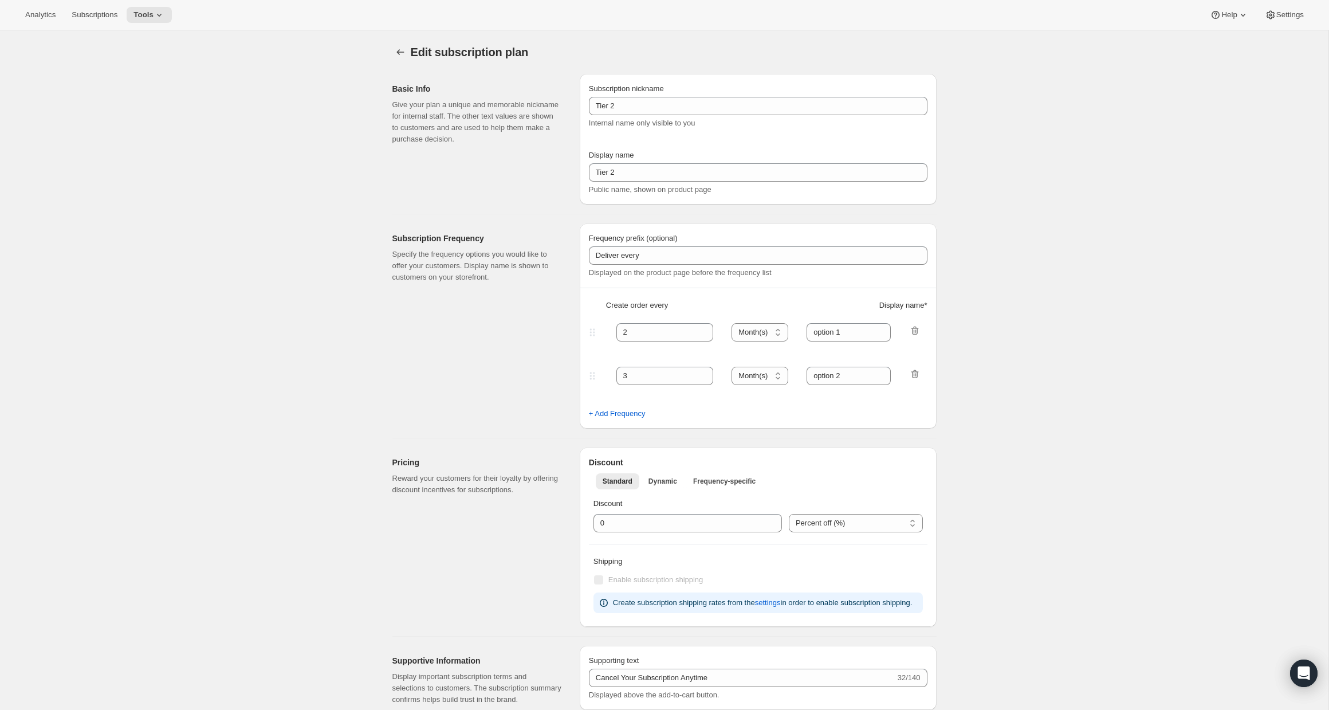
type input "4"
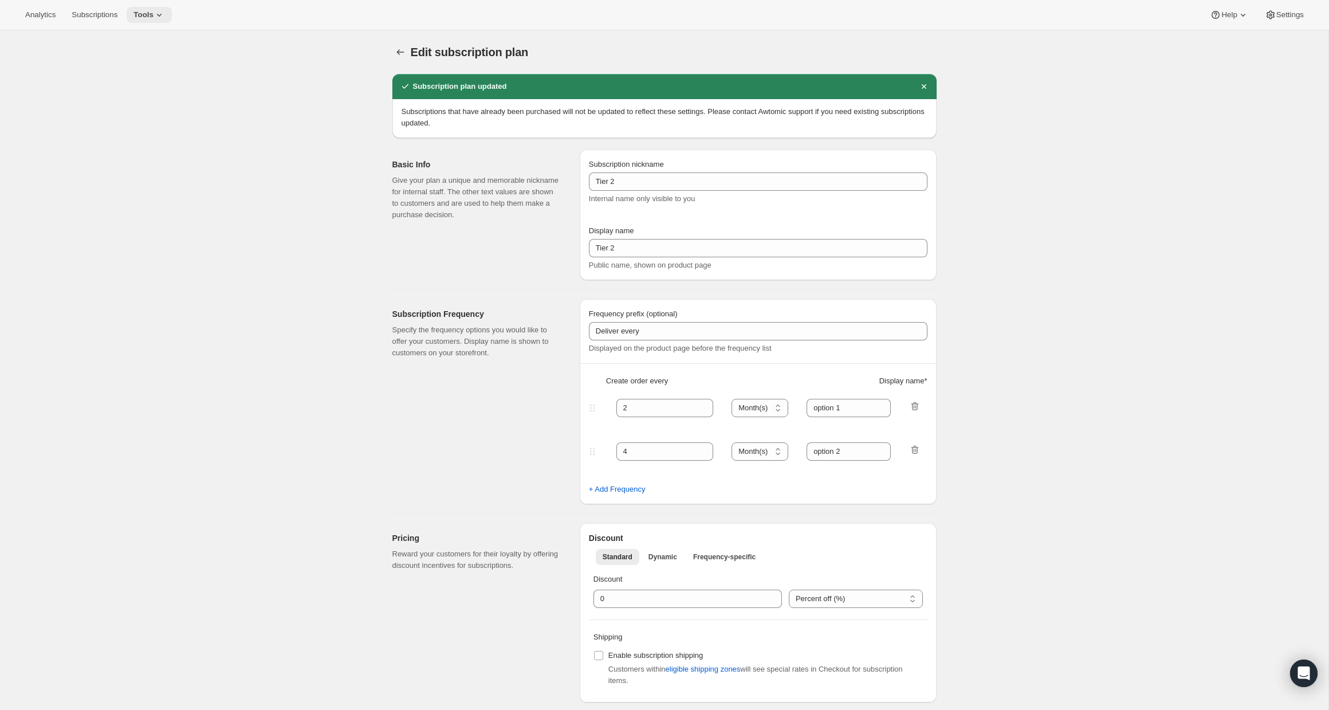
click at [171, 18] on button "Tools" at bounding box center [149, 15] width 45 height 16
click at [169, 74] on span "Bundles" at bounding box center [159, 77] width 101 height 11
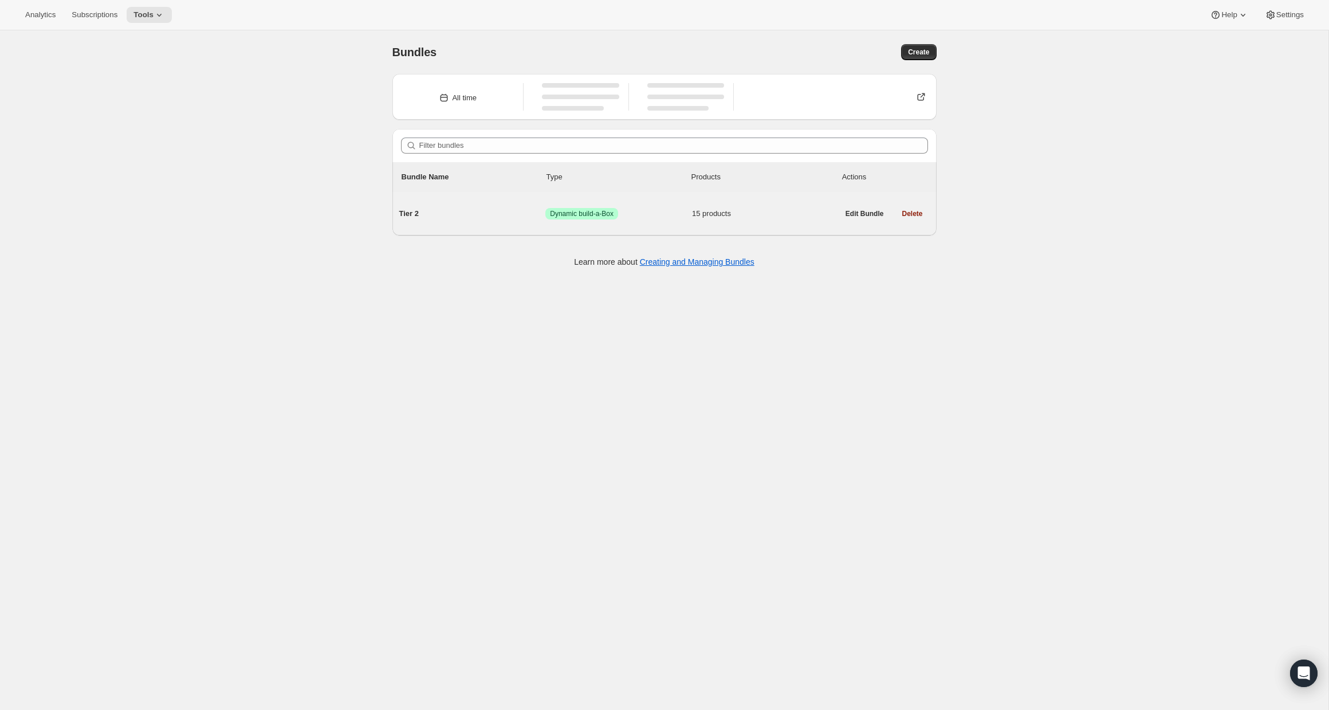
click at [648, 211] on div "Tier 2 Success Dynamic build-a-Box 15 products" at bounding box center [618, 214] width 439 height 30
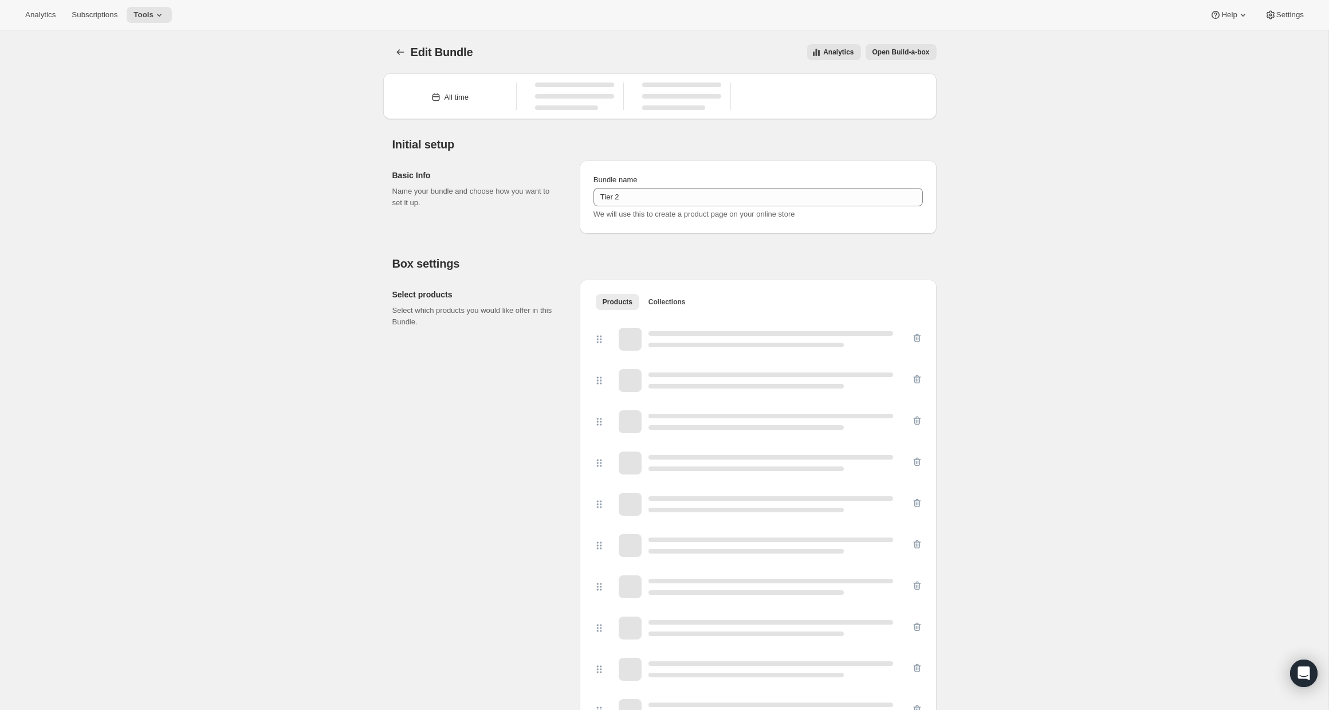
type input "Tier 2"
radio input "true"
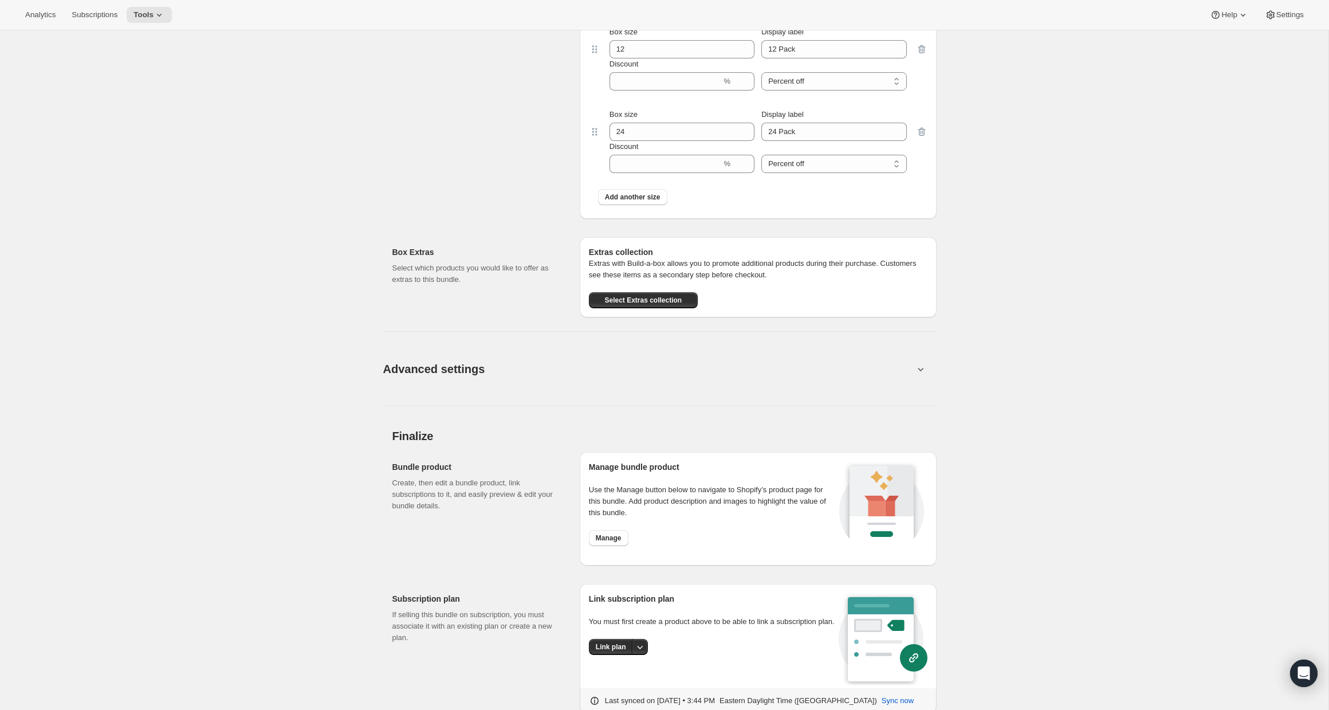
scroll to position [1264, 0]
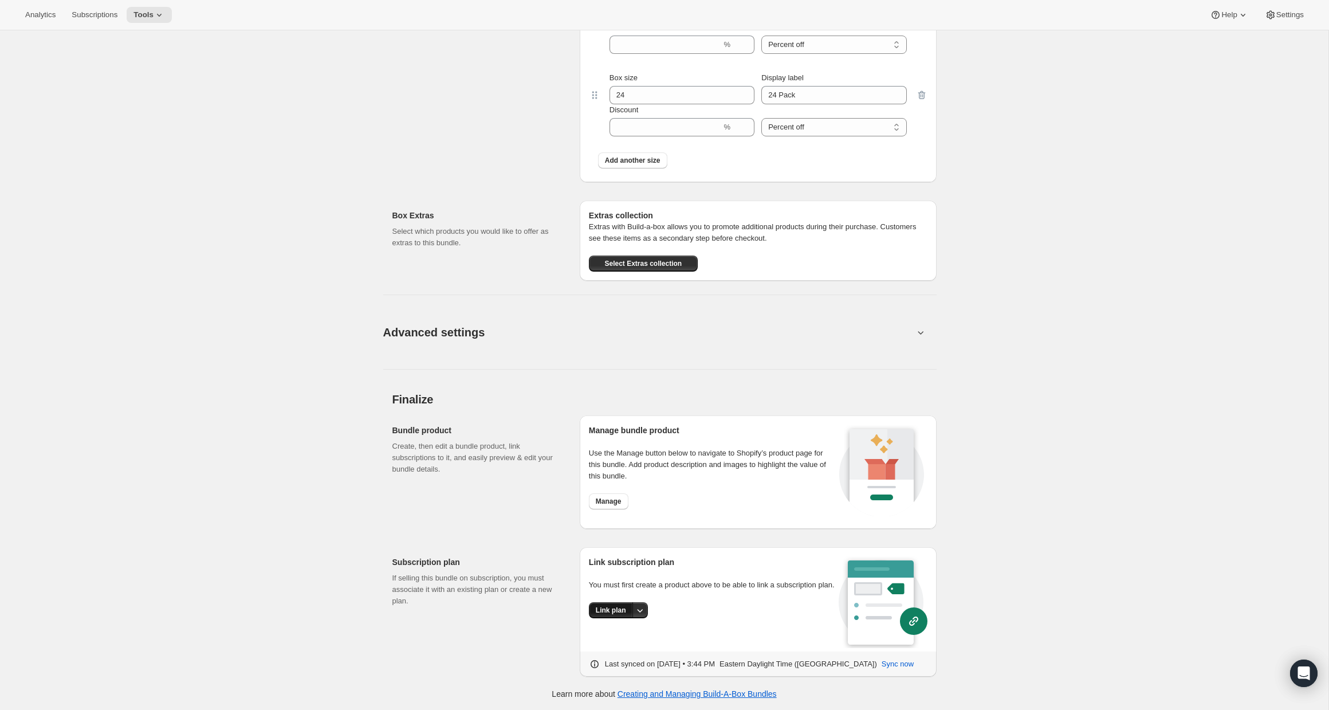
click at [616, 615] on span "Link plan" at bounding box center [611, 610] width 30 height 9
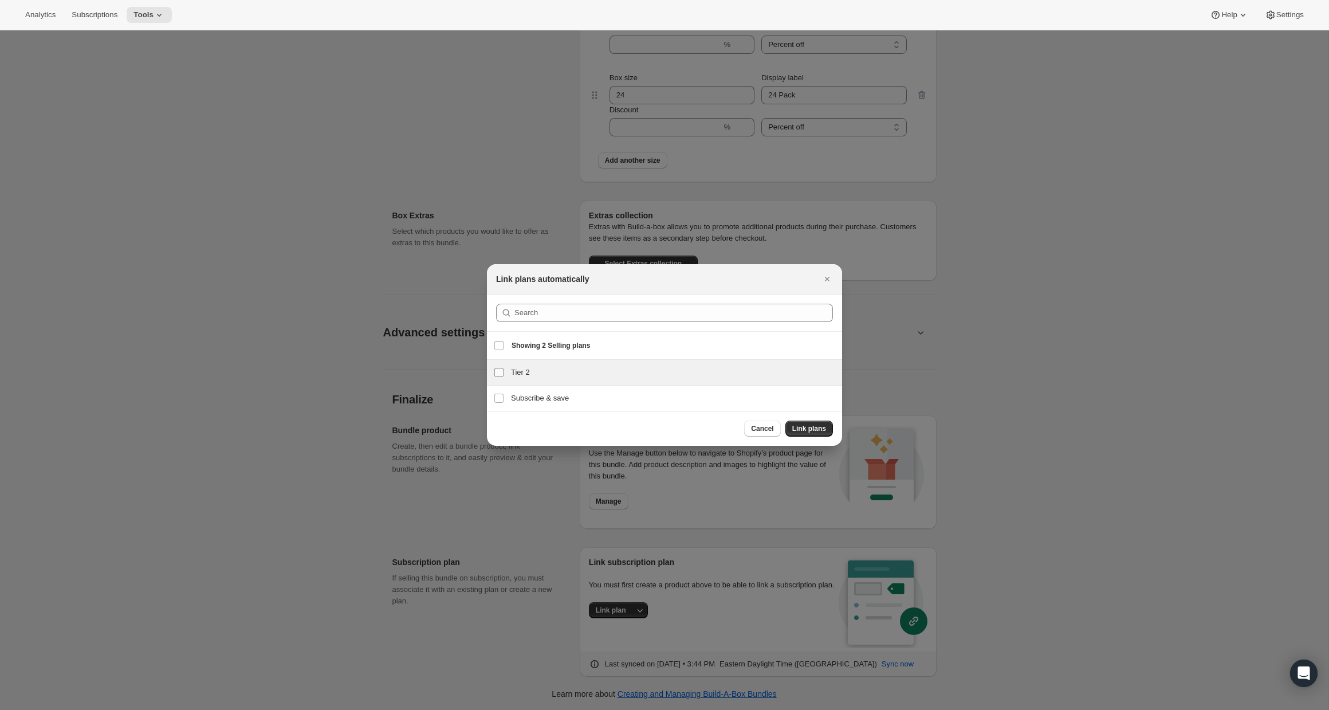
click at [496, 370] on input "Tier 2" at bounding box center [498, 372] width 9 height 9
checkbox input "true"
click at [811, 430] on span "Link plans" at bounding box center [809, 428] width 34 height 9
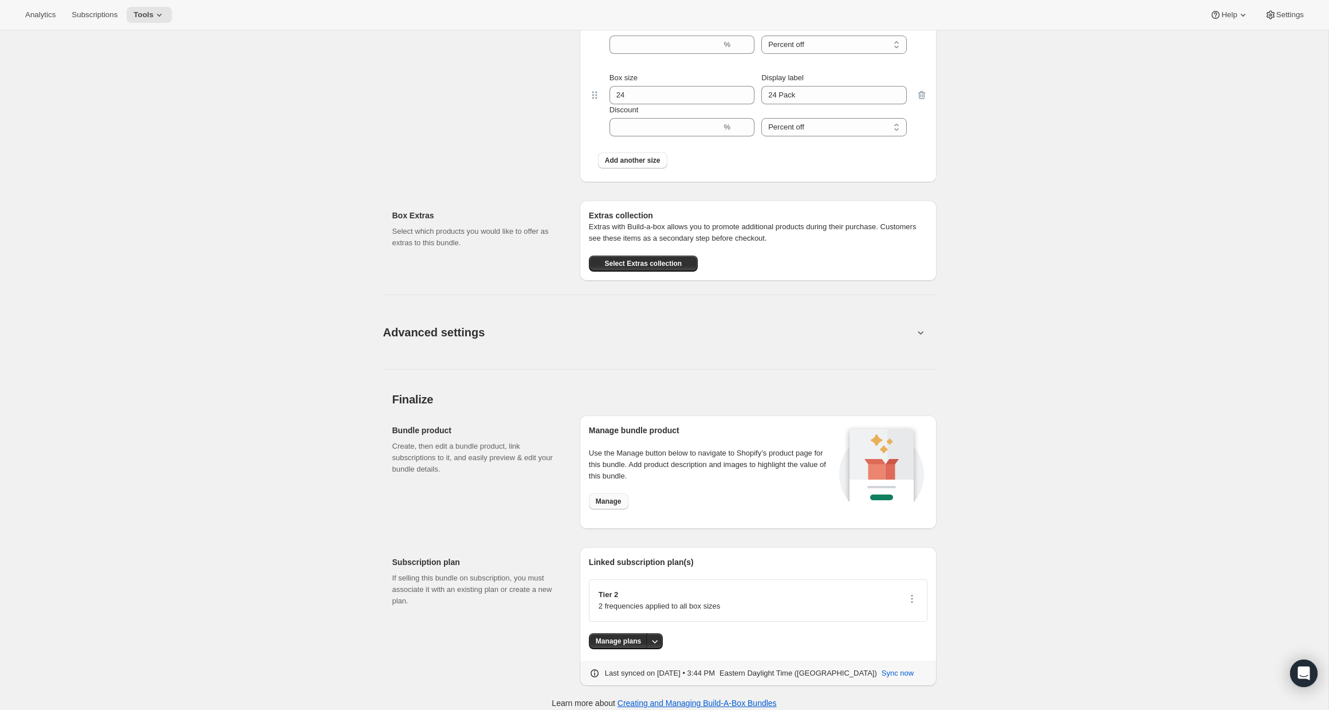
click at [604, 501] on span "Manage" at bounding box center [609, 501] width 26 height 9
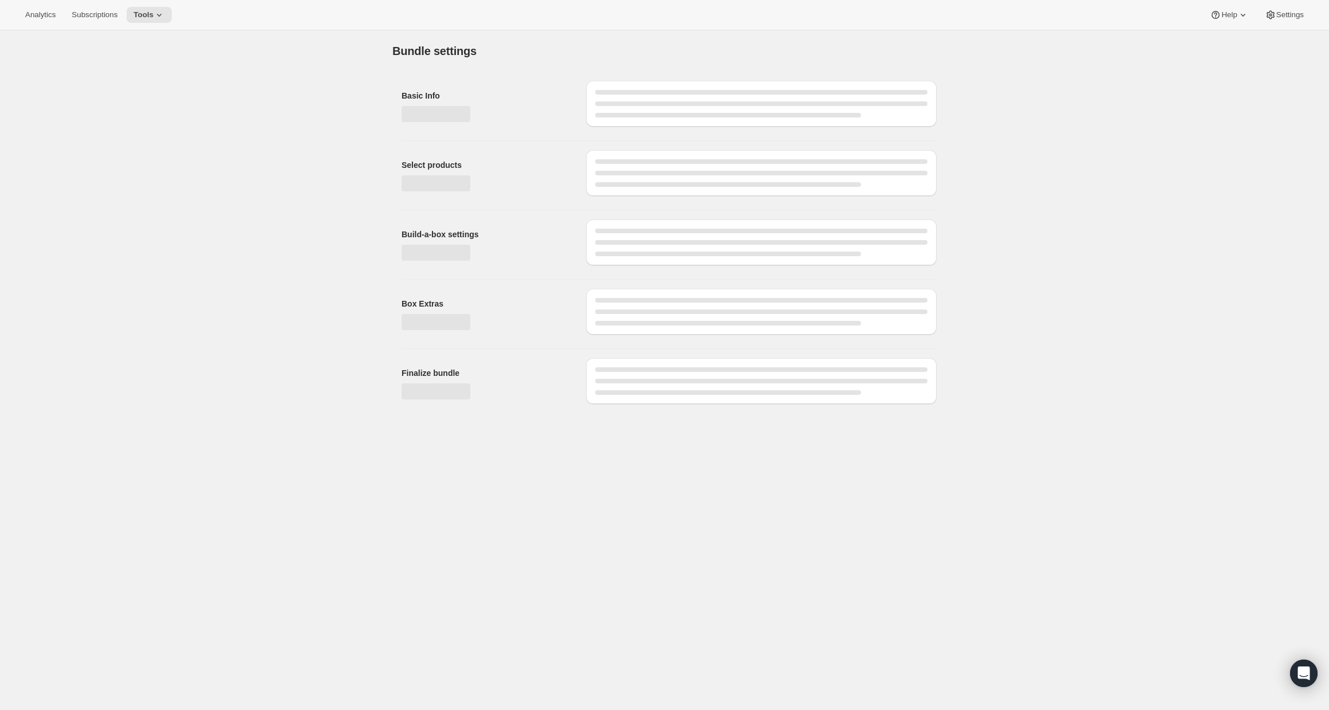
scroll to position [0, 0]
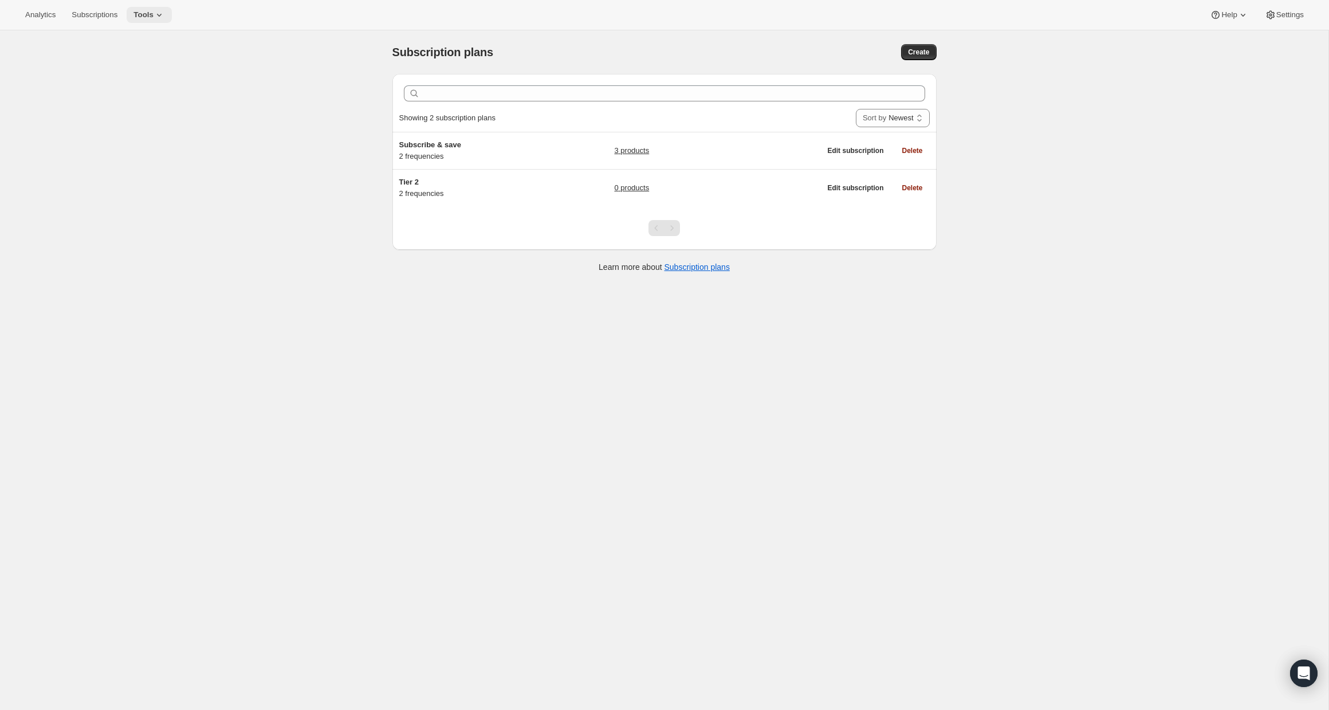
click at [165, 11] on icon at bounding box center [159, 14] width 11 height 11
click at [178, 78] on span "Bundles" at bounding box center [159, 77] width 101 height 11
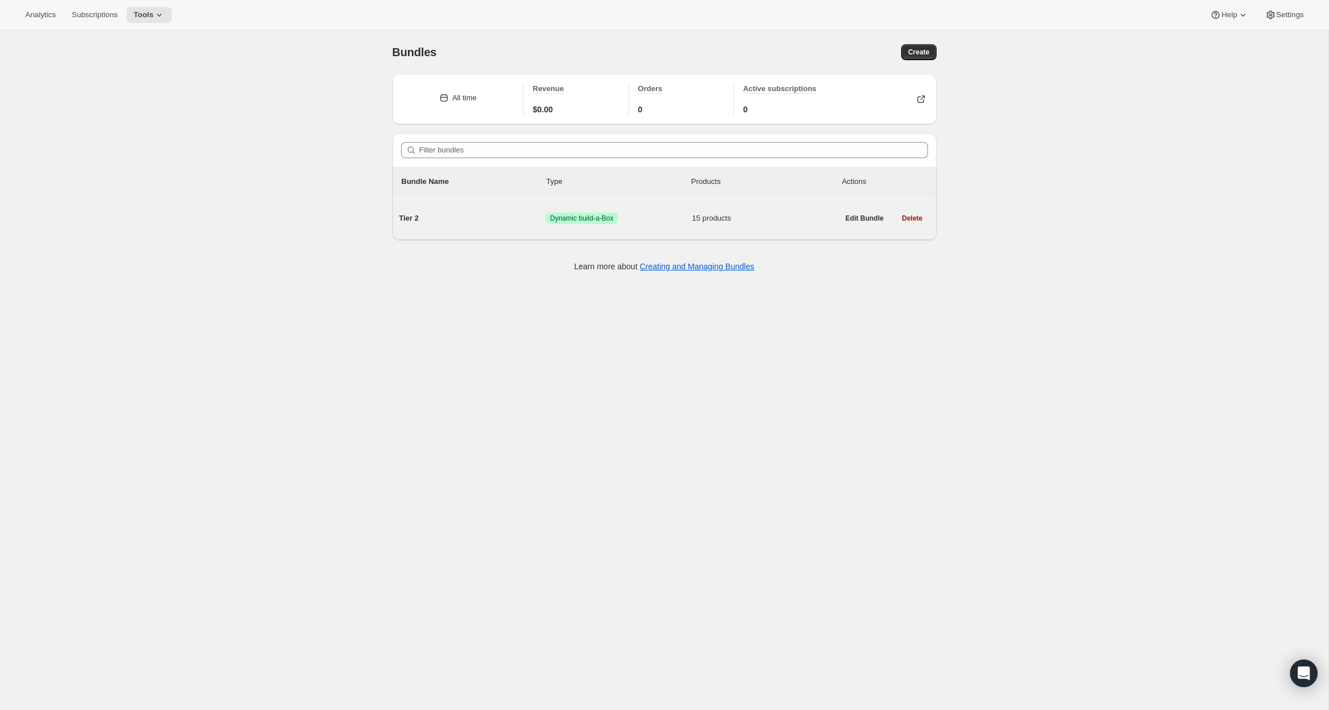
click at [658, 223] on span "Success Dynamic build-a-Box" at bounding box center [618, 218] width 147 height 11
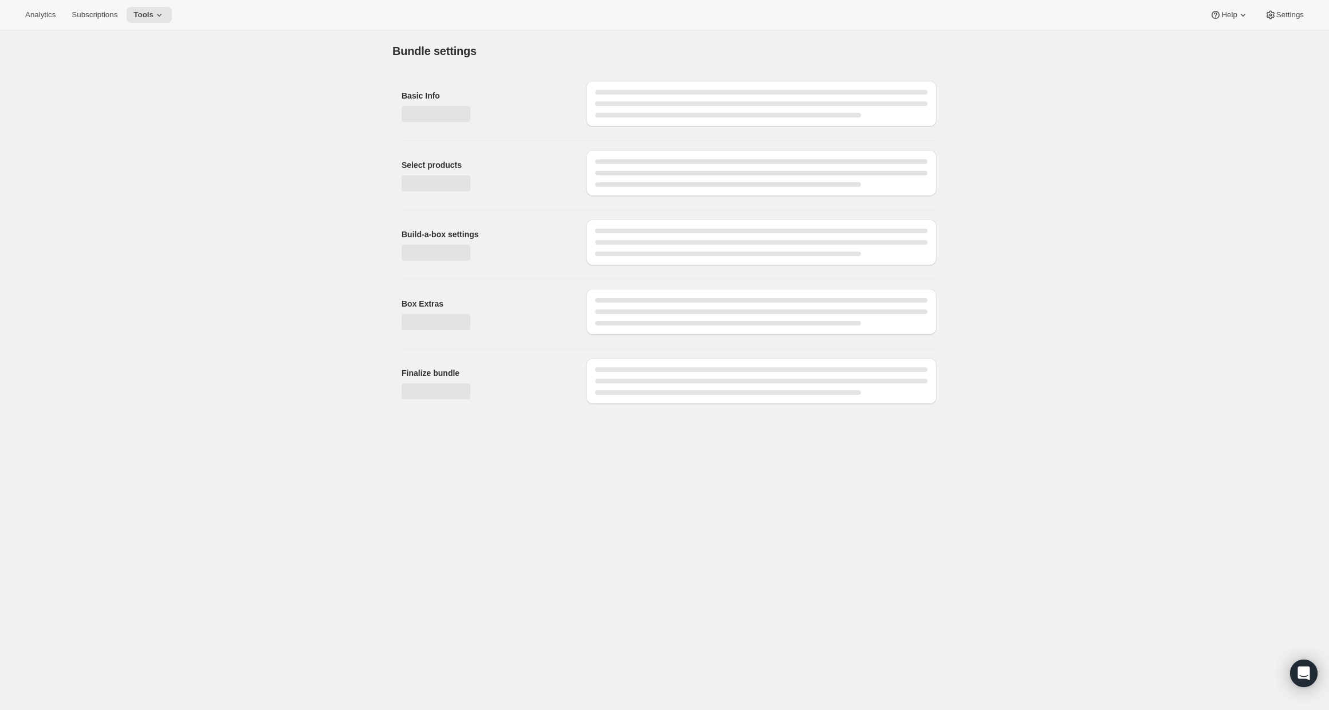
type input "Tier 2"
radio input "true"
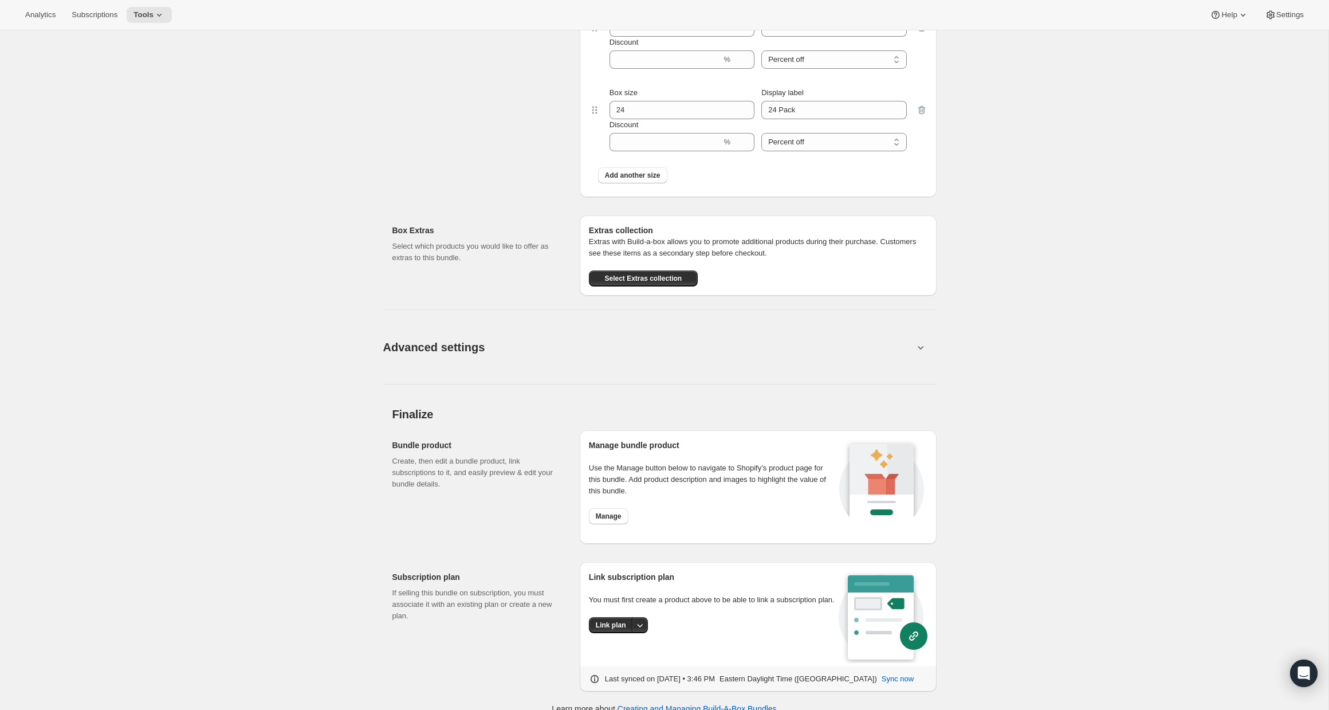
scroll to position [1264, 0]
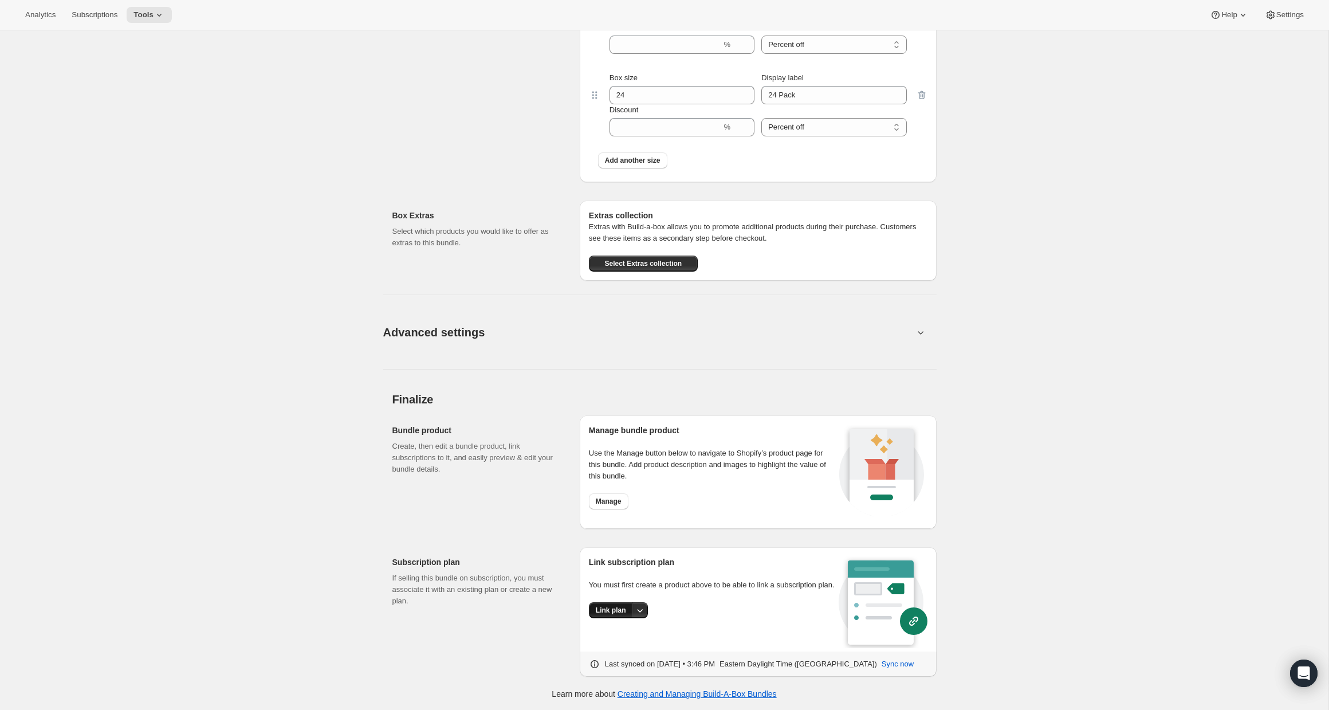
click at [620, 615] on span "Link plan" at bounding box center [611, 610] width 30 height 9
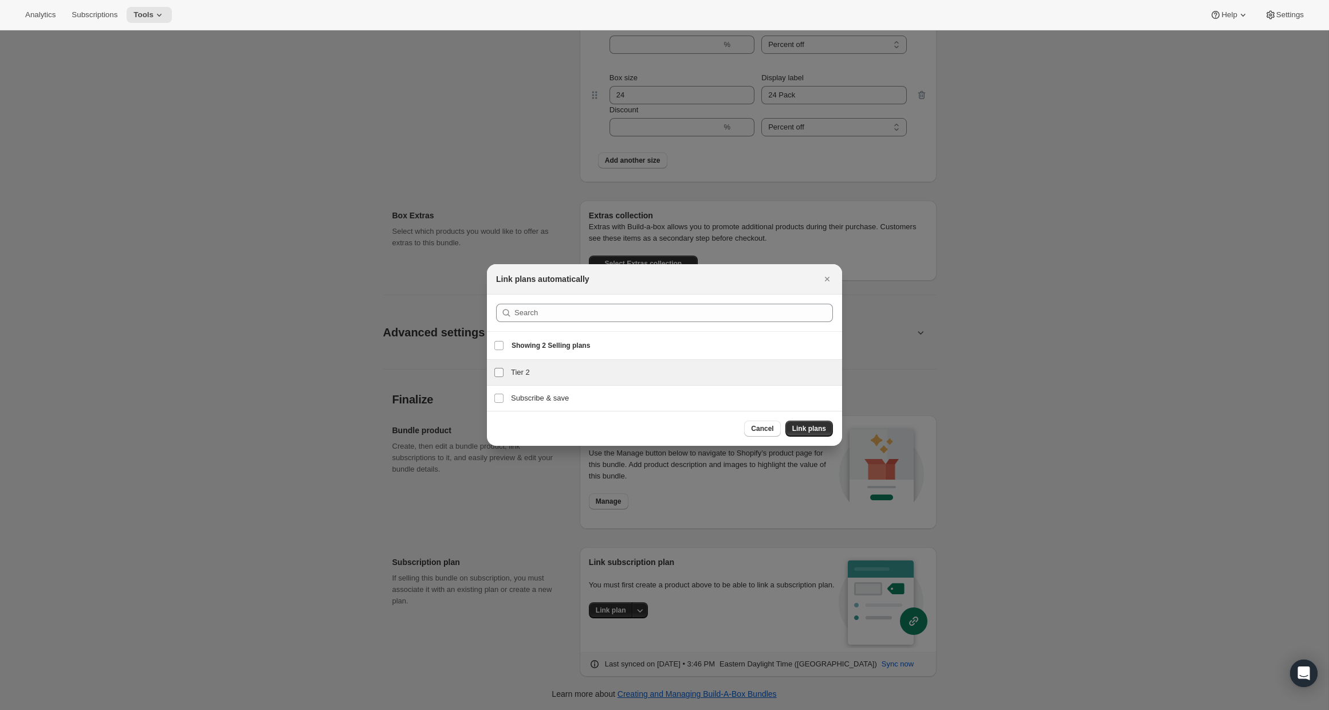
click at [498, 374] on input "Tier 2" at bounding box center [498, 372] width 9 height 9
checkbox input "true"
click at [809, 433] on span "Link plans" at bounding box center [809, 428] width 34 height 9
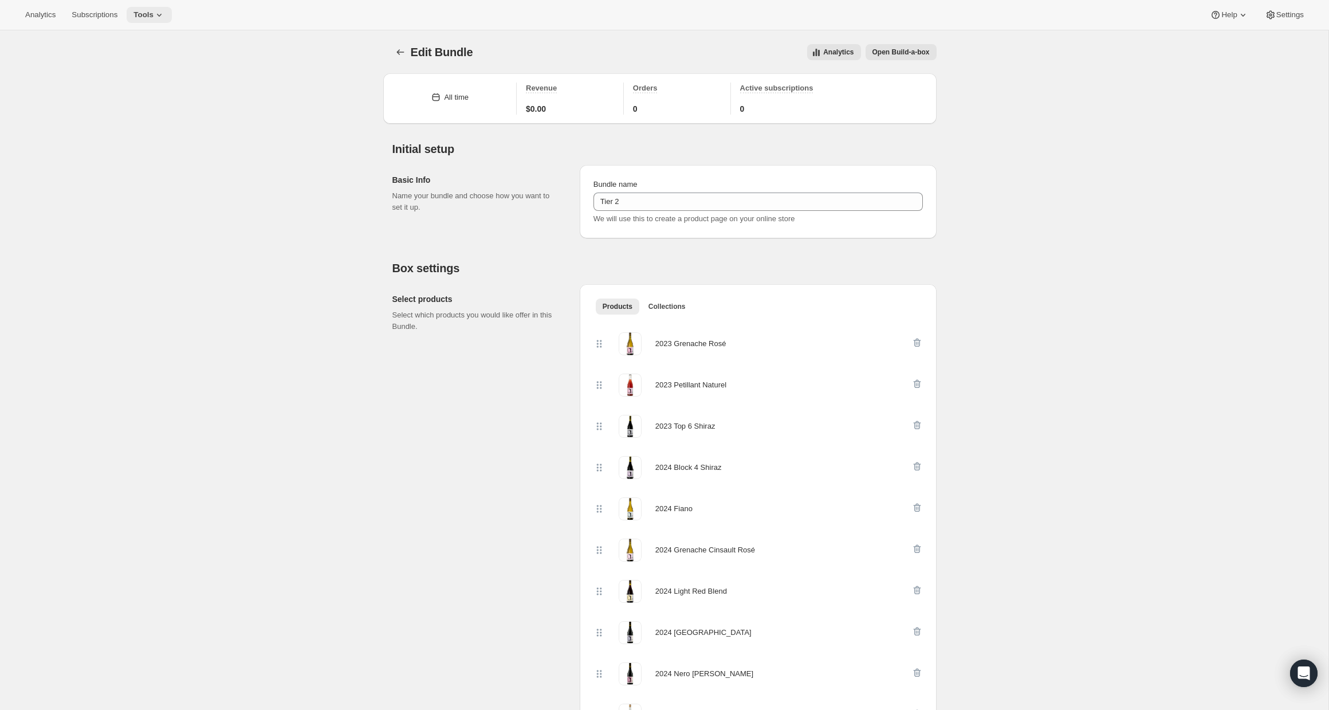
click at [160, 12] on icon at bounding box center [159, 14] width 11 height 11
click at [168, 45] on button "Subscription Plans" at bounding box center [152, 38] width 123 height 18
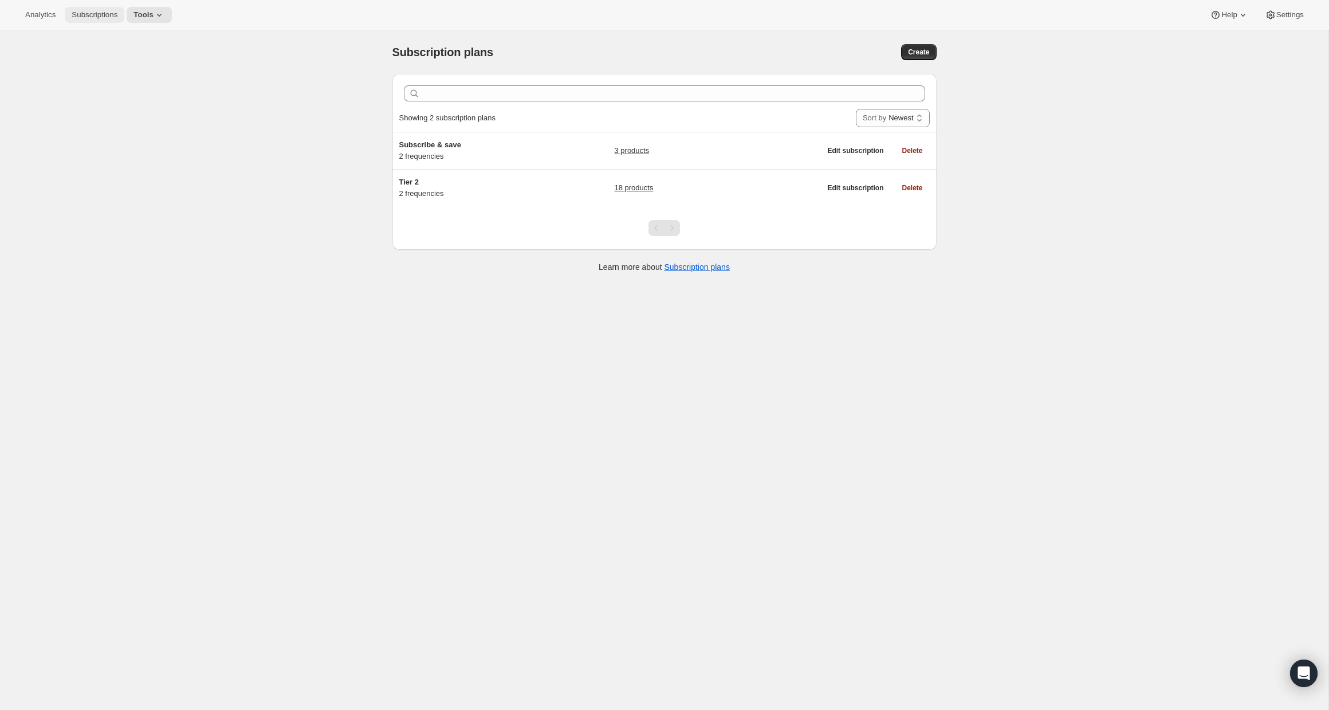
click at [100, 19] on span "Subscriptions" at bounding box center [95, 14] width 46 height 9
